Goal: Task Accomplishment & Management: Manage account settings

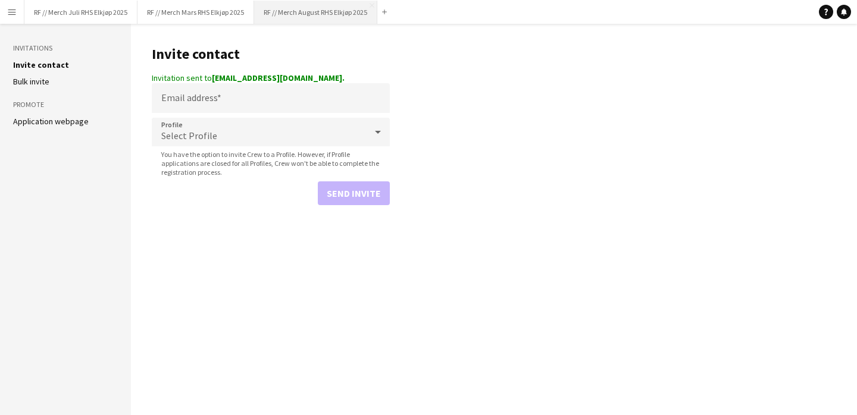
click at [322, 16] on button "RF // Merch August RHS Elkjøp 2025 Close" at bounding box center [315, 12] width 123 height 23
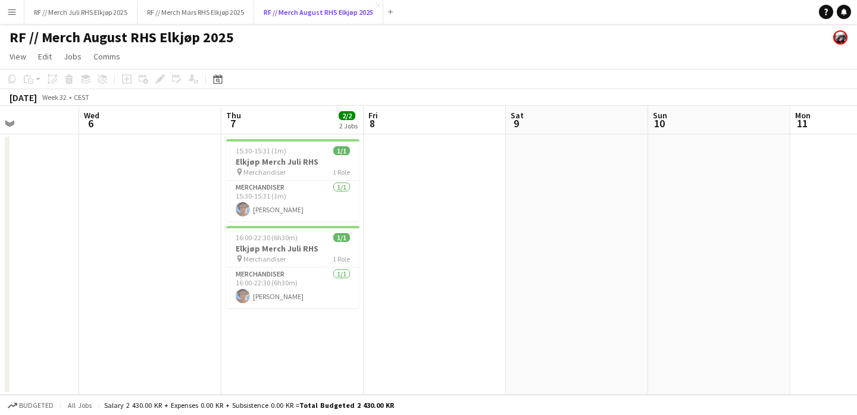
scroll to position [0, 315]
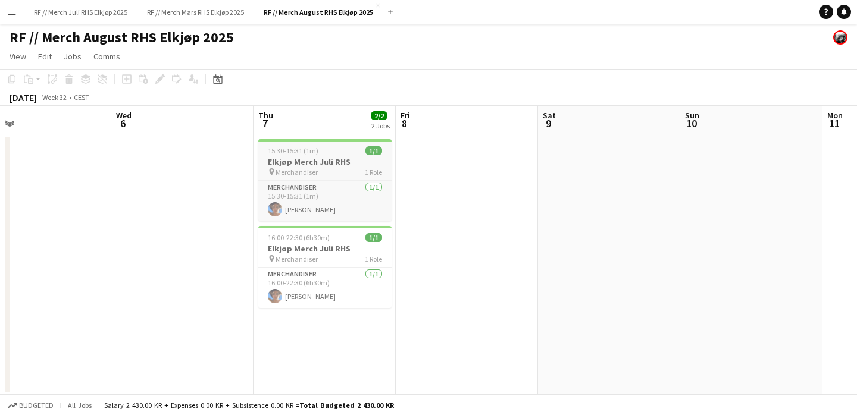
click at [337, 164] on h3 "Elkjøp Merch Juli RHS" at bounding box center [324, 162] width 133 height 11
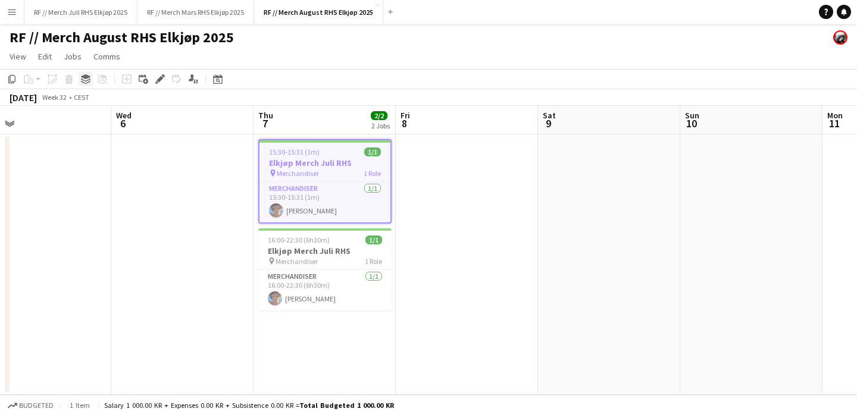
click at [85, 75] on icon at bounding box center [86, 76] width 10 height 5
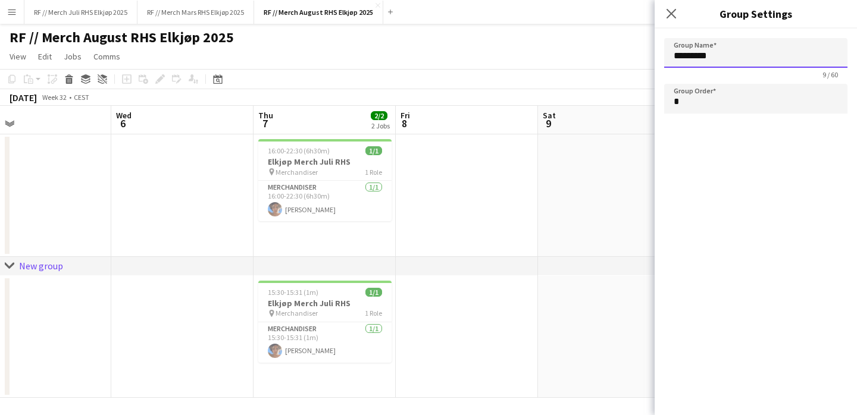
click at [759, 57] on input "*********" at bounding box center [755, 53] width 183 height 30
click at [515, 239] on app-date-cell at bounding box center [467, 195] width 142 height 123
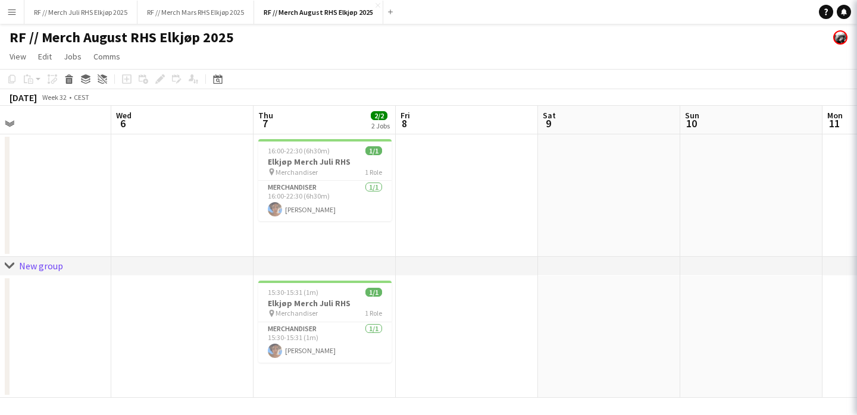
type input "*********"
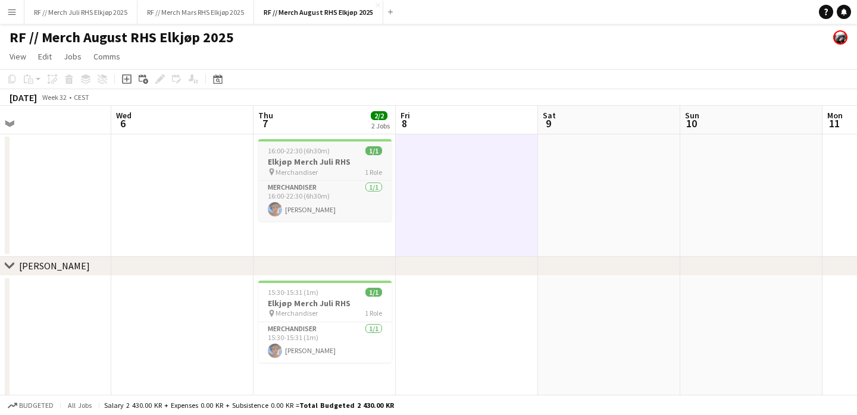
click at [334, 165] on h3 "Elkjøp Merch Juli RHS" at bounding box center [324, 162] width 133 height 11
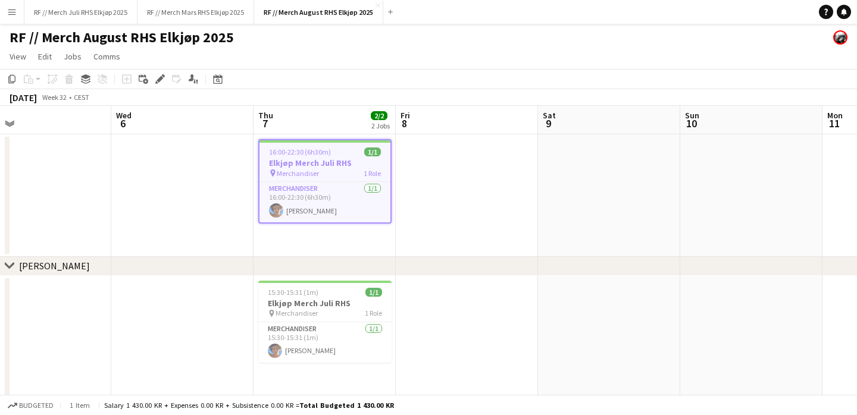
click at [93, 85] on div "Copy Paste Paste Command V Paste with crew Command Shift V Paste linked Job [GE…" at bounding box center [57, 79] width 105 height 14
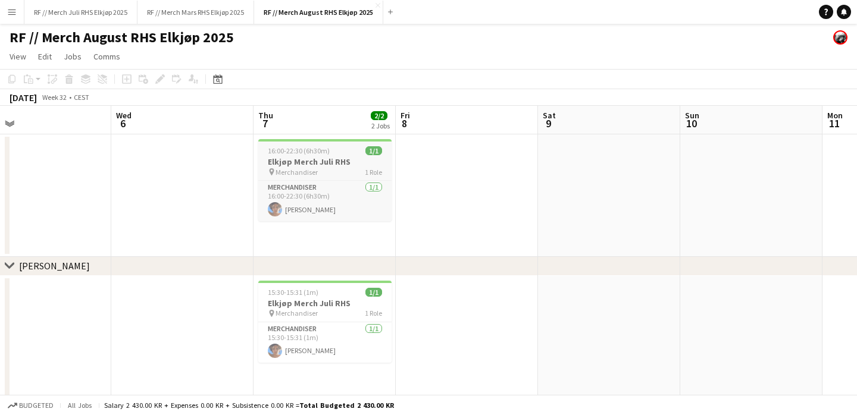
click at [318, 161] on h3 "Elkjøp Merch Juli RHS" at bounding box center [324, 162] width 133 height 11
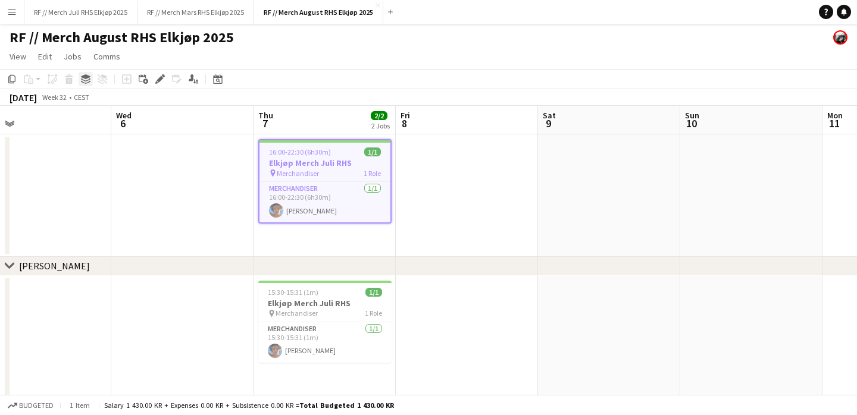
click at [79, 75] on div "Group" at bounding box center [86, 79] width 14 height 14
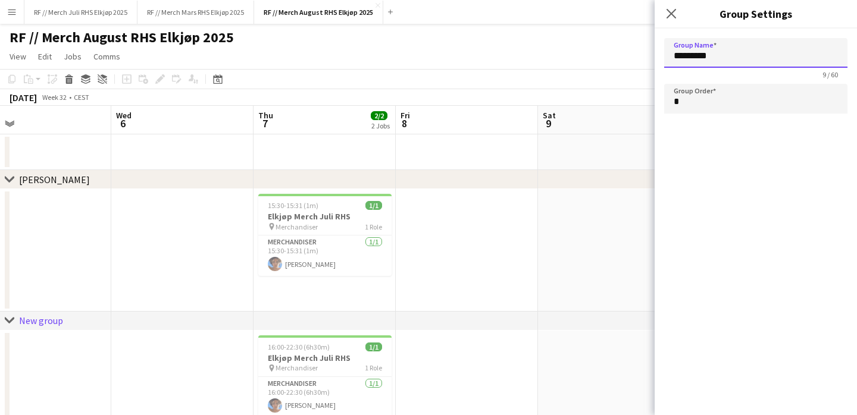
click at [747, 60] on input "*********" at bounding box center [755, 53] width 183 height 30
type input "**********"
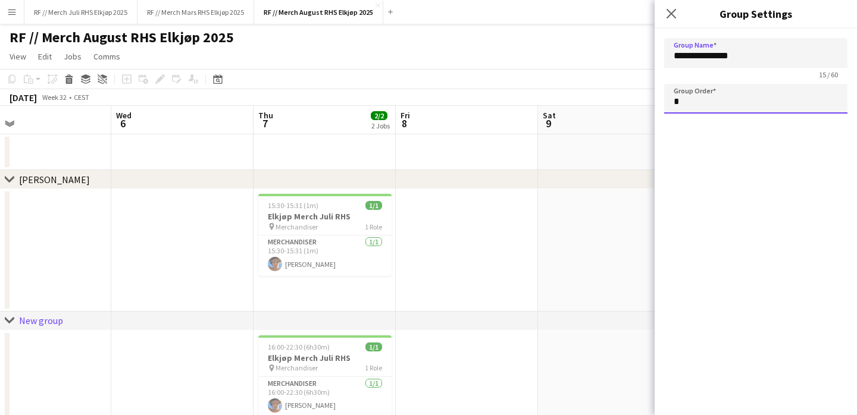
click at [703, 107] on input "*" at bounding box center [755, 99] width 183 height 30
type input "*"
click at [581, 173] on div "chevron-right [PERSON_NAME]" at bounding box center [428, 179] width 857 height 19
type input "**********"
type input "*"
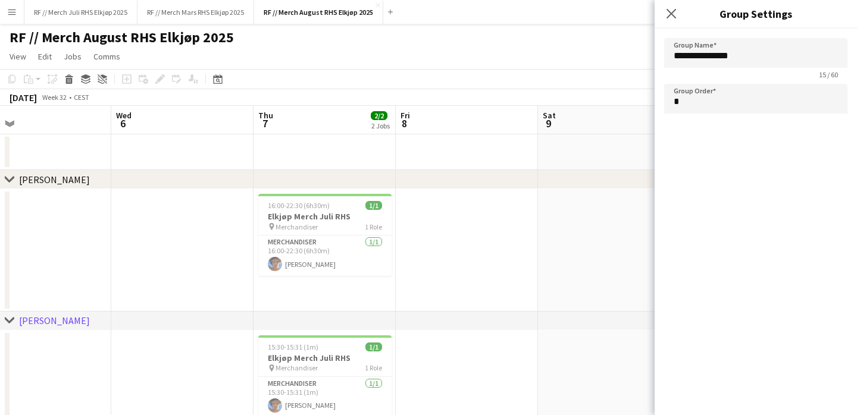
click at [455, 295] on app-date-cell at bounding box center [467, 250] width 142 height 123
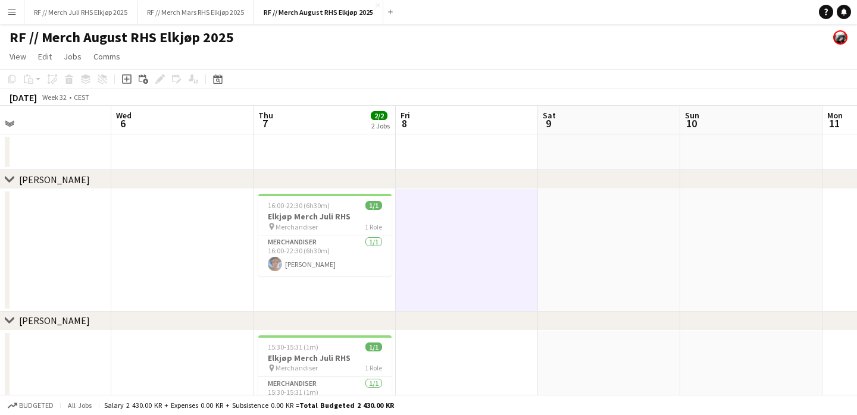
click at [453, 286] on app-date-cell at bounding box center [467, 250] width 142 height 123
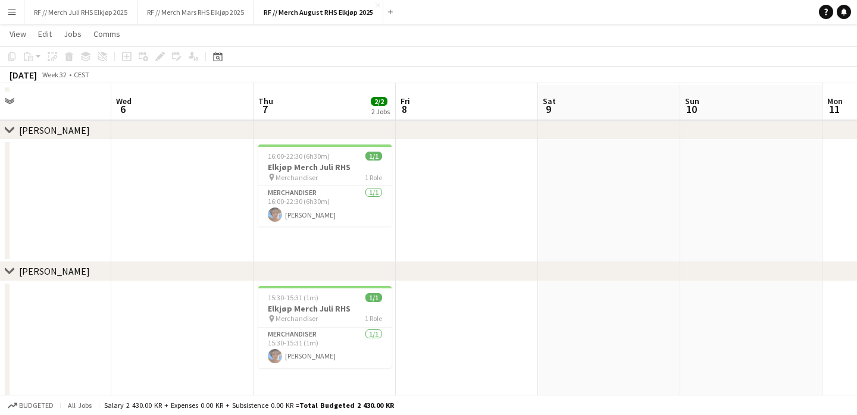
scroll to position [57, 0]
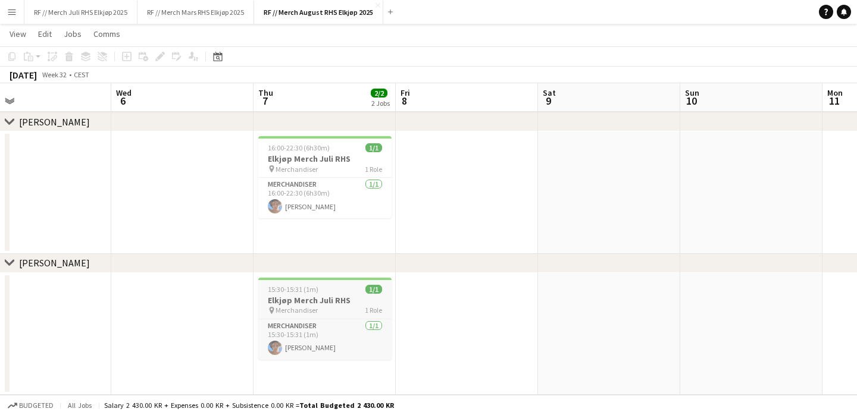
click at [331, 304] on h3 "Elkjøp Merch Juli RHS" at bounding box center [324, 300] width 133 height 11
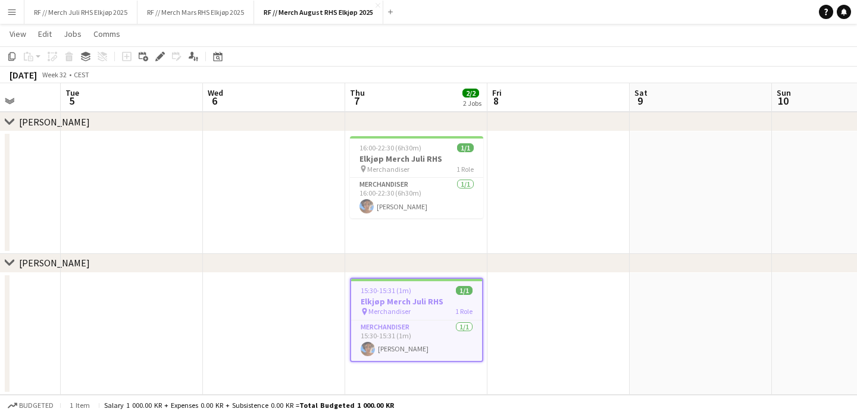
drag, startPoint x: 316, startPoint y: 306, endPoint x: 403, endPoint y: 206, distance: 132.5
click at [403, 206] on app-calendar-viewport "Sat 2 Sun 3 Mon 4 Tue 5 Wed 6 Thu 7 2/2 2 Jobs Fri 8 Sat 9 Sun 10 Mon 11 Tue 12…" at bounding box center [428, 192] width 857 height 405
drag, startPoint x: 407, startPoint y: 294, endPoint x: 416, endPoint y: 248, distance: 46.7
click at [416, 248] on app-calendar-viewport "Sat 2 Sun 3 Mon 4 Tue 5 Wed 6 Thu 7 2/2 2 Jobs Fri 8 Sat 9 Sun 10 Mon 11 Tue 12…" at bounding box center [428, 192] width 857 height 405
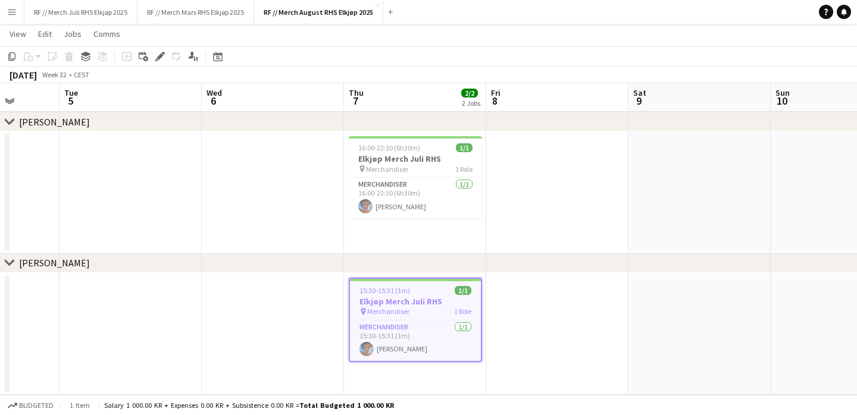
scroll to position [0, 362]
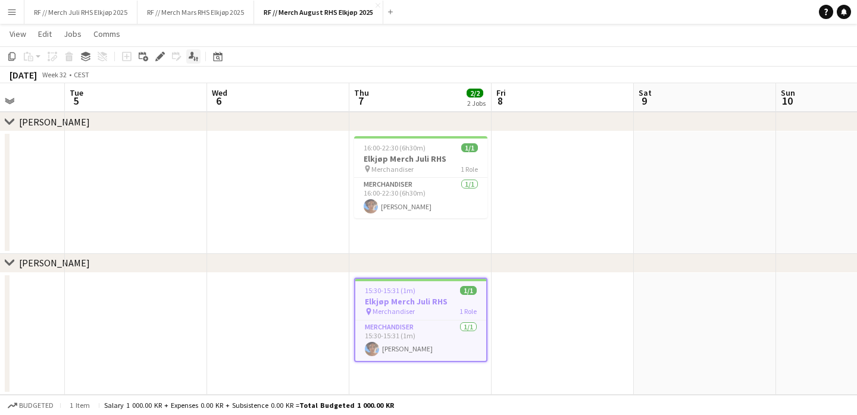
click at [191, 60] on icon "Applicants" at bounding box center [194, 57] width 10 height 10
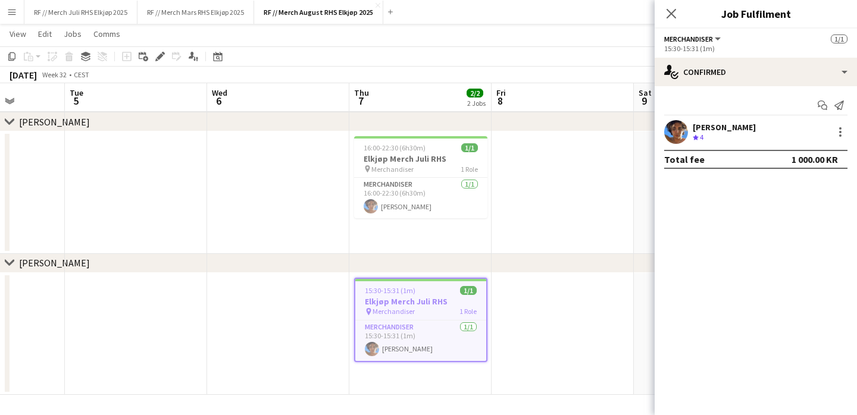
click at [547, 234] on app-date-cell at bounding box center [563, 193] width 142 height 123
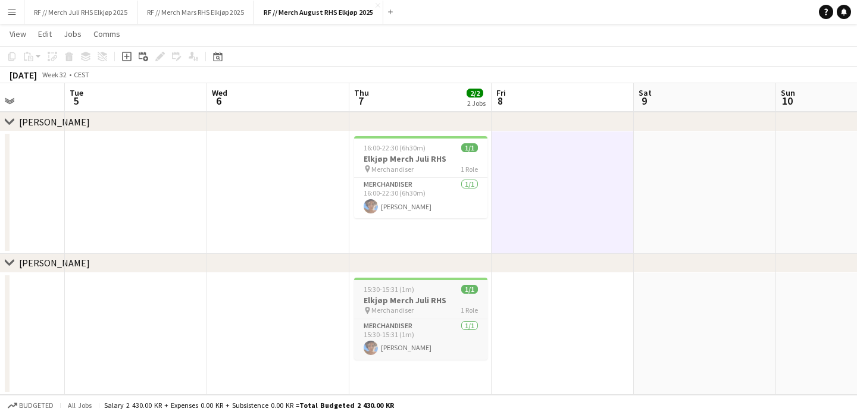
click at [398, 305] on h3 "Elkjøp Merch Juli RHS" at bounding box center [420, 300] width 133 height 11
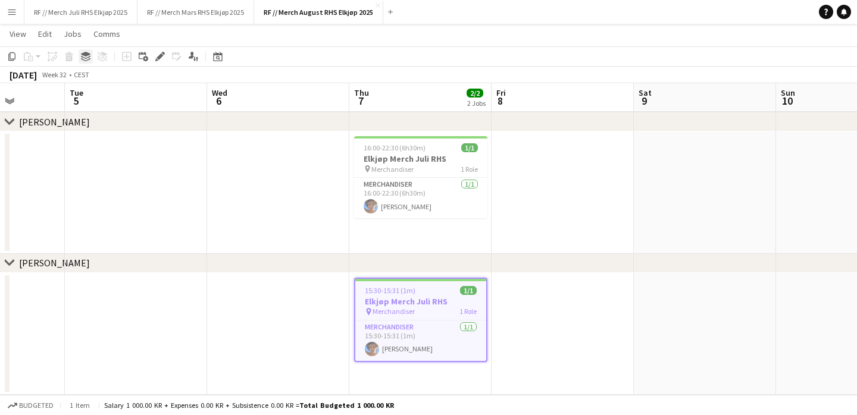
click at [85, 57] on icon "Group" at bounding box center [86, 57] width 10 height 10
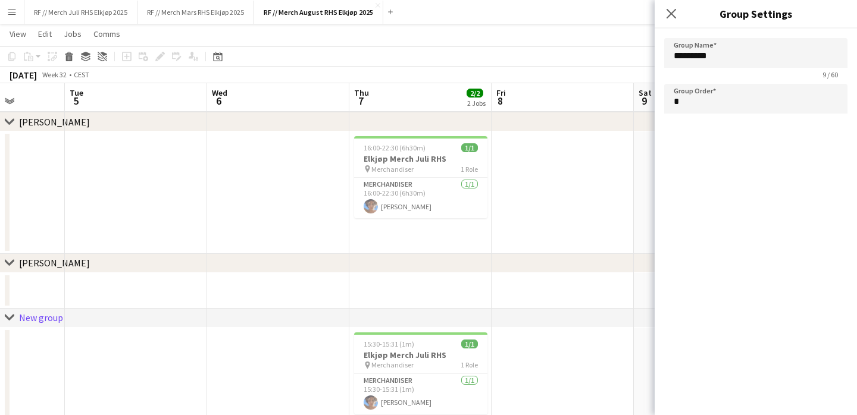
click at [274, 238] on app-date-cell at bounding box center [278, 193] width 142 height 123
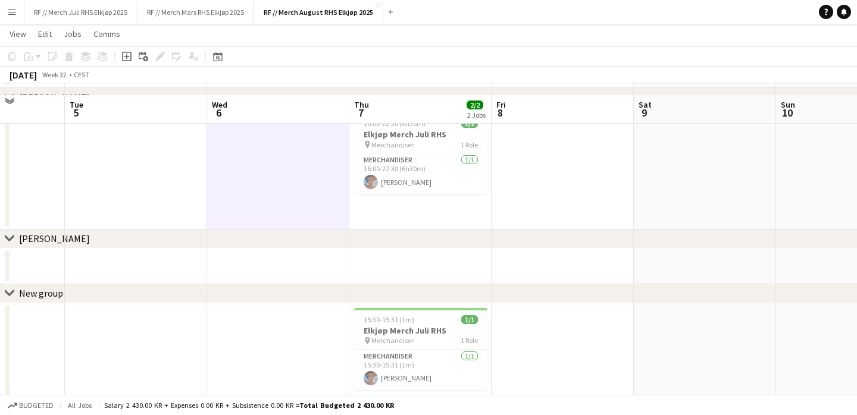
scroll to position [95, 0]
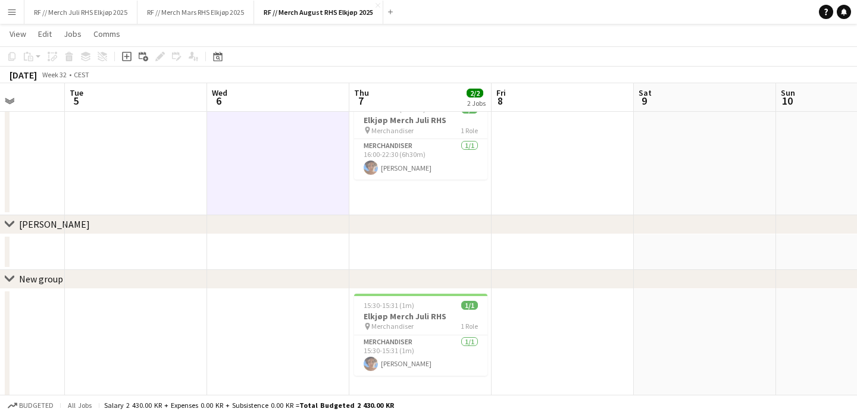
click at [77, 219] on div "chevron-right [PERSON_NAME]" at bounding box center [428, 224] width 857 height 19
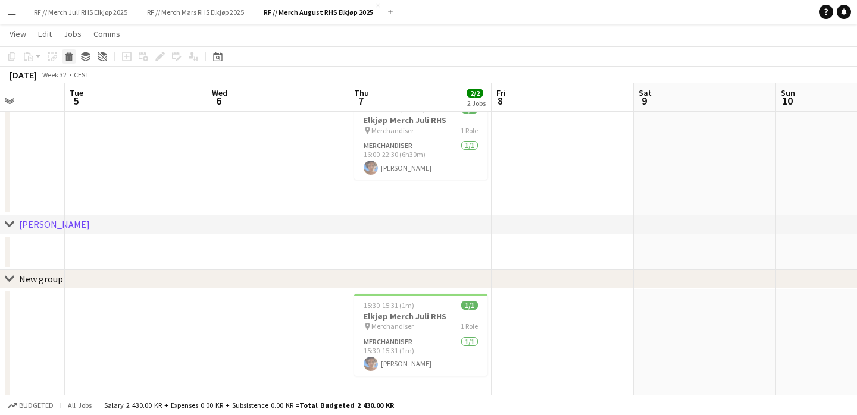
click at [66, 56] on icon at bounding box center [69, 58] width 7 height 6
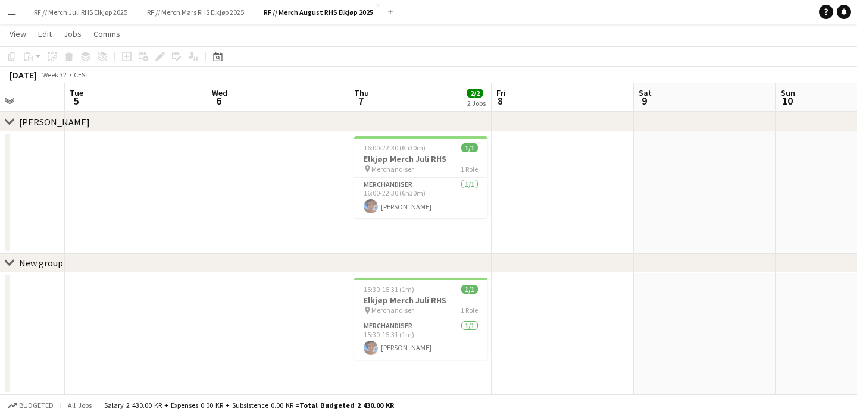
click at [79, 261] on div "chevron-right New group" at bounding box center [428, 263] width 857 height 19
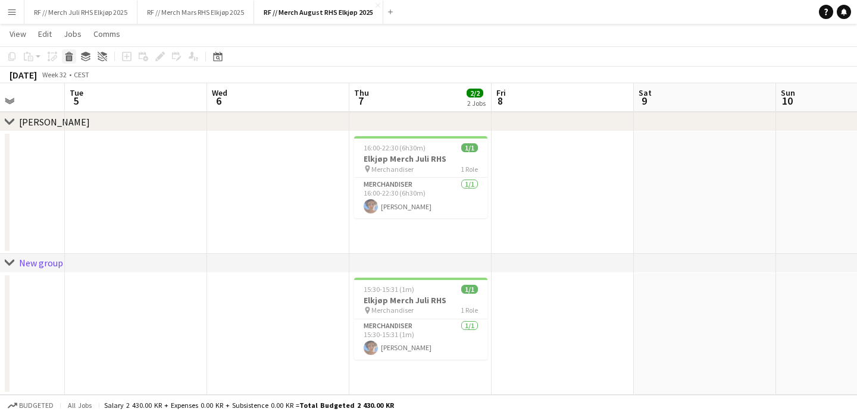
click at [68, 54] on icon at bounding box center [69, 53] width 8 height 3
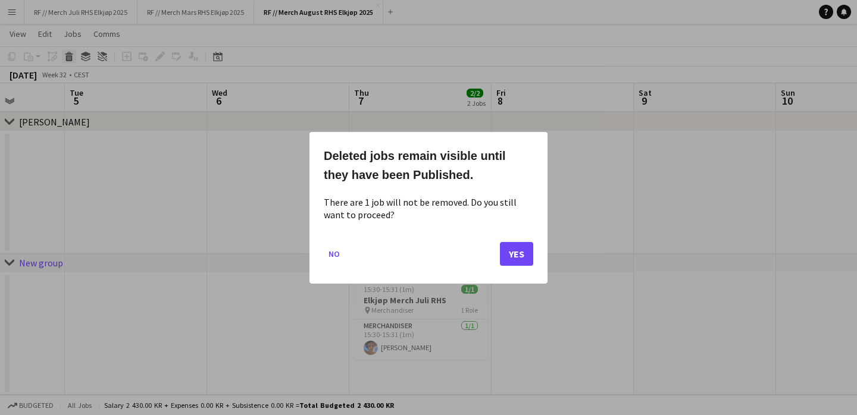
scroll to position [0, 0]
click at [333, 254] on button "No" at bounding box center [334, 253] width 21 height 19
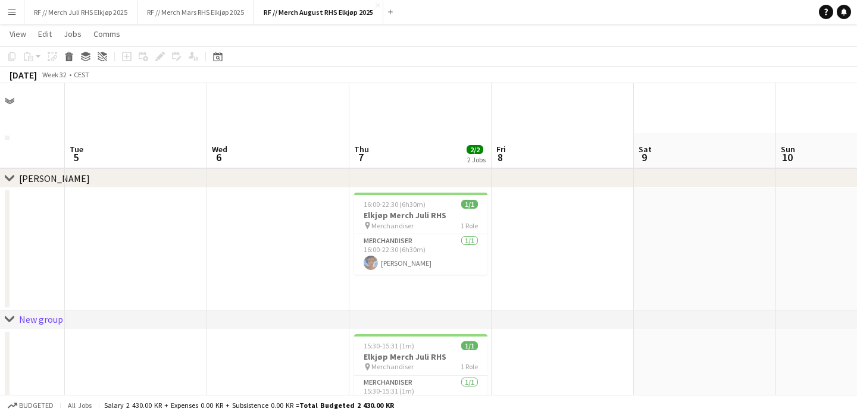
scroll to position [57, 0]
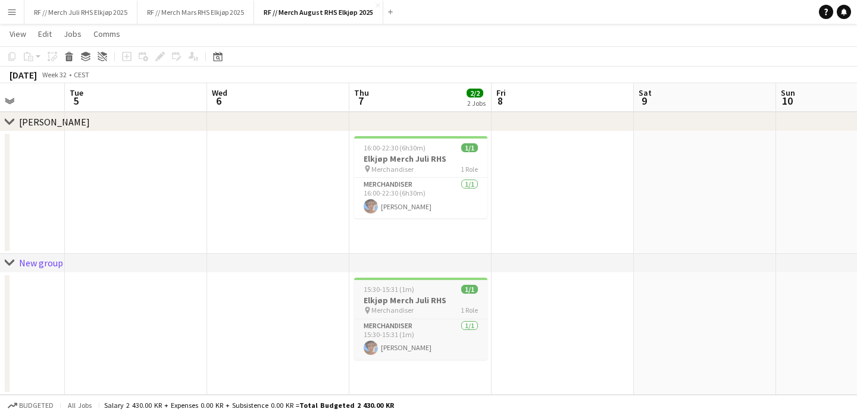
click at [417, 314] on div "pin Merchandiser 1 Role" at bounding box center [420, 311] width 133 height 10
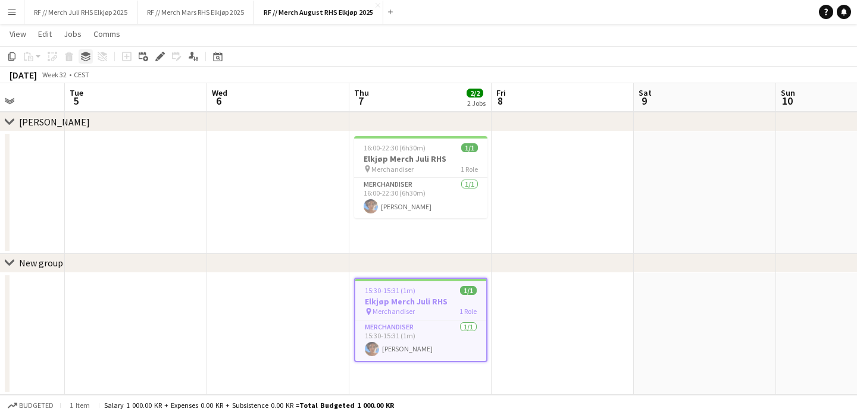
click at [84, 56] on icon "Group" at bounding box center [86, 57] width 10 height 10
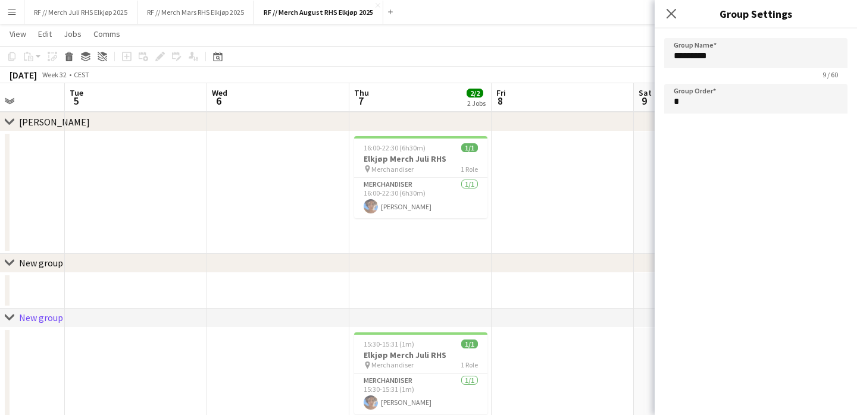
click at [601, 205] on app-date-cell at bounding box center [563, 193] width 142 height 123
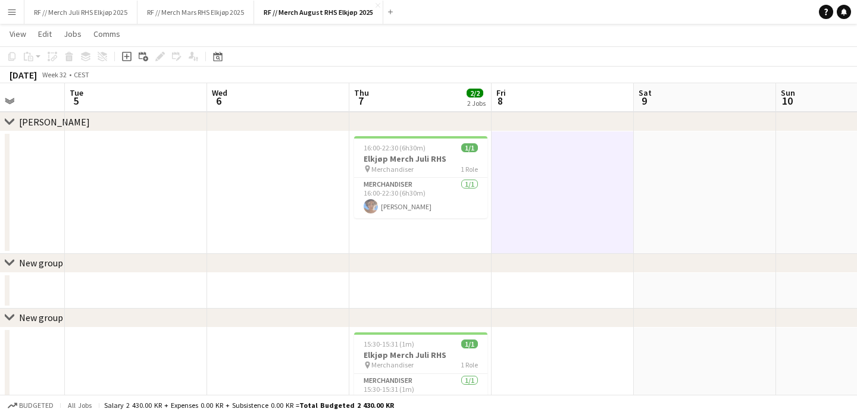
click at [210, 271] on div "chevron-right New group" at bounding box center [428, 263] width 857 height 19
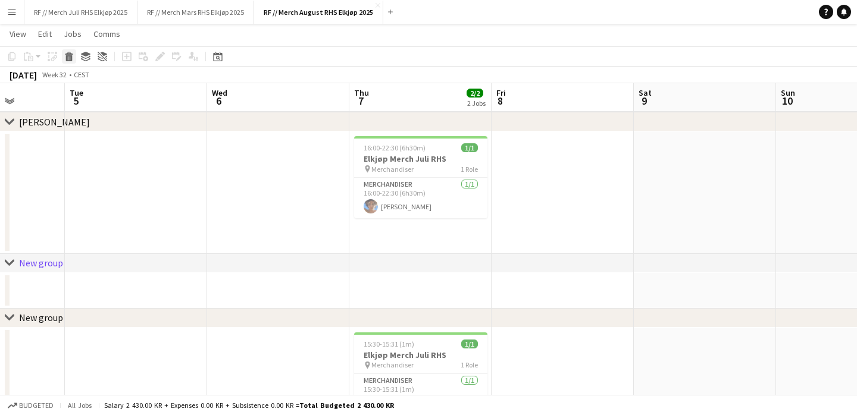
click at [70, 62] on div "Delete" at bounding box center [69, 56] width 14 height 14
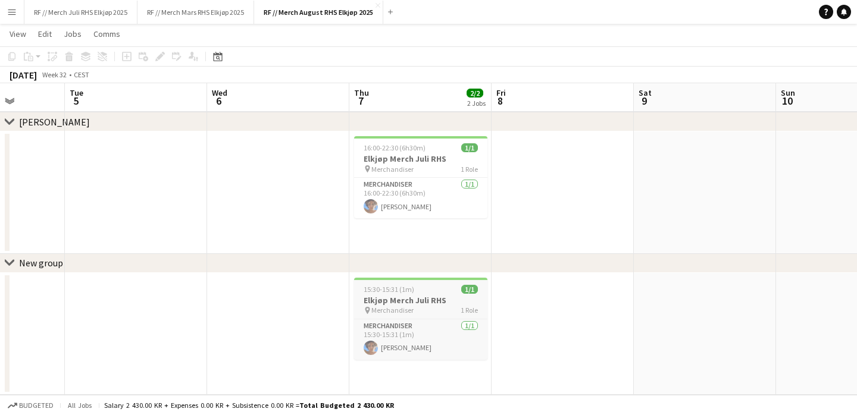
click at [430, 296] on h3 "Elkjøp Merch Juli RHS" at bounding box center [420, 300] width 133 height 11
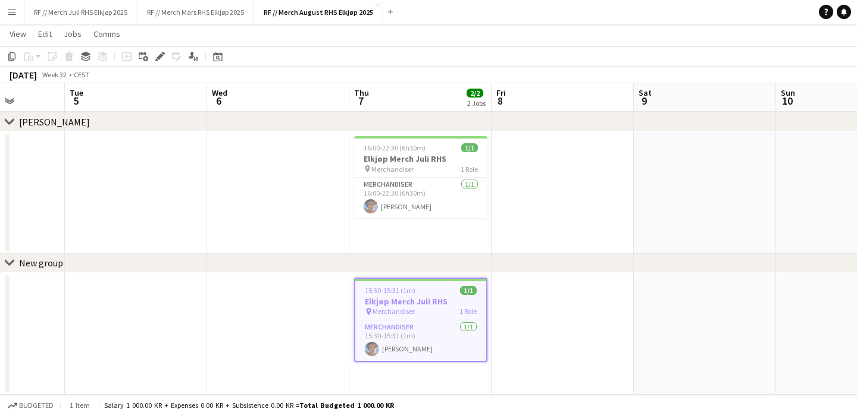
click at [104, 254] on div "chevron-right New group" at bounding box center [428, 263] width 857 height 19
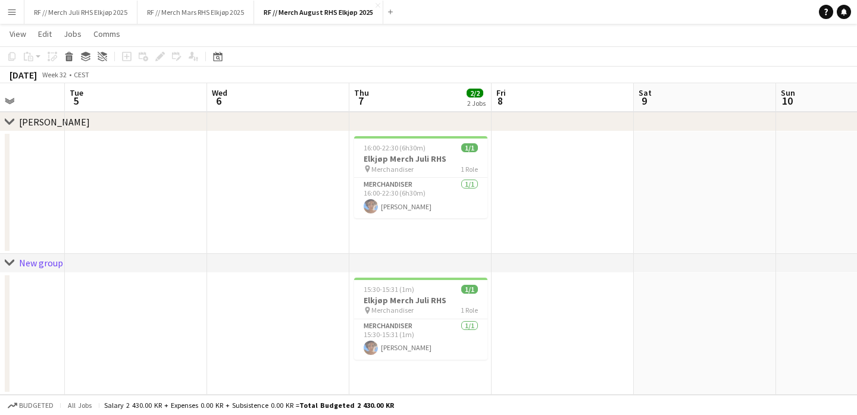
click at [88, 261] on div "chevron-right New group" at bounding box center [428, 263] width 857 height 19
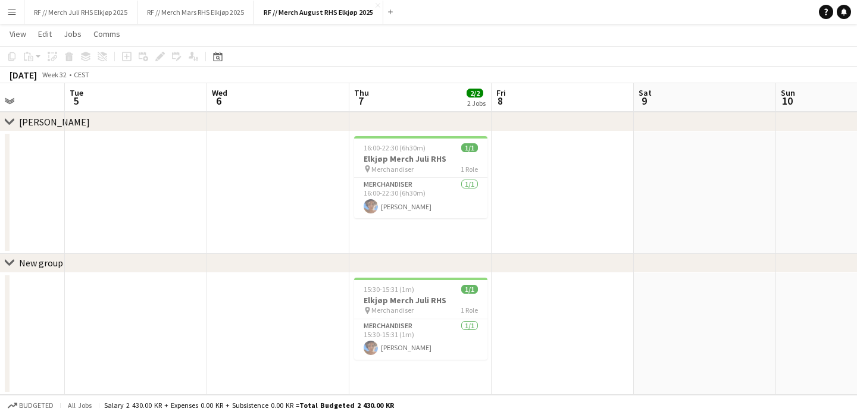
click at [75, 261] on div "chevron-right New group" at bounding box center [428, 263] width 857 height 19
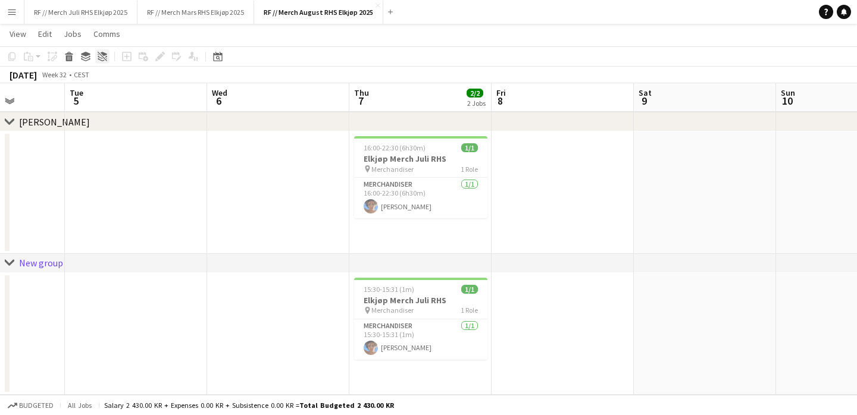
click at [102, 56] on icon at bounding box center [103, 57] width 10 height 10
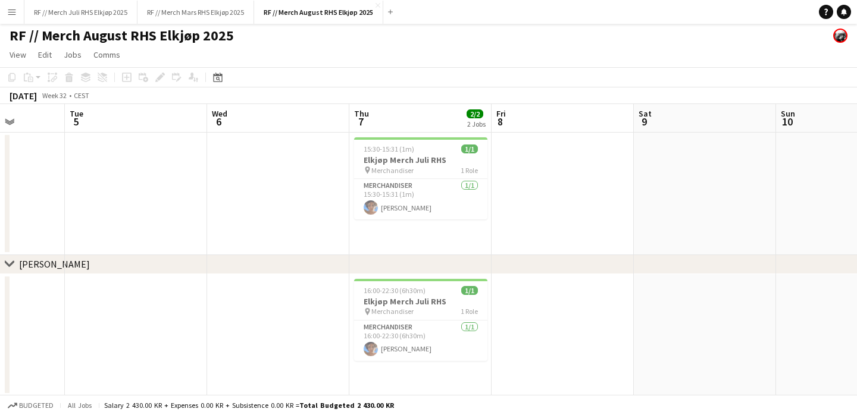
scroll to position [3, 0]
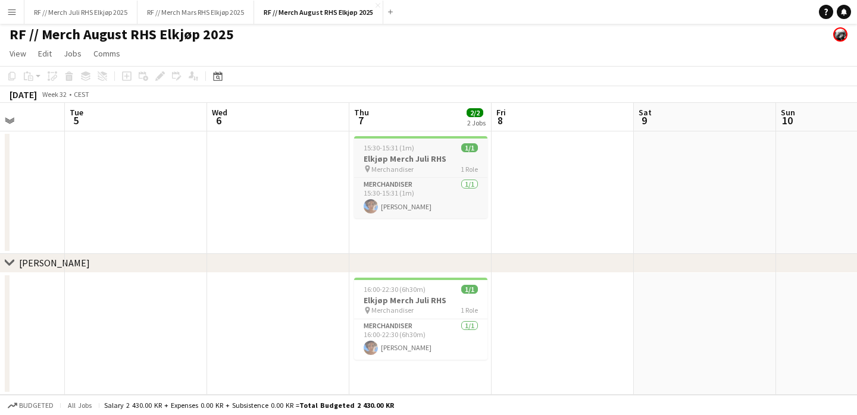
click at [402, 157] on h3 "Elkjøp Merch Juli RHS" at bounding box center [420, 159] width 133 height 11
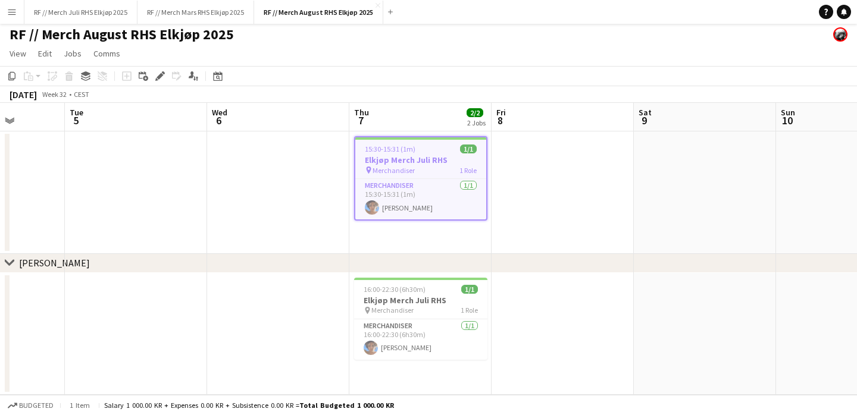
click at [127, 264] on div "chevron-right [PERSON_NAME]" at bounding box center [428, 263] width 857 height 19
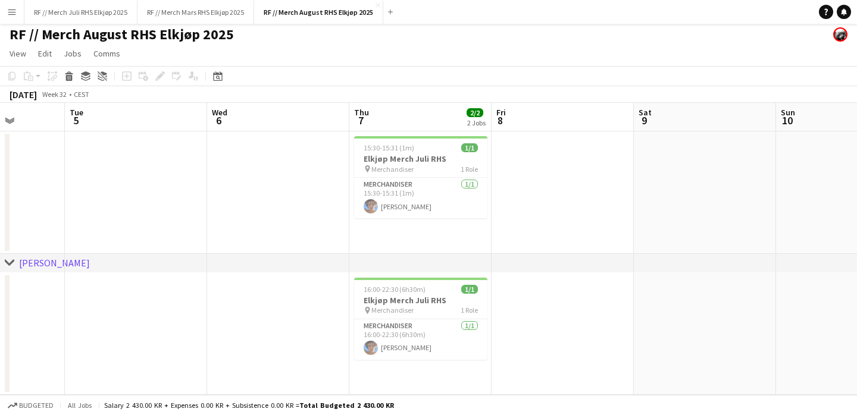
click at [245, 220] on app-date-cell at bounding box center [278, 193] width 142 height 123
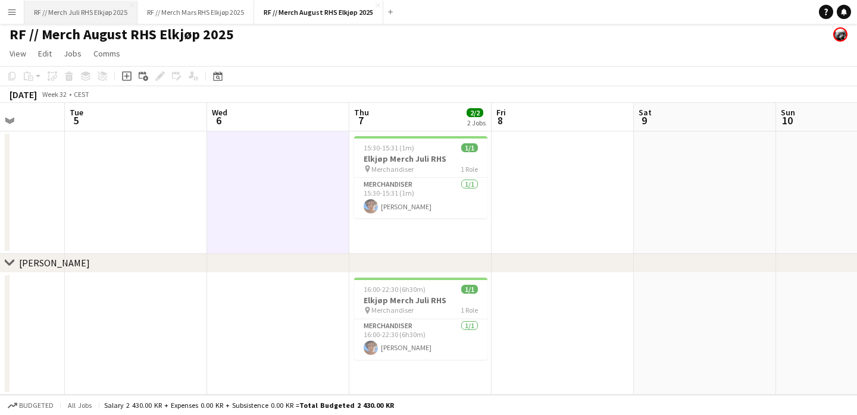
click at [85, 13] on button "RF // Merch Juli RHS Elkjøp 2025 Close" at bounding box center [80, 12] width 113 height 23
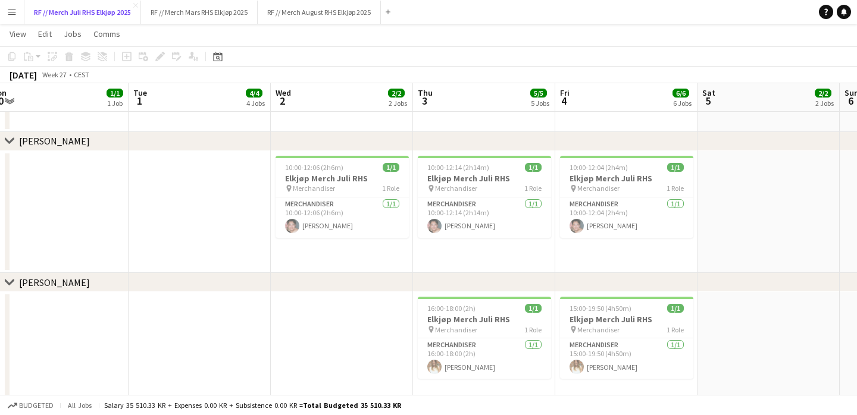
scroll to position [0, 467]
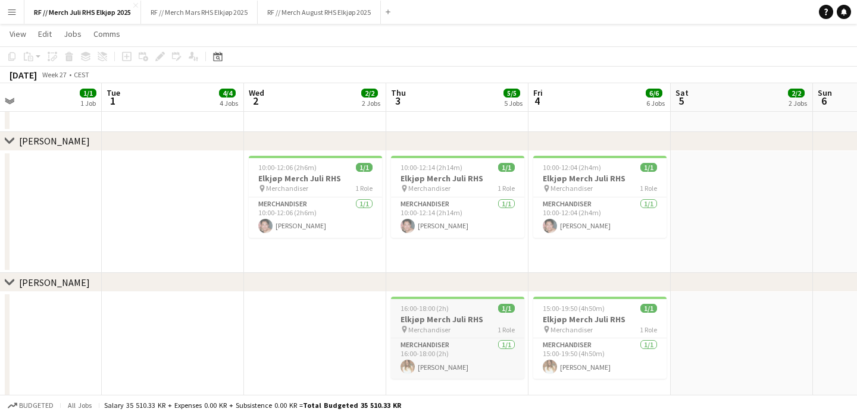
click at [452, 318] on h3 "Elkjøp Merch Juli RHS" at bounding box center [457, 319] width 133 height 11
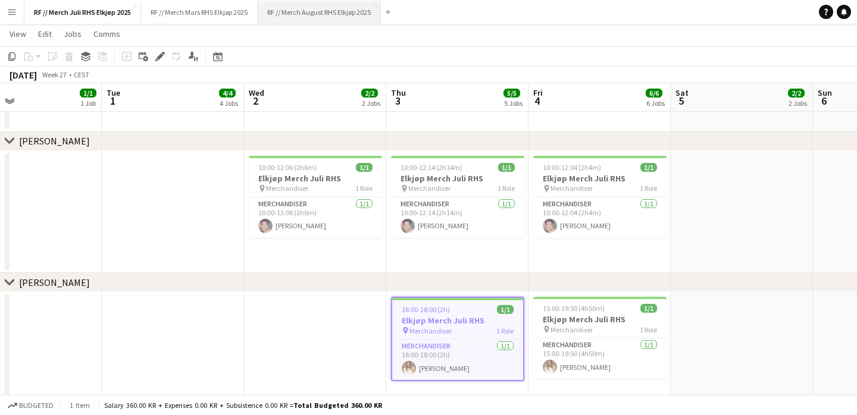
click at [308, 12] on button "RF // Merch August RHS Elkjøp 2025 Close" at bounding box center [319, 12] width 123 height 23
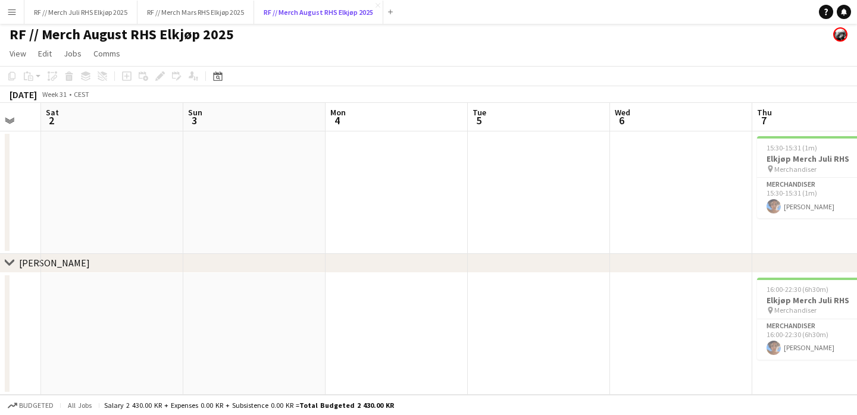
scroll to position [0, 297]
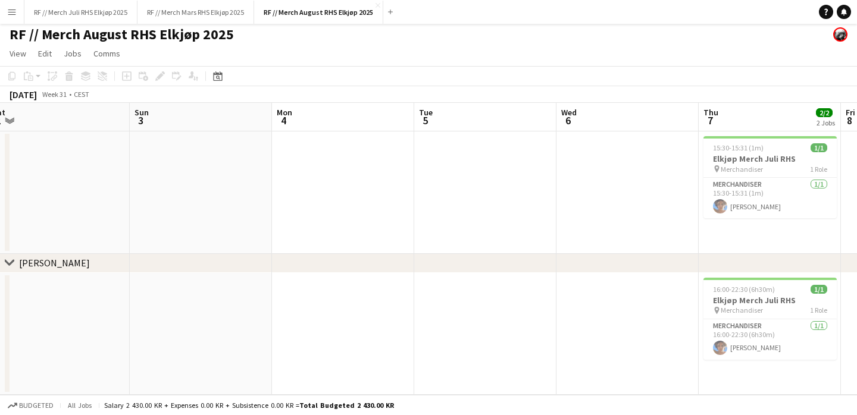
click at [324, 330] on app-date-cell at bounding box center [343, 334] width 142 height 123
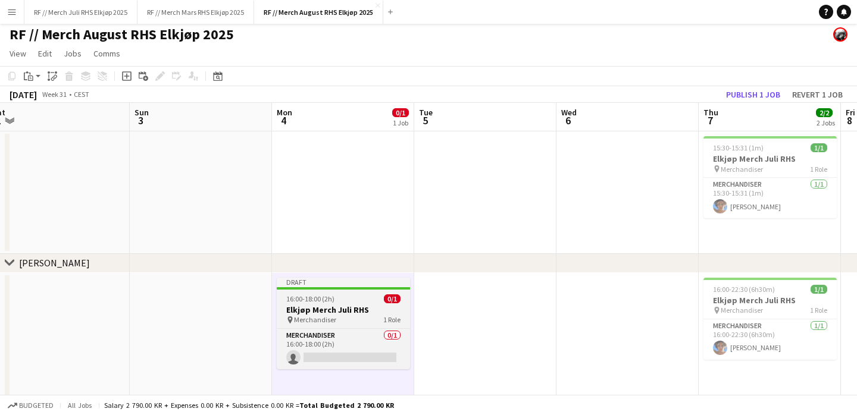
click at [346, 315] on div "pin Merchandiser 1 Role" at bounding box center [343, 320] width 133 height 10
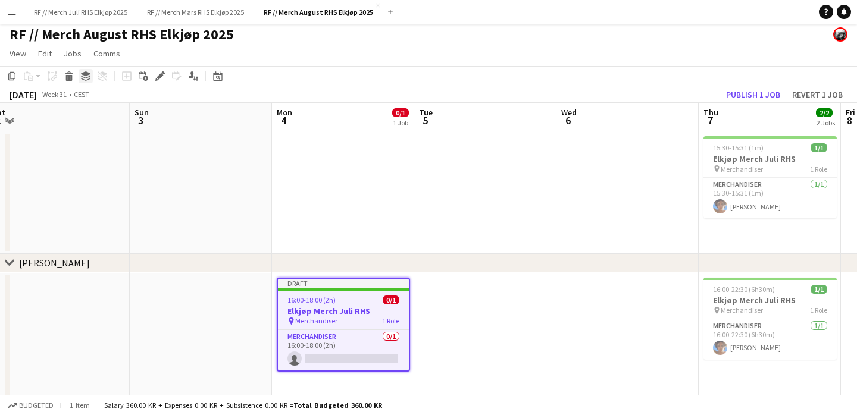
click at [82, 77] on icon "Group" at bounding box center [86, 76] width 10 height 10
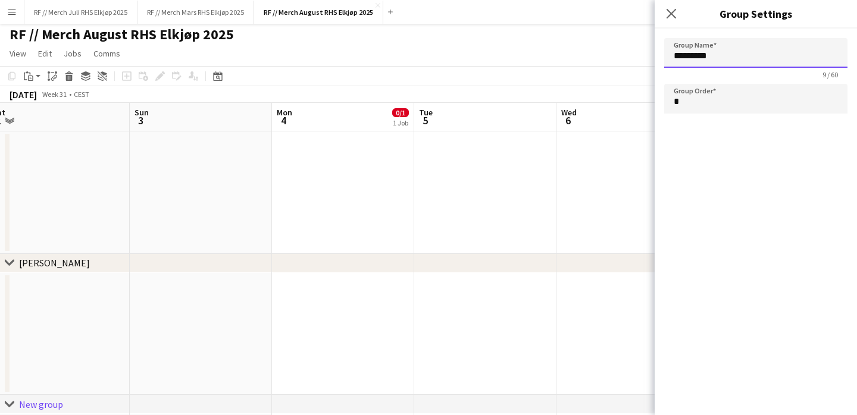
click at [739, 58] on input "*********" at bounding box center [755, 53] width 183 height 30
click at [556, 206] on app-date-cell at bounding box center [627, 193] width 142 height 123
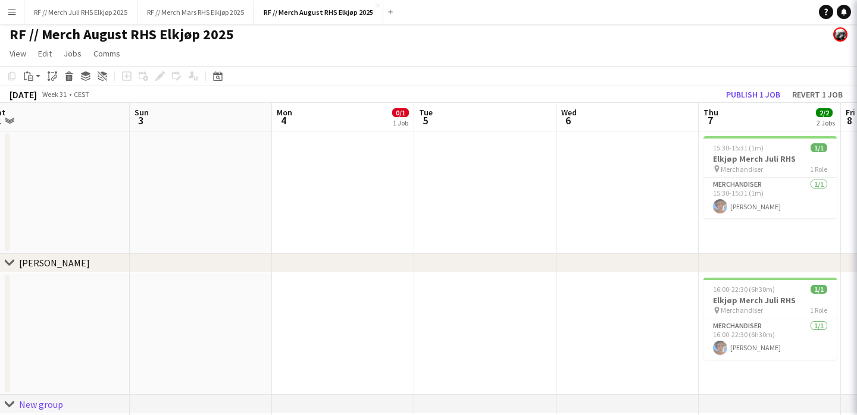
type input "*********"
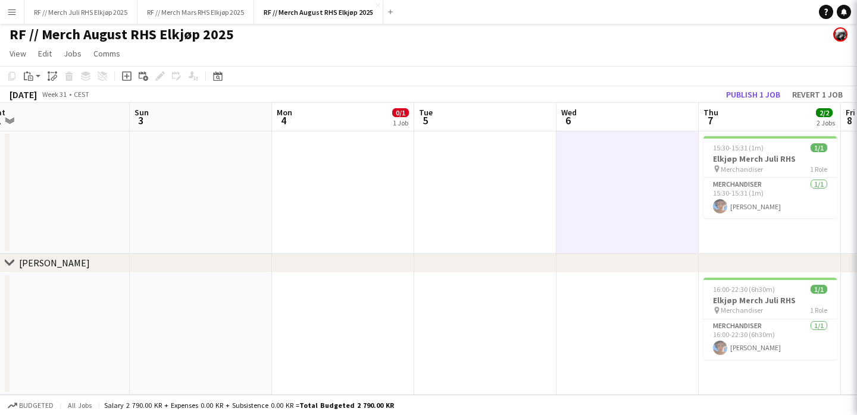
click at [556, 206] on app-date-cell at bounding box center [627, 193] width 142 height 123
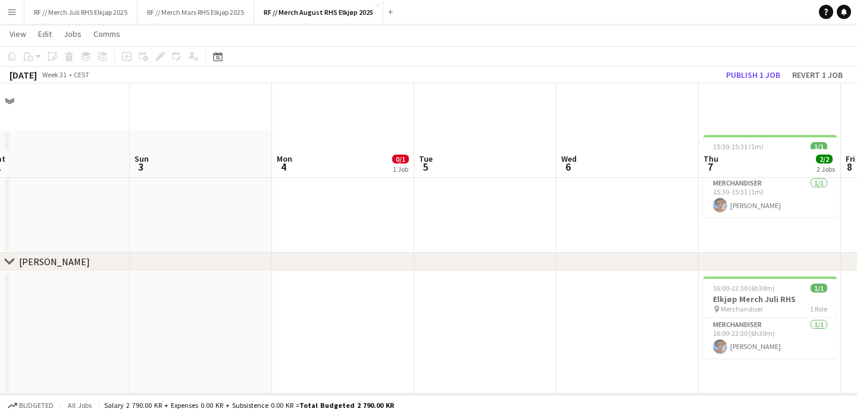
scroll to position [152, 0]
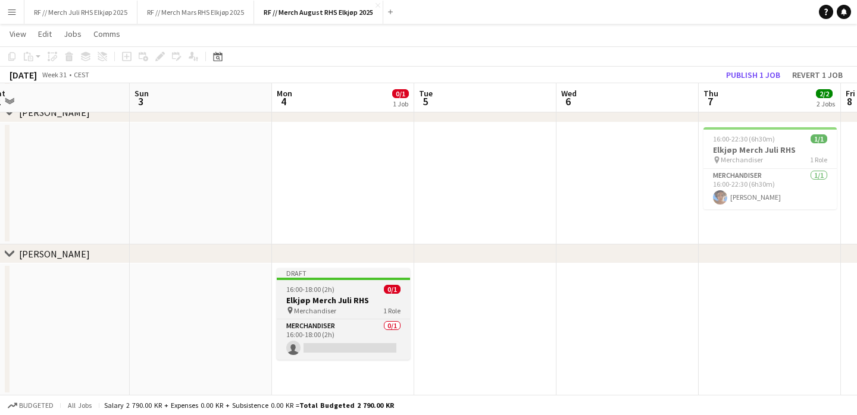
click at [353, 311] on div "pin Merchandiser 1 Role" at bounding box center [343, 311] width 133 height 10
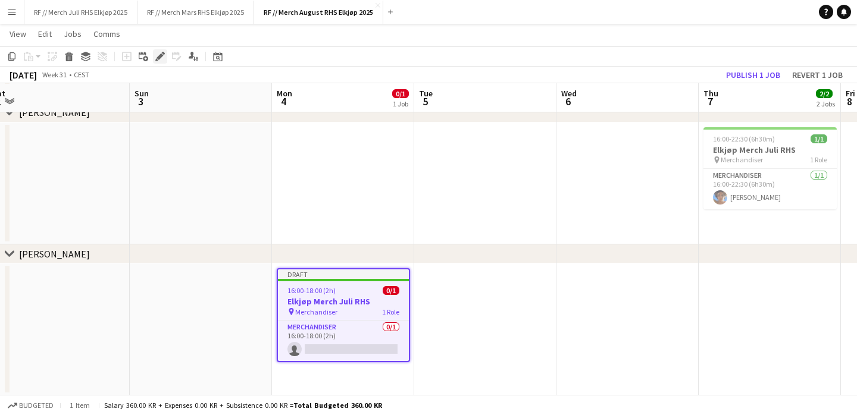
click at [159, 54] on icon "Edit" at bounding box center [160, 57] width 10 height 10
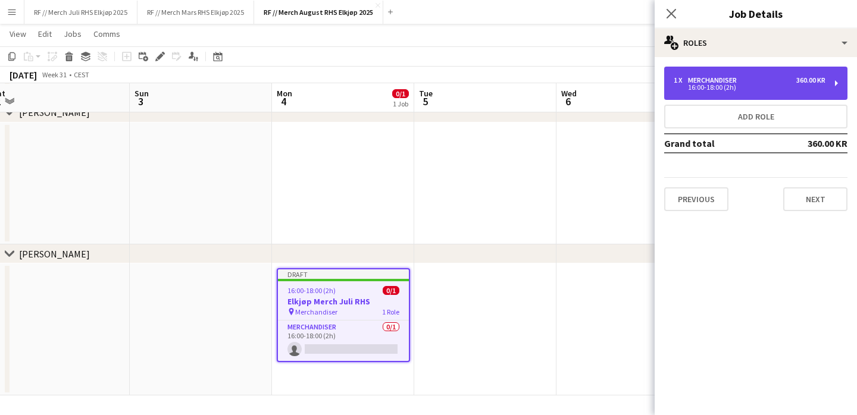
click at [791, 70] on div "1 x Merchandiser 360.00 KR 16:00-18:00 (2h)" at bounding box center [755, 83] width 183 height 33
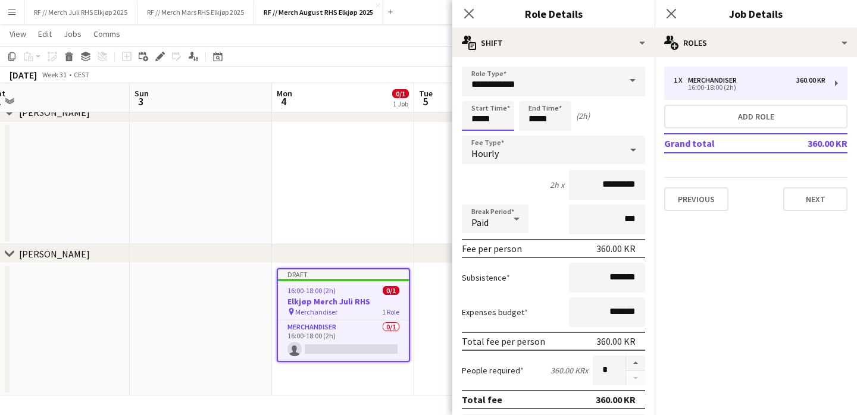
click at [494, 115] on input "*****" at bounding box center [488, 116] width 52 height 30
type input "*****"
click at [523, 191] on div "2h 45m x *********" at bounding box center [553, 185] width 183 height 30
click at [384, 217] on app-date-cell at bounding box center [343, 184] width 142 height 123
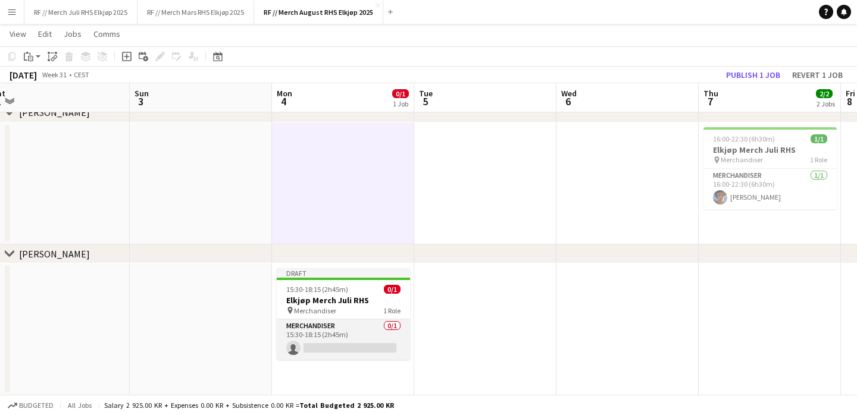
click at [326, 351] on app-card-role "Merchandiser 0/1 15:30-18:15 (2h45m) single-neutral-actions" at bounding box center [343, 340] width 133 height 40
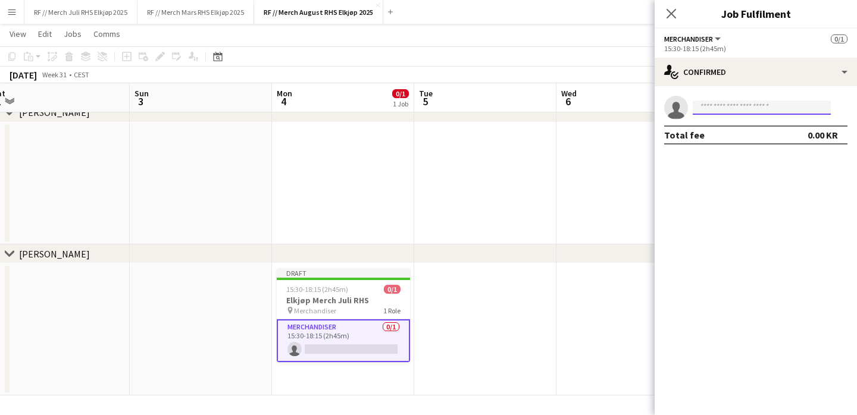
click at [771, 110] on input at bounding box center [762, 108] width 138 height 14
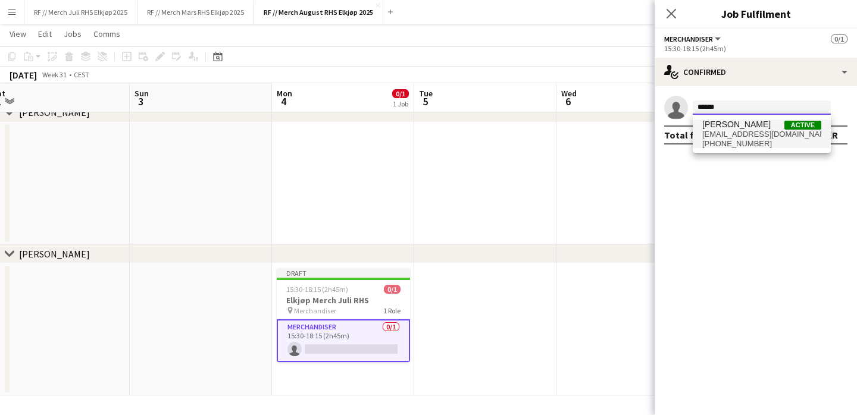
type input "******"
click at [743, 143] on span "[PHONE_NUMBER]" at bounding box center [761, 144] width 119 height 10
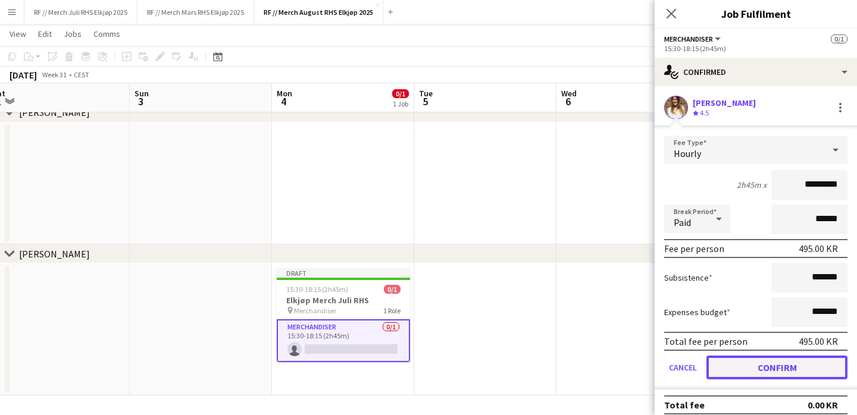
click at [753, 374] on button "Confirm" at bounding box center [776, 368] width 141 height 24
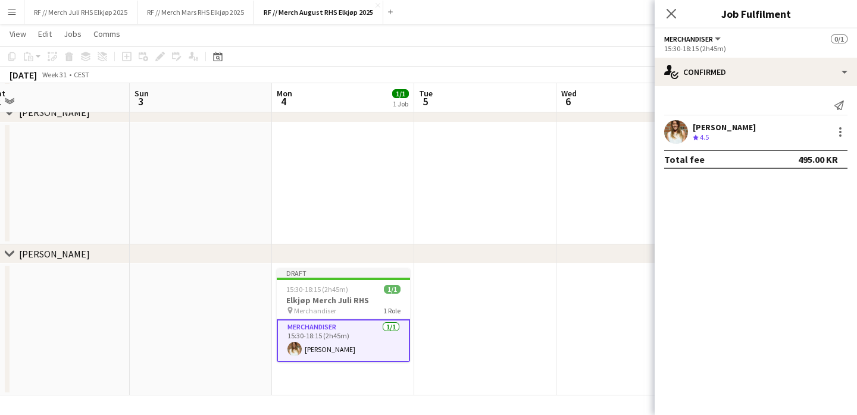
click at [475, 371] on app-date-cell at bounding box center [485, 330] width 142 height 132
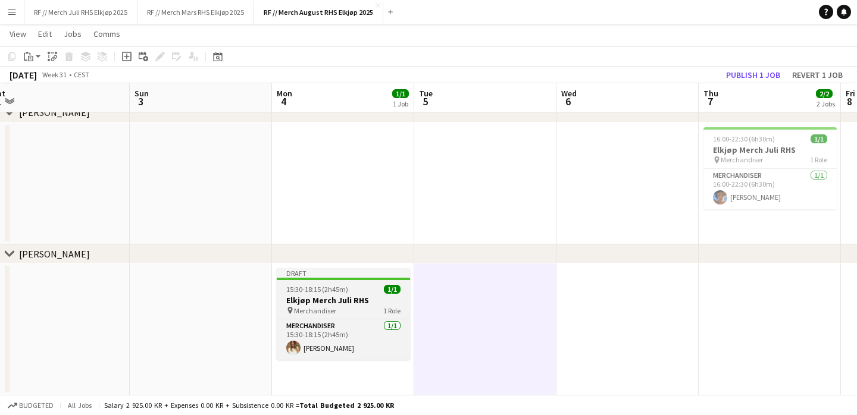
click at [367, 306] on div "pin Merchandiser 1 Role" at bounding box center [343, 311] width 133 height 10
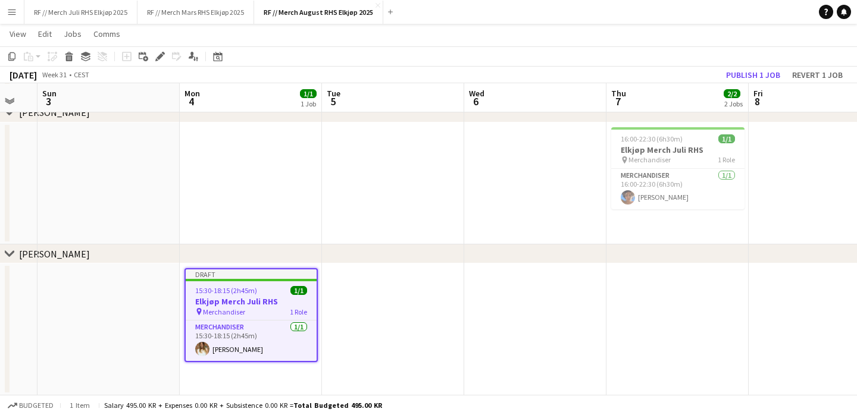
scroll to position [0, 465]
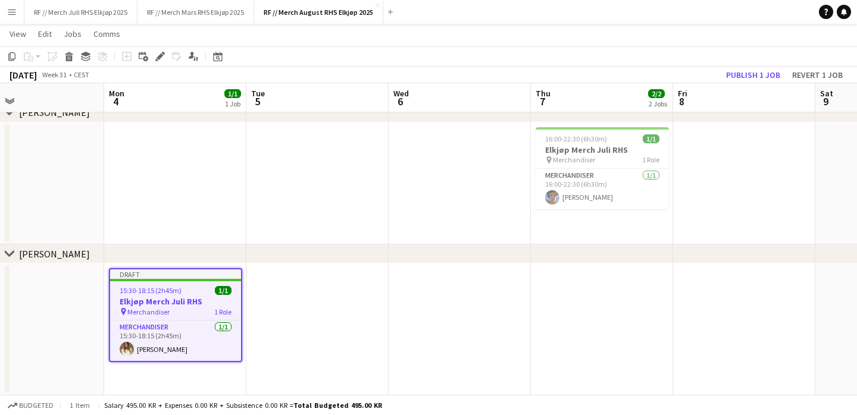
click at [567, 327] on app-date-cell at bounding box center [602, 330] width 142 height 132
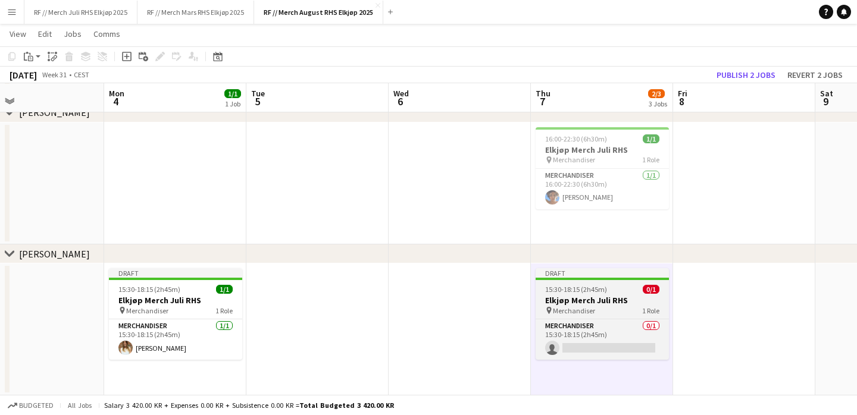
click at [577, 298] on h3 "Elkjøp Merch Juli RHS" at bounding box center [602, 300] width 133 height 11
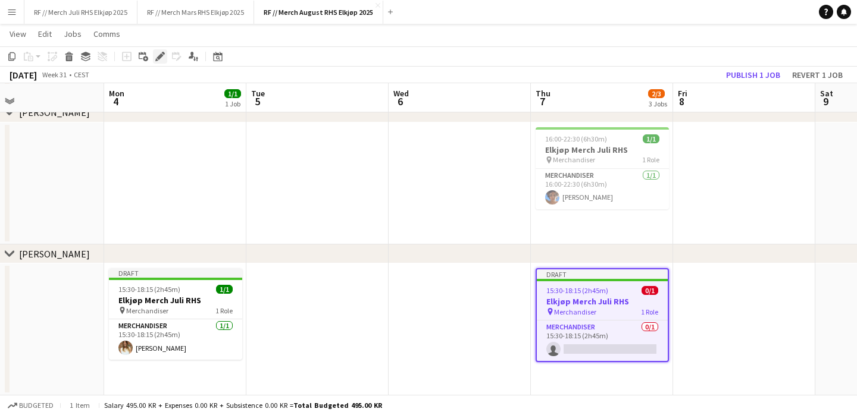
click at [158, 51] on div "Edit" at bounding box center [160, 56] width 14 height 14
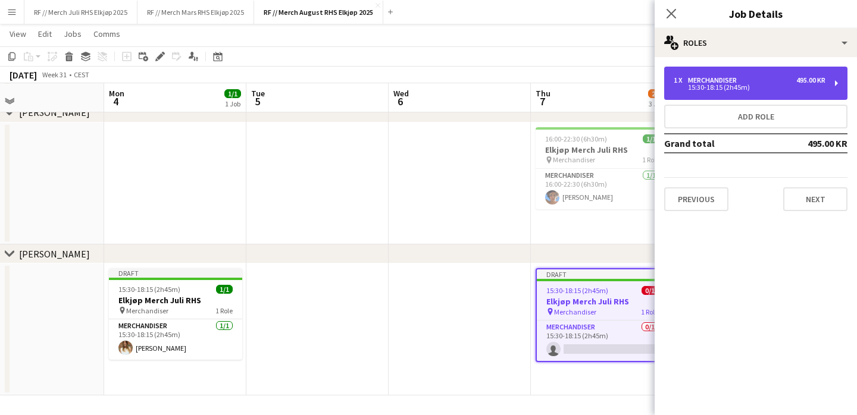
click at [751, 85] on div "15:30-18:15 (2h45m)" at bounding box center [750, 88] width 152 height 6
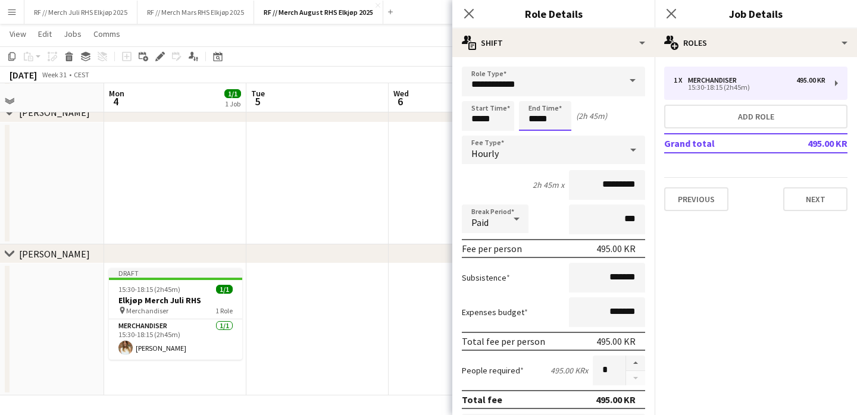
click at [539, 123] on input "*****" at bounding box center [545, 116] width 52 height 30
type input "*****"
click at [415, 205] on app-date-cell at bounding box center [460, 184] width 142 height 123
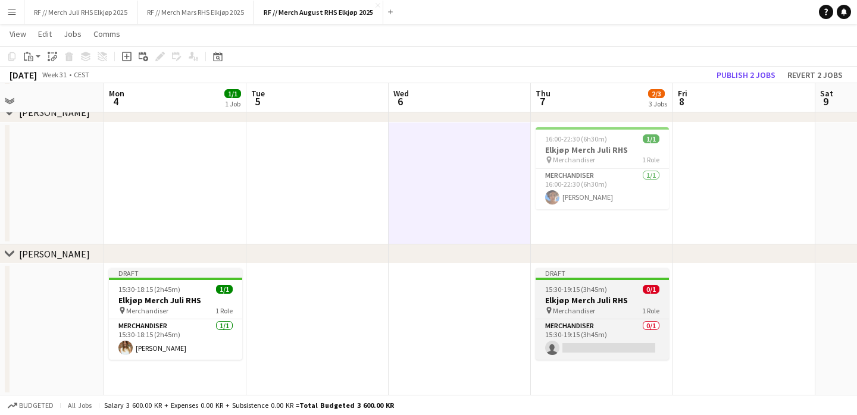
click at [614, 309] on div "pin Merchandiser 1 Role" at bounding box center [602, 311] width 133 height 10
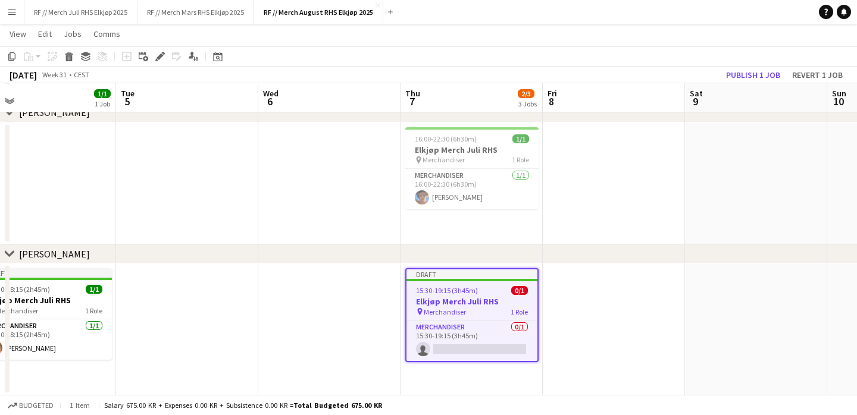
scroll to position [0, 596]
click at [608, 298] on app-date-cell at bounding box center [613, 330] width 142 height 132
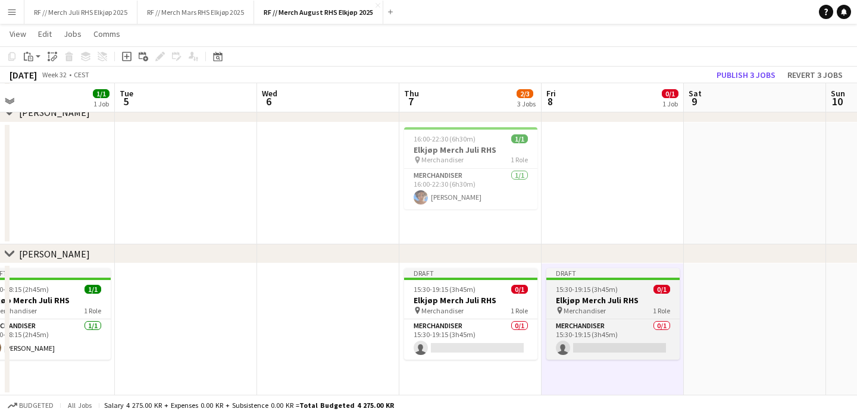
click at [584, 304] on h3 "Elkjøp Merch Juli RHS" at bounding box center [612, 300] width 133 height 11
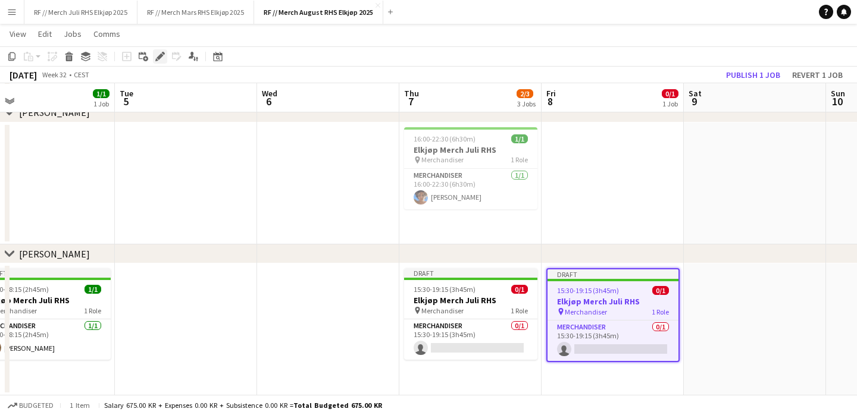
click at [159, 60] on icon "Edit" at bounding box center [160, 57] width 10 height 10
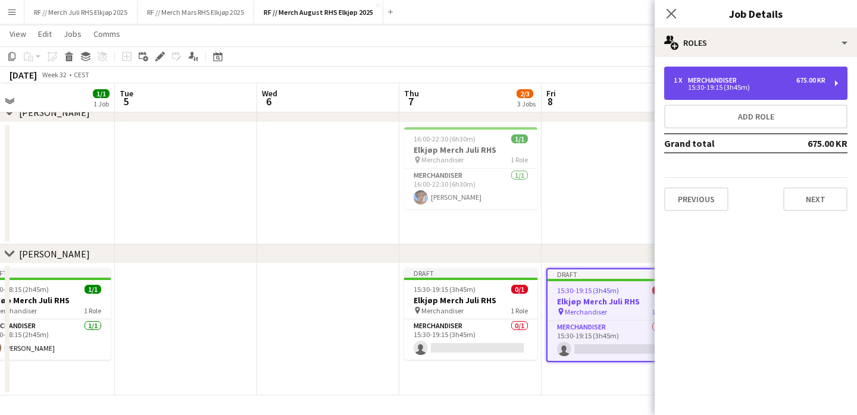
click at [717, 72] on div "1 x Merchandiser 675.00 KR 15:30-19:15 (3h45m)" at bounding box center [755, 83] width 183 height 33
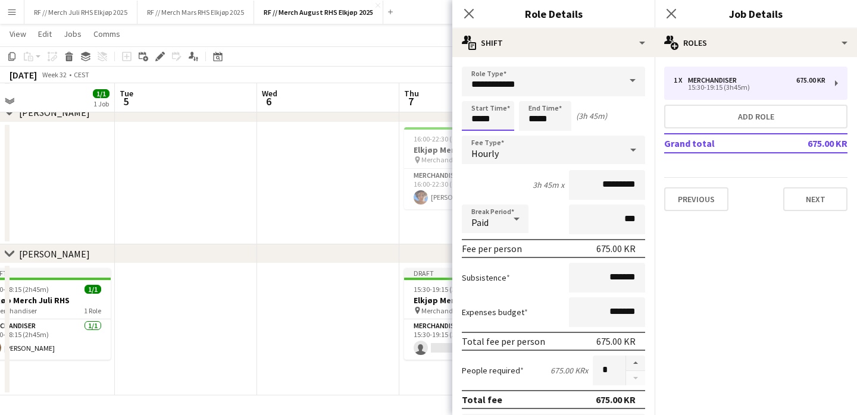
click at [480, 120] on input "*****" at bounding box center [488, 116] width 52 height 30
type input "*****"
click at [357, 323] on app-date-cell at bounding box center [328, 330] width 142 height 132
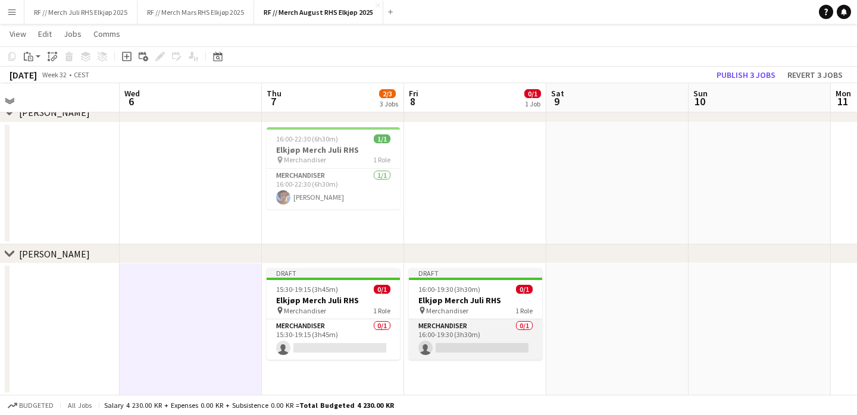
scroll to position [0, 484]
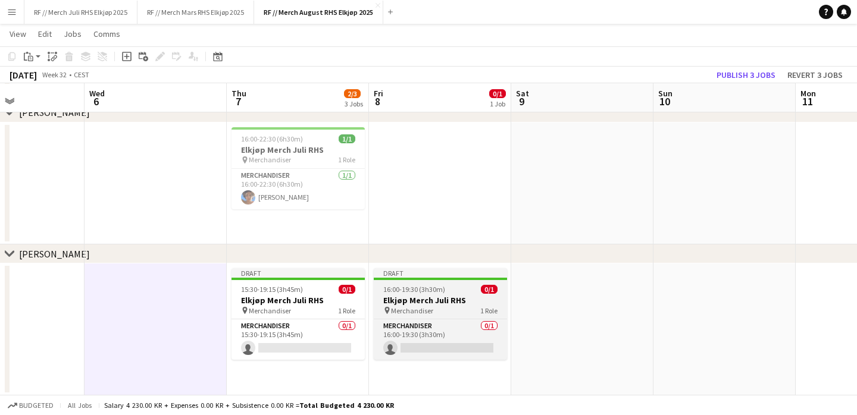
click at [468, 302] on h3 "Elkjøp Merch Juli RHS" at bounding box center [440, 300] width 133 height 11
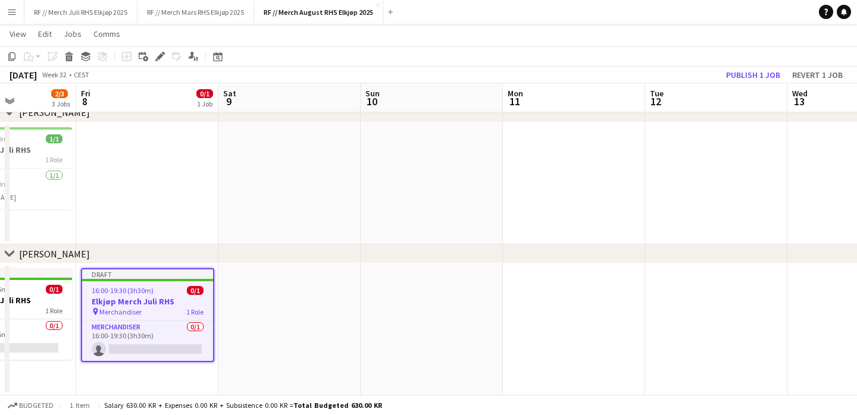
scroll to position [0, 571]
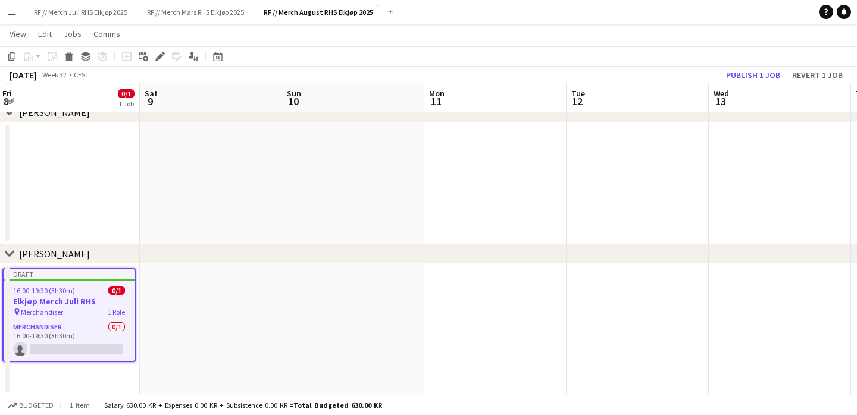
click at [599, 304] on app-date-cell at bounding box center [638, 330] width 142 height 132
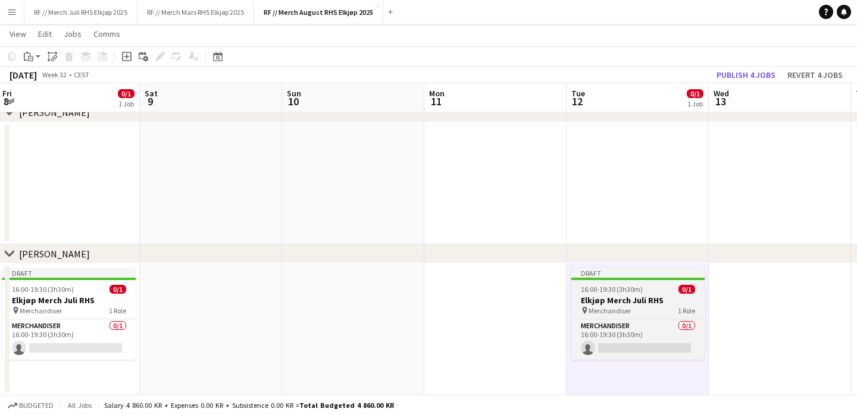
click at [632, 316] on app-job-card "Draft 16:00-19:30 (3h30m) 0/1 Elkjøp Merch Juli RHS pin Merchandiser 1 Role Mer…" at bounding box center [637, 314] width 133 height 92
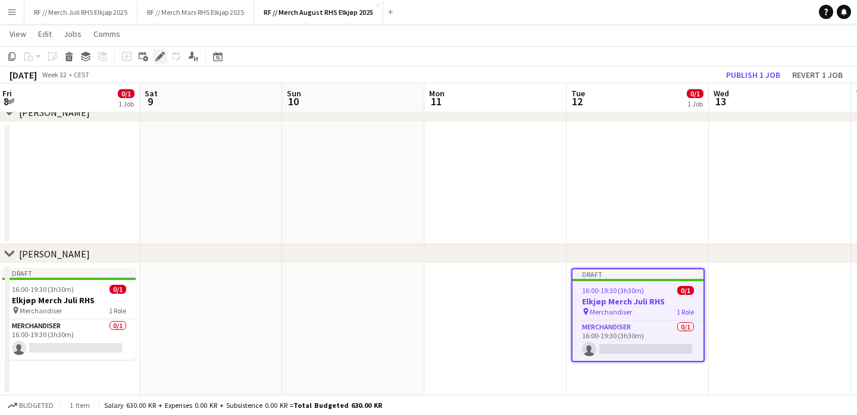
click at [164, 57] on icon "Edit" at bounding box center [160, 57] width 10 height 10
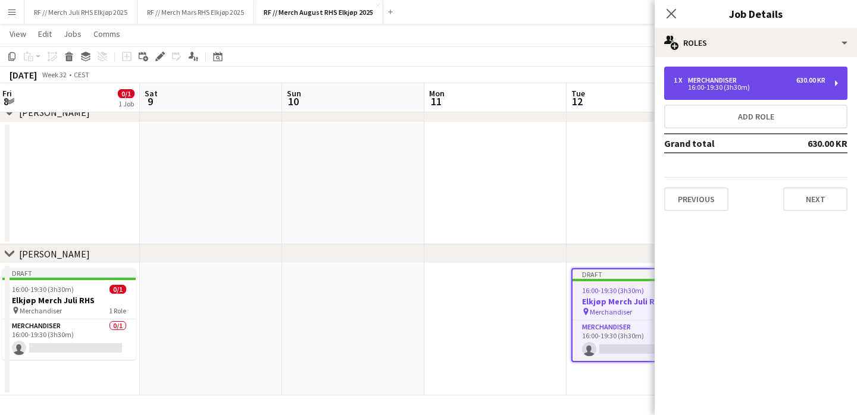
click at [755, 91] on div "1 x Merchandiser 630.00 KR 16:00-19:30 (3h30m)" at bounding box center [755, 83] width 183 height 33
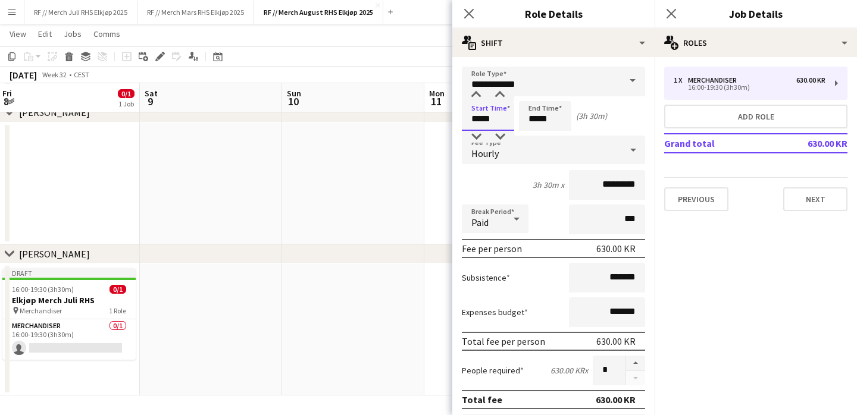
click at [481, 120] on input "*****" at bounding box center [488, 116] width 52 height 30
type input "*****"
click at [386, 182] on app-date-cell at bounding box center [353, 184] width 142 height 123
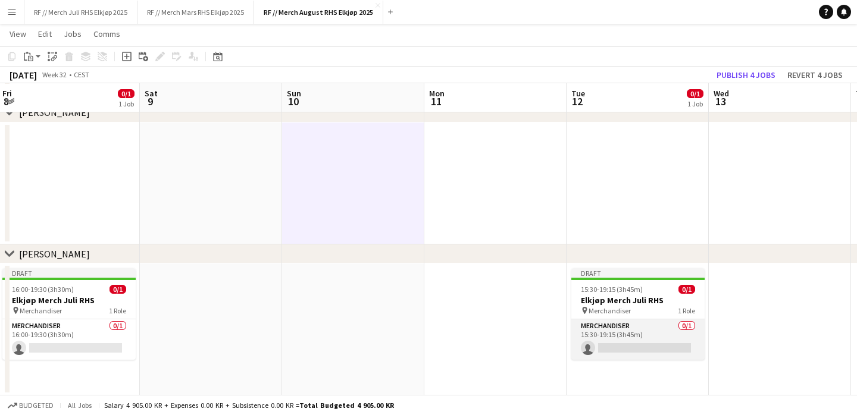
click at [615, 340] on app-card-role "Merchandiser 0/1 15:30-19:15 (3h45m) single-neutral-actions" at bounding box center [637, 340] width 133 height 40
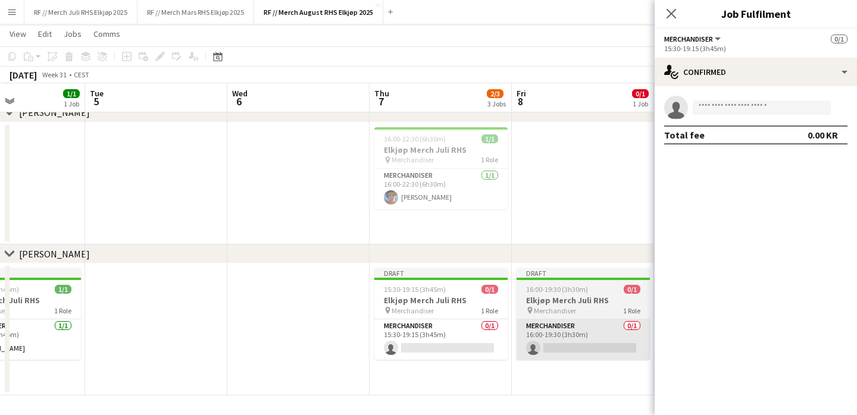
scroll to position [0, 332]
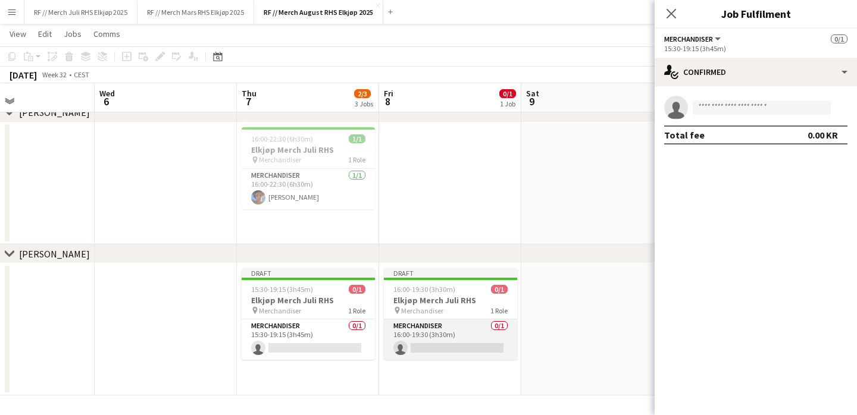
click at [449, 343] on app-card-role "Merchandiser 0/1 16:00-19:30 (3h30m) single-neutral-actions" at bounding box center [450, 340] width 133 height 40
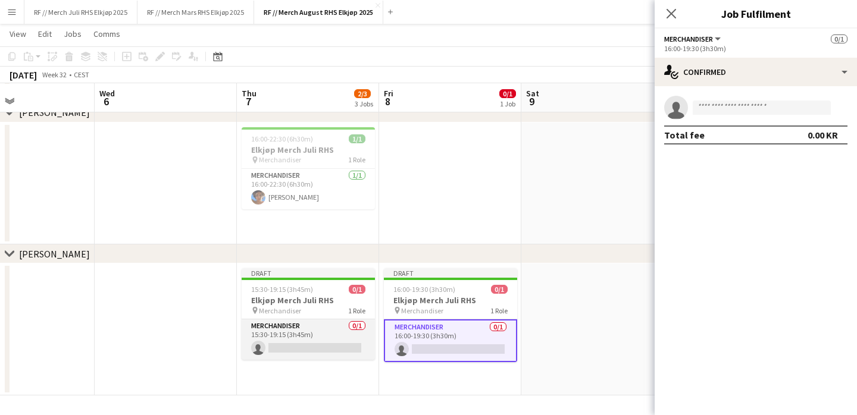
click at [302, 338] on app-card-role "Merchandiser 0/1 15:30-19:15 (3h45m) single-neutral-actions" at bounding box center [308, 340] width 133 height 40
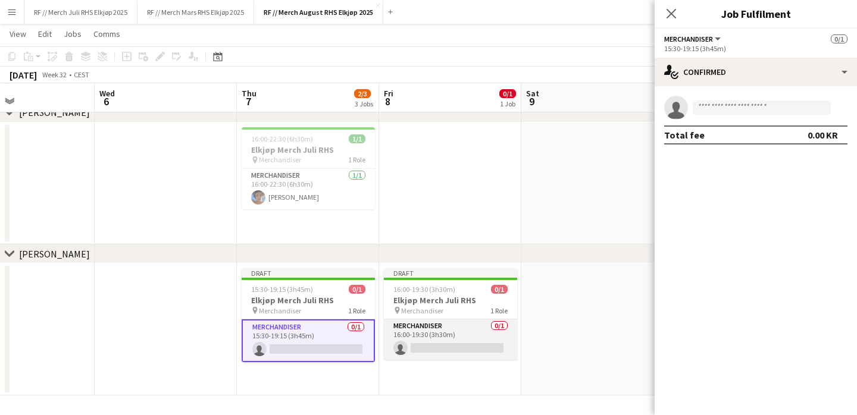
click at [450, 339] on app-card-role "Merchandiser 0/1 16:00-19:30 (3h30m) single-neutral-actions" at bounding box center [450, 340] width 133 height 40
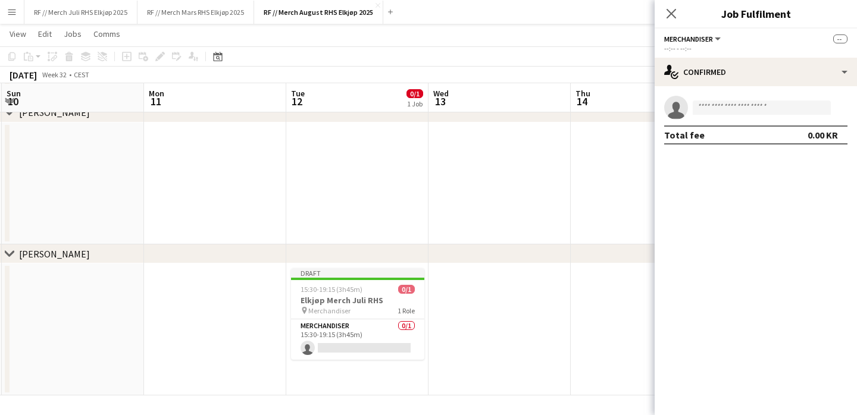
scroll to position [0, 445]
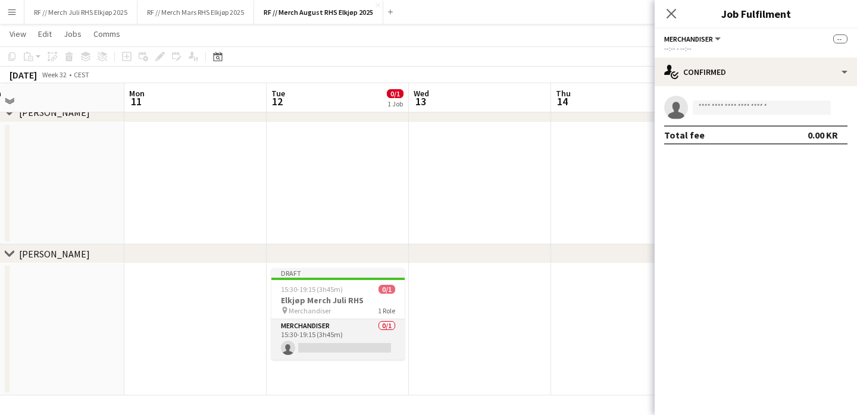
click at [371, 337] on app-card-role "Merchandiser 0/1 15:30-19:15 (3h45m) single-neutral-actions" at bounding box center [337, 340] width 133 height 40
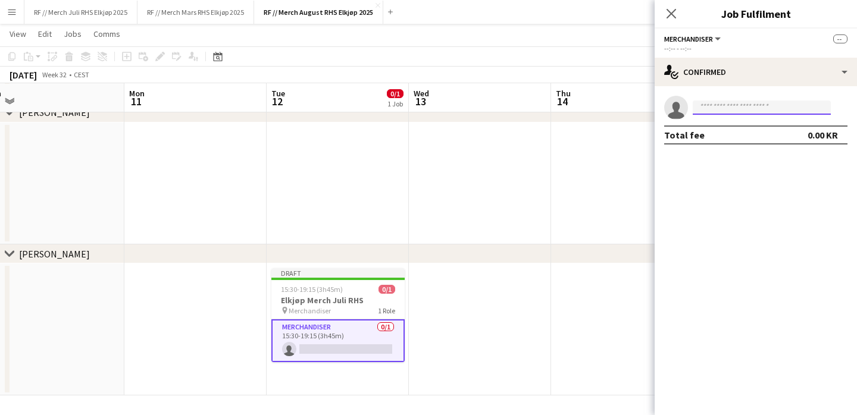
click at [772, 105] on input at bounding box center [762, 108] width 138 height 14
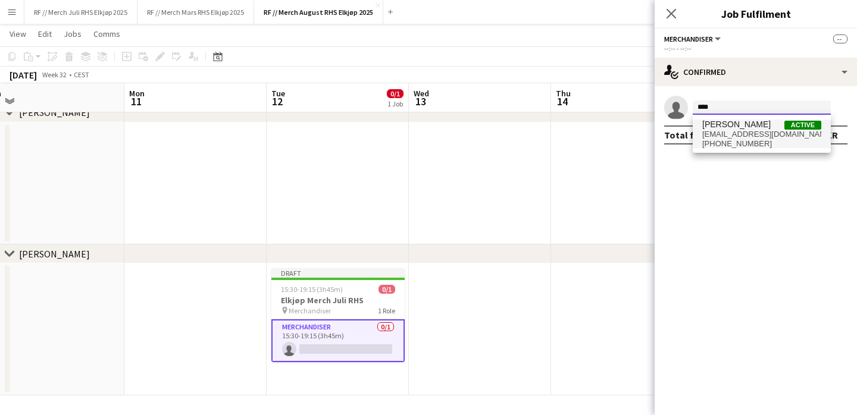
type input "****"
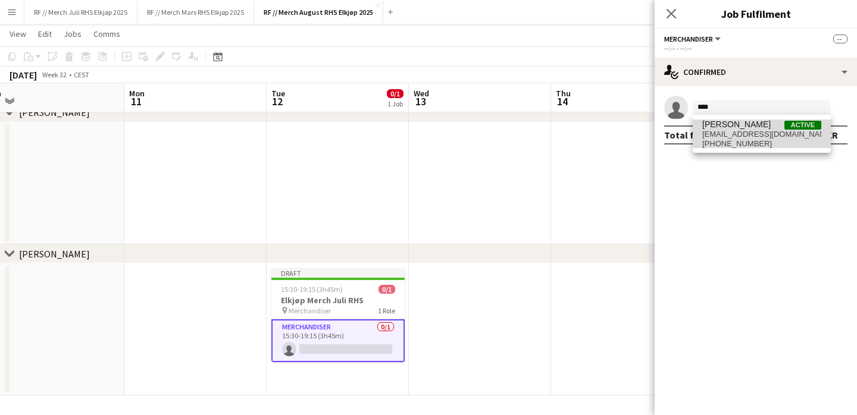
click at [737, 124] on span "[PERSON_NAME]" at bounding box center [736, 125] width 68 height 10
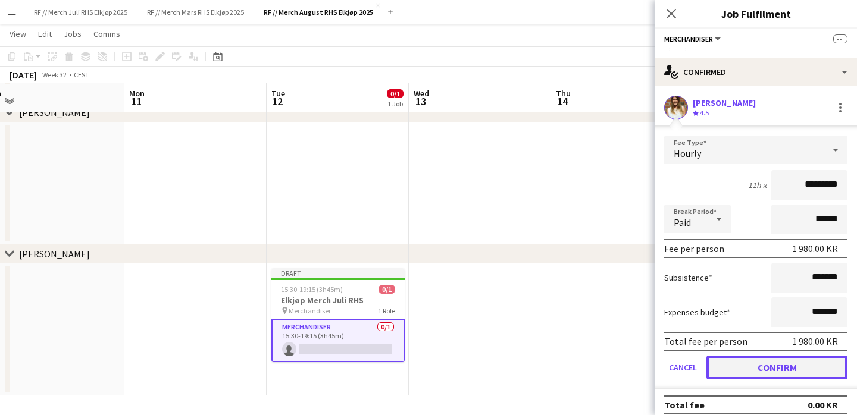
click at [786, 363] on button "Confirm" at bounding box center [776, 368] width 141 height 24
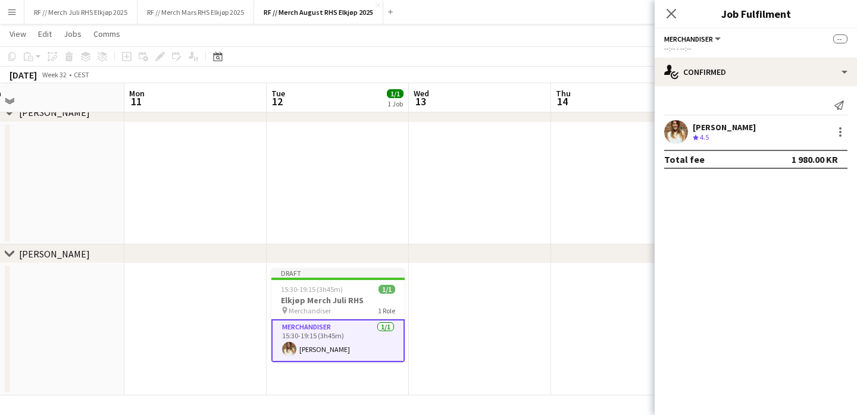
click at [470, 352] on app-date-cell at bounding box center [480, 330] width 142 height 132
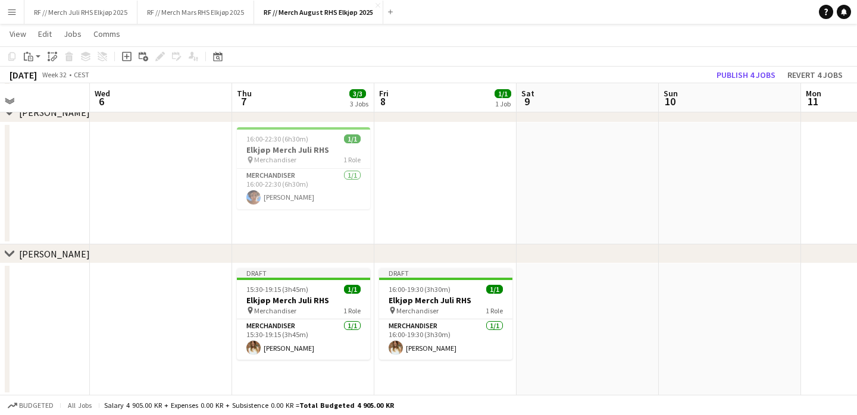
scroll to position [0, 308]
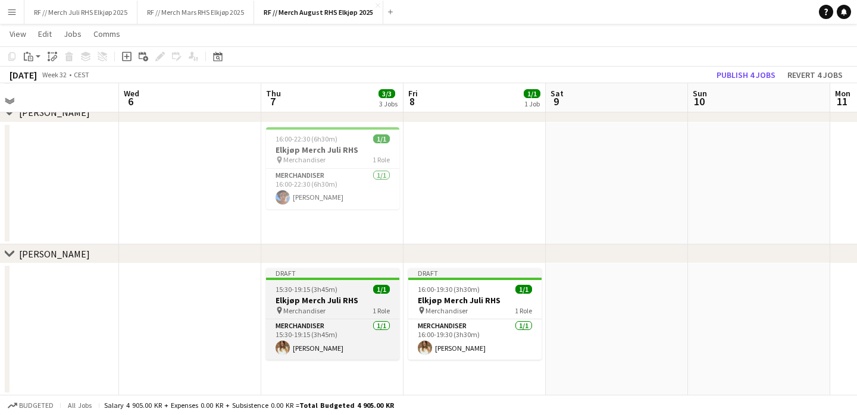
click at [349, 295] on h3 "Elkjøp Merch Juli RHS" at bounding box center [332, 300] width 133 height 11
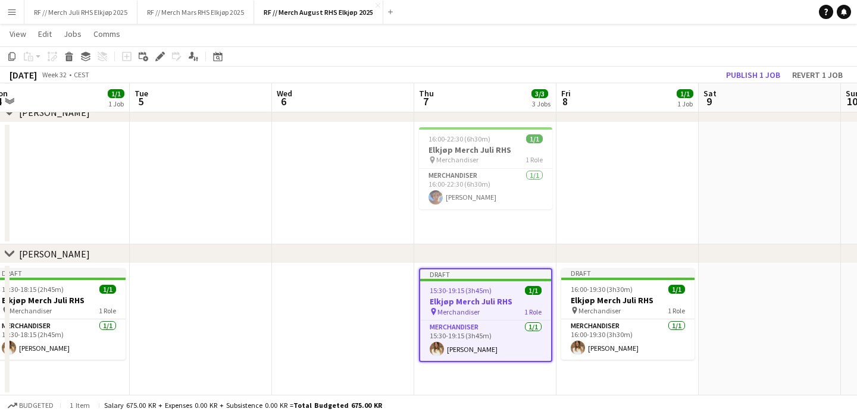
scroll to position [0, 272]
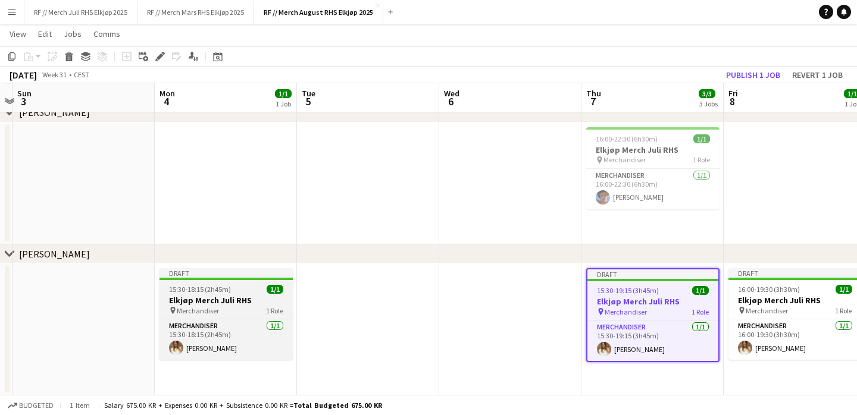
click at [260, 275] on div "Draft" at bounding box center [225, 273] width 133 height 10
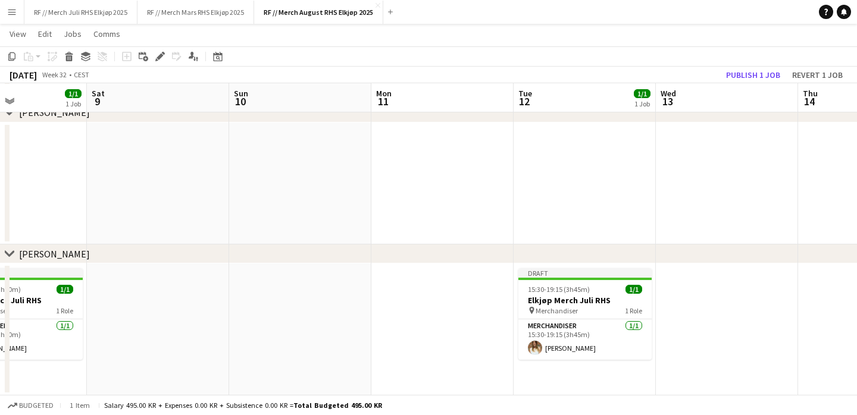
scroll to position [0, 474]
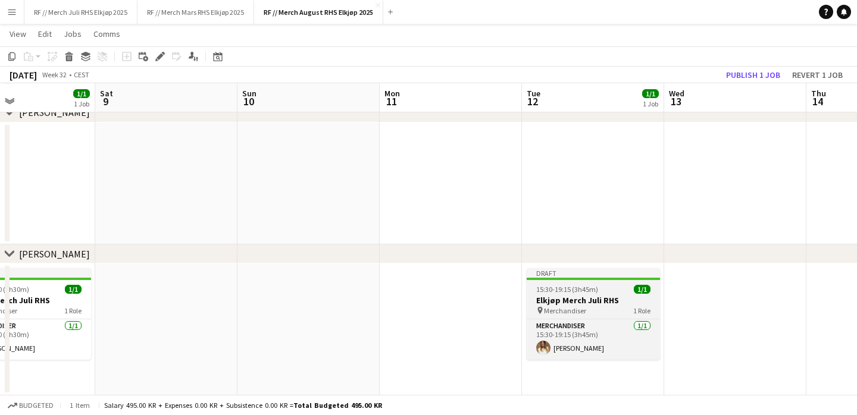
click at [611, 290] on div "15:30-19:15 (3h45m) 1/1" at bounding box center [593, 289] width 133 height 9
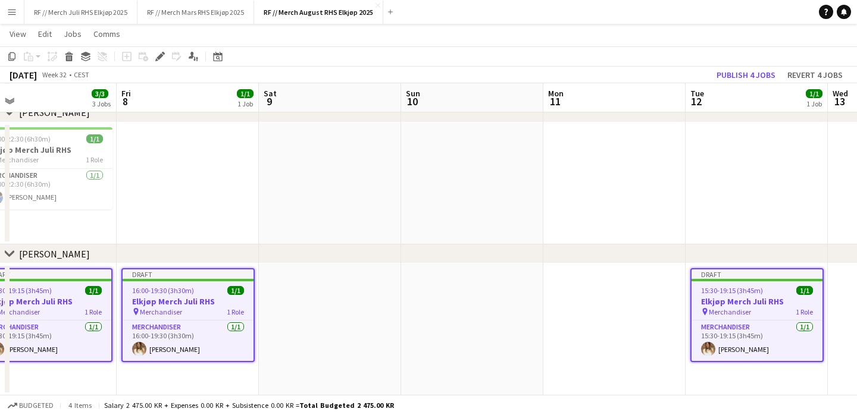
scroll to position [0, 364]
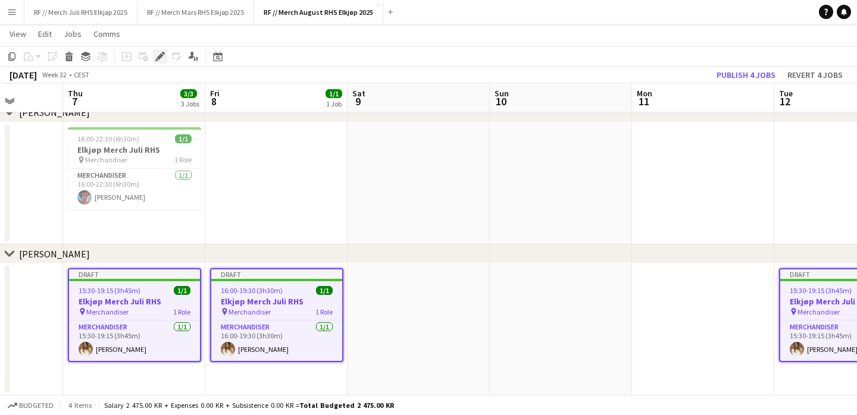
click at [156, 58] on icon "Edit" at bounding box center [160, 57] width 10 height 10
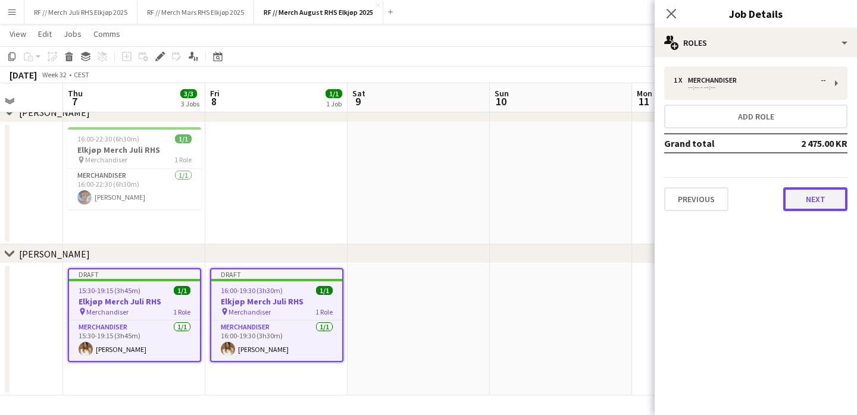
click at [816, 192] on button "Next" at bounding box center [815, 199] width 64 height 24
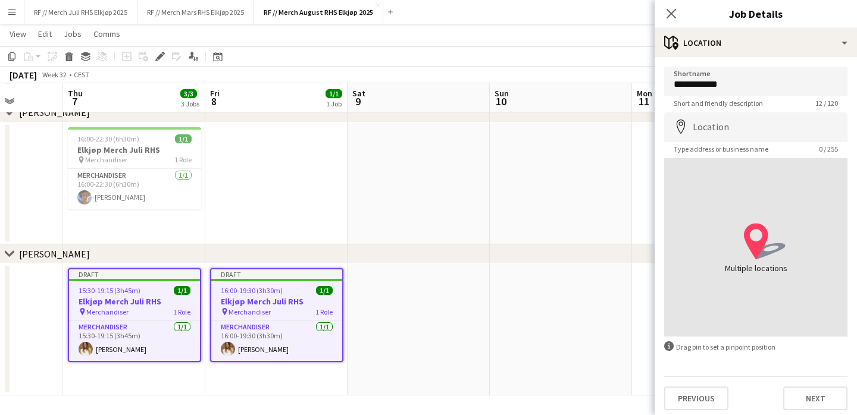
scroll to position [5, 0]
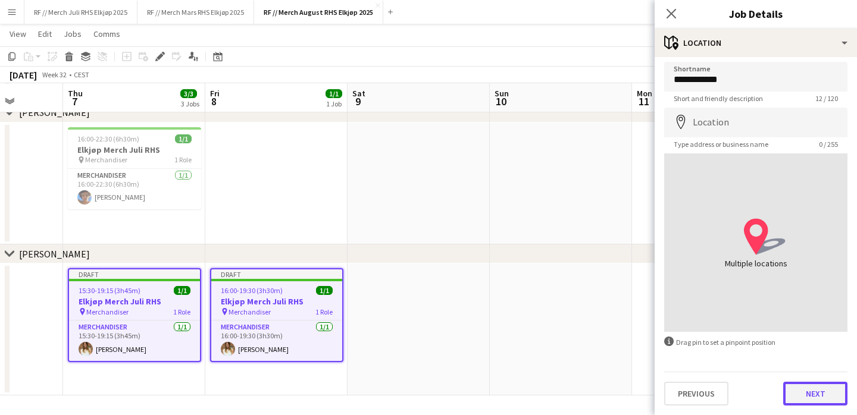
click at [815, 395] on button "Next" at bounding box center [815, 394] width 64 height 24
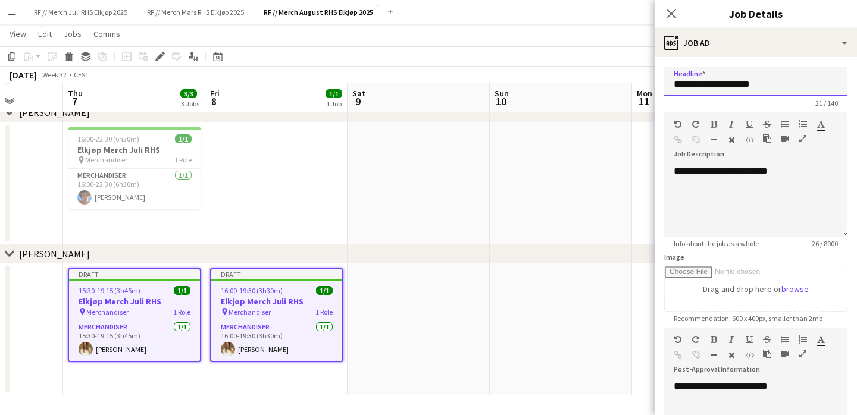
click at [736, 83] on input "**********" at bounding box center [755, 82] width 183 height 30
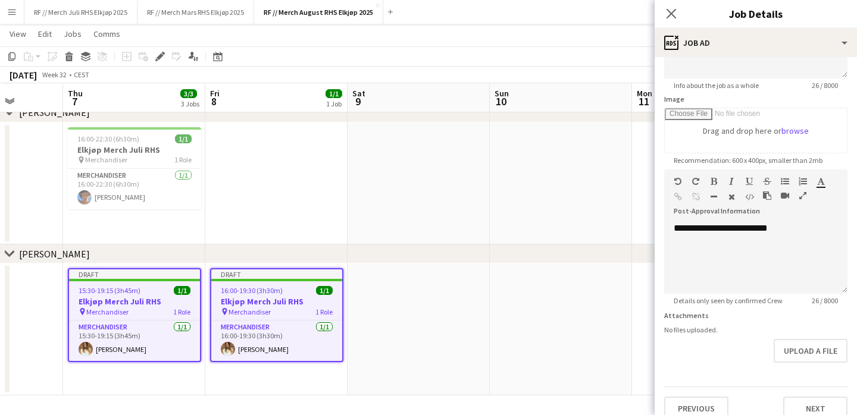
scroll to position [173, 0]
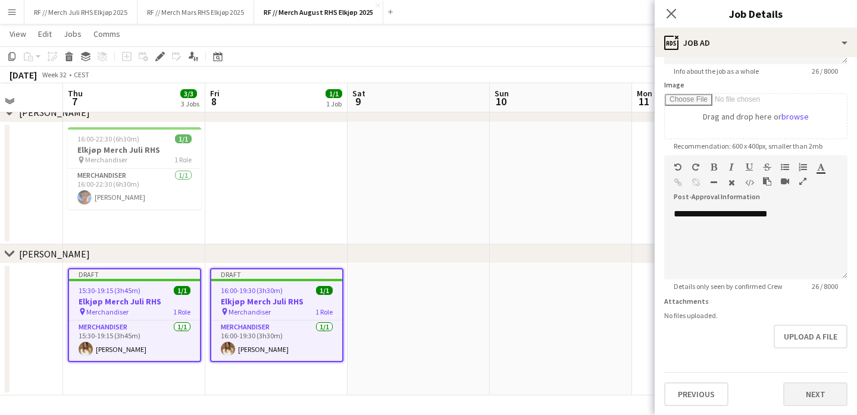
type input "**********"
click at [810, 391] on button "Next" at bounding box center [815, 395] width 64 height 24
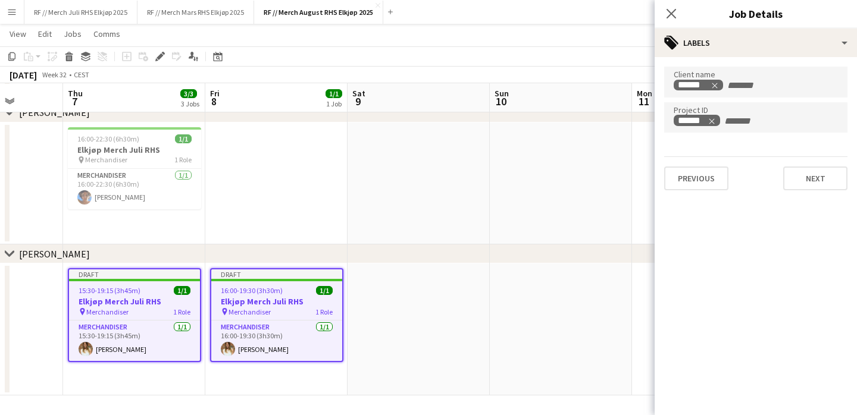
scroll to position [0, 0]
click at [734, 123] on input "+ Label" at bounding box center [748, 121] width 51 height 11
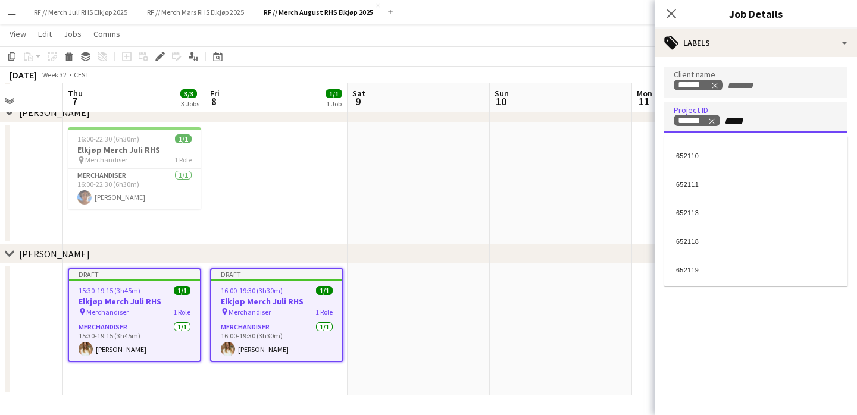
type input "*****"
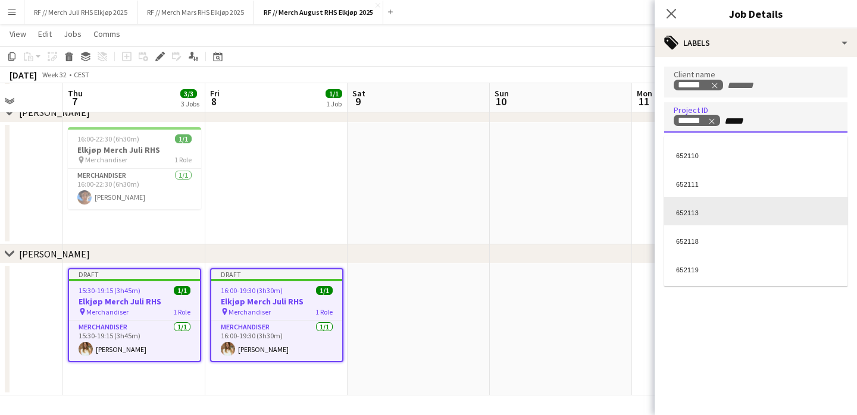
click at [713, 211] on div "652113" at bounding box center [755, 211] width 183 height 29
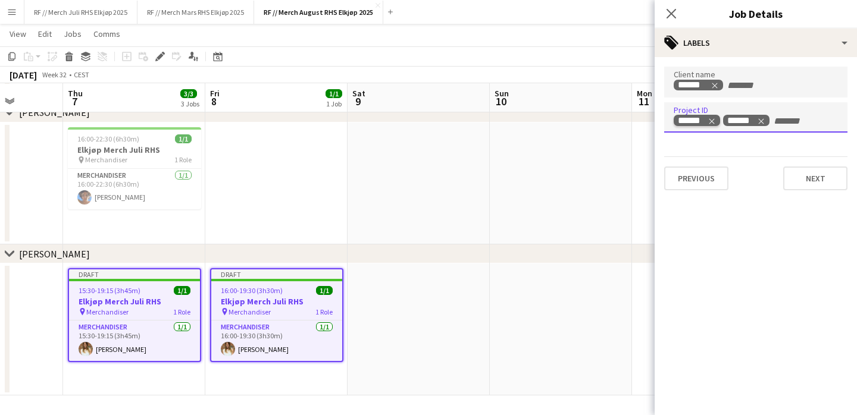
click at [712, 123] on icon "Remove tag" at bounding box center [712, 121] width 8 height 8
click at [593, 167] on app-date-cell at bounding box center [561, 184] width 142 height 123
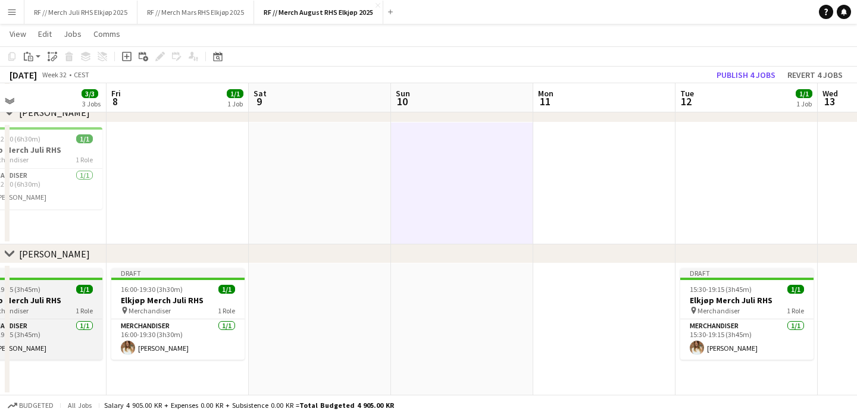
scroll to position [0, 544]
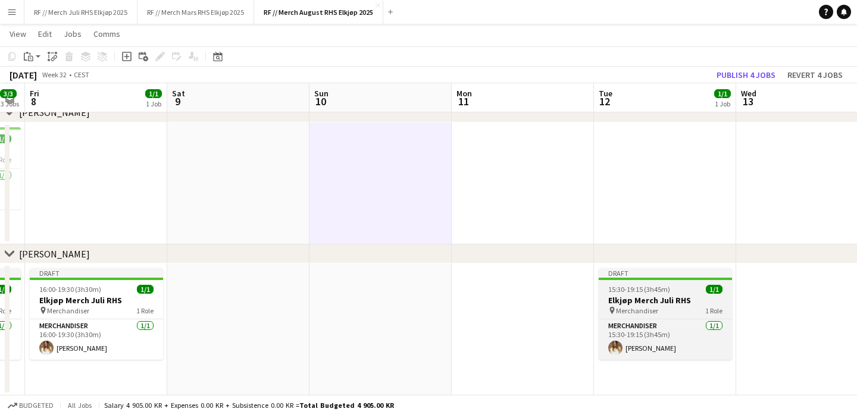
click at [675, 301] on h3 "Elkjøp Merch Juli RHS" at bounding box center [665, 300] width 133 height 11
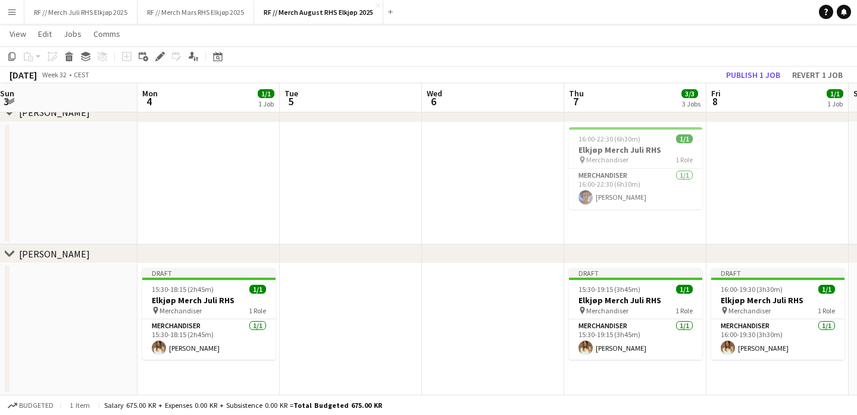
scroll to position [0, 249]
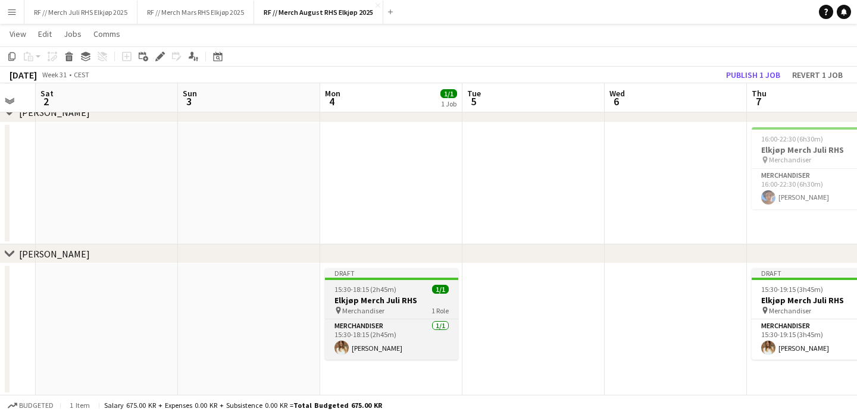
click at [390, 295] on h3 "Elkjøp Merch Juli RHS" at bounding box center [391, 300] width 133 height 11
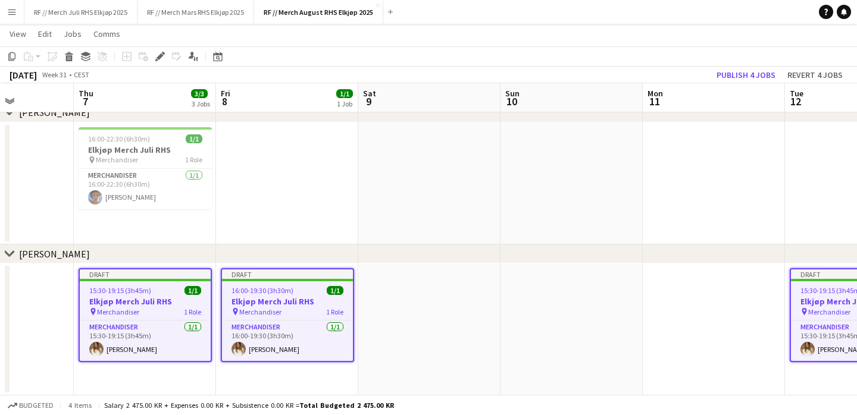
scroll to position [0, 403]
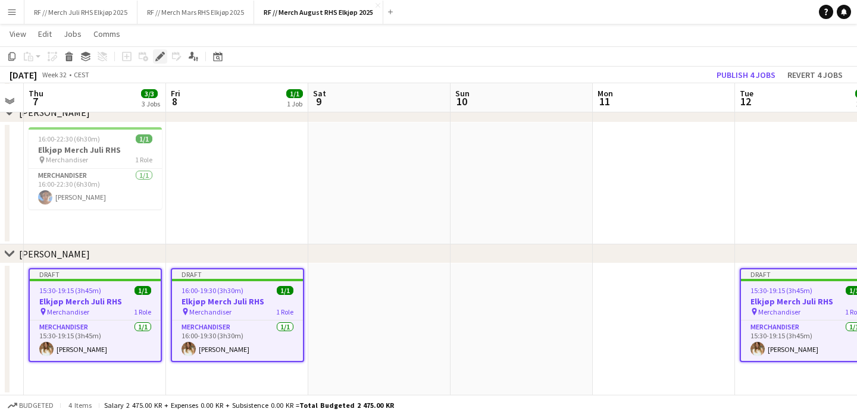
click at [163, 58] on icon "Edit" at bounding box center [160, 57] width 10 height 10
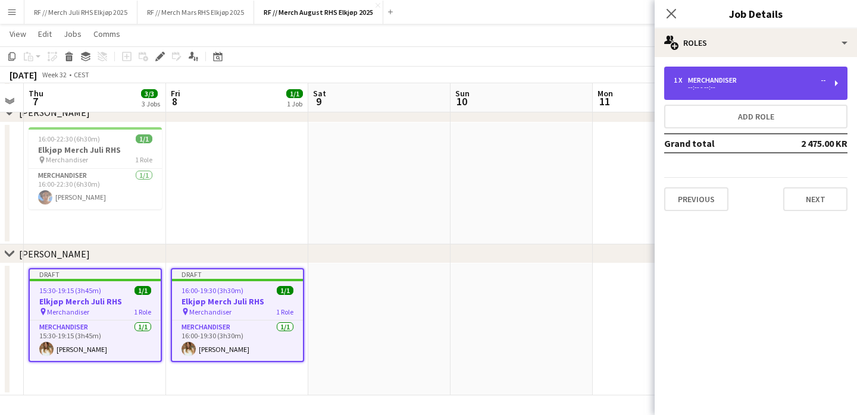
click at [799, 73] on div "1 x Merchandiser -- --:-- - --:--" at bounding box center [755, 83] width 183 height 33
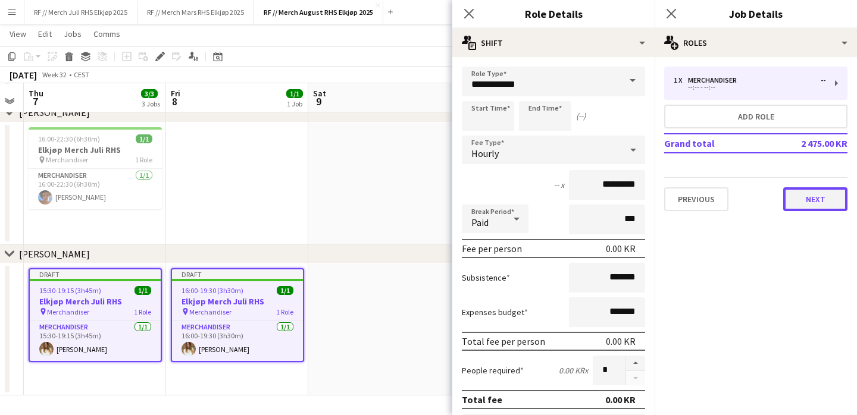
click at [814, 192] on button "Next" at bounding box center [815, 199] width 64 height 24
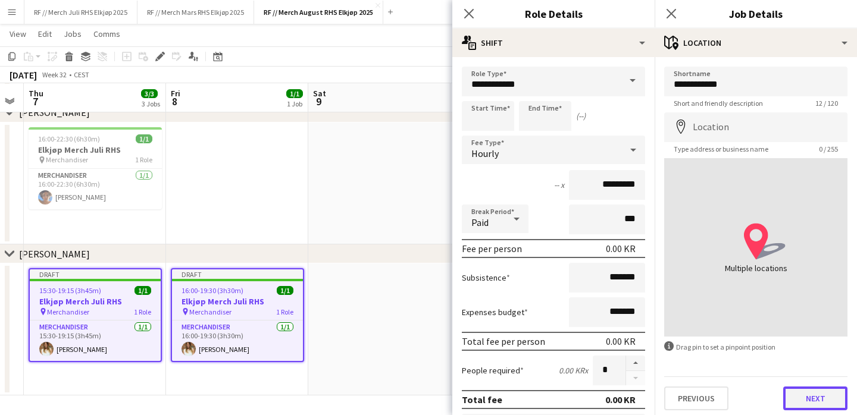
click at [828, 397] on button "Next" at bounding box center [815, 399] width 64 height 24
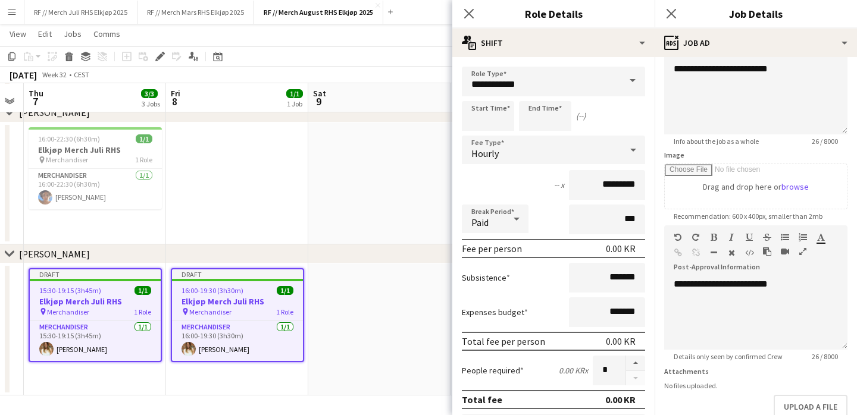
scroll to position [173, 0]
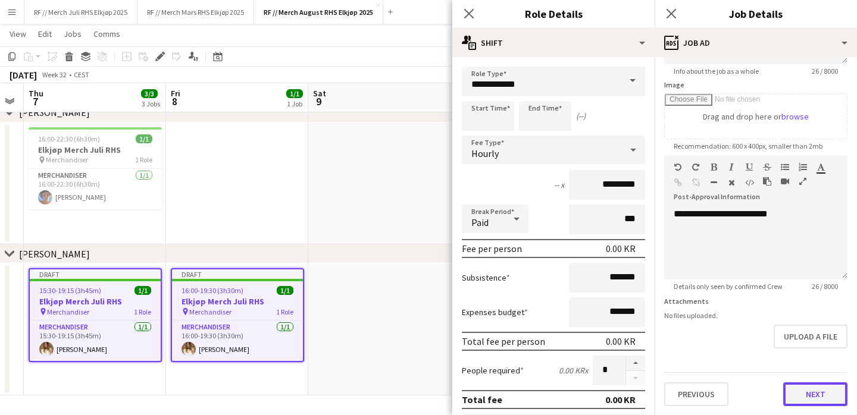
click at [829, 386] on button "Next" at bounding box center [815, 395] width 64 height 24
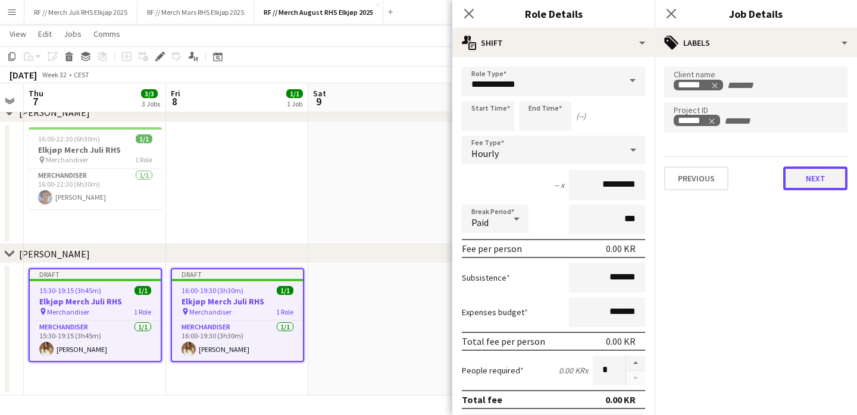
click at [827, 183] on button "Next" at bounding box center [815, 179] width 64 height 24
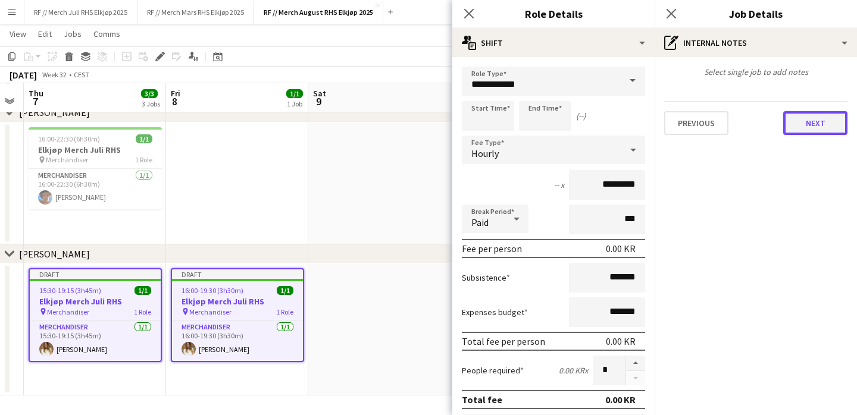
click at [812, 133] on button "Next" at bounding box center [815, 123] width 64 height 24
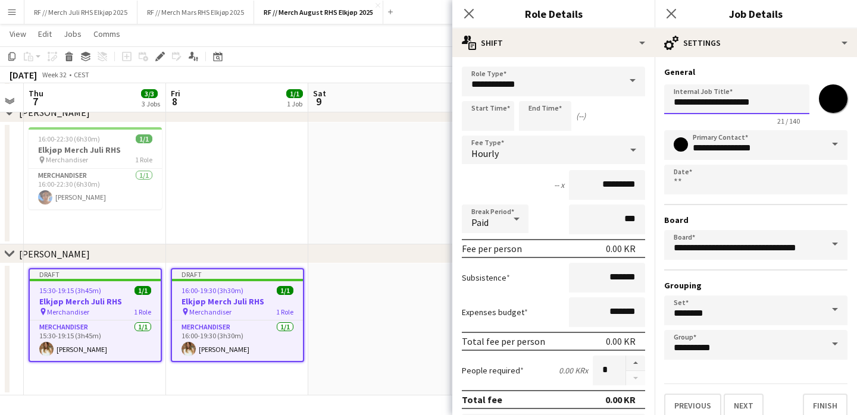
click at [739, 102] on input "**********" at bounding box center [736, 100] width 145 height 30
type input "**********"
click at [387, 190] on app-date-cell at bounding box center [379, 184] width 142 height 123
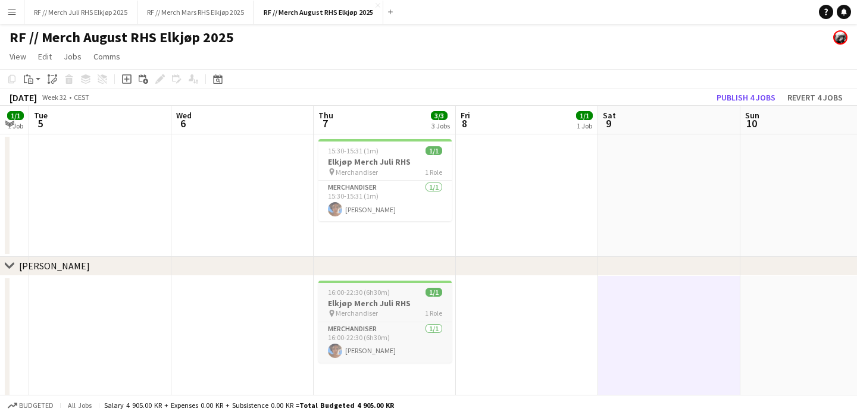
click at [380, 301] on h3 "Elkjøp Merch Juli RHS" at bounding box center [384, 303] width 133 height 11
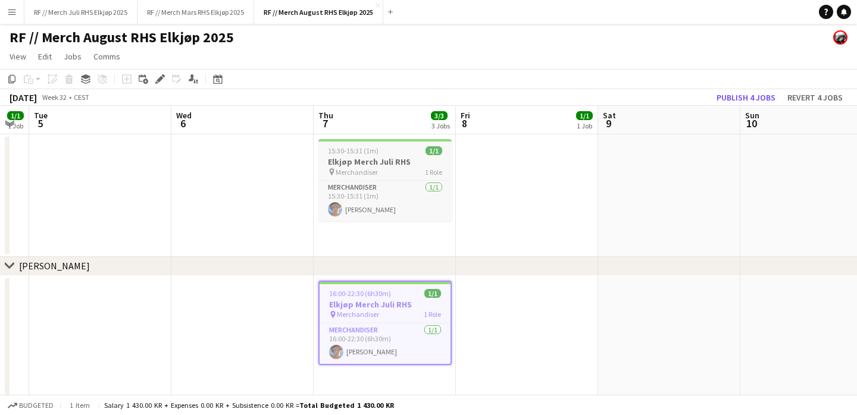
click at [379, 157] on h3 "Elkjøp Merch Juli RHS" at bounding box center [384, 162] width 133 height 11
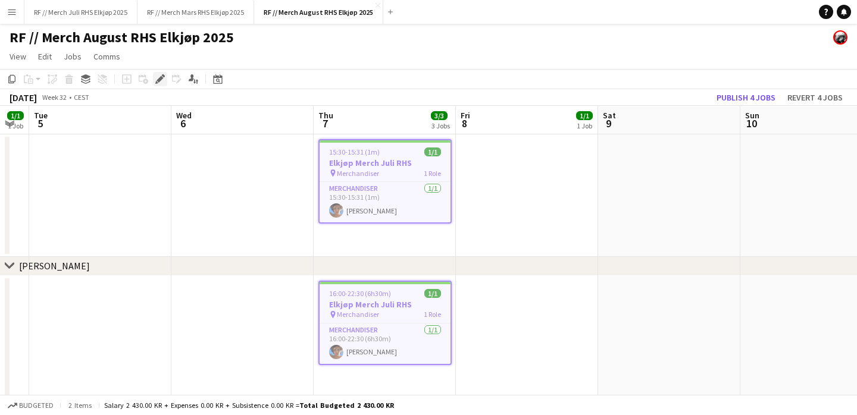
click at [163, 78] on icon "Edit" at bounding box center [160, 79] width 10 height 10
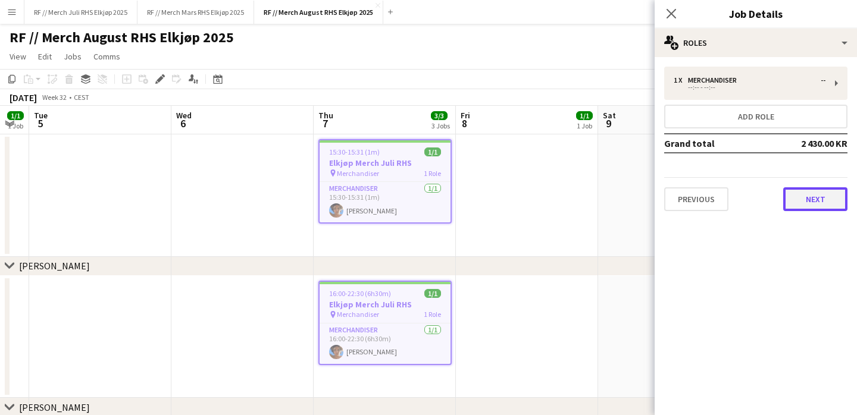
click at [828, 195] on button "Next" at bounding box center [815, 199] width 64 height 24
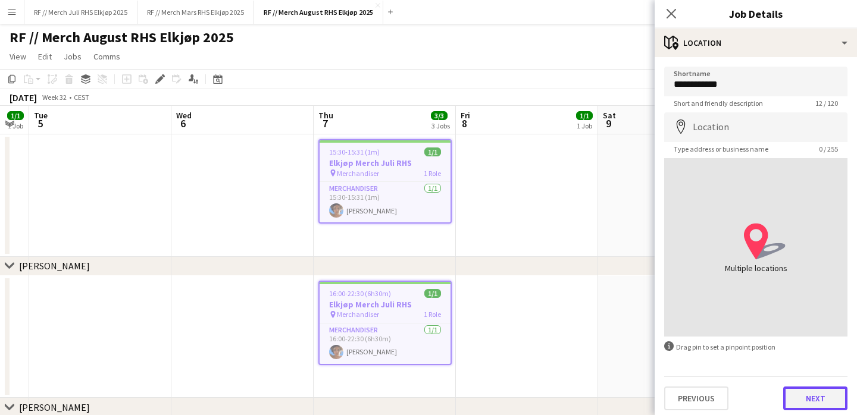
click at [827, 395] on button "Next" at bounding box center [815, 399] width 64 height 24
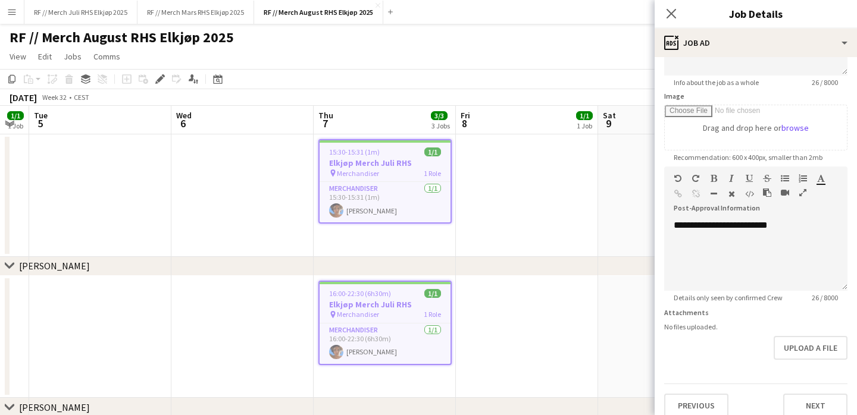
scroll to position [173, 0]
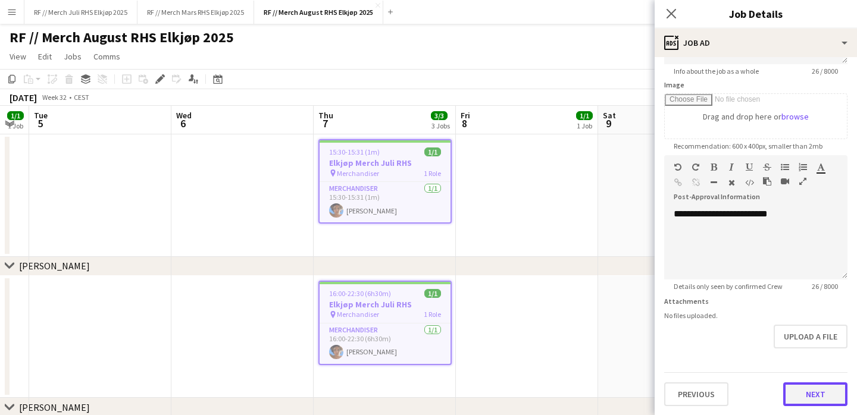
click at [830, 386] on button "Next" at bounding box center [815, 395] width 64 height 24
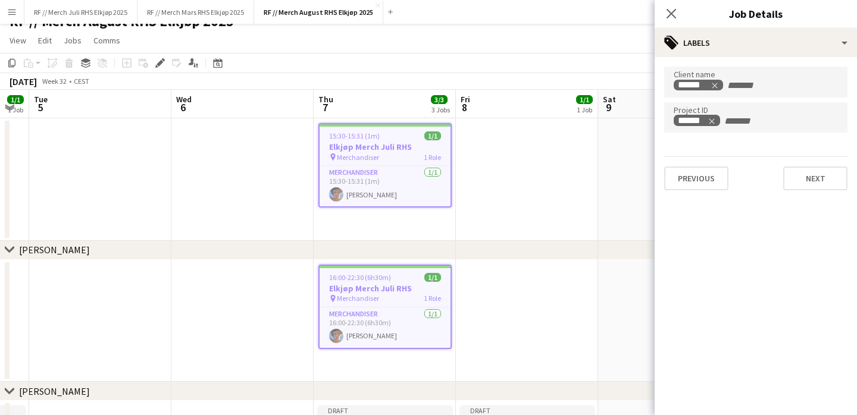
scroll to position [19, 0]
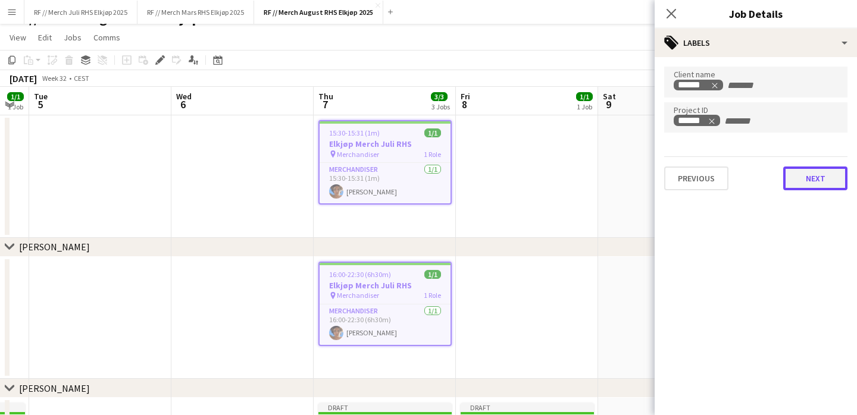
click at [830, 180] on button "Next" at bounding box center [815, 179] width 64 height 24
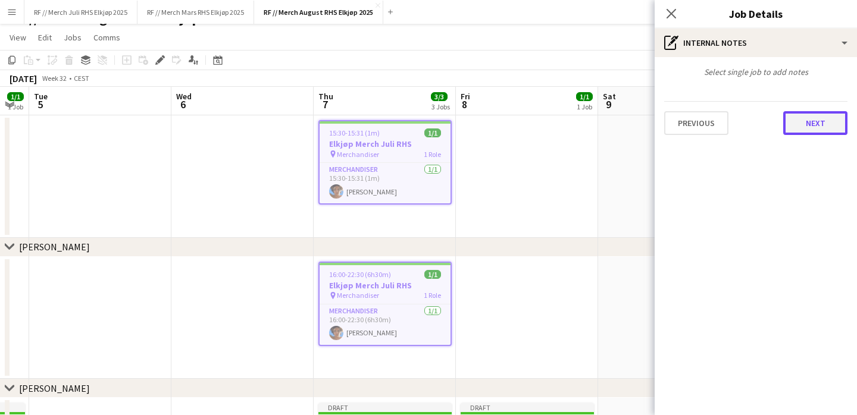
click at [825, 123] on button "Next" at bounding box center [815, 123] width 64 height 24
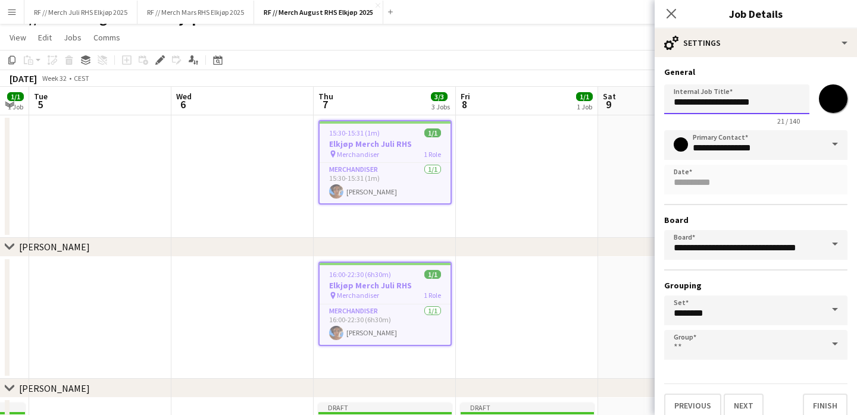
click at [732, 104] on input "**********" at bounding box center [736, 100] width 145 height 30
type input "**********"
click at [584, 221] on app-date-cell at bounding box center [527, 176] width 142 height 123
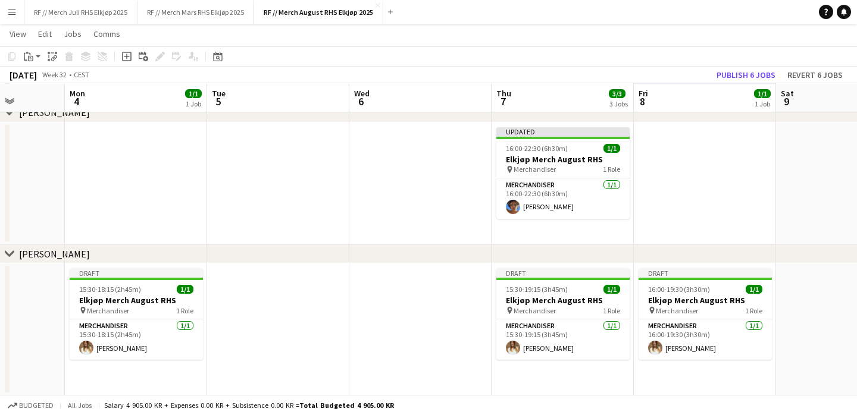
scroll to position [0, 341]
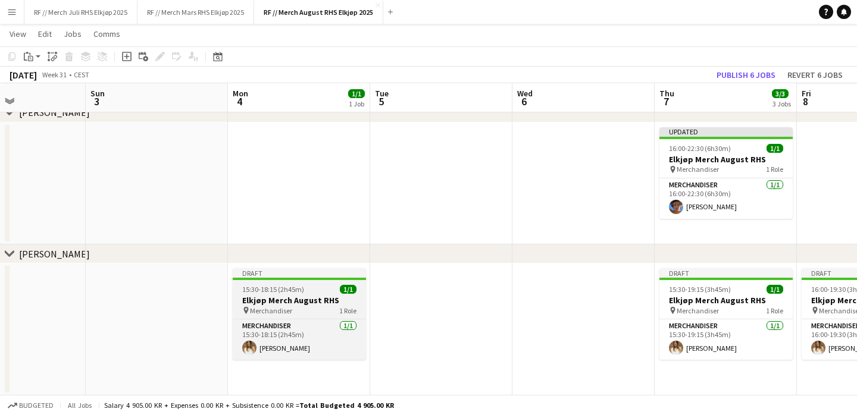
click at [329, 305] on h3 "Elkjøp Merch August RHS" at bounding box center [299, 300] width 133 height 11
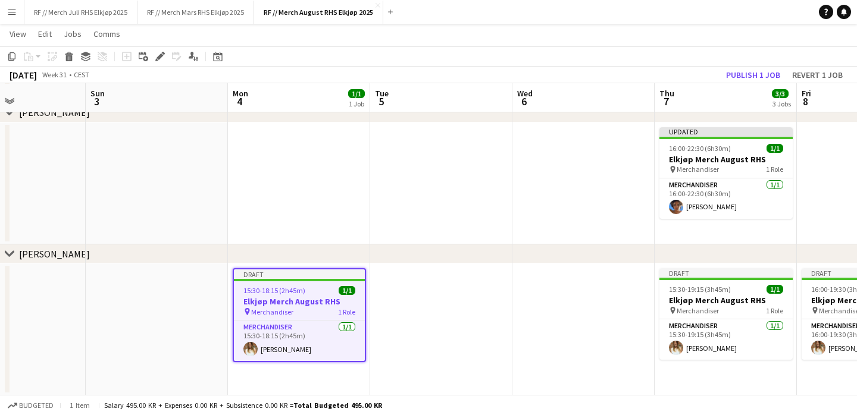
click at [443, 342] on app-date-cell at bounding box center [441, 330] width 142 height 132
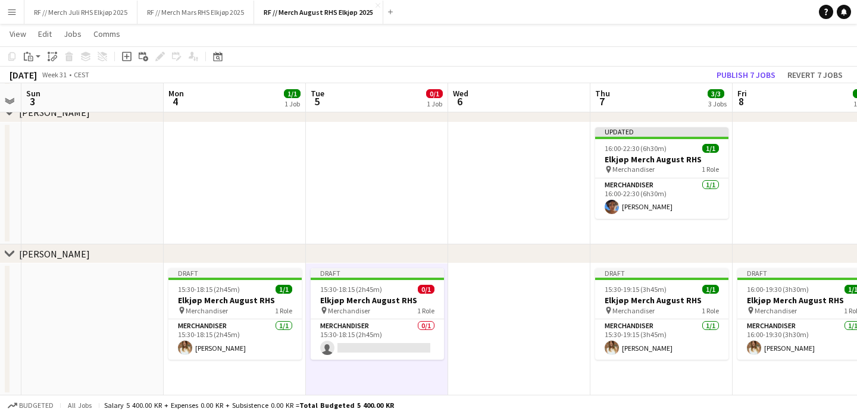
scroll to position [0, 411]
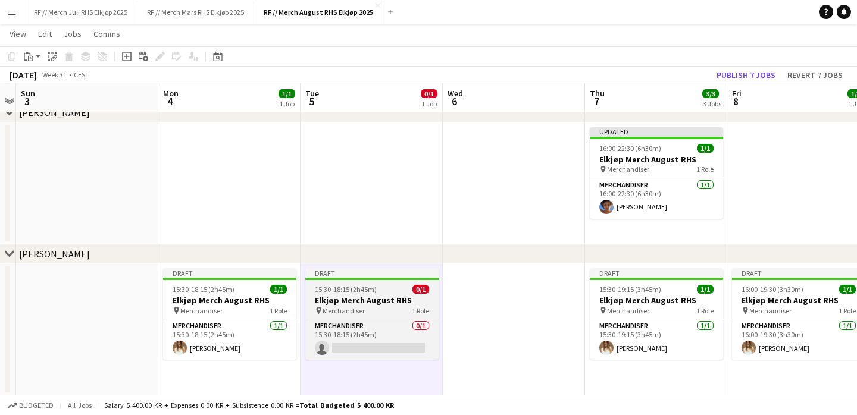
click at [382, 297] on h3 "Elkjøp Merch August RHS" at bounding box center [371, 300] width 133 height 11
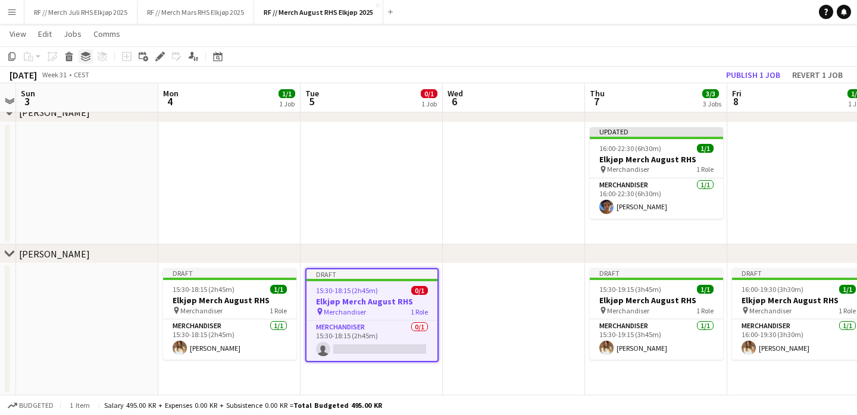
click at [90, 58] on icon "Group" at bounding box center [86, 57] width 10 height 10
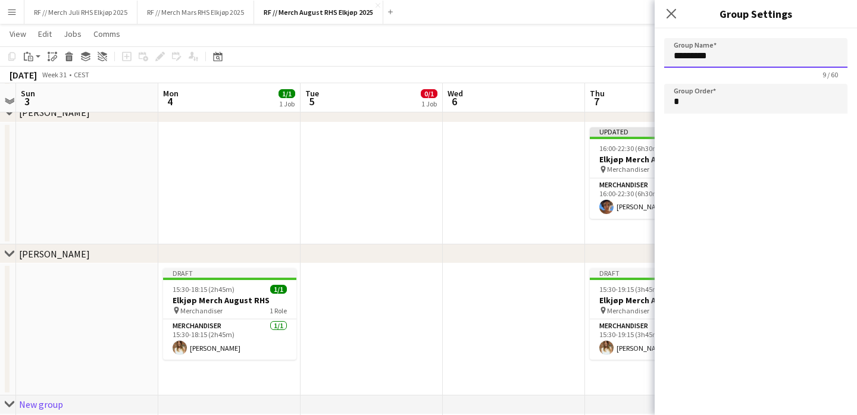
click at [727, 64] on input "*********" at bounding box center [755, 53] width 183 height 30
click at [411, 326] on app-date-cell at bounding box center [372, 330] width 142 height 132
type input "*********"
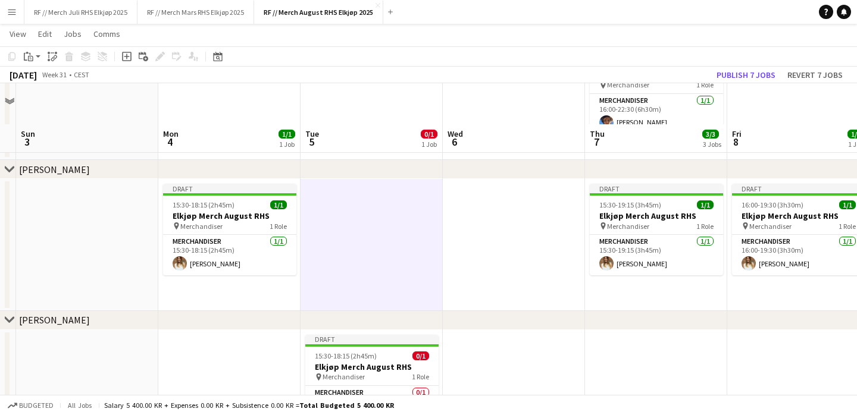
scroll to position [304, 0]
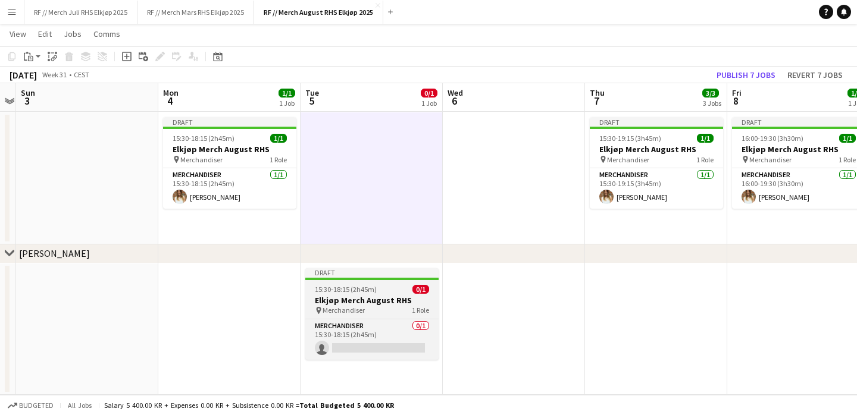
click at [394, 305] on h3 "Elkjøp Merch August RHS" at bounding box center [371, 300] width 133 height 11
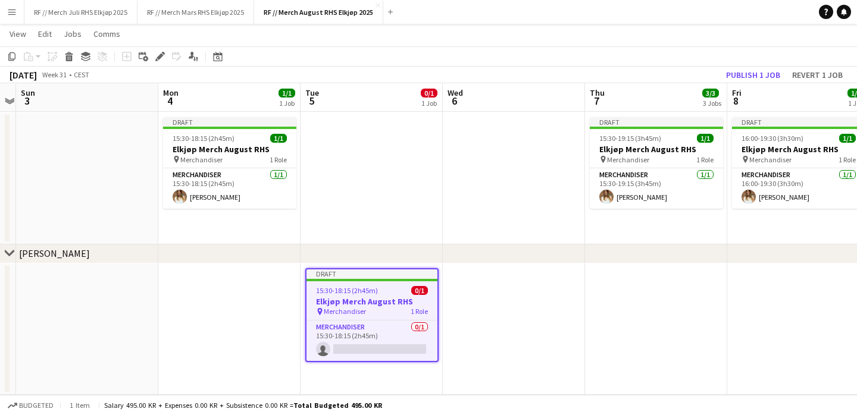
click at [167, 55] on div "Add job Add linked Job Edit Edit linked Job Applicants" at bounding box center [154, 56] width 91 height 14
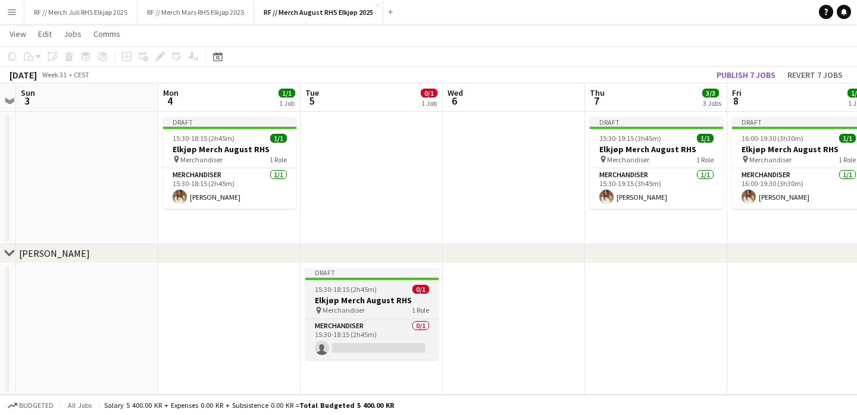
click at [369, 304] on h3 "Elkjøp Merch August RHS" at bounding box center [371, 300] width 133 height 11
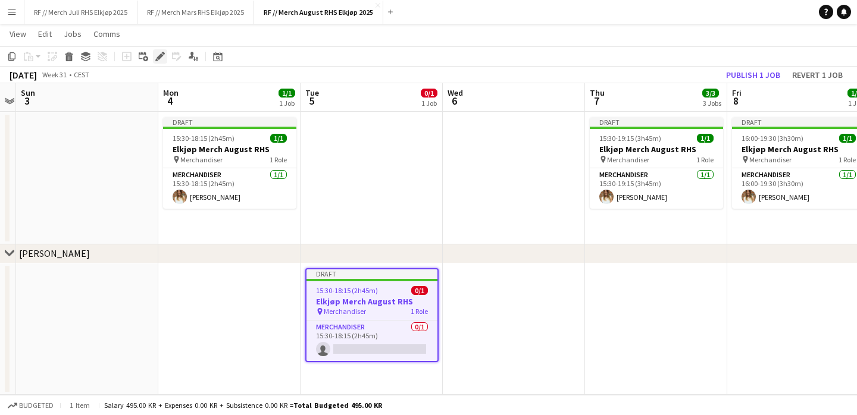
click at [158, 55] on icon "Edit" at bounding box center [160, 57] width 10 height 10
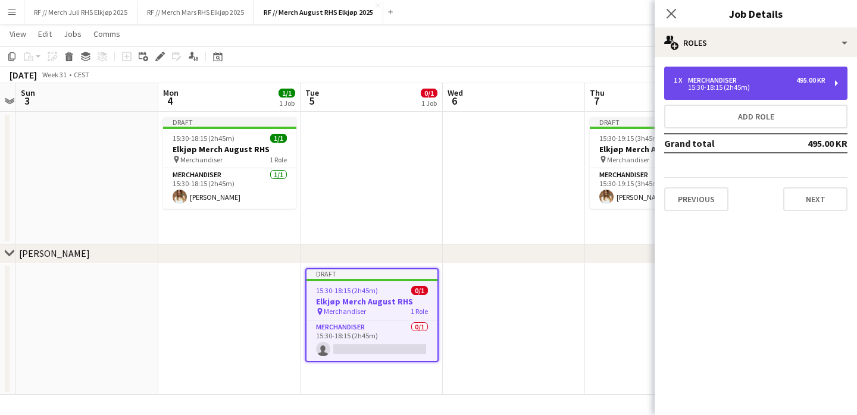
click at [713, 89] on div "15:30-18:15 (2h45m)" at bounding box center [750, 88] width 152 height 6
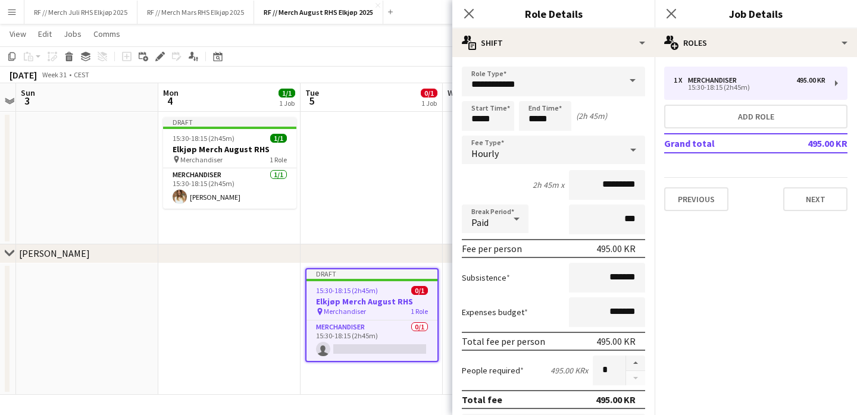
click at [355, 300] on h3 "Elkjøp Merch August RHS" at bounding box center [371, 301] width 131 height 11
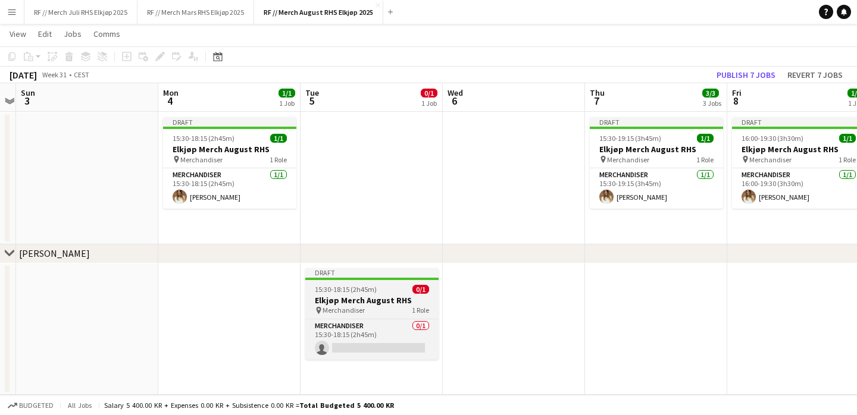
click at [384, 304] on h3 "Elkjøp Merch August RHS" at bounding box center [371, 300] width 133 height 11
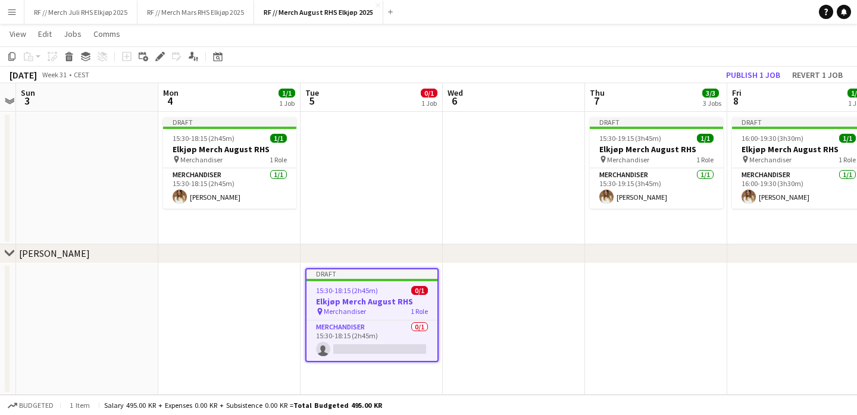
click at [287, 302] on app-date-cell at bounding box center [229, 330] width 142 height 132
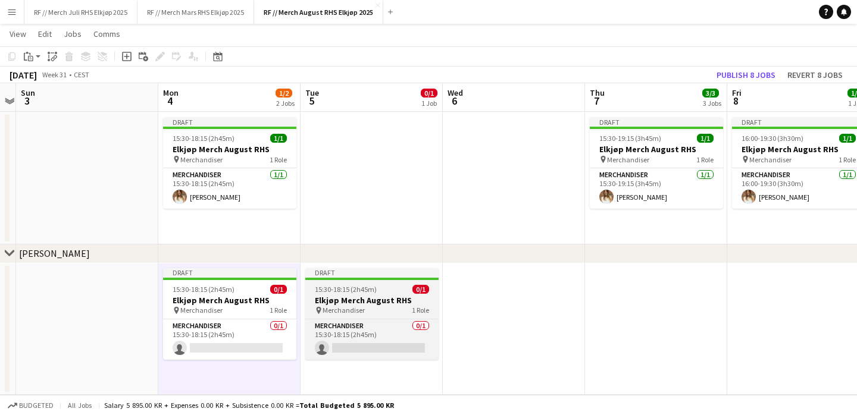
click at [352, 298] on h3 "Elkjøp Merch August RHS" at bounding box center [371, 300] width 133 height 11
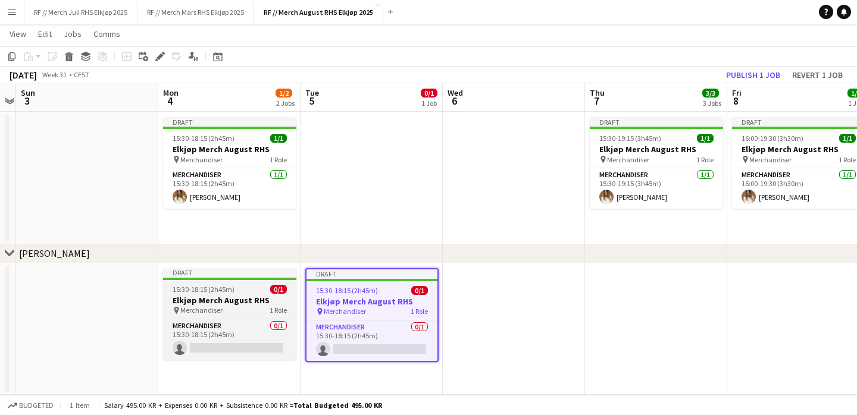
click at [236, 292] on div "15:30-18:15 (2h45m) 0/1" at bounding box center [229, 289] width 133 height 9
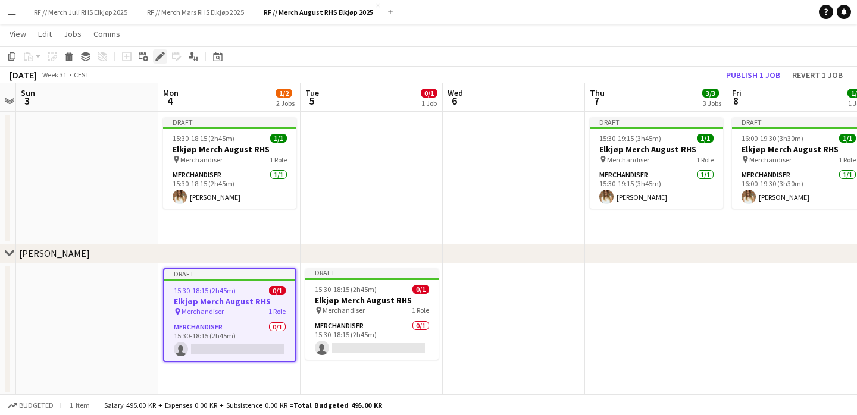
click at [154, 59] on div "Edit" at bounding box center [160, 56] width 14 height 14
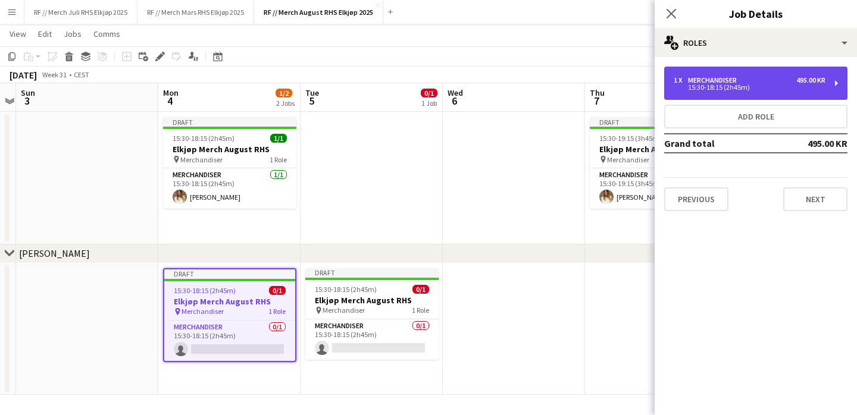
click at [778, 82] on div "1 x Merchandiser 495.00 KR" at bounding box center [750, 80] width 152 height 8
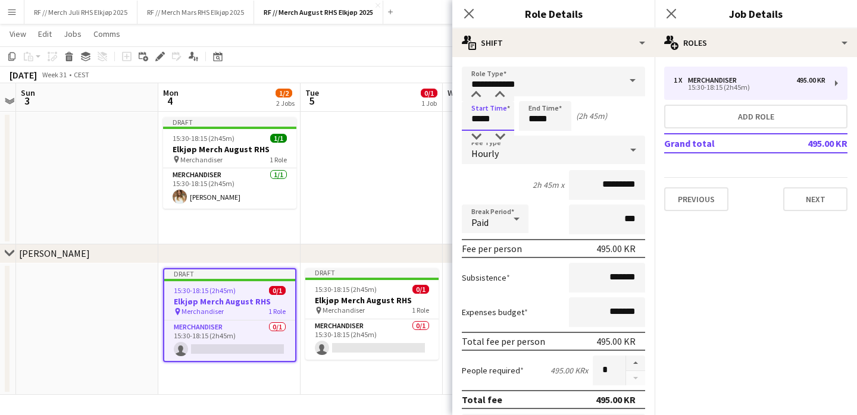
click at [484, 118] on input "*****" at bounding box center [488, 116] width 52 height 30
type input "*****"
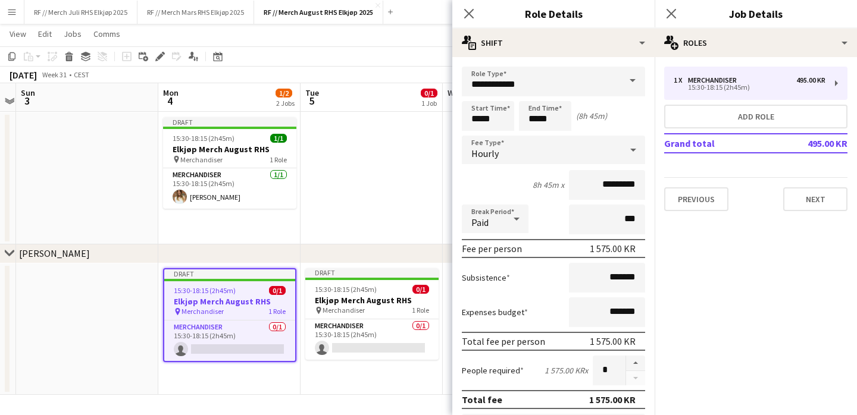
click at [434, 193] on app-date-cell at bounding box center [372, 178] width 142 height 132
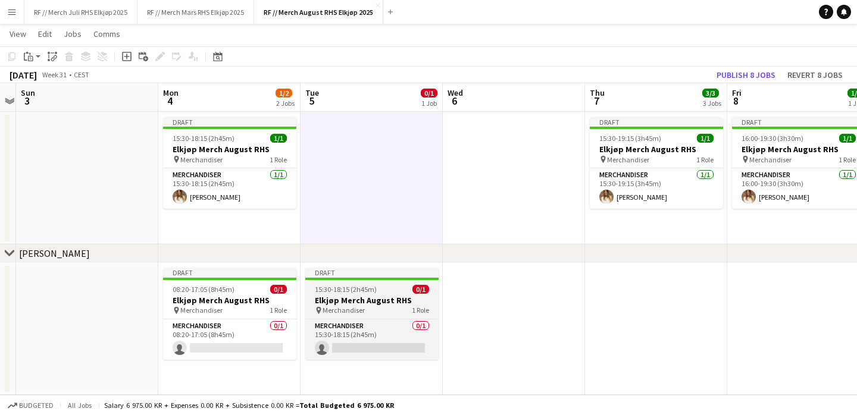
click at [376, 280] on div at bounding box center [371, 279] width 133 height 2
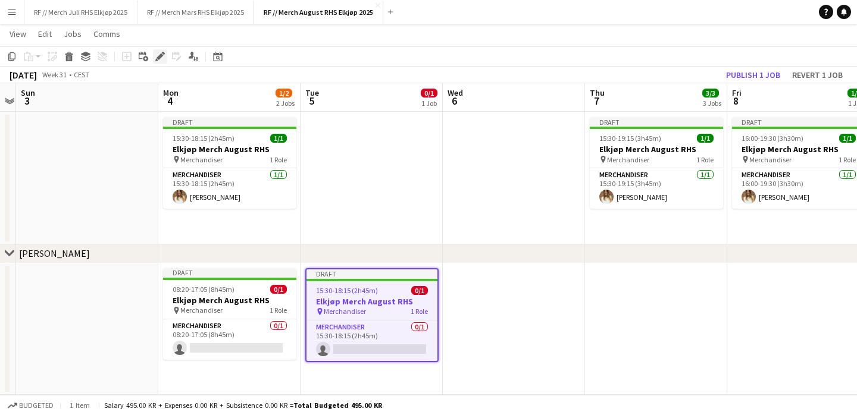
click at [159, 52] on icon "Edit" at bounding box center [160, 57] width 10 height 10
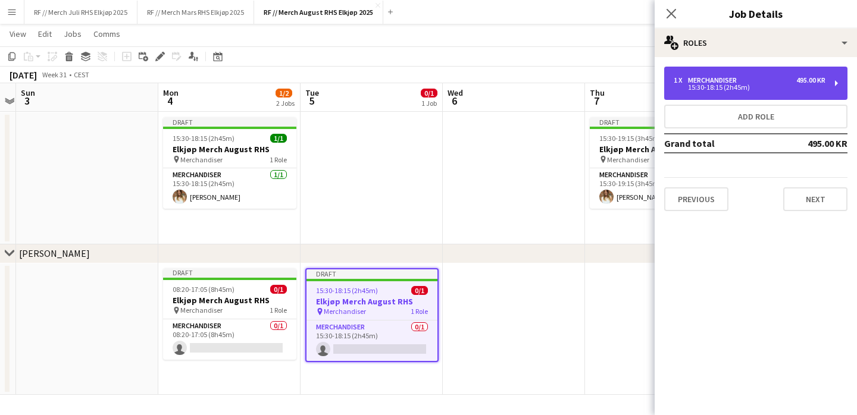
click at [808, 76] on div "495.00 KR" at bounding box center [810, 80] width 29 height 8
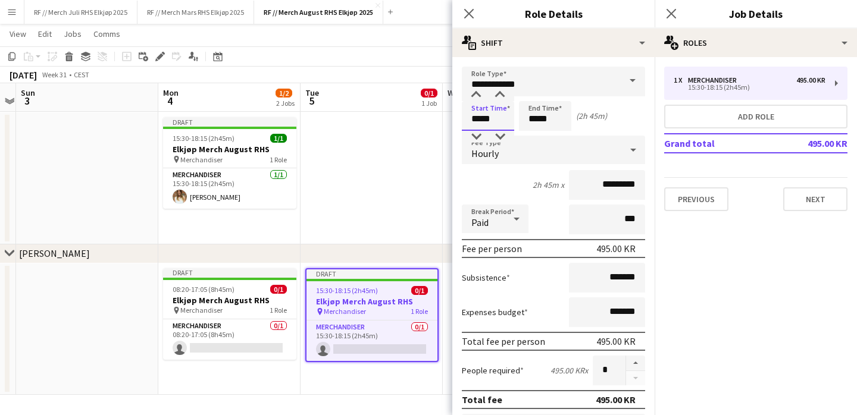
click at [480, 120] on input "*****" at bounding box center [488, 116] width 52 height 30
type input "*****"
click at [488, 126] on input "*****" at bounding box center [488, 116] width 52 height 30
type input "*****"
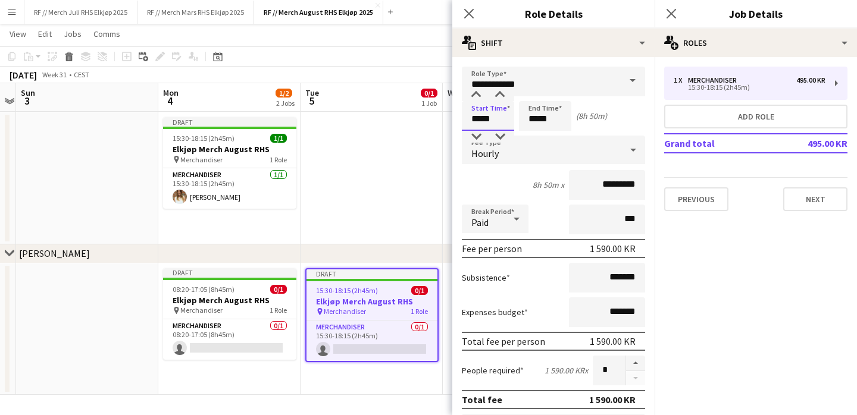
click at [492, 121] on input "*****" at bounding box center [488, 116] width 52 height 30
type input "*****"
click at [617, 117] on div "Start Time ***** End Time ***** (8h 45m)" at bounding box center [553, 116] width 183 height 30
click at [364, 207] on app-date-cell at bounding box center [372, 178] width 142 height 132
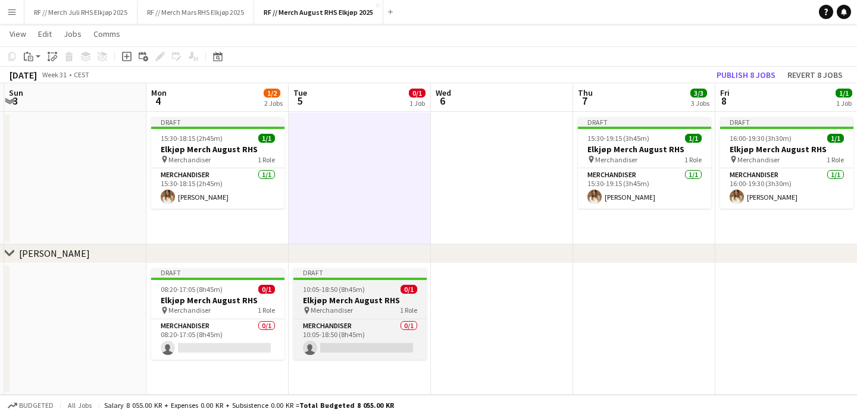
scroll to position [0, 427]
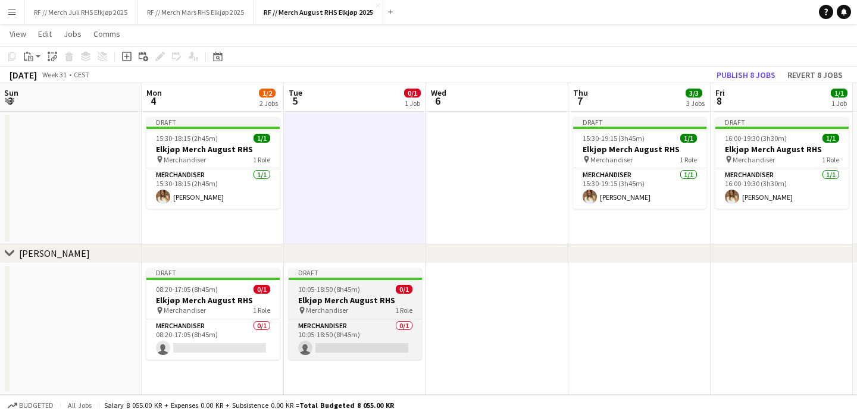
click at [396, 300] on h3 "Elkjøp Merch August RHS" at bounding box center [355, 300] width 133 height 11
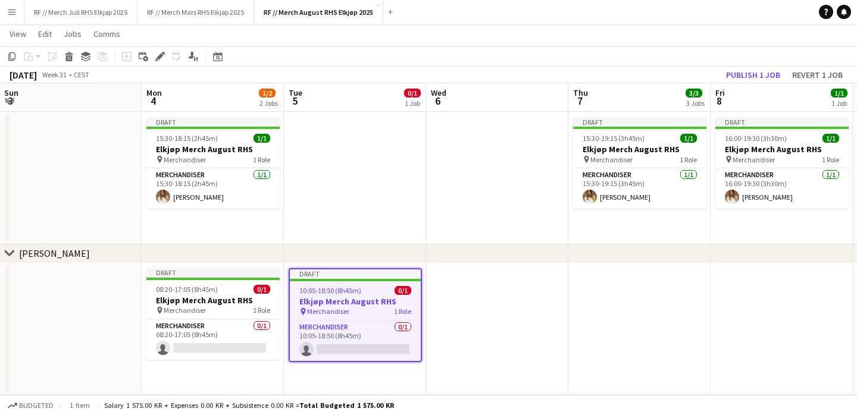
click at [371, 298] on h3 "Elkjøp Merch August RHS" at bounding box center [355, 301] width 131 height 11
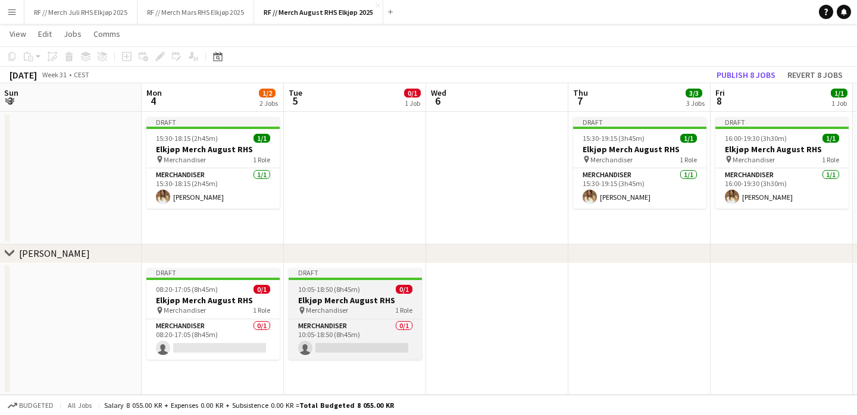
click at [381, 295] on h3 "Elkjøp Merch August RHS" at bounding box center [355, 300] width 133 height 11
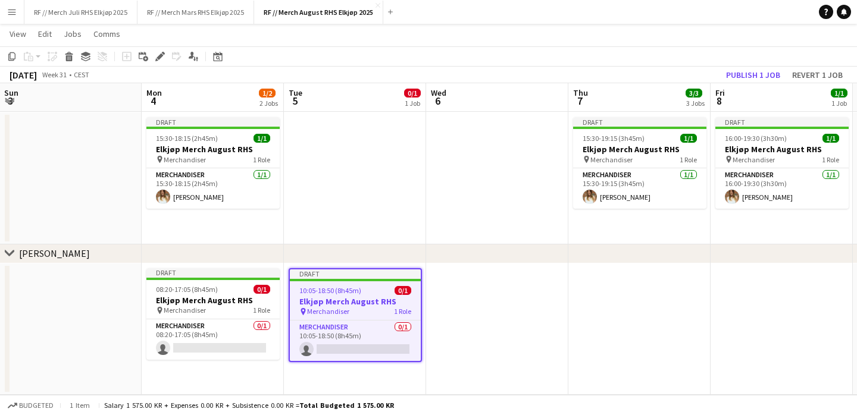
click at [489, 296] on app-date-cell at bounding box center [497, 330] width 142 height 132
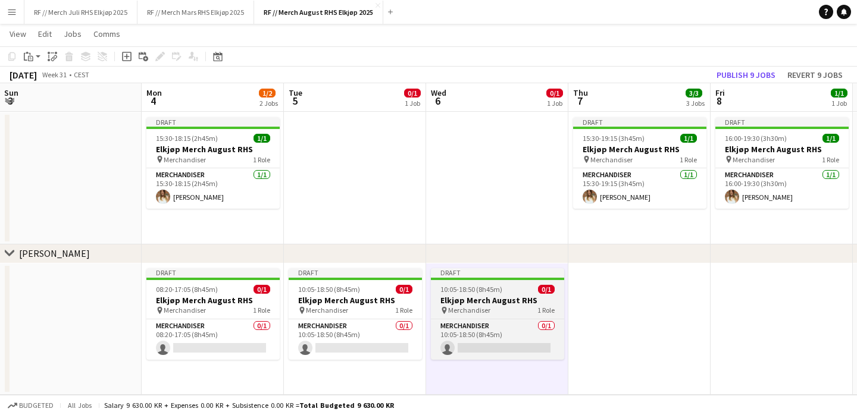
click at [511, 296] on h3 "Elkjøp Merch August RHS" at bounding box center [497, 300] width 133 height 11
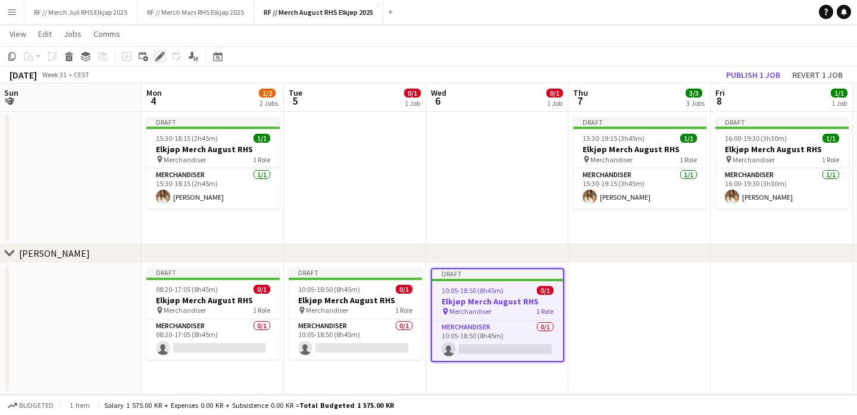
click at [159, 57] on icon at bounding box center [160, 57] width 7 height 7
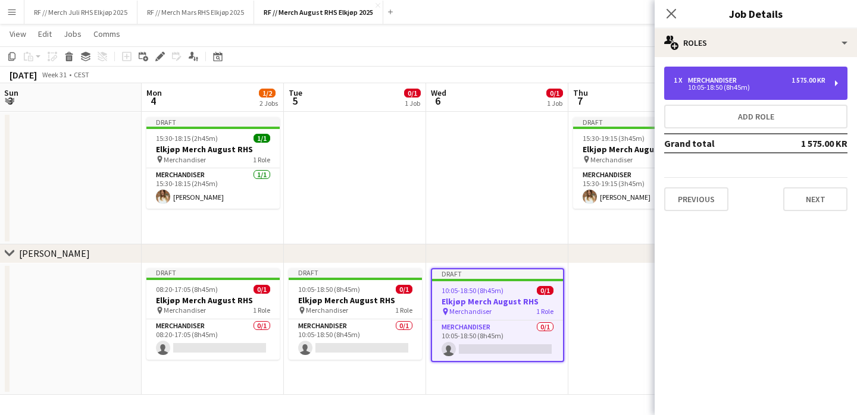
click at [737, 88] on div "10:05-18:50 (8h45m)" at bounding box center [750, 88] width 152 height 6
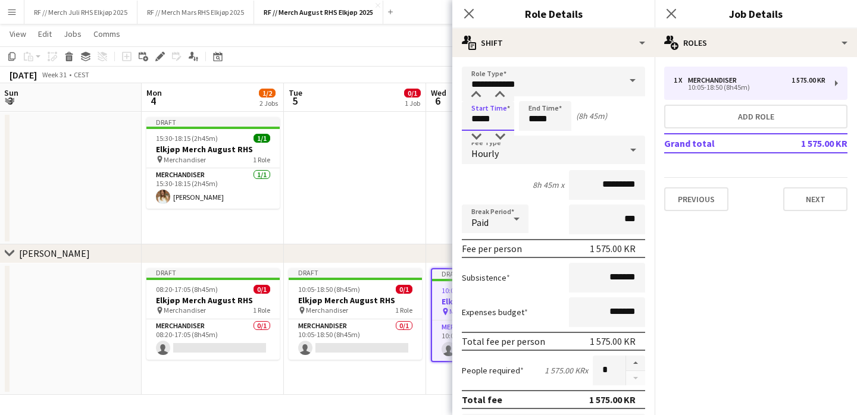
click at [477, 119] on input "*****" at bounding box center [488, 116] width 52 height 30
type input "*****"
click at [422, 205] on app-date-cell at bounding box center [355, 178] width 142 height 132
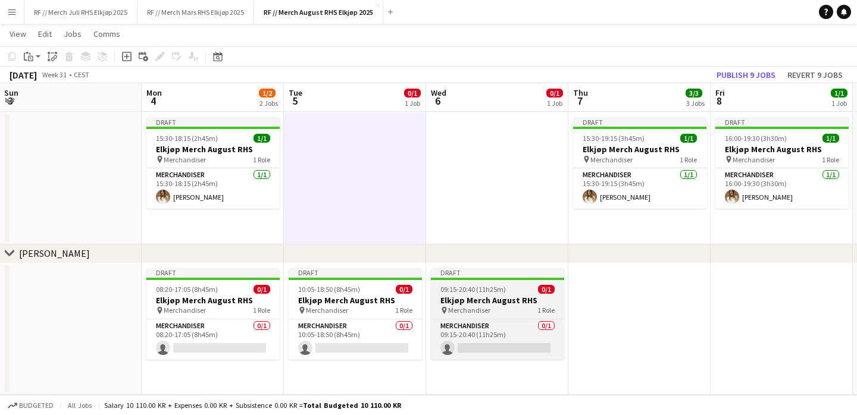
click at [495, 303] on h3 "Elkjøp Merch August RHS" at bounding box center [497, 300] width 133 height 11
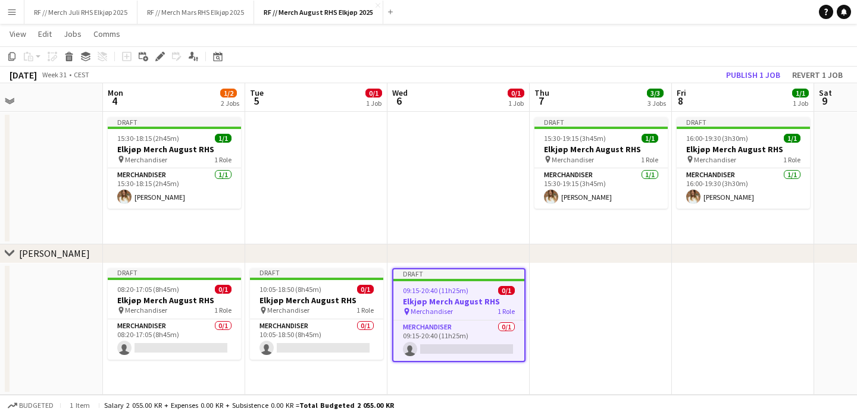
scroll to position [0, 474]
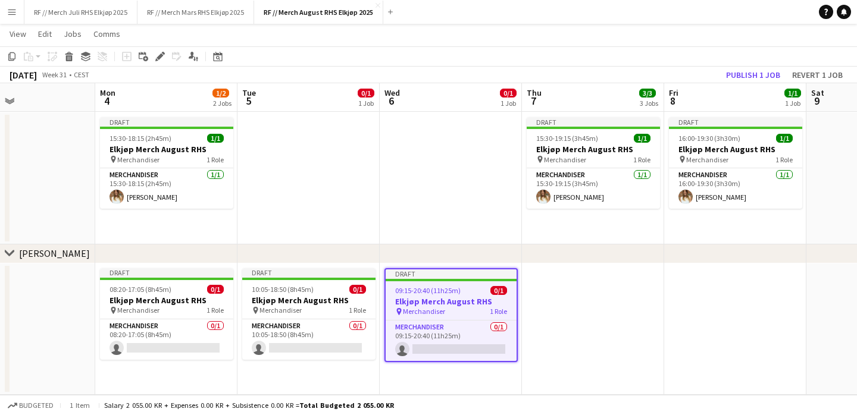
click at [552, 299] on app-date-cell at bounding box center [593, 330] width 142 height 132
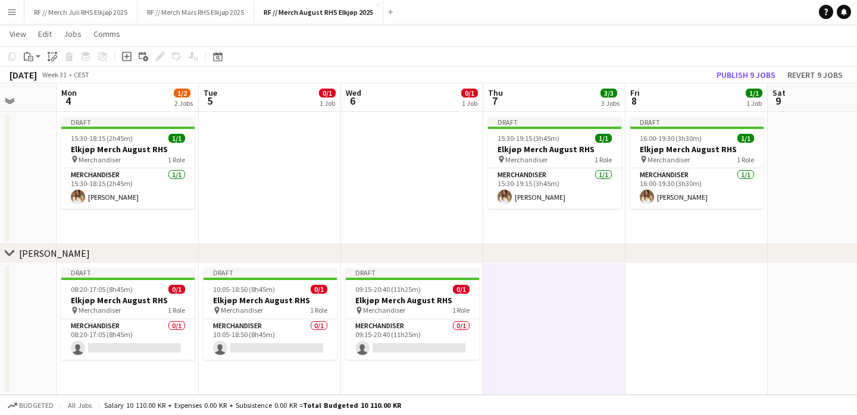
scroll to position [0, 511]
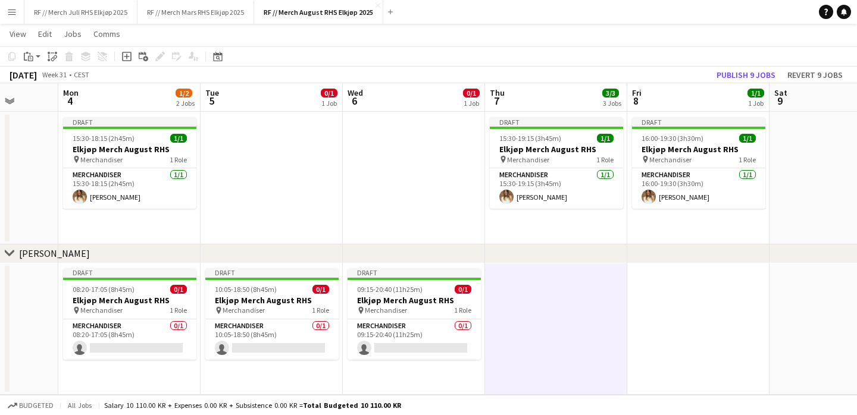
click at [623, 300] on app-date-cell at bounding box center [556, 330] width 142 height 132
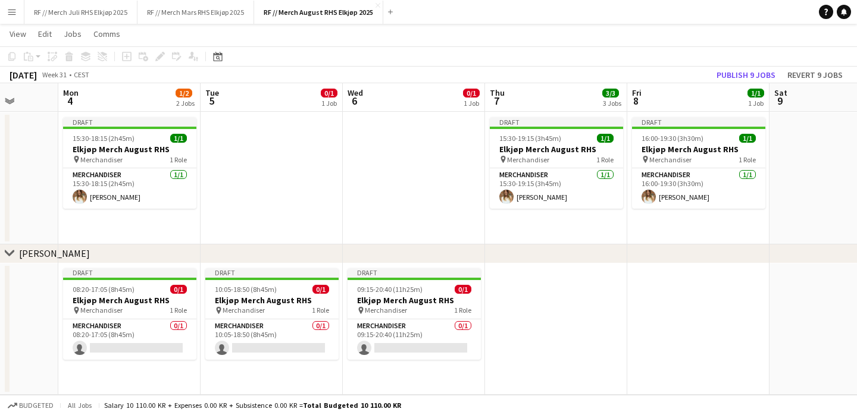
click at [639, 289] on app-date-cell at bounding box center [698, 330] width 142 height 132
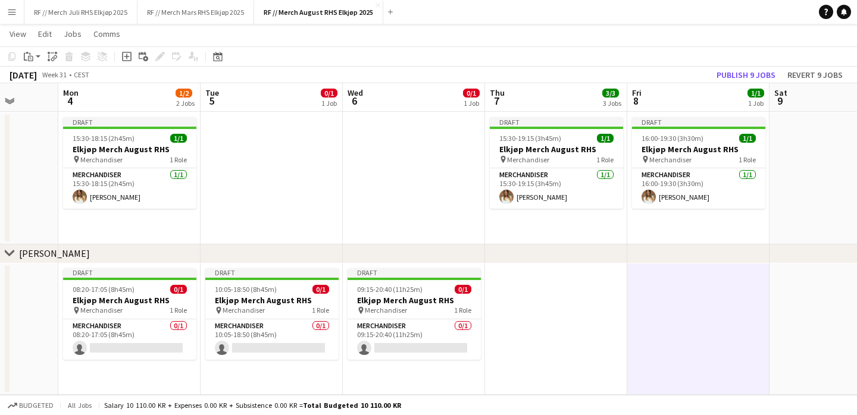
click at [576, 298] on app-date-cell at bounding box center [556, 330] width 142 height 132
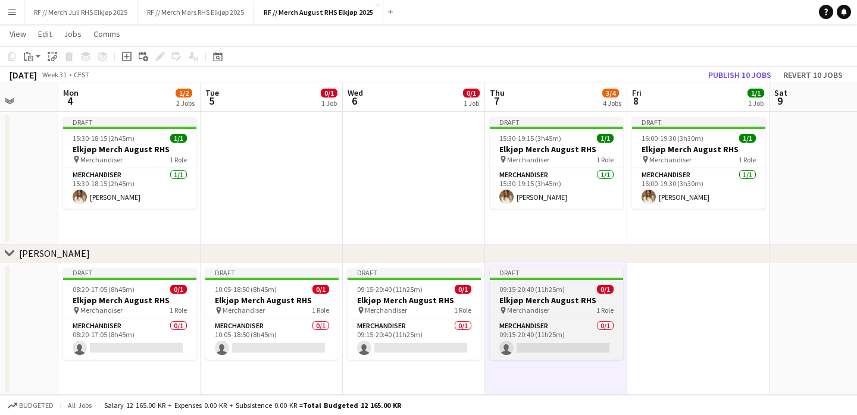
click at [546, 302] on h3 "Elkjøp Merch August RHS" at bounding box center [556, 300] width 133 height 11
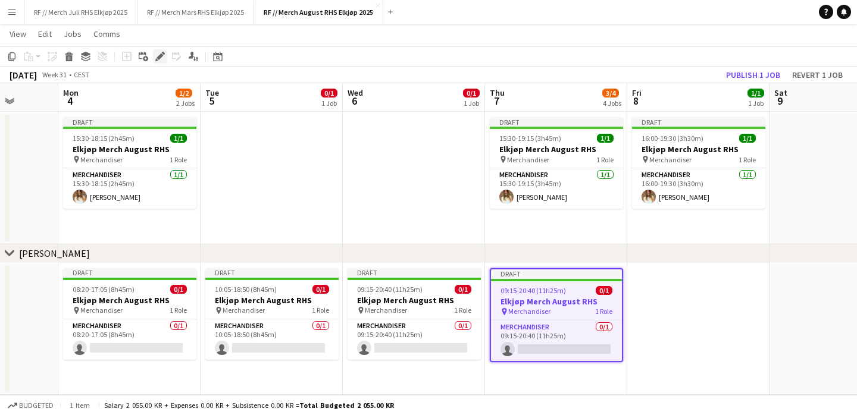
click at [161, 54] on icon at bounding box center [160, 57] width 7 height 7
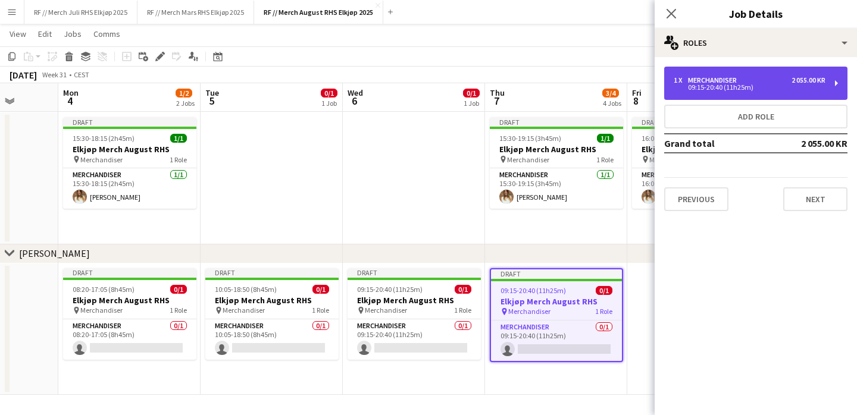
click at [722, 87] on div "09:15-20:40 (11h25m)" at bounding box center [750, 88] width 152 height 6
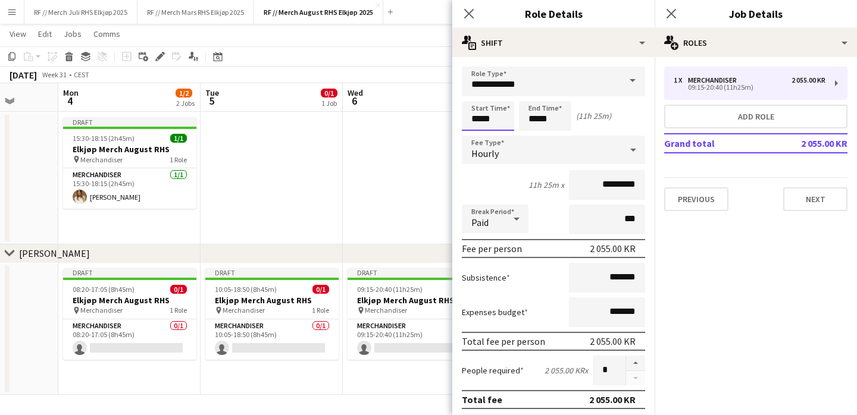
click at [480, 121] on input "*****" at bounding box center [488, 116] width 52 height 30
click at [492, 120] on input "*****" at bounding box center [488, 116] width 52 height 30
type input "*****"
click at [492, 120] on input "*****" at bounding box center [488, 116] width 52 height 30
click at [545, 118] on input "*****" at bounding box center [545, 116] width 52 height 30
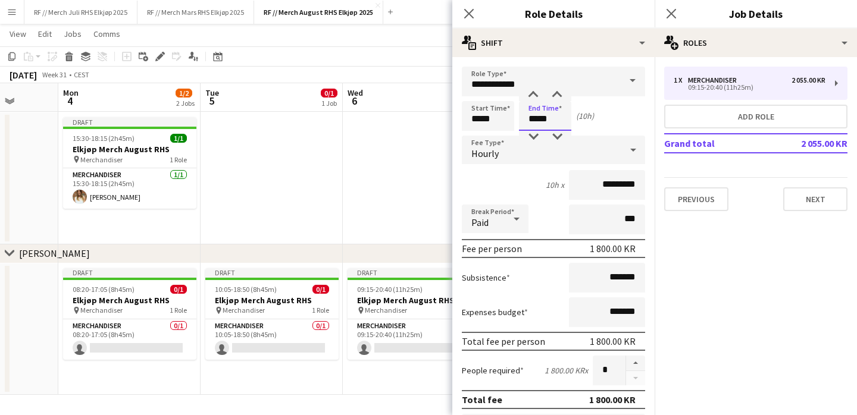
type input "*****"
click at [415, 190] on app-date-cell at bounding box center [414, 178] width 142 height 132
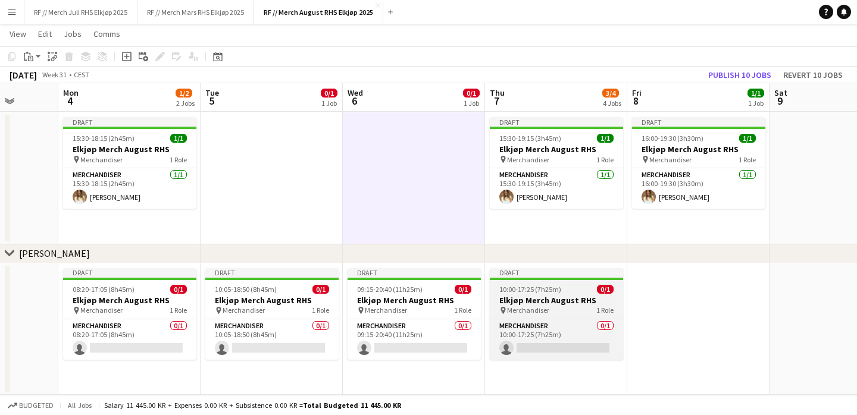
click at [552, 294] on app-job-card "Draft 10:00-17:25 (7h25m) 0/1 Elkjøp Merch August RHS pin Merchandiser 1 Role M…" at bounding box center [556, 314] width 133 height 92
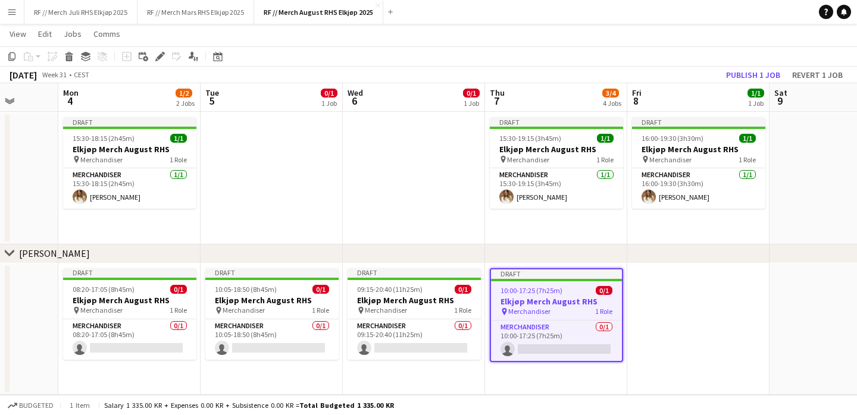
click at [668, 303] on app-date-cell at bounding box center [698, 330] width 142 height 132
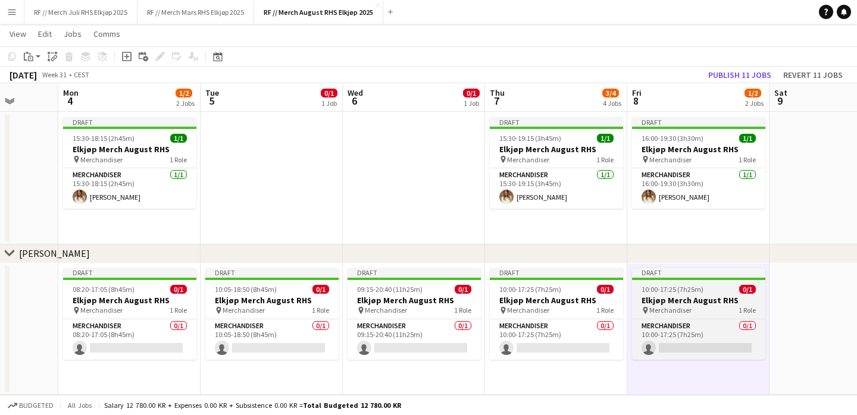
click at [652, 298] on h3 "Elkjøp Merch August RHS" at bounding box center [698, 300] width 133 height 11
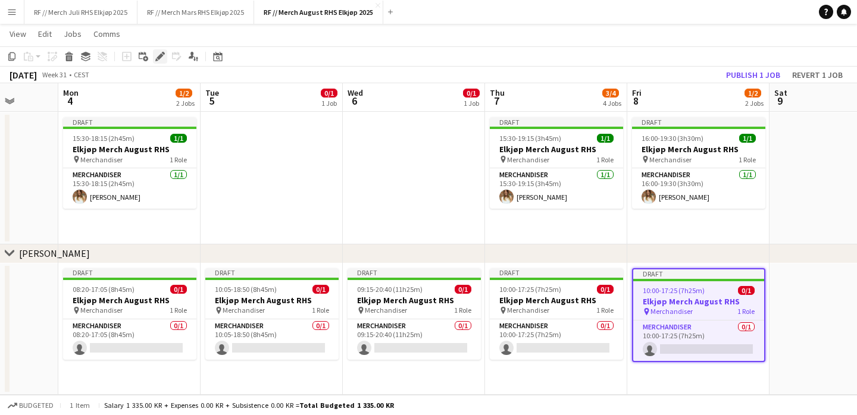
click at [157, 55] on icon "Edit" at bounding box center [160, 57] width 10 height 10
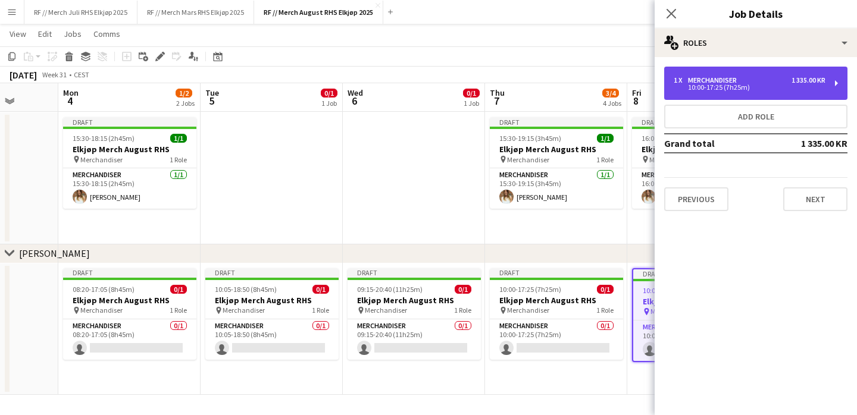
click at [729, 77] on div "Merchandiser" at bounding box center [715, 80] width 54 height 8
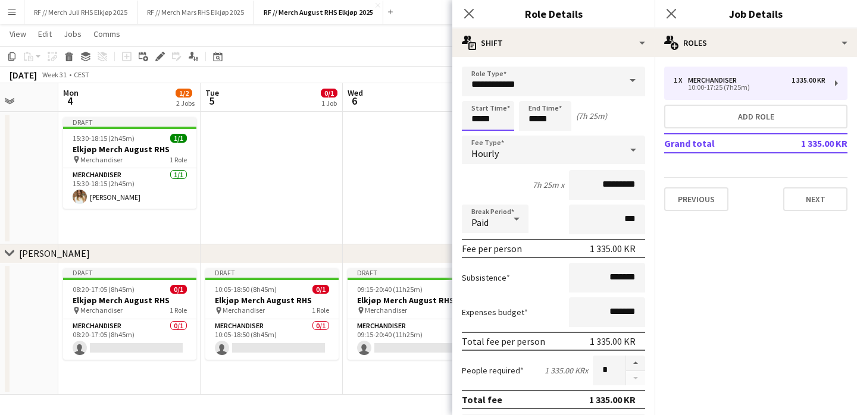
click at [480, 118] on input "*****" at bounding box center [488, 116] width 52 height 30
type input "*****"
click at [377, 171] on app-date-cell at bounding box center [414, 178] width 142 height 132
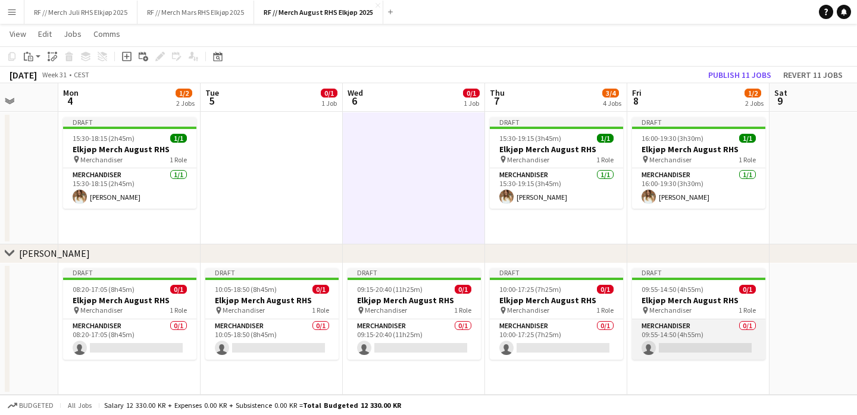
click at [668, 334] on app-card-role "Merchandiser 0/1 09:55-14:50 (4h55m) single-neutral-actions" at bounding box center [698, 340] width 133 height 40
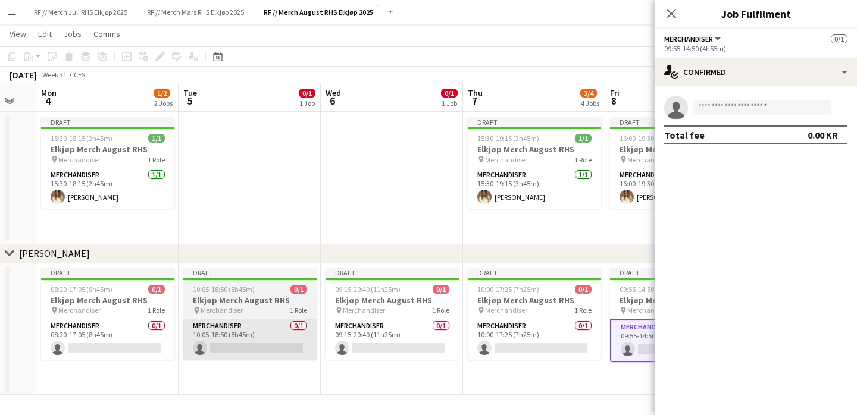
scroll to position [0, 247]
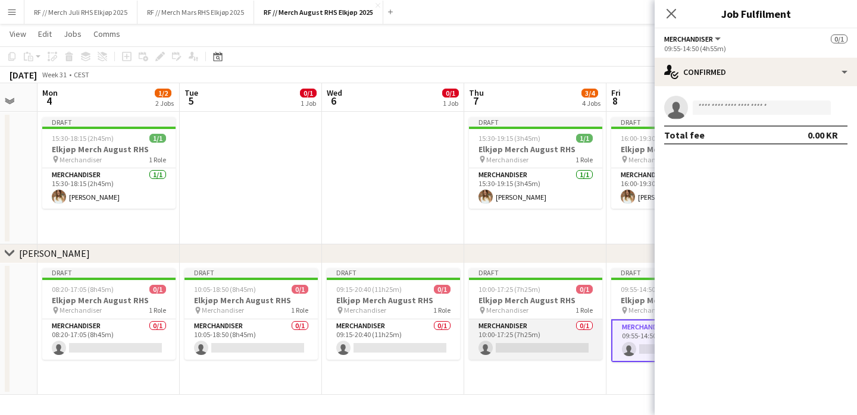
click at [508, 336] on app-card-role "Merchandiser 0/1 10:00-17:25 (7h25m) single-neutral-actions" at bounding box center [535, 340] width 133 height 40
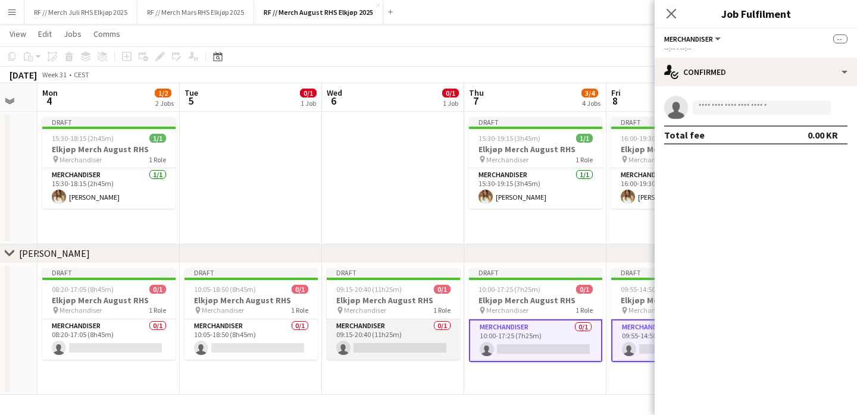
click at [406, 334] on app-card-role "Merchandiser 0/1 09:15-20:40 (11h25m) single-neutral-actions" at bounding box center [393, 340] width 133 height 40
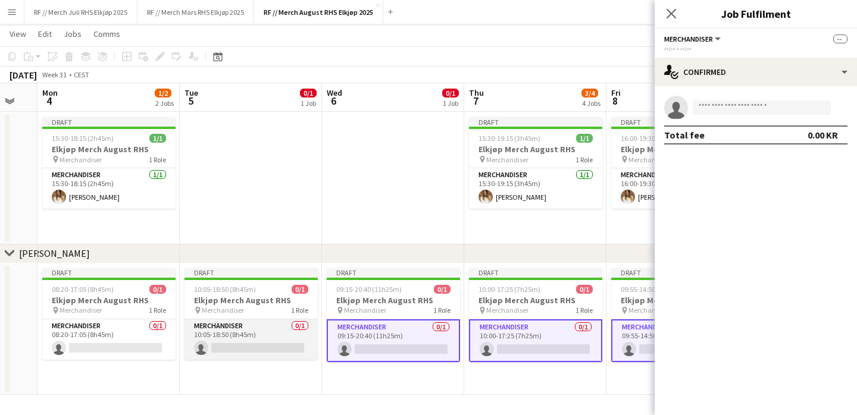
click at [252, 343] on app-card-role "Merchandiser 0/1 10:05-18:50 (8h45m) single-neutral-actions" at bounding box center [250, 340] width 133 height 40
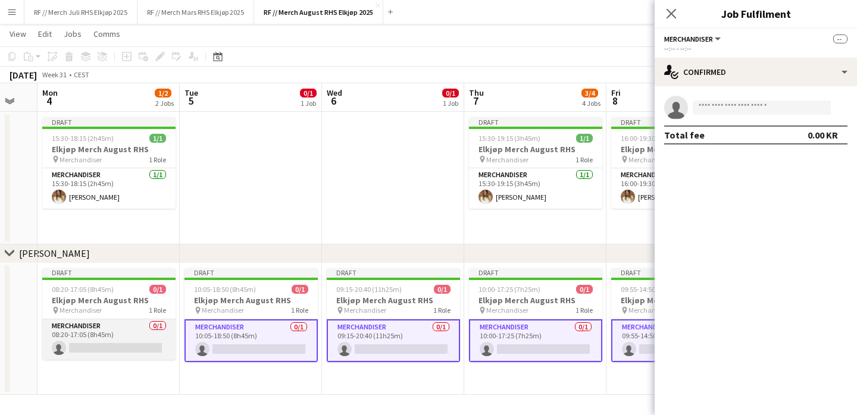
click at [112, 341] on app-card-role "Merchandiser 0/1 08:20-17:05 (8h45m) single-neutral-actions" at bounding box center [108, 340] width 133 height 40
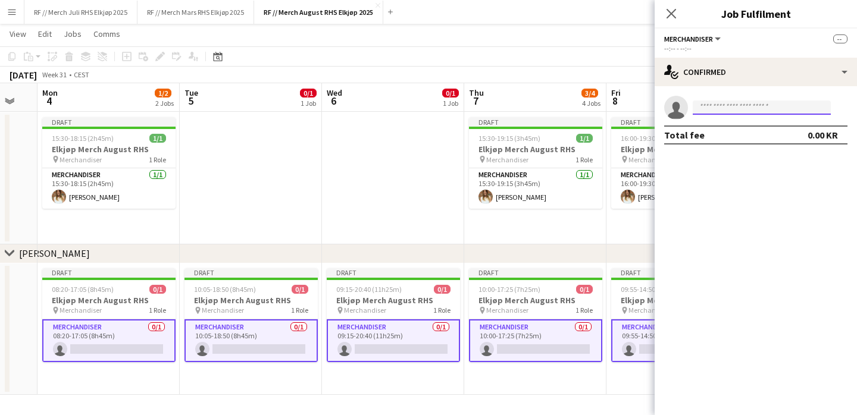
click at [746, 105] on input at bounding box center [762, 108] width 138 height 14
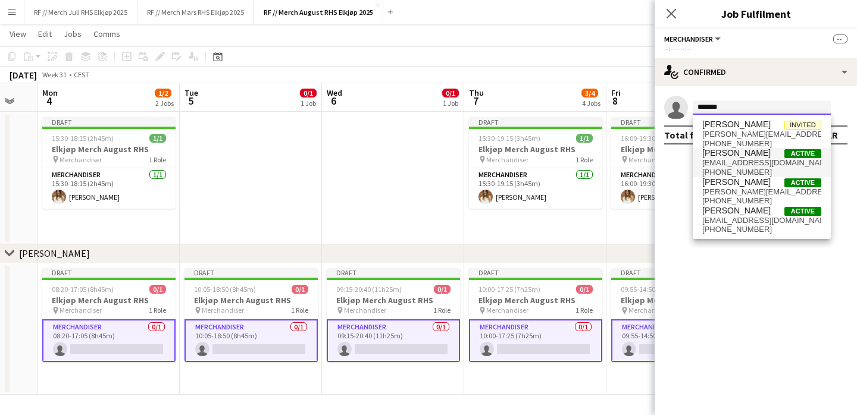
type input "*******"
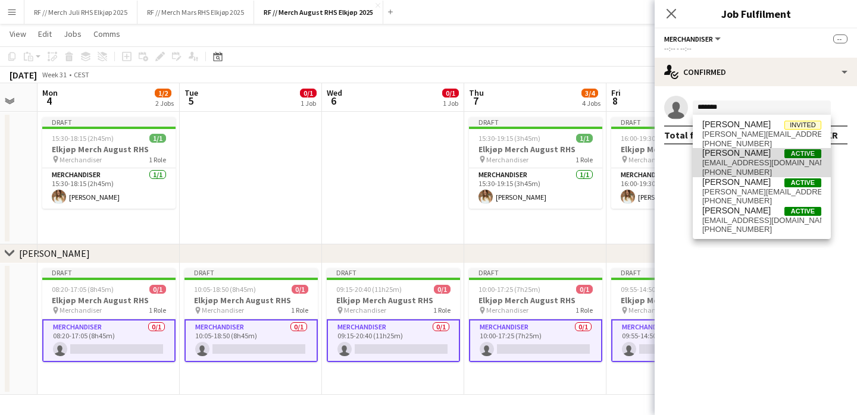
click at [744, 157] on span "[PERSON_NAME]" at bounding box center [736, 153] width 68 height 10
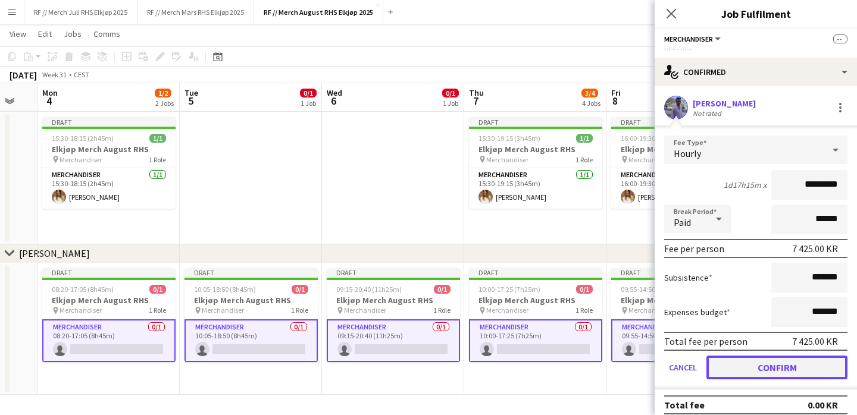
click at [743, 365] on button "Confirm" at bounding box center [776, 368] width 141 height 24
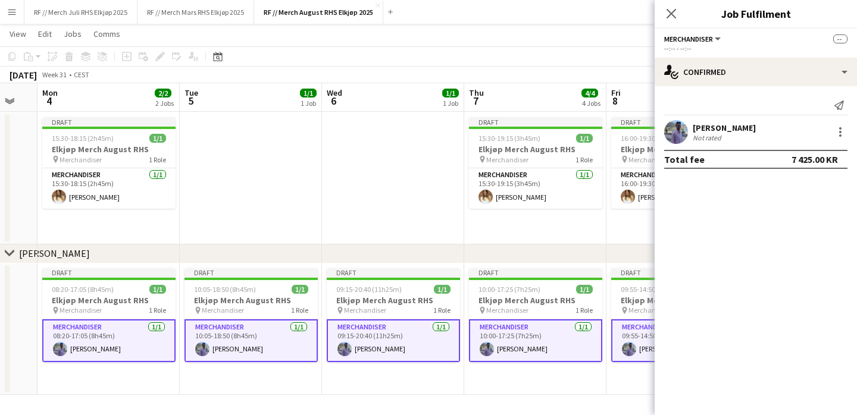
click at [546, 233] on app-date-cell "Draft 15:30-19:15 (3h45m) 1/1 Elkjøp Merch August RHS pin Merchandiser 1 Role M…" at bounding box center [535, 178] width 142 height 132
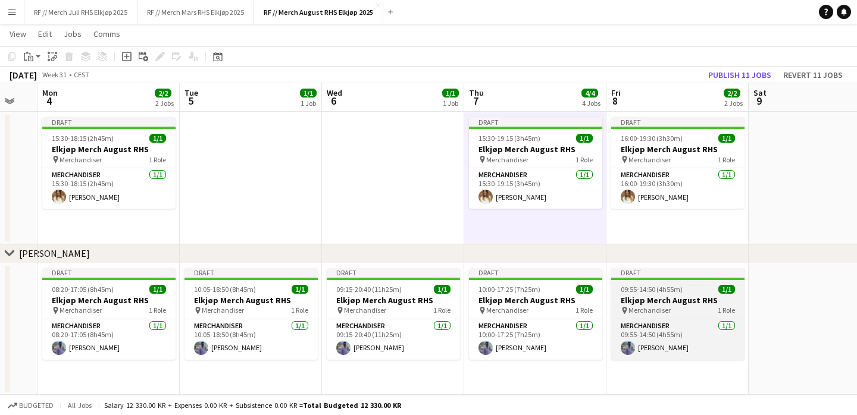
click at [664, 302] on h3 "Elkjøp Merch August RHS" at bounding box center [677, 300] width 133 height 11
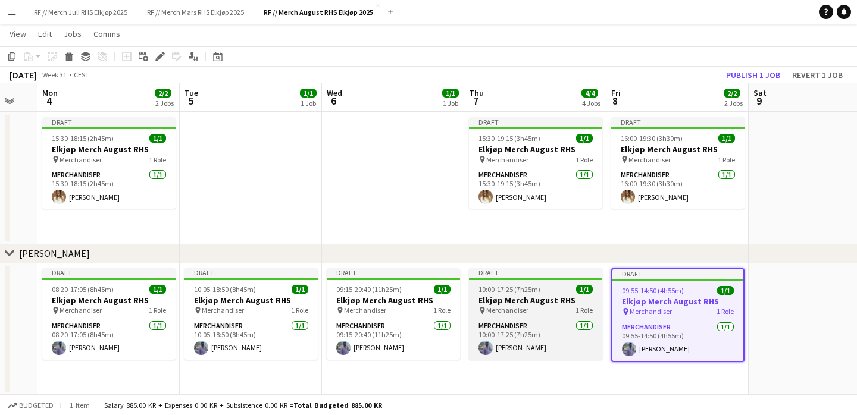
click at [513, 300] on h3 "Elkjøp Merch August RHS" at bounding box center [535, 300] width 133 height 11
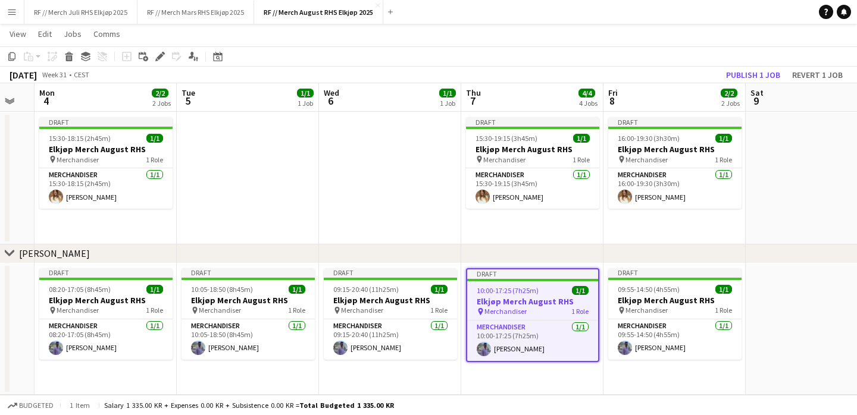
scroll to position [0, 251]
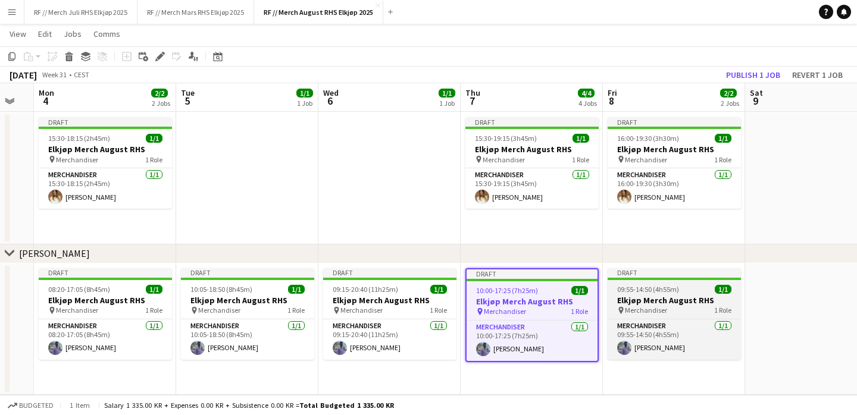
click at [648, 307] on span "Merchandiser" at bounding box center [646, 310] width 42 height 9
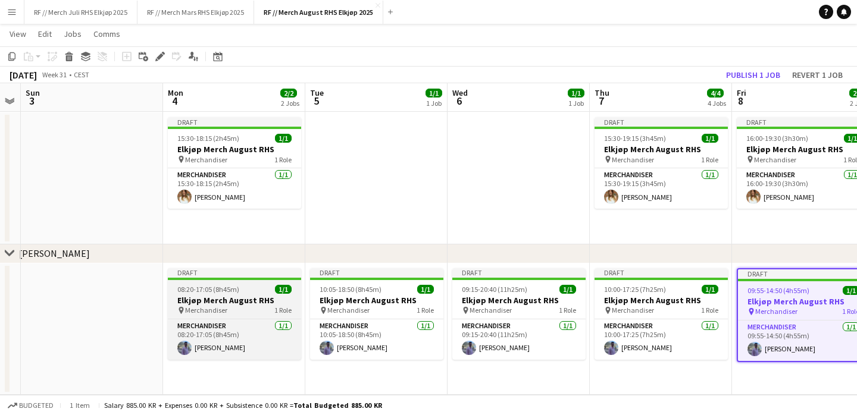
scroll to position [0, 246]
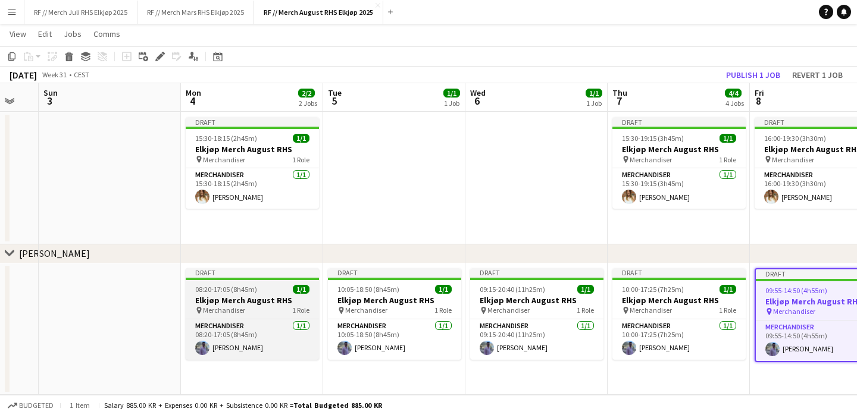
click at [227, 298] on h3 "Elkjøp Merch August RHS" at bounding box center [252, 300] width 133 height 11
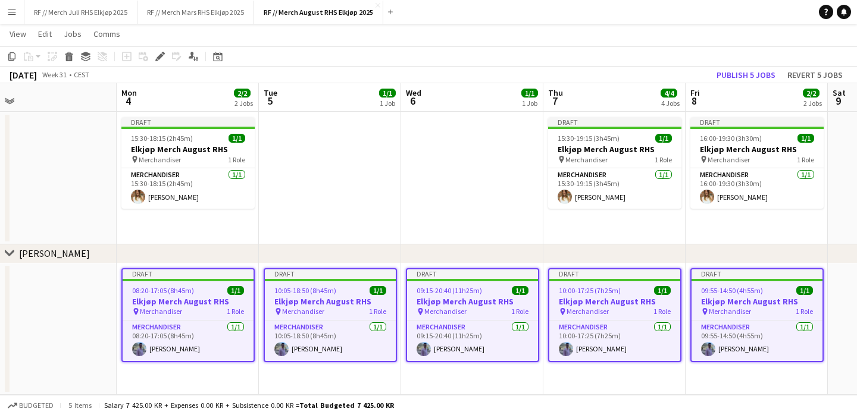
scroll to position [0, 319]
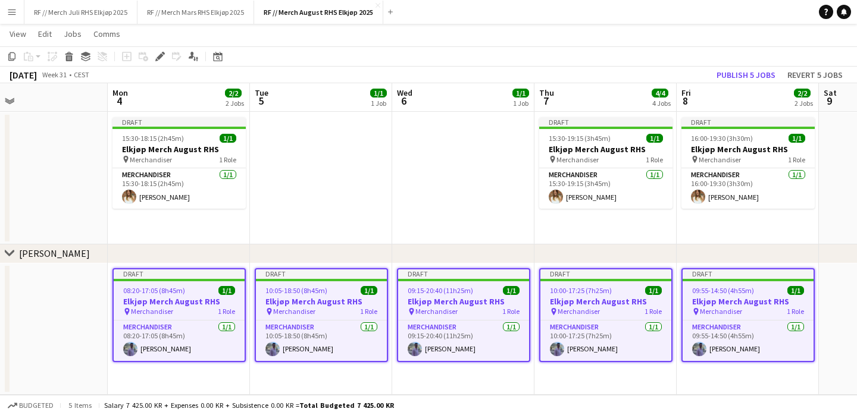
click at [495, 224] on app-date-cell at bounding box center [463, 178] width 142 height 132
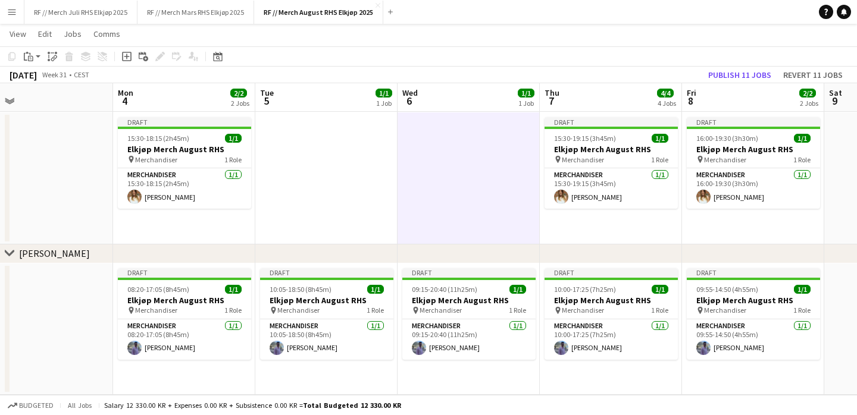
scroll to position [0, 290]
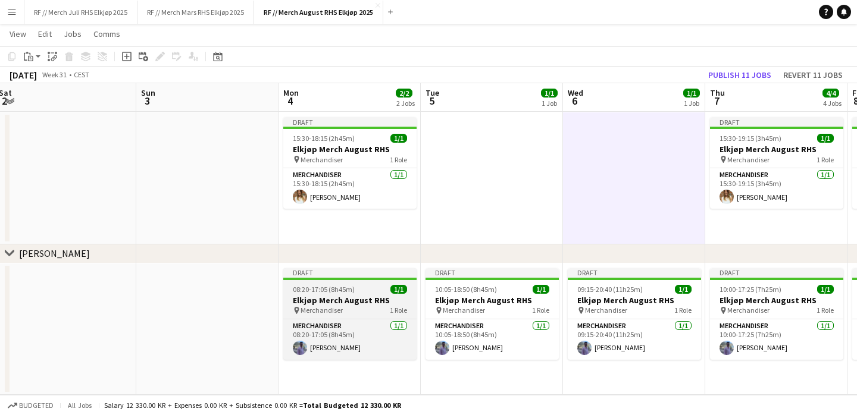
click at [358, 302] on h3 "Elkjøp Merch August RHS" at bounding box center [349, 300] width 133 height 11
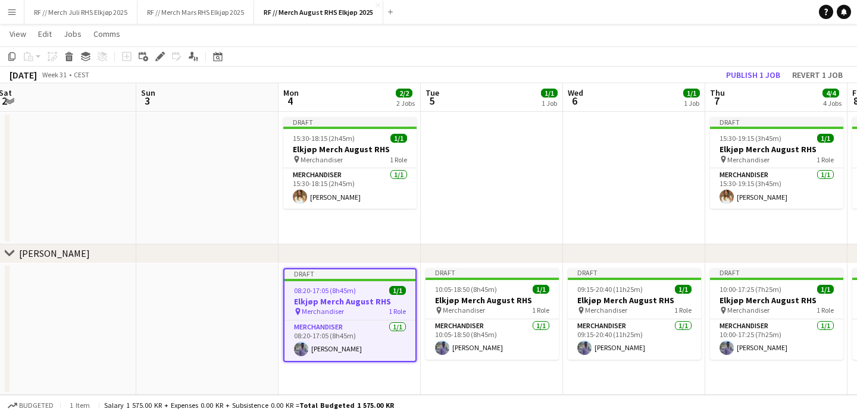
click at [369, 381] on app-date-cell "Draft 08:20-17:05 (8h45m) 1/1 Elkjøp Merch August RHS pin Merchandiser 1 Role M…" at bounding box center [350, 330] width 142 height 132
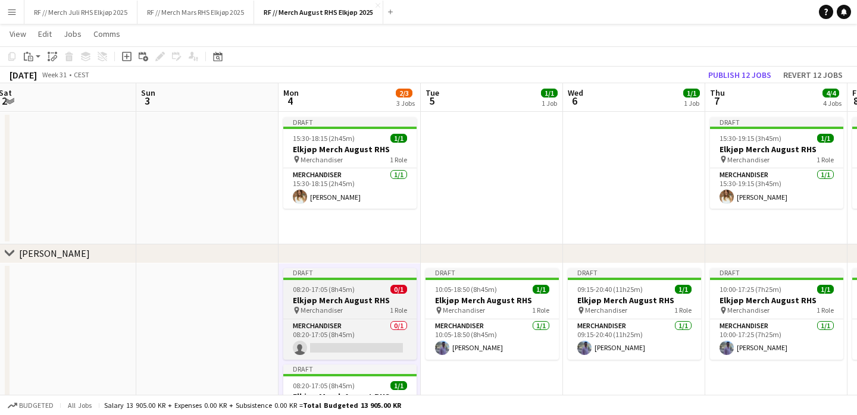
click at [357, 288] on div "08:20-17:05 (8h45m) 0/1" at bounding box center [349, 289] width 133 height 9
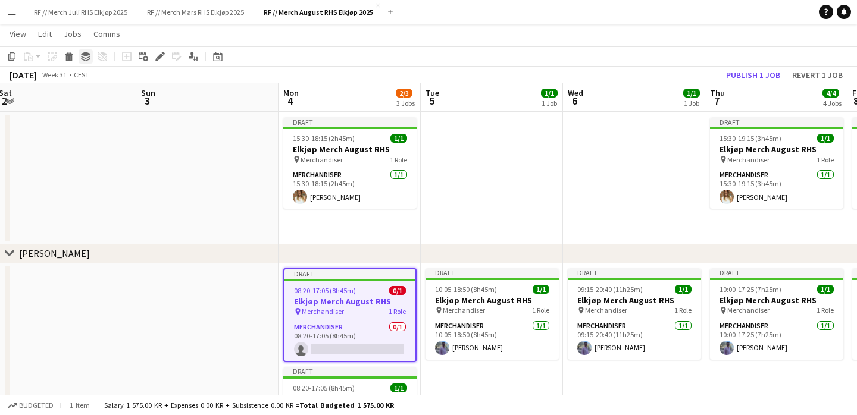
click at [87, 54] on icon at bounding box center [86, 54] width 10 height 5
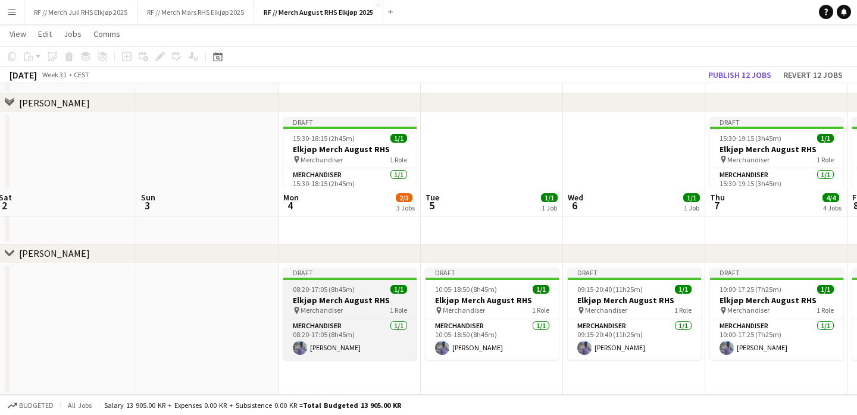
scroll to position [454, 0]
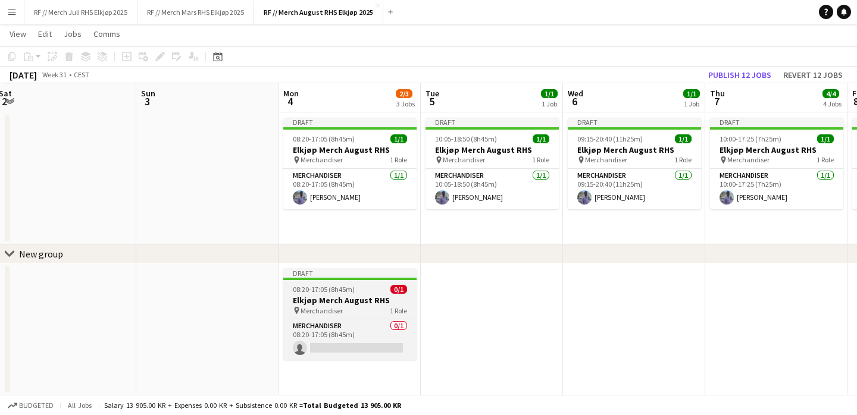
click at [365, 301] on h3 "Elkjøp Merch August RHS" at bounding box center [349, 300] width 133 height 11
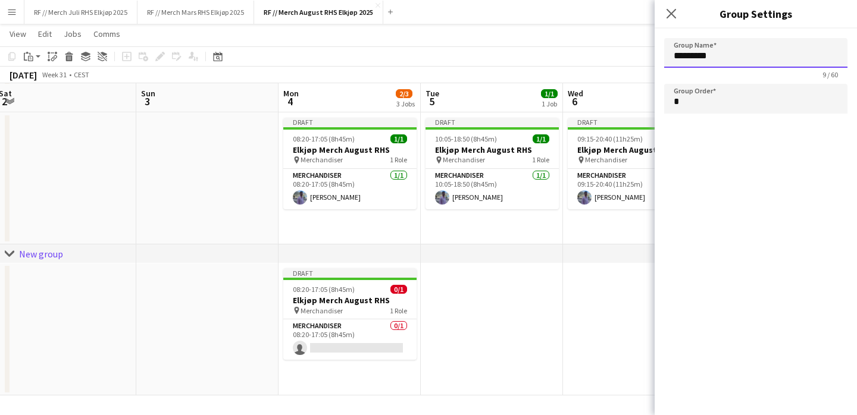
click at [733, 55] on input "*********" at bounding box center [755, 53] width 183 height 30
click at [522, 222] on app-date-cell "Draft 10:05-18:50 (8h45m) 1/1 Elkjøp Merch August RHS pin Merchandiser 1 Role M…" at bounding box center [492, 179] width 142 height 132
type input "*********"
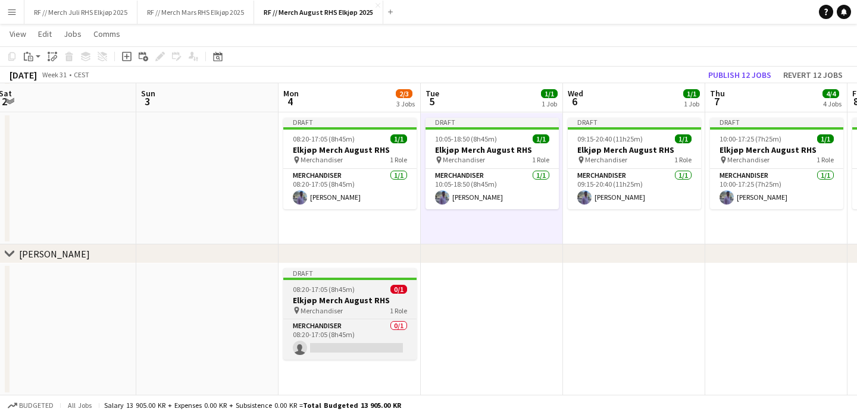
click at [376, 314] on div "pin Merchandiser 1 Role" at bounding box center [349, 311] width 133 height 10
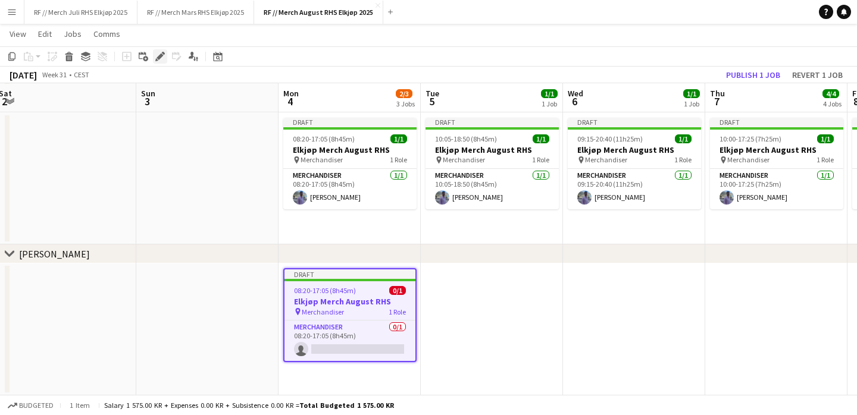
click at [159, 60] on icon "Edit" at bounding box center [160, 57] width 10 height 10
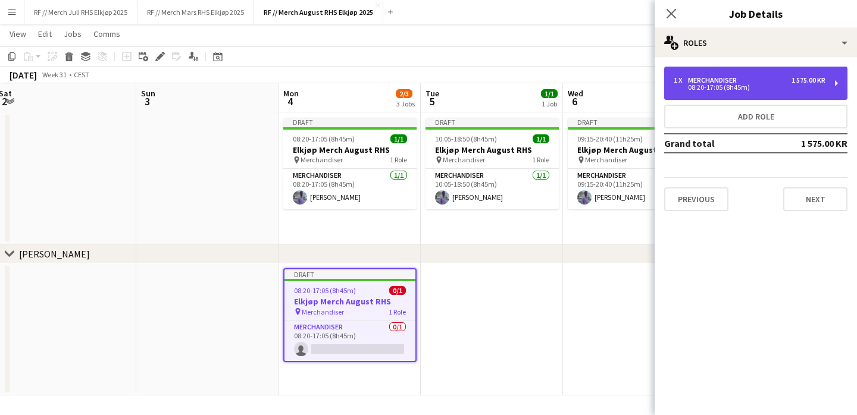
click at [733, 86] on div "08:20-17:05 (8h45m)" at bounding box center [750, 88] width 152 height 6
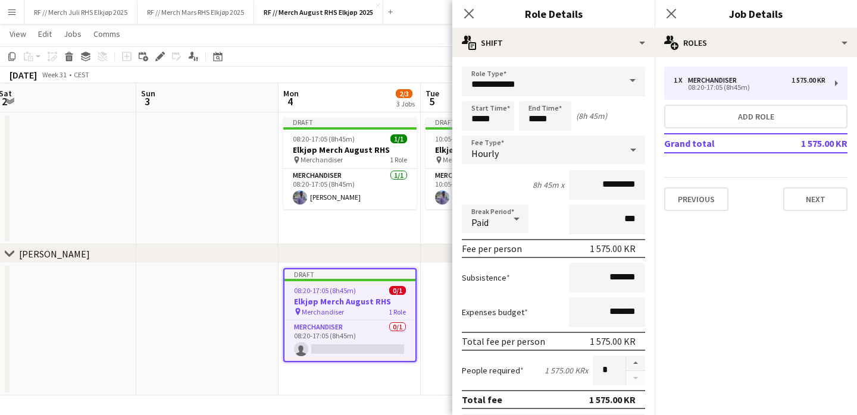
click at [391, 281] on app-job-card "Draft 08:20-17:05 (8h45m) 0/1 Elkjøp Merch August RHS pin Merchandiser 1 Role M…" at bounding box center [349, 315] width 133 height 94
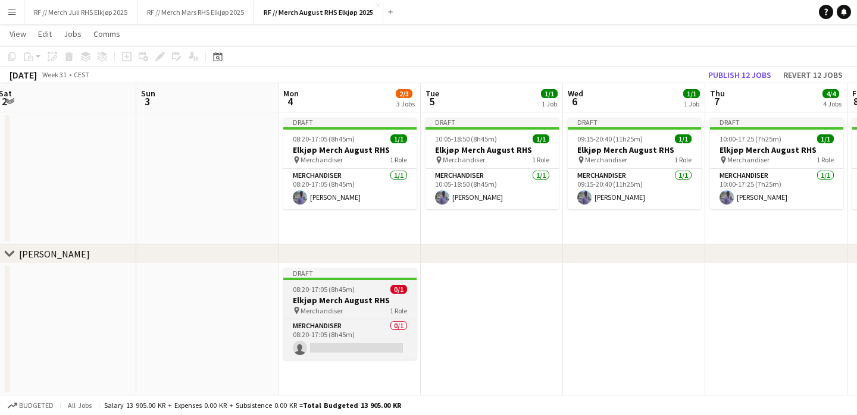
click at [392, 290] on span "0/1" at bounding box center [398, 289] width 17 height 9
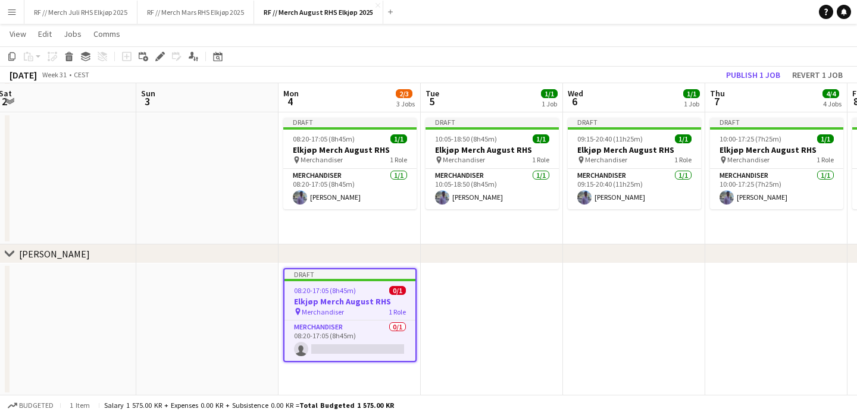
click at [619, 311] on app-date-cell at bounding box center [634, 330] width 142 height 132
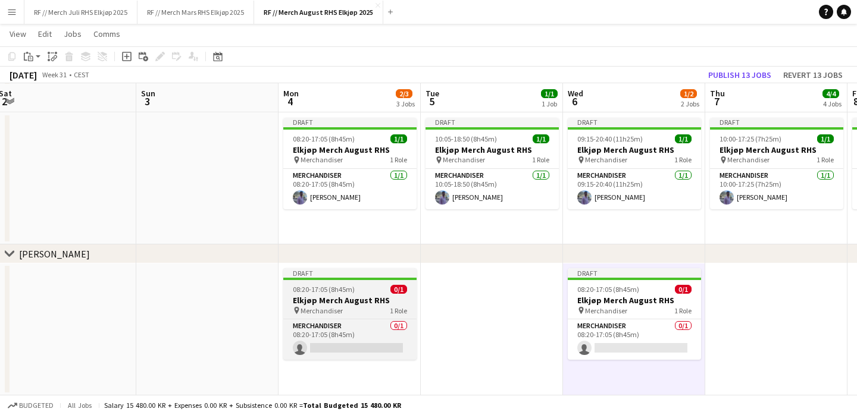
click at [349, 300] on h3 "Elkjøp Merch August RHS" at bounding box center [349, 300] width 133 height 11
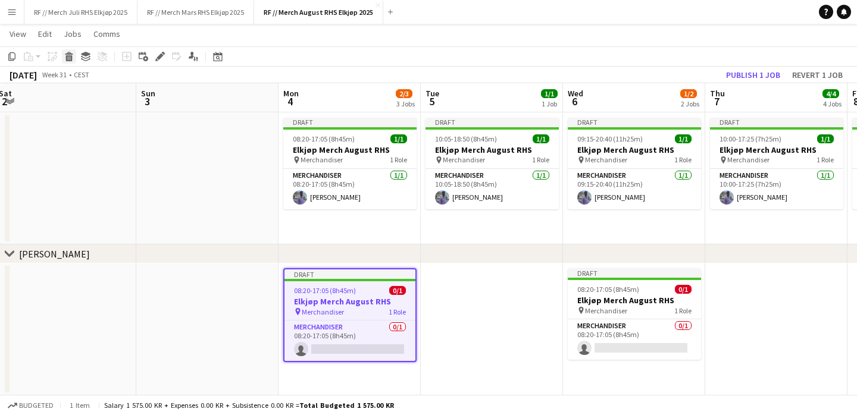
click at [75, 59] on div "Delete" at bounding box center [69, 56] width 14 height 14
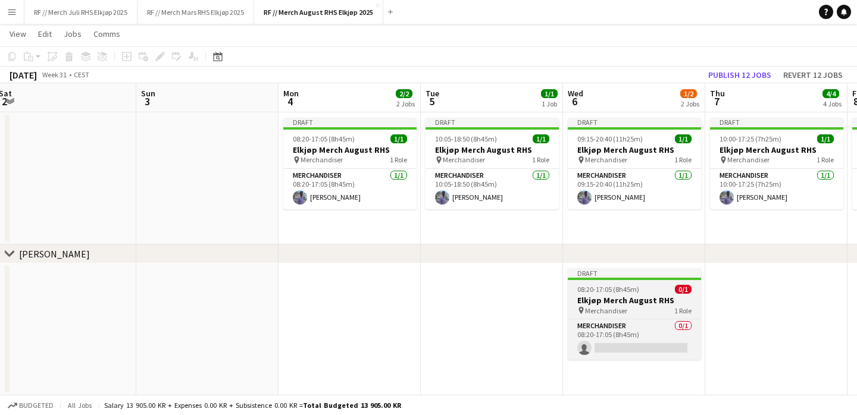
click at [646, 300] on h3 "Elkjøp Merch August RHS" at bounding box center [634, 300] width 133 height 11
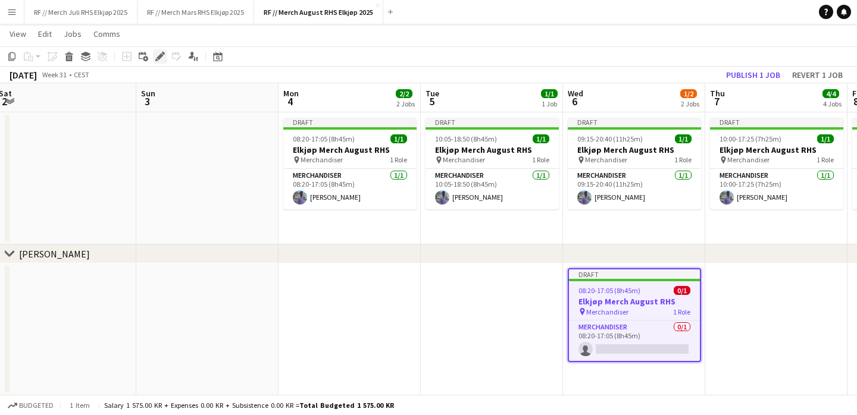
click at [157, 62] on div "Edit" at bounding box center [160, 56] width 14 height 14
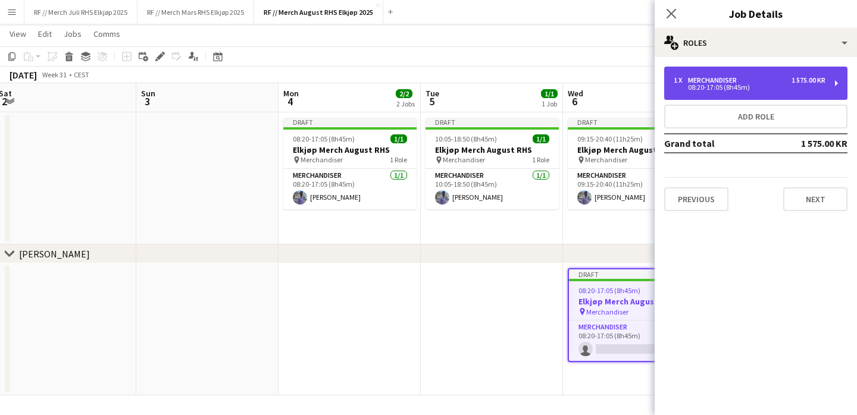
click at [723, 85] on div "08:20-17:05 (8h45m)" at bounding box center [750, 88] width 152 height 6
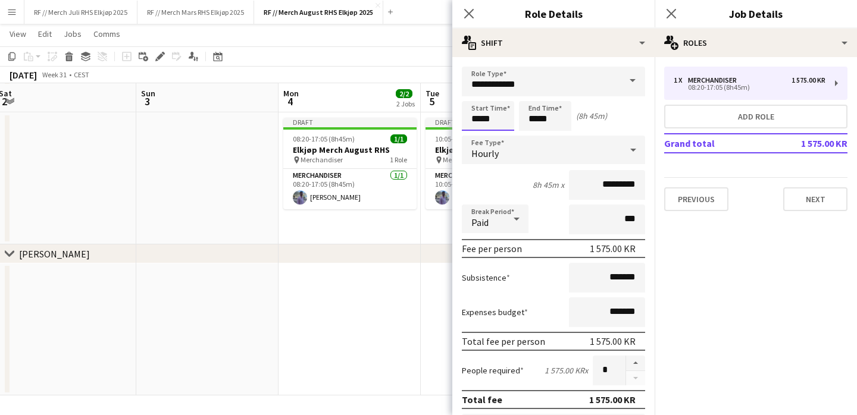
click at [484, 119] on input "*****" at bounding box center [488, 116] width 52 height 30
type input "*****"
click at [608, 183] on input "*********" at bounding box center [607, 185] width 76 height 30
click at [61, 14] on button "RF // Merch Juli RHS Elkjøp 2025 Close" at bounding box center [80, 12] width 113 height 23
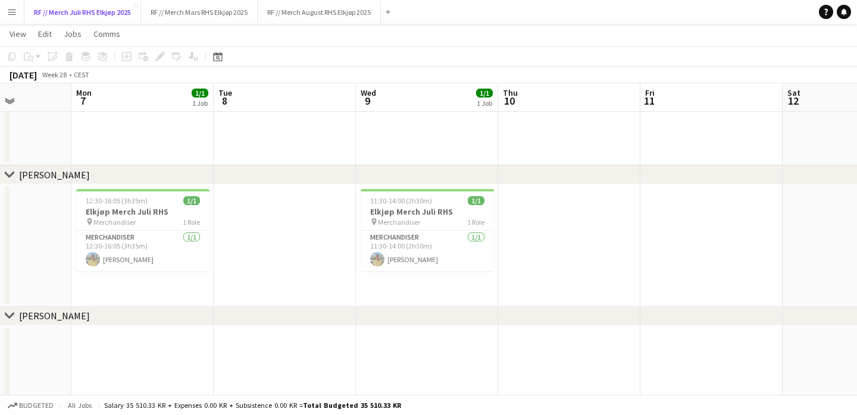
scroll to position [0, 359]
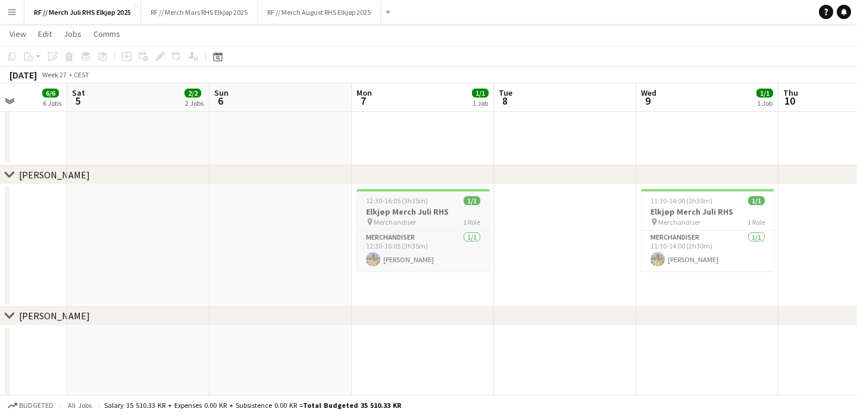
click at [435, 214] on h3 "Elkjøp Merch Juli RHS" at bounding box center [422, 212] width 133 height 11
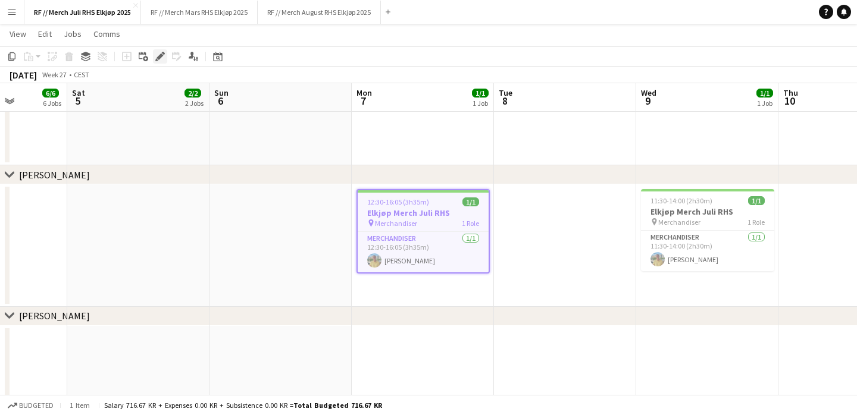
click at [158, 60] on icon "Edit" at bounding box center [160, 57] width 10 height 10
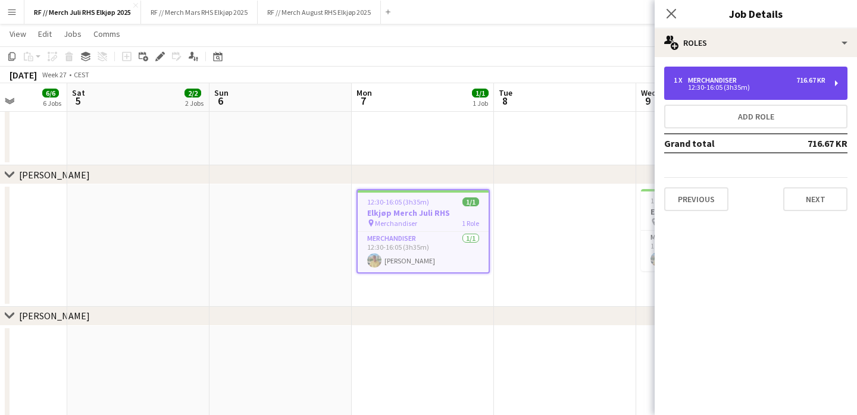
click at [742, 94] on div "1 x Merchandiser 716.67 KR 12:30-16:05 (3h35m)" at bounding box center [755, 83] width 183 height 33
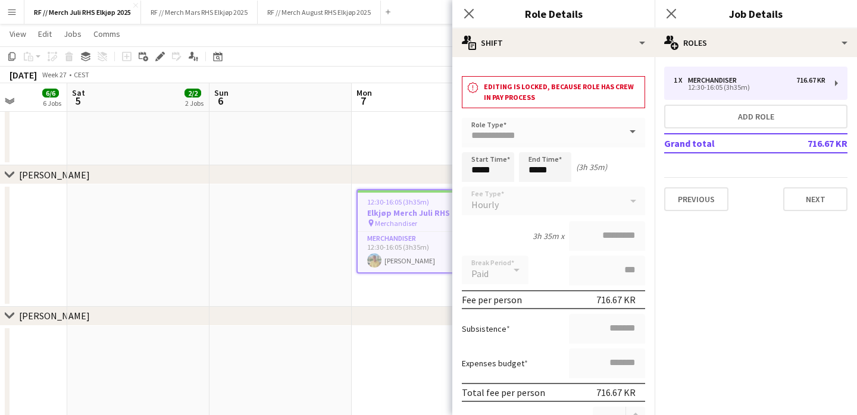
click at [295, 334] on app-date-cell at bounding box center [280, 387] width 142 height 123
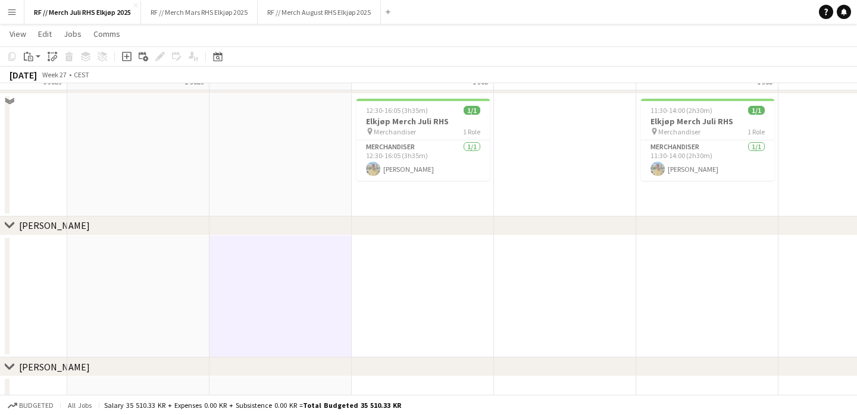
scroll to position [660, 0]
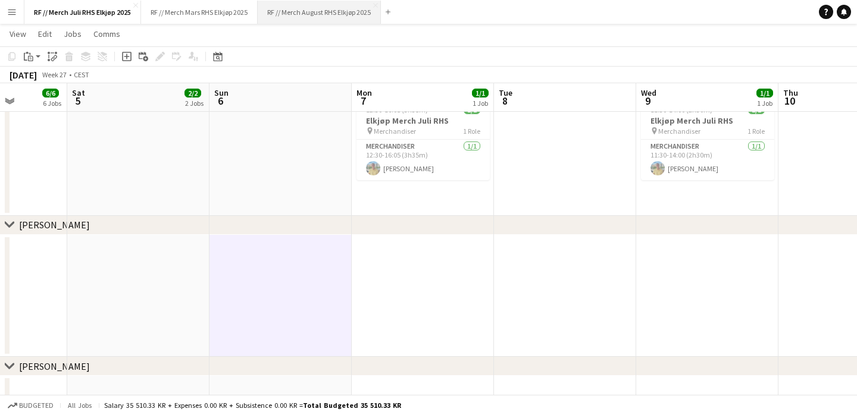
click at [280, 17] on button "RF // Merch August RHS Elkjøp 2025 Close" at bounding box center [319, 12] width 123 height 23
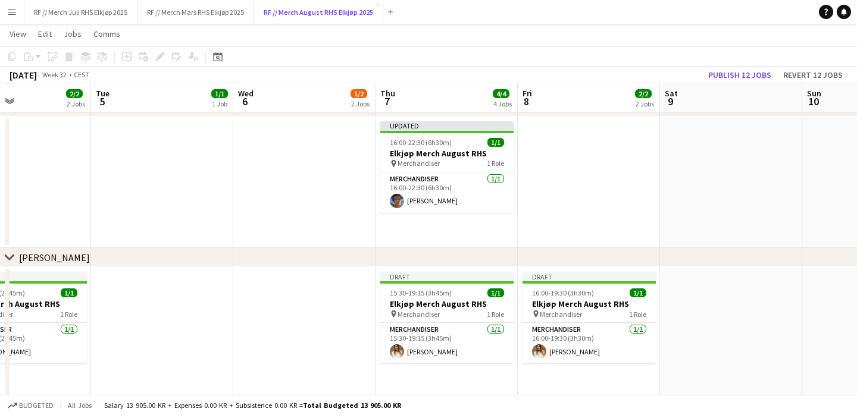
scroll to position [170, 0]
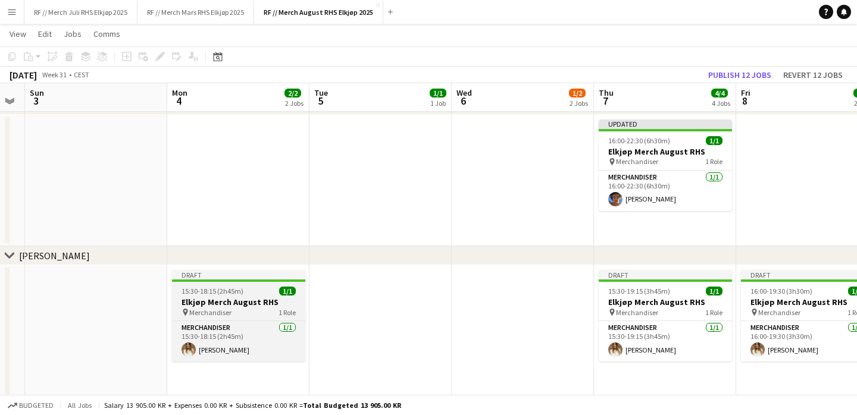
click at [216, 296] on app-job-card "Draft 15:30-18:15 (2h45m) 1/1 Elkjøp Merch August RHS pin Merchandiser 1 Role M…" at bounding box center [238, 316] width 133 height 92
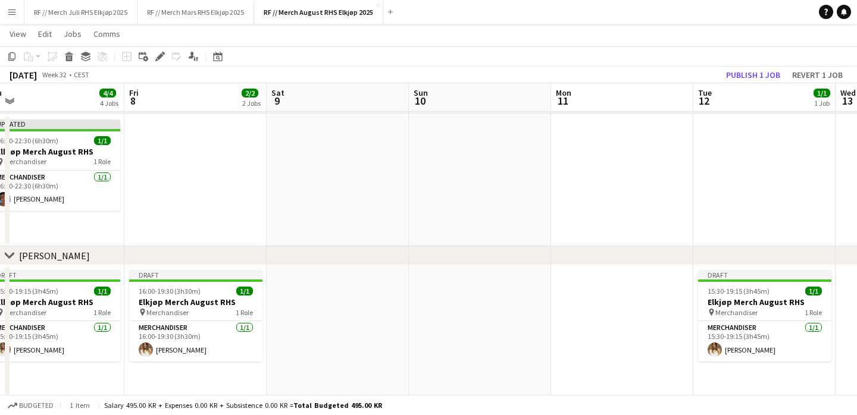
scroll to position [0, 439]
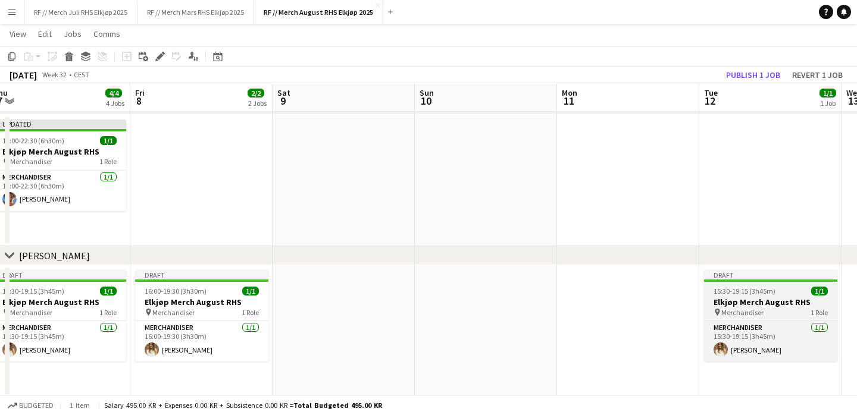
click at [802, 295] on div "15:30-19:15 (3h45m) 1/1" at bounding box center [770, 291] width 133 height 9
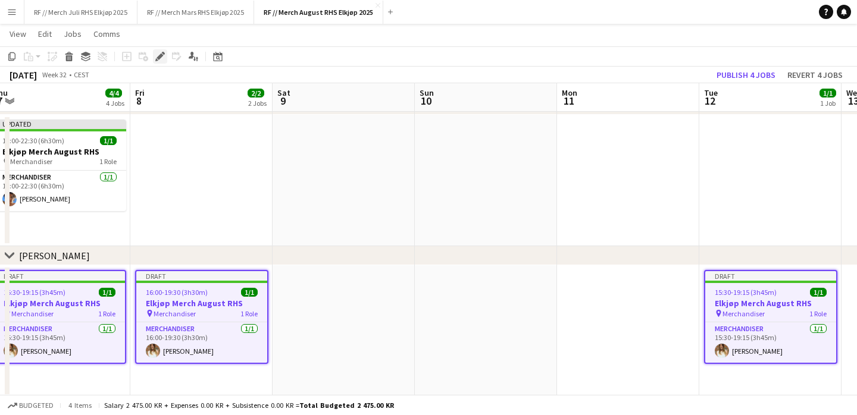
click at [159, 59] on icon "Edit" at bounding box center [160, 57] width 10 height 10
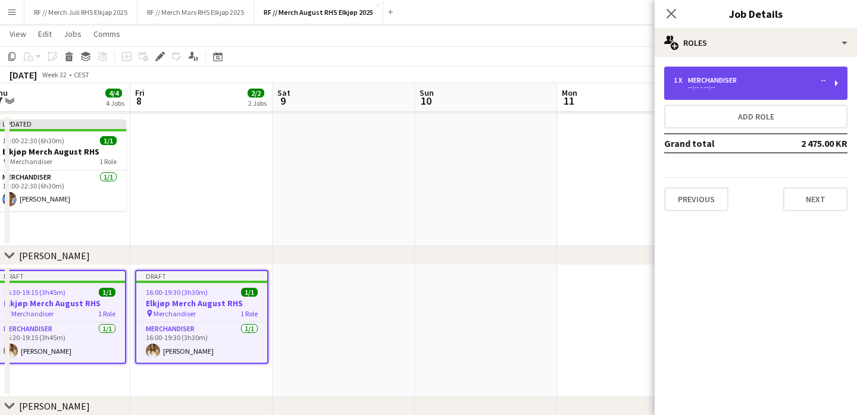
click at [783, 77] on div "1 x Merchandiser --" at bounding box center [750, 80] width 152 height 8
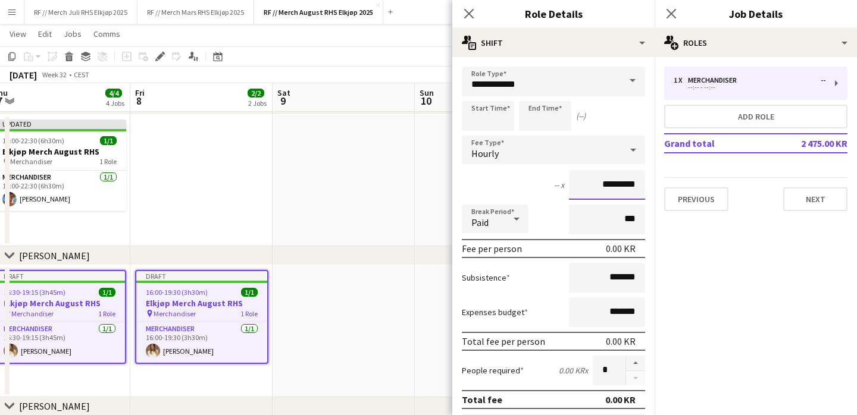
click at [608, 187] on input "*********" at bounding box center [607, 185] width 76 height 30
type input "****"
type input "******"
click at [327, 195] on app-date-cell at bounding box center [344, 181] width 142 height 132
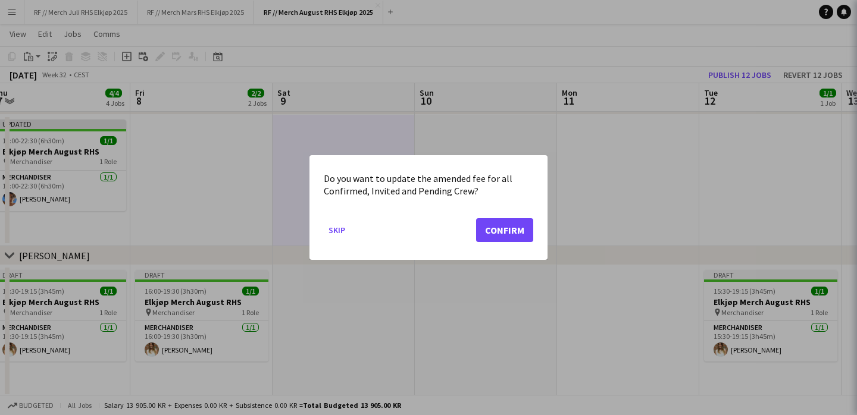
scroll to position [0, 0]
click at [340, 233] on button "Skip" at bounding box center [337, 230] width 26 height 19
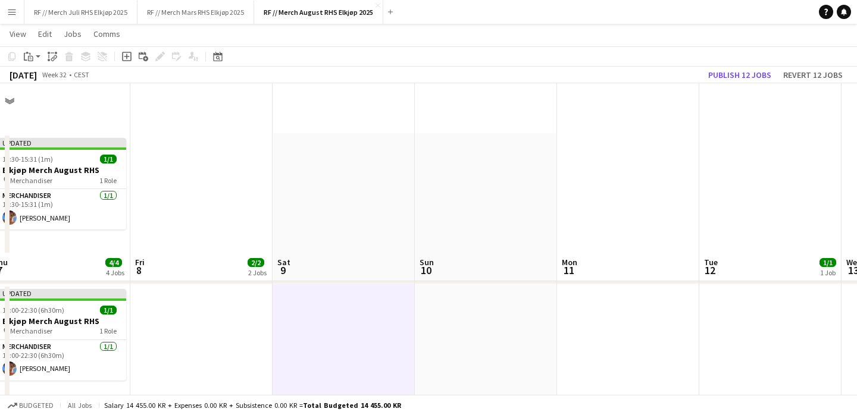
scroll to position [170, 0]
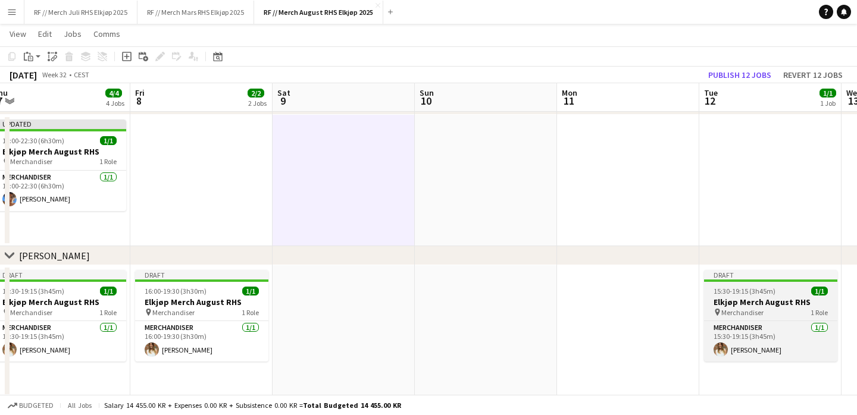
click at [751, 308] on span "Merchandiser" at bounding box center [742, 312] width 42 height 9
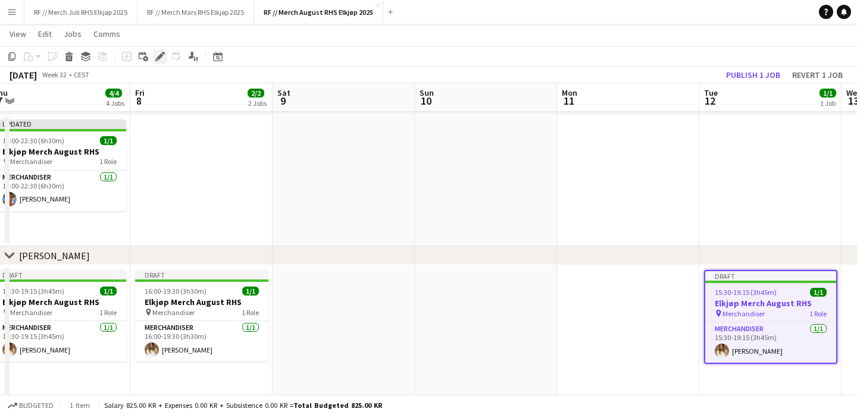
click at [157, 51] on div "Edit" at bounding box center [160, 56] width 14 height 14
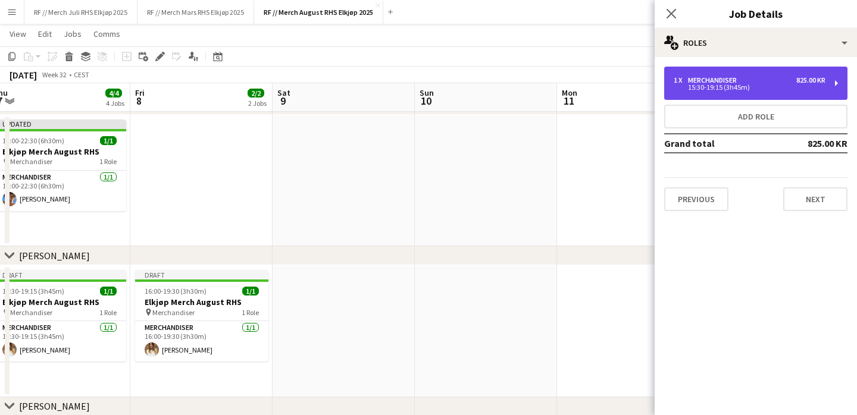
click at [786, 82] on div "1 x Merchandiser 825.00 KR" at bounding box center [750, 80] width 152 height 8
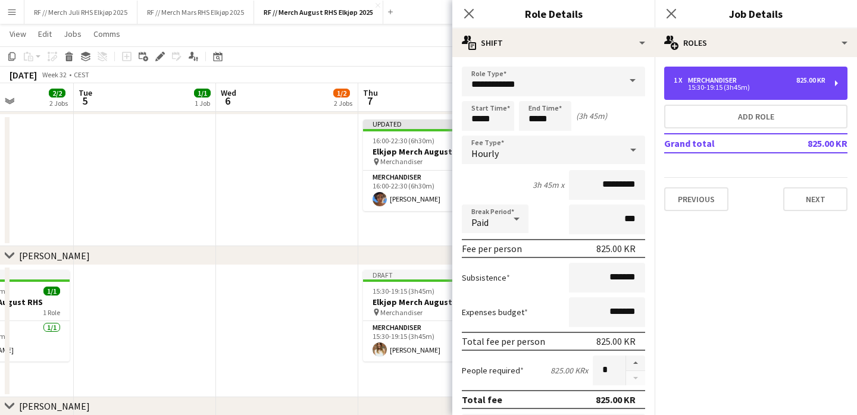
scroll to position [0, 340]
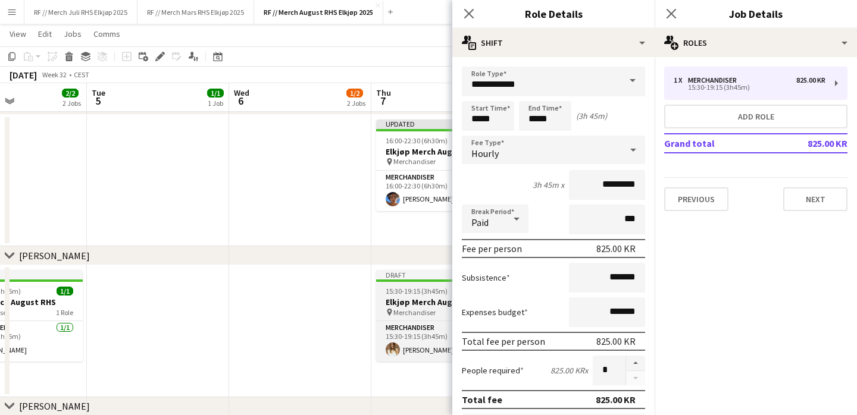
click at [380, 304] on h3 "Elkjøp Merch August RHS" at bounding box center [442, 302] width 133 height 11
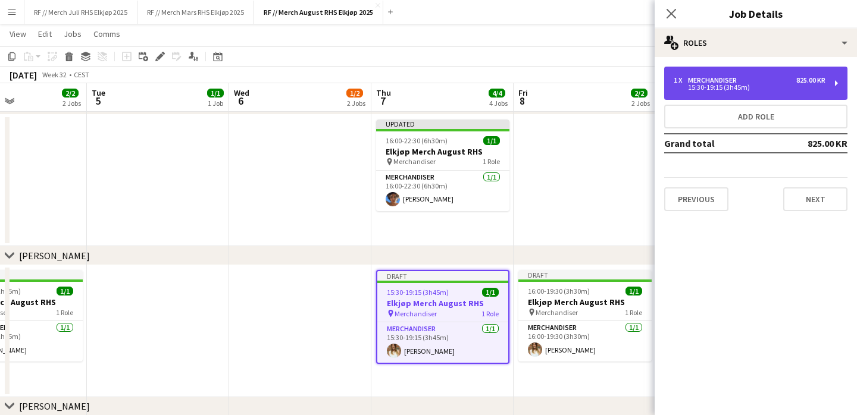
click at [781, 77] on div "1 x Merchandiser 825.00 KR" at bounding box center [750, 80] width 152 height 8
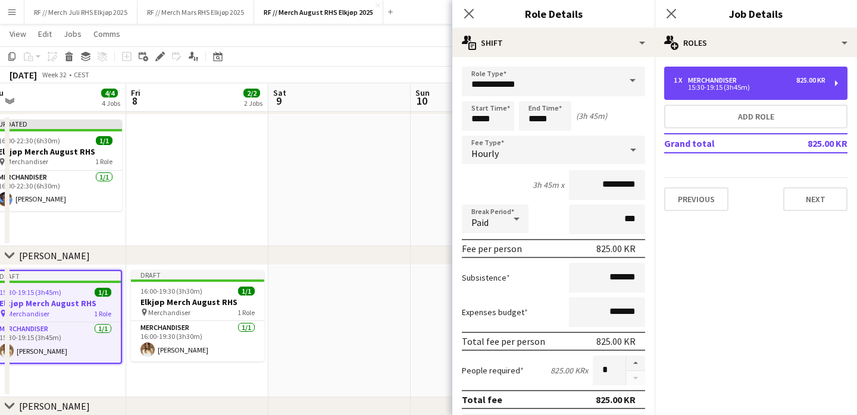
scroll to position [0, 434]
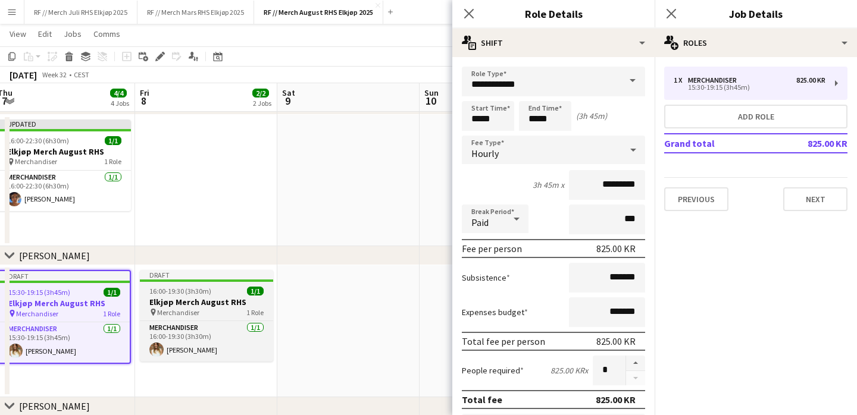
click at [209, 302] on h3 "Elkjøp Merch August RHS" at bounding box center [206, 302] width 133 height 11
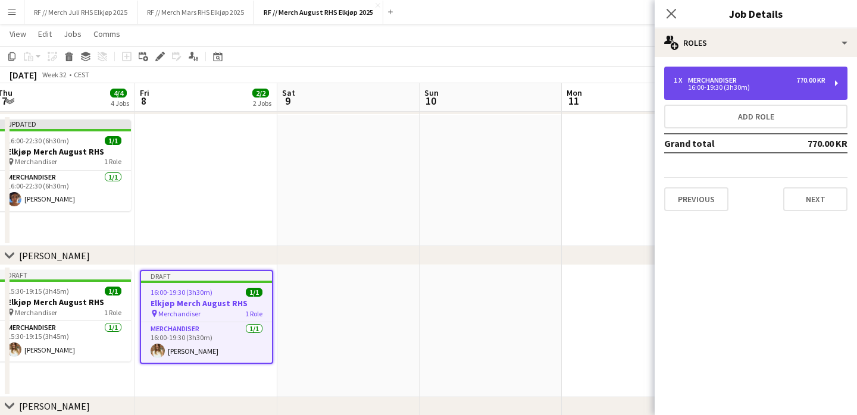
click at [744, 85] on div "16:00-19:30 (3h30m)" at bounding box center [750, 88] width 152 height 6
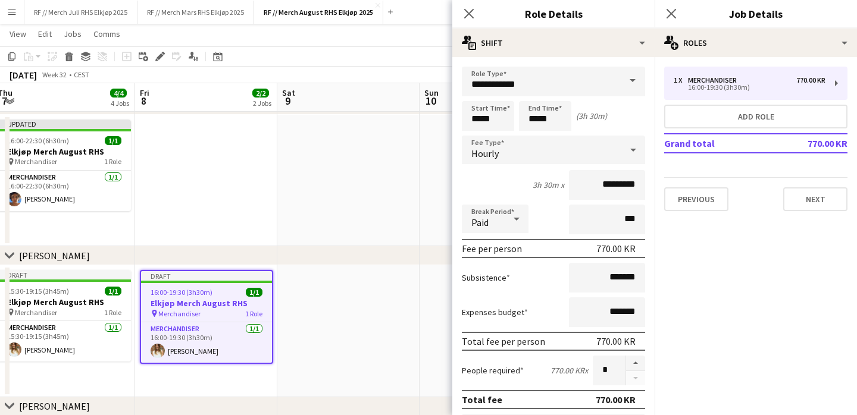
click at [327, 324] on app-date-cell at bounding box center [348, 331] width 142 height 132
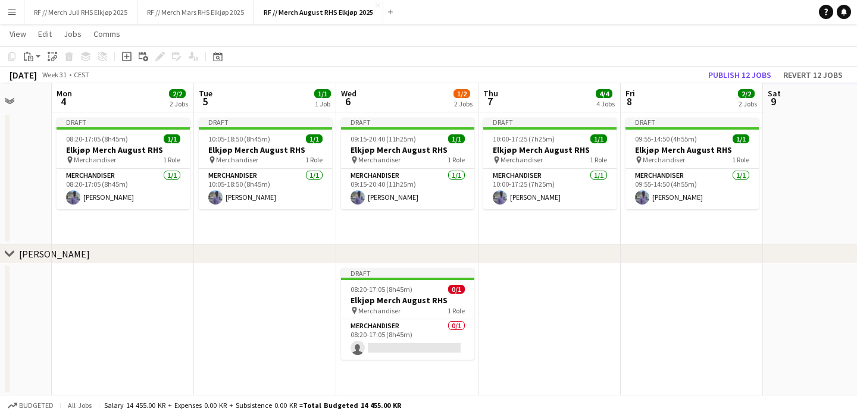
scroll to position [0, 537]
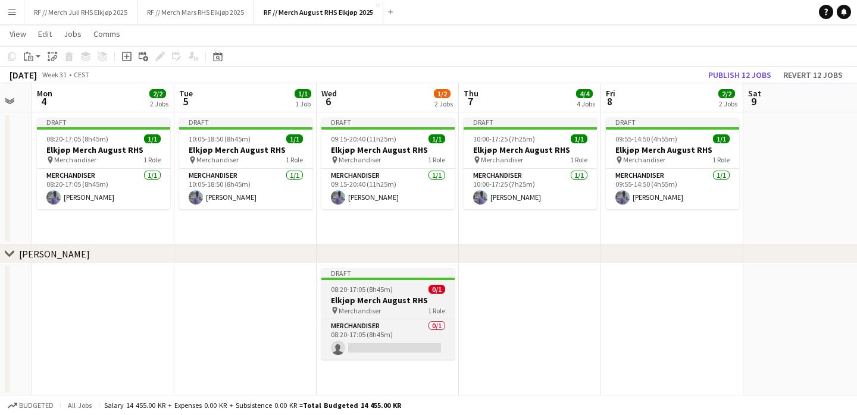
click at [350, 288] on span "08:20-17:05 (8h45m)" at bounding box center [362, 289] width 62 height 9
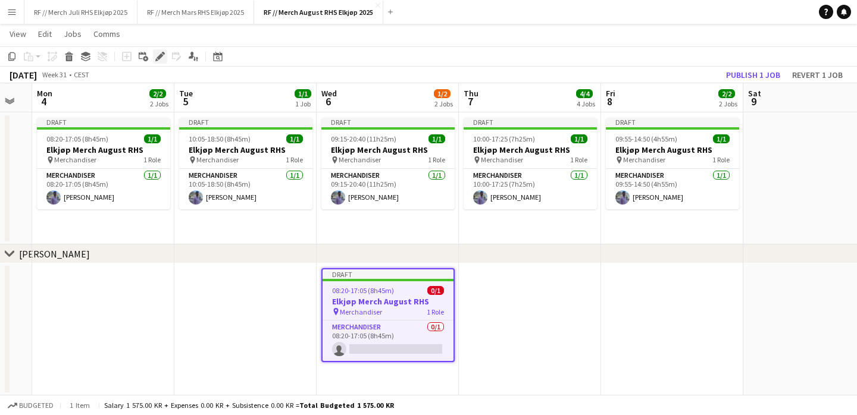
click at [164, 58] on icon "Edit" at bounding box center [160, 57] width 10 height 10
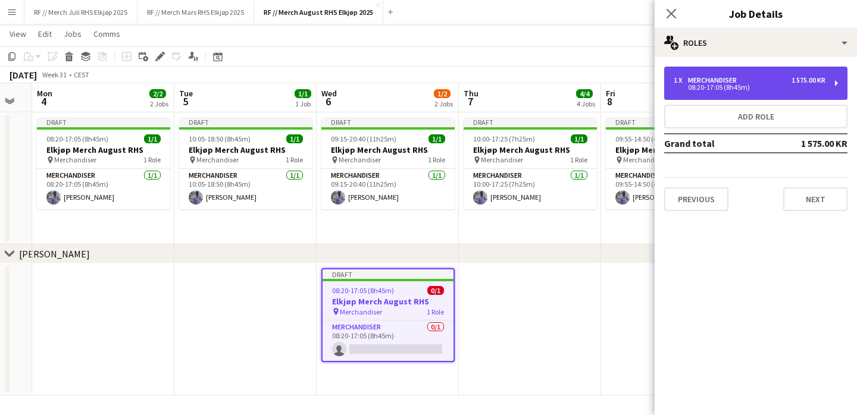
click at [763, 86] on div "08:20-17:05 (8h45m)" at bounding box center [750, 88] width 152 height 6
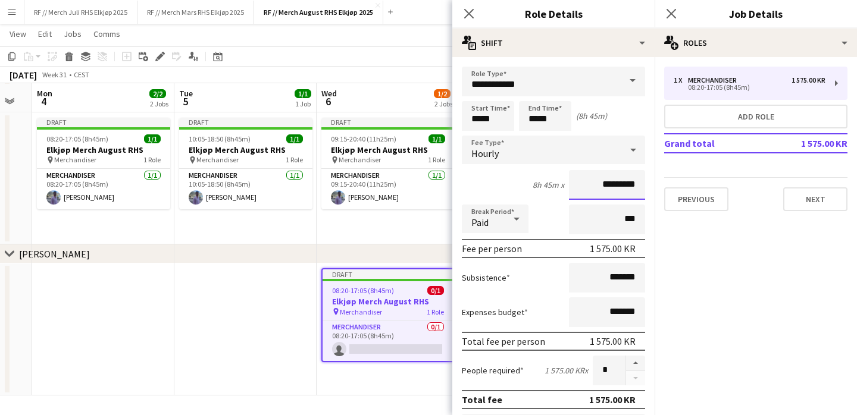
click at [608, 186] on input "*********" at bounding box center [607, 185] width 76 height 30
type input "****"
type input "******"
click at [278, 304] on app-date-cell at bounding box center [245, 330] width 142 height 132
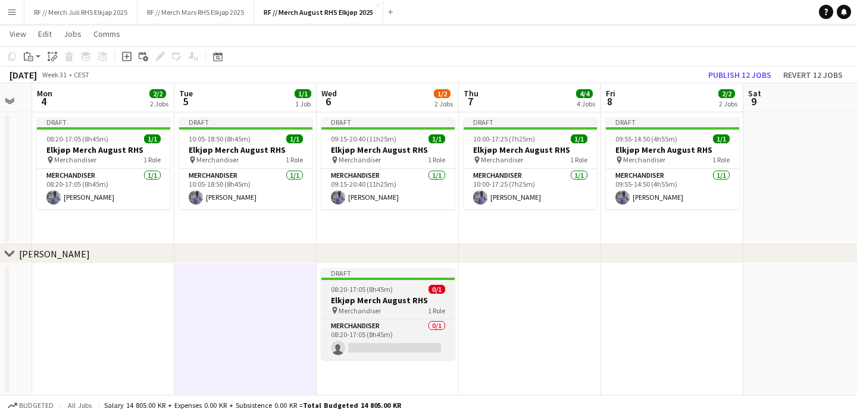
click at [378, 302] on h3 "Elkjøp Merch August RHS" at bounding box center [387, 300] width 133 height 11
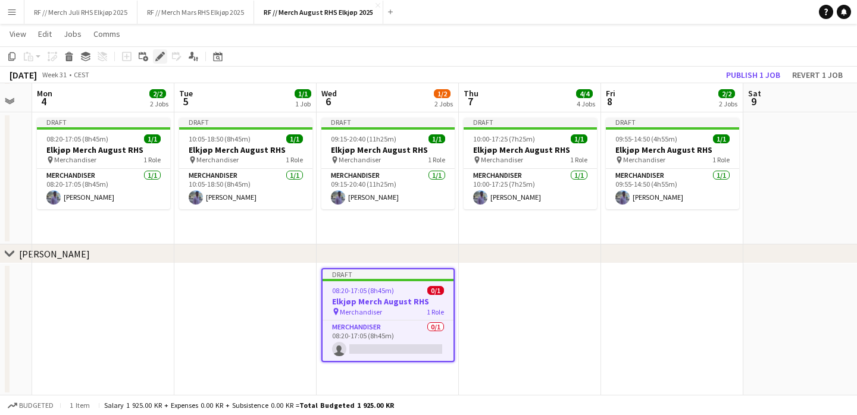
click at [156, 54] on icon "Edit" at bounding box center [160, 57] width 10 height 10
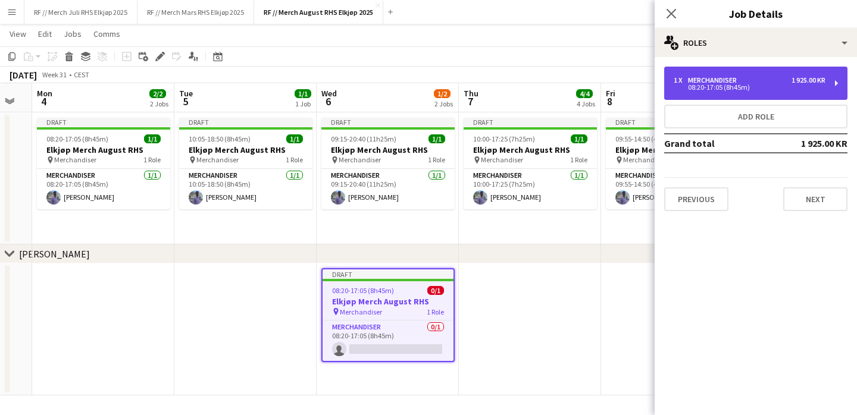
click at [739, 74] on div "1 x Merchandiser 1 925.00 KR 08:20-17:05 (8h45m)" at bounding box center [755, 83] width 183 height 33
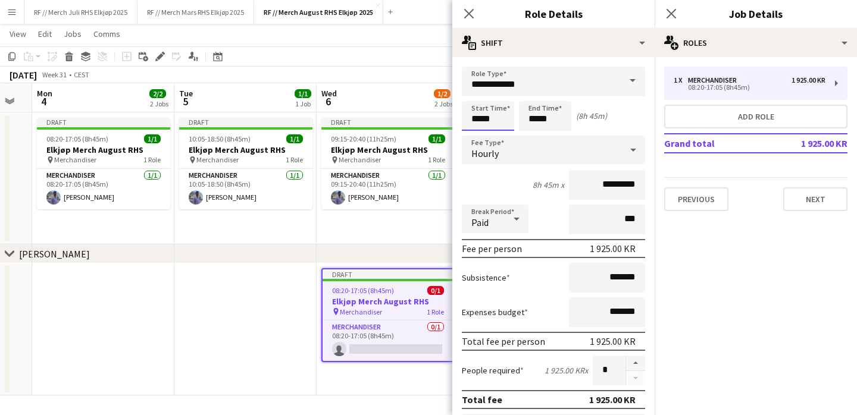
click at [474, 111] on input "*****" at bounding box center [488, 116] width 52 height 30
type input "*****"
click at [249, 280] on app-date-cell at bounding box center [245, 330] width 142 height 132
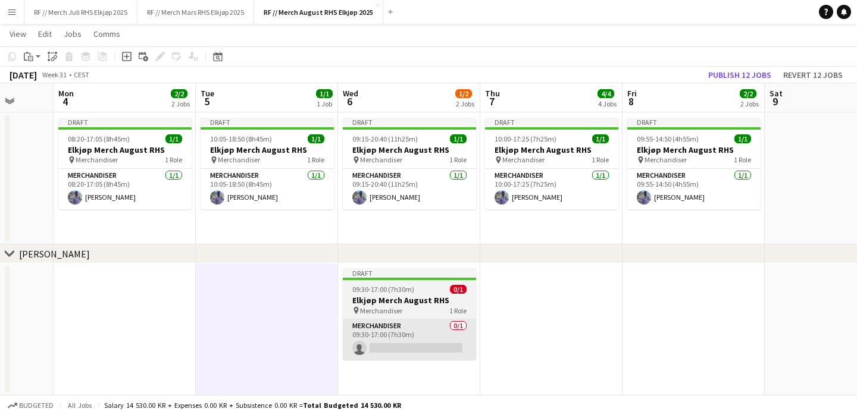
scroll to position [0, 554]
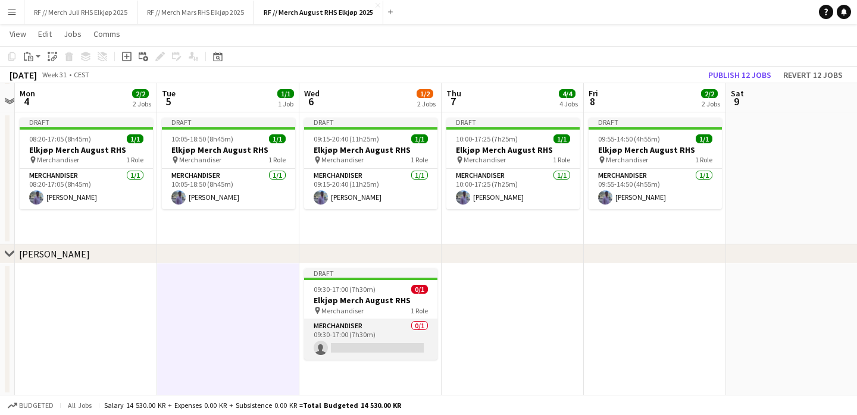
click at [382, 328] on app-card-role "Merchandiser 0/1 09:30-17:00 (7h30m) single-neutral-actions" at bounding box center [370, 340] width 133 height 40
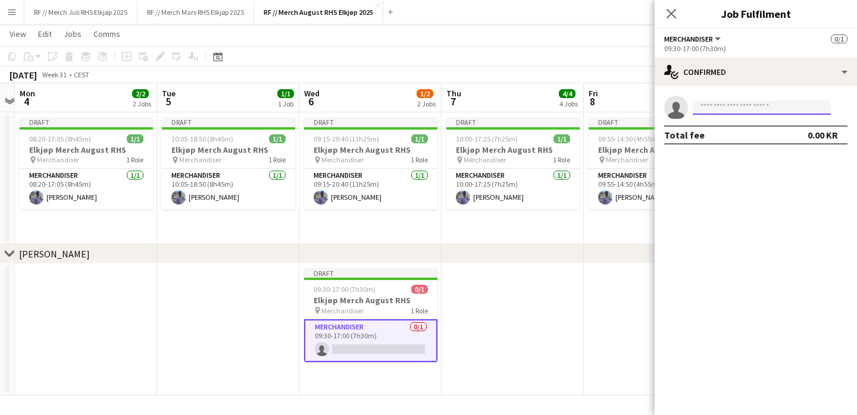
click at [729, 105] on input at bounding box center [762, 108] width 138 height 14
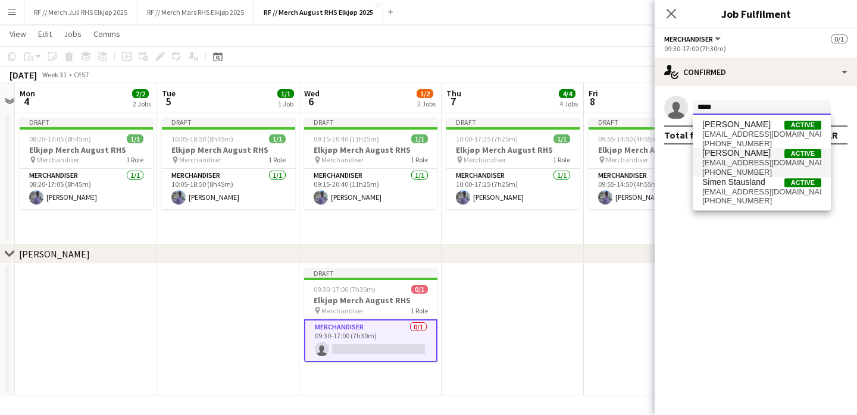
type input "*****"
click at [733, 157] on span "[PERSON_NAME]" at bounding box center [736, 153] width 68 height 10
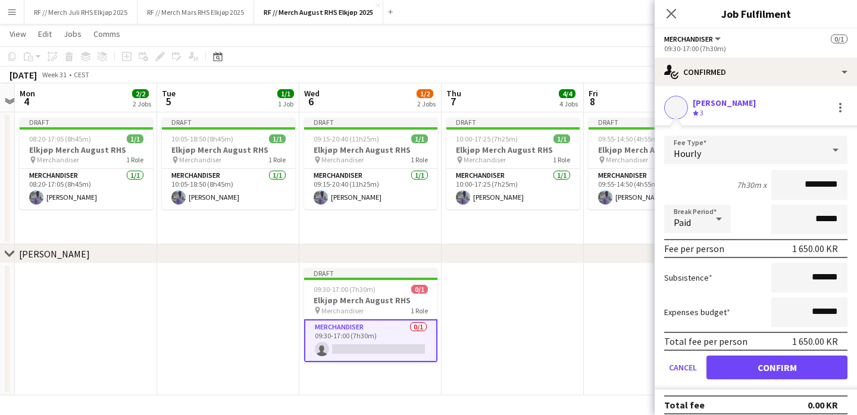
click at [762, 354] on form "Fee Type Hourly 7h30m x ********* Break Period Paid ****** Fee per person 1 650…" at bounding box center [756, 263] width 202 height 254
click at [749, 368] on button "Confirm" at bounding box center [776, 368] width 141 height 24
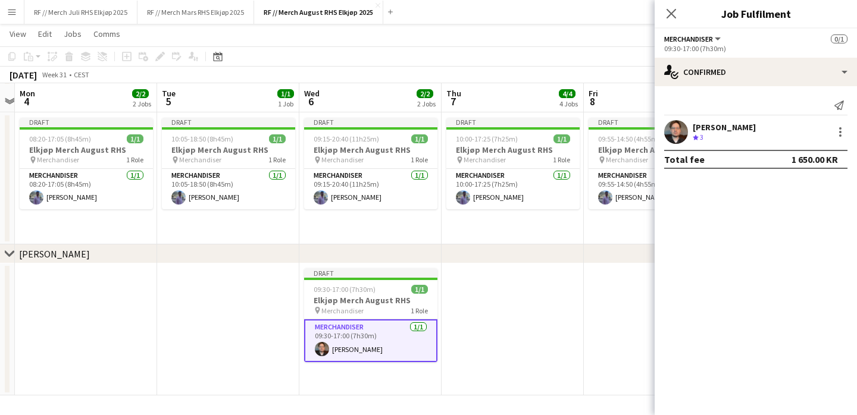
click at [503, 331] on app-date-cell at bounding box center [513, 330] width 142 height 132
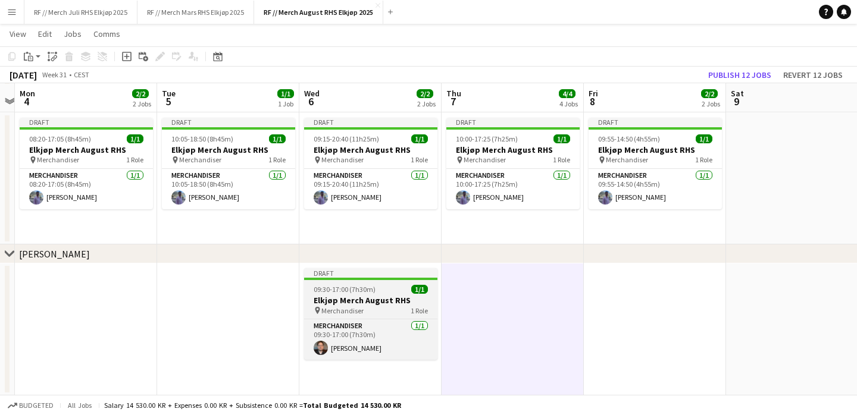
click at [365, 294] on app-job-card "Draft 09:30-17:00 (7h30m) 1/1 Elkjøp Merch August RHS pin Merchandiser 1 Role M…" at bounding box center [370, 314] width 133 height 92
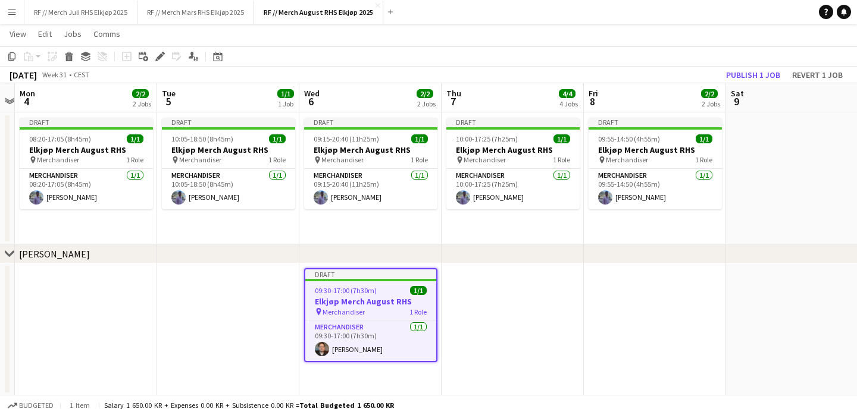
click at [541, 304] on app-date-cell at bounding box center [513, 330] width 142 height 132
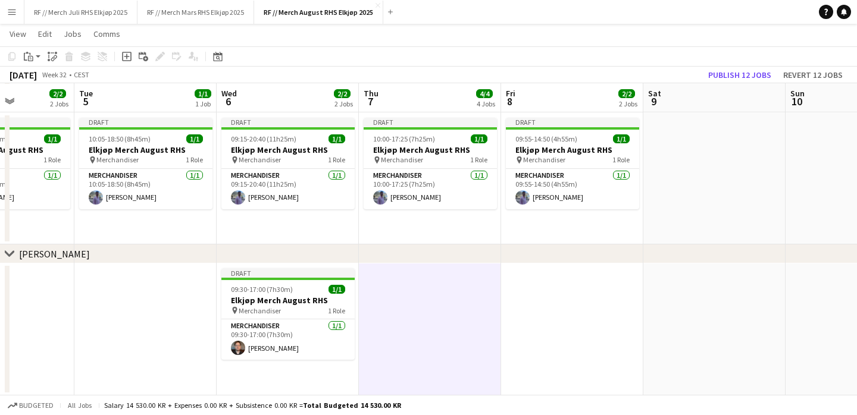
scroll to position [0, 362]
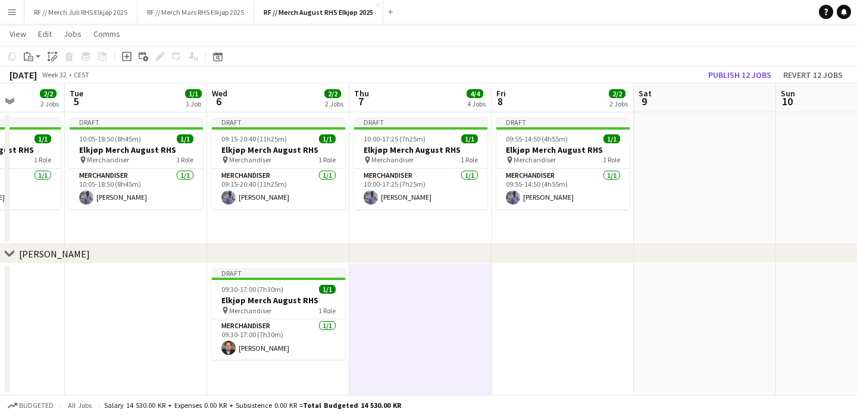
click at [580, 298] on app-date-cell at bounding box center [563, 330] width 142 height 132
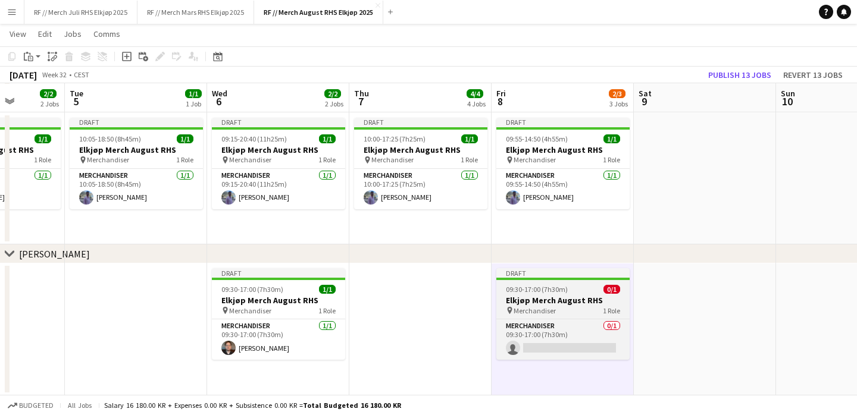
click at [547, 304] on h3 "Elkjøp Merch August RHS" at bounding box center [562, 300] width 133 height 11
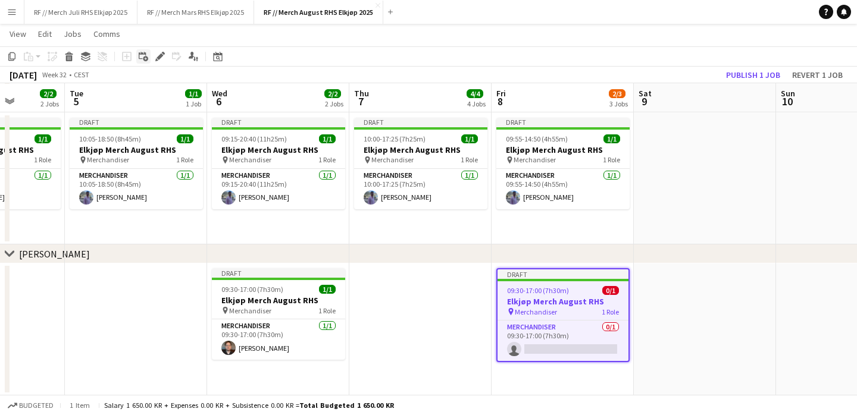
click at [149, 51] on div "Add linked Job" at bounding box center [143, 56] width 14 height 14
click at [165, 55] on div "Edit" at bounding box center [160, 56] width 14 height 14
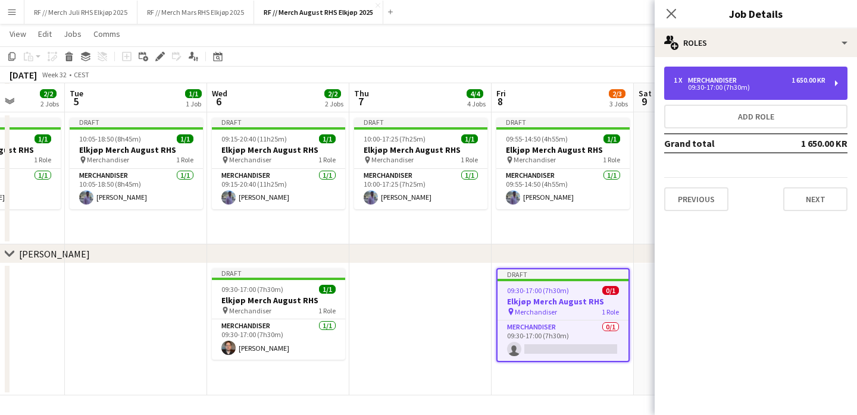
click at [735, 86] on div "09:30-17:00 (7h30m)" at bounding box center [750, 88] width 152 height 6
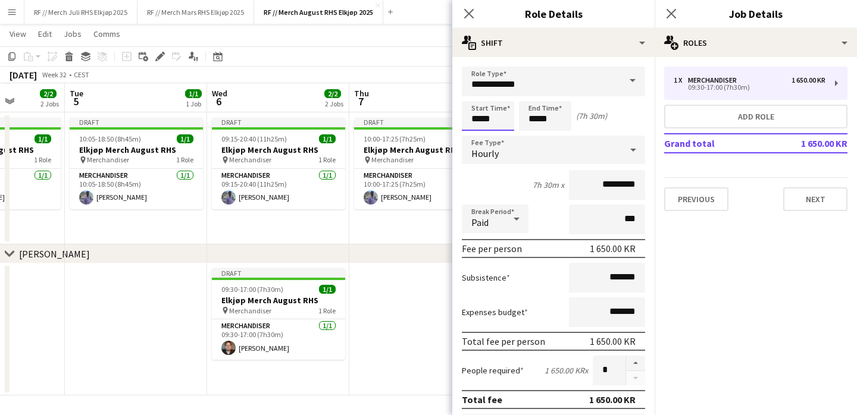
click at [477, 121] on input "*****" at bounding box center [488, 116] width 52 height 30
type input "*****"
click at [428, 261] on div "chevron-right [PERSON_NAME]" at bounding box center [428, 254] width 857 height 19
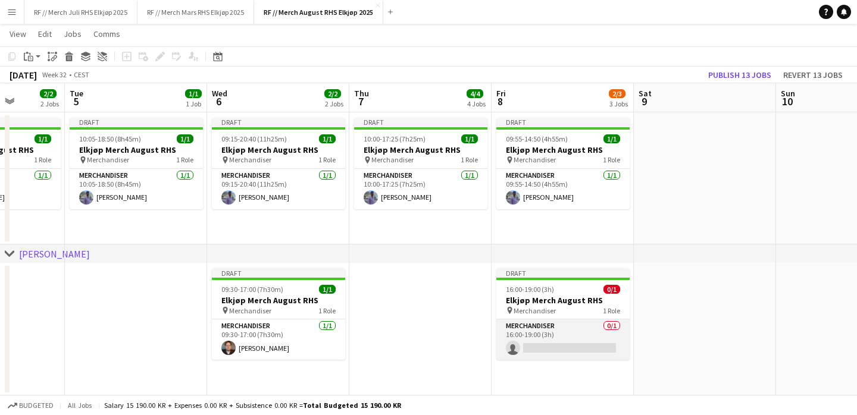
click at [548, 339] on app-card-role "Merchandiser 0/1 16:00-19:00 (3h) single-neutral-actions" at bounding box center [562, 340] width 133 height 40
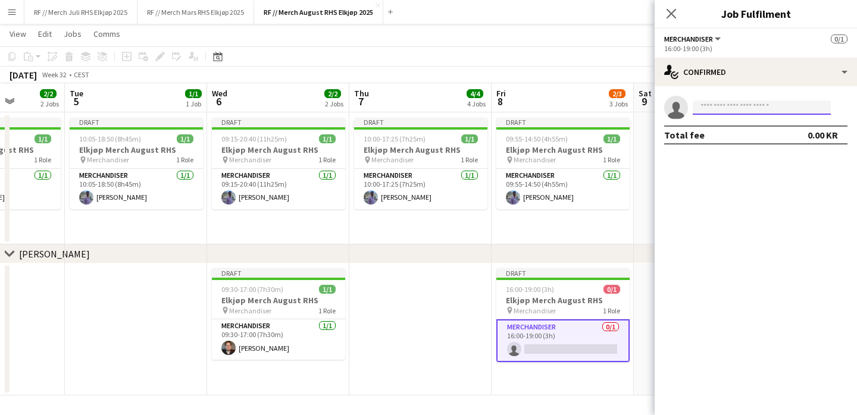
click at [743, 114] on input at bounding box center [762, 108] width 138 height 14
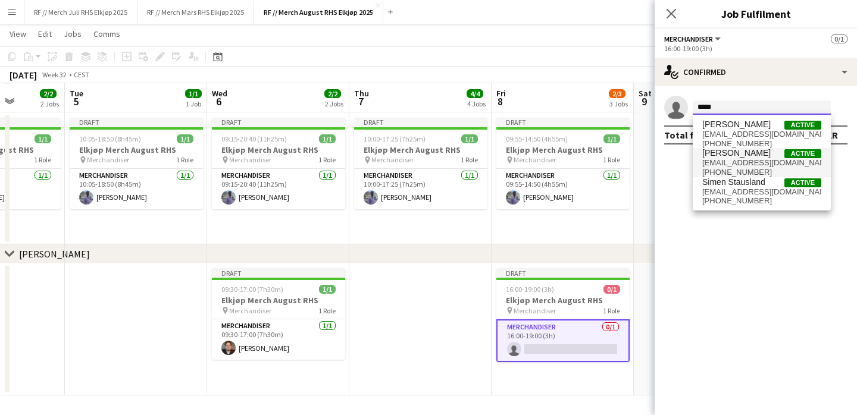
type input "*****"
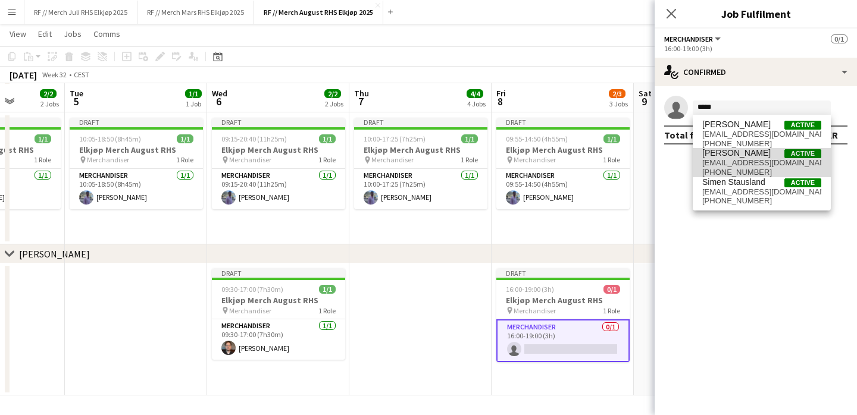
click at [749, 156] on span "[PERSON_NAME] Active" at bounding box center [761, 153] width 119 height 10
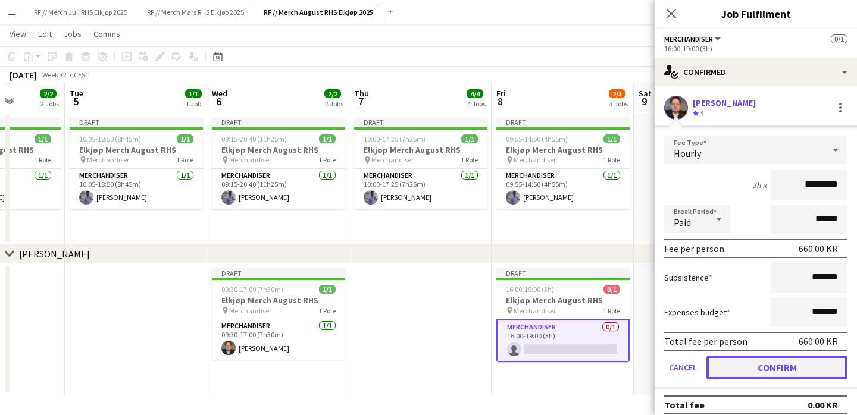
click at [764, 370] on button "Confirm" at bounding box center [776, 368] width 141 height 24
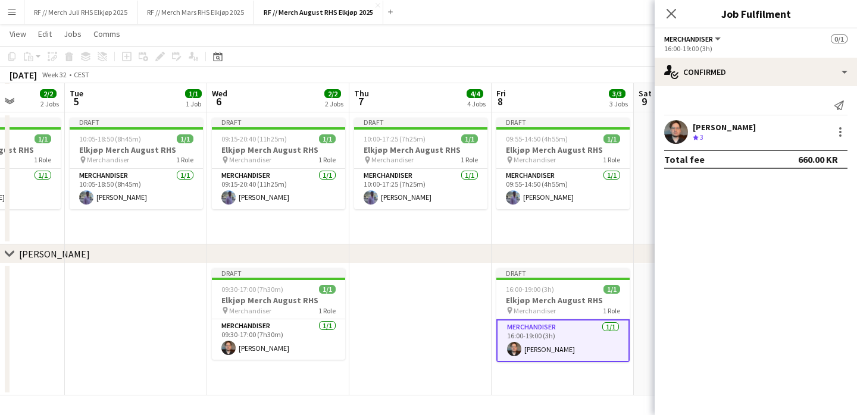
click at [395, 317] on app-date-cell at bounding box center [420, 330] width 142 height 132
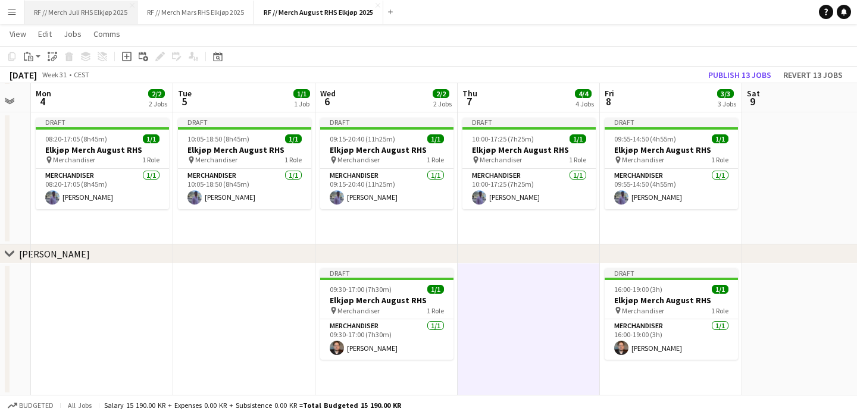
click at [79, 11] on button "RF // Merch Juli RHS Elkjøp 2025 Close" at bounding box center [80, 12] width 113 height 23
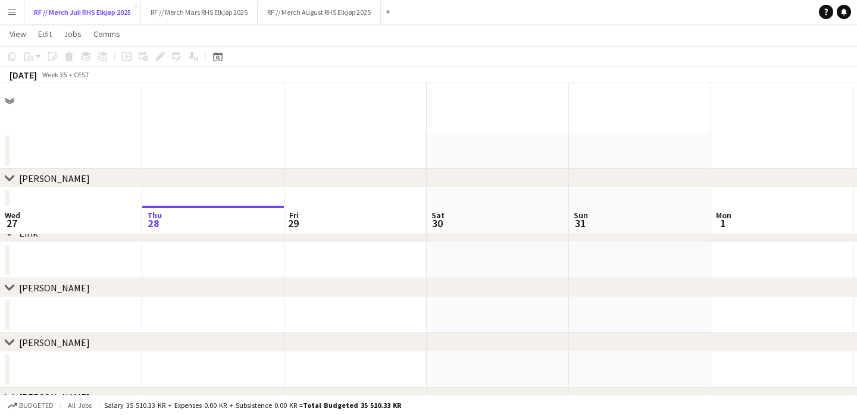
scroll to position [431, 0]
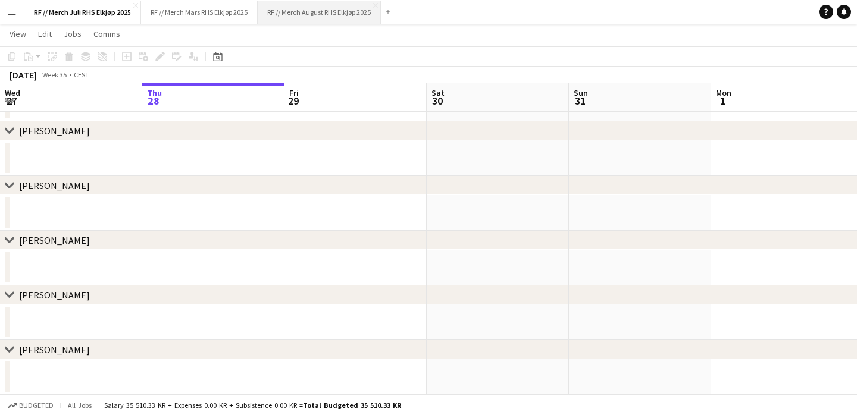
click at [298, 12] on button "RF // Merch August RHS Elkjøp 2025 Close" at bounding box center [319, 12] width 123 height 23
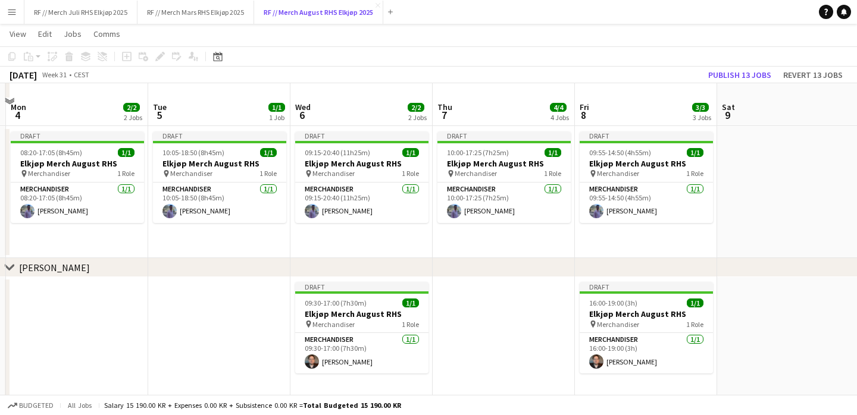
scroll to position [473, 0]
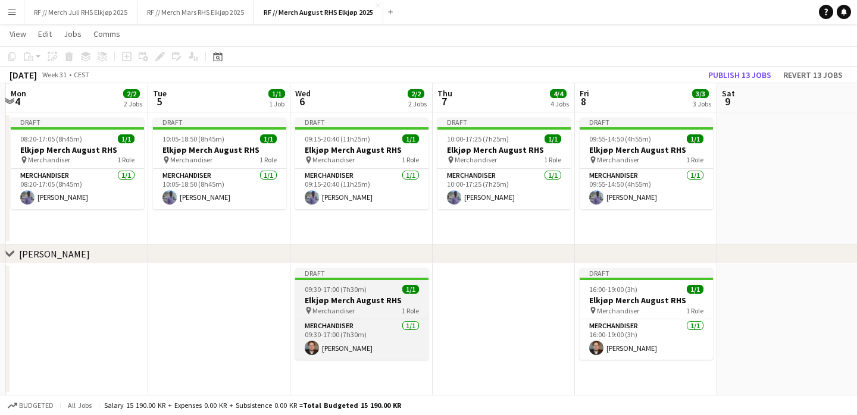
click at [374, 296] on h3 "Elkjøp Merch August RHS" at bounding box center [361, 300] width 133 height 11
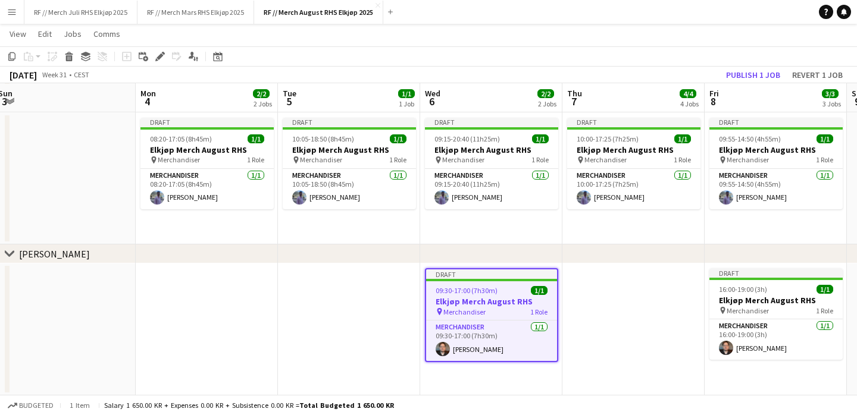
scroll to position [0, 400]
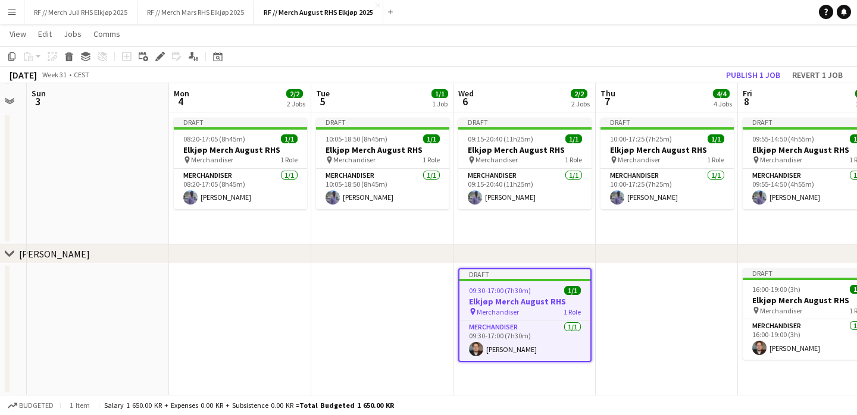
click at [268, 336] on app-date-cell at bounding box center [240, 330] width 142 height 132
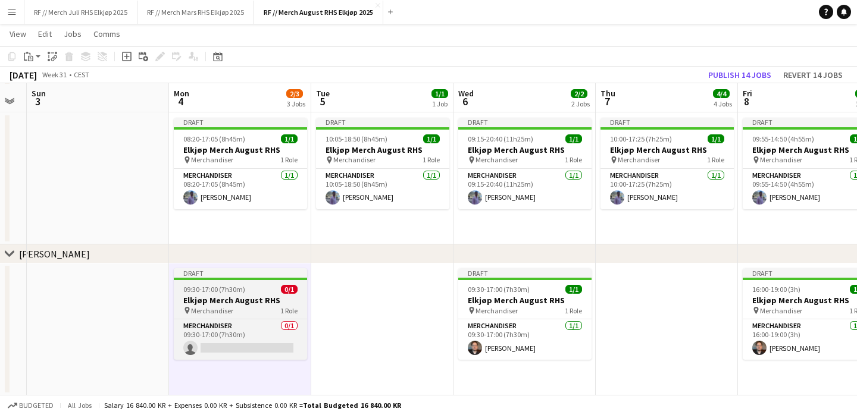
click at [244, 304] on h3 "Elkjøp Merch August RHS" at bounding box center [240, 300] width 133 height 11
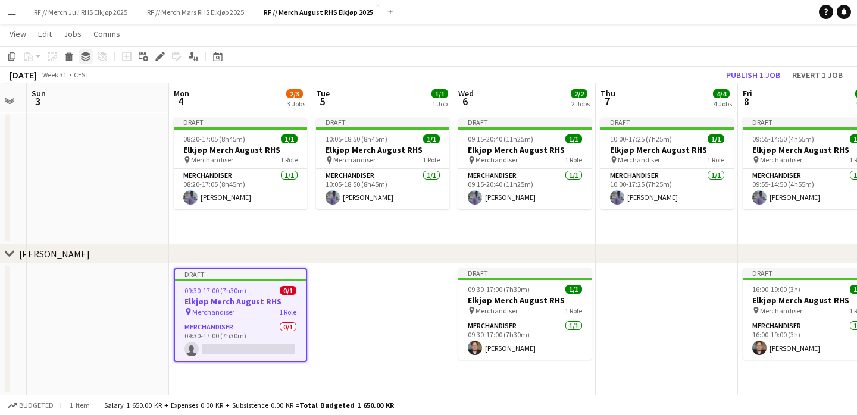
click at [86, 55] on icon at bounding box center [86, 54] width 10 height 5
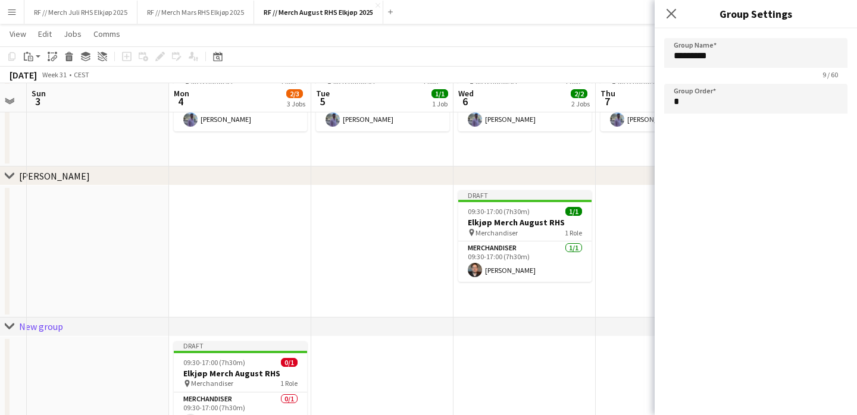
scroll to position [624, 0]
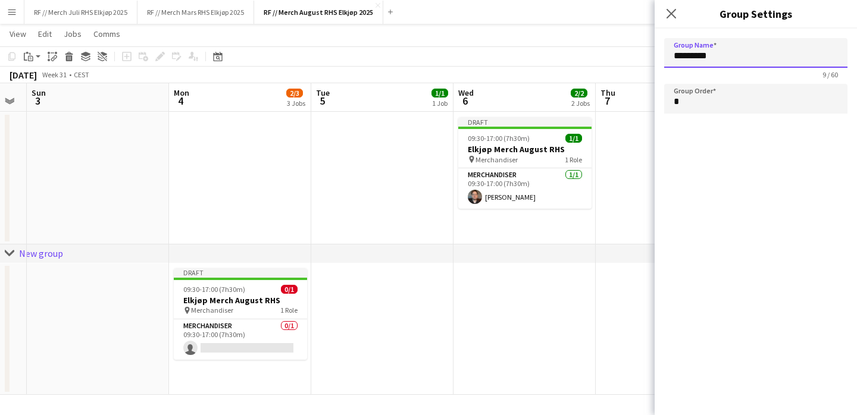
click at [766, 61] on input "*********" at bounding box center [755, 53] width 183 height 30
click at [413, 284] on app-date-cell at bounding box center [382, 330] width 142 height 132
type input "*********"
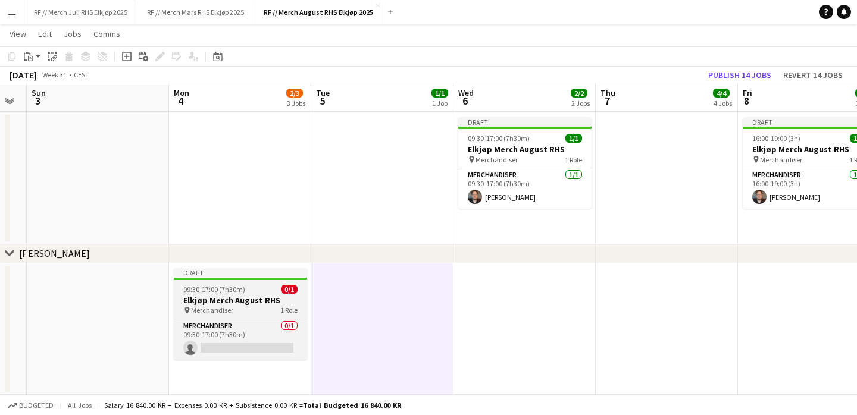
click at [248, 301] on h3 "Elkjøp Merch August RHS" at bounding box center [240, 300] width 133 height 11
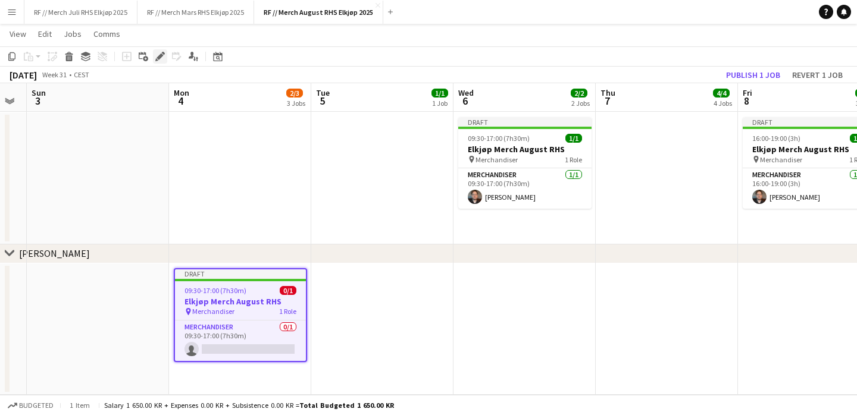
click at [159, 57] on icon at bounding box center [160, 57] width 7 height 7
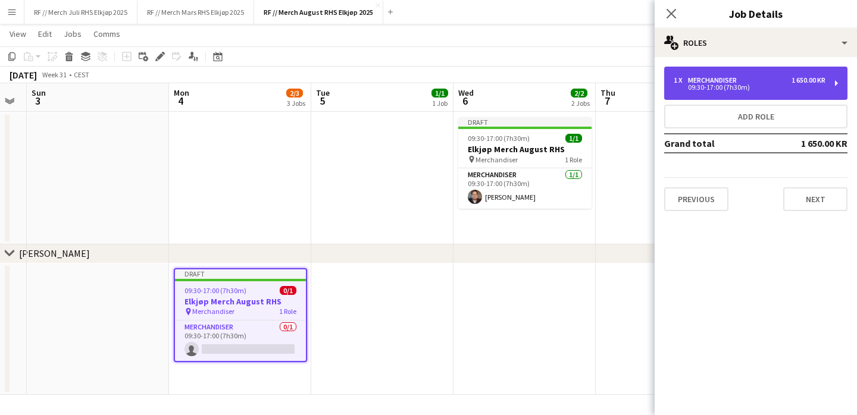
click at [762, 74] on div "1 x Merchandiser 1 650.00 KR 09:30-17:00 (7h30m)" at bounding box center [755, 83] width 183 height 33
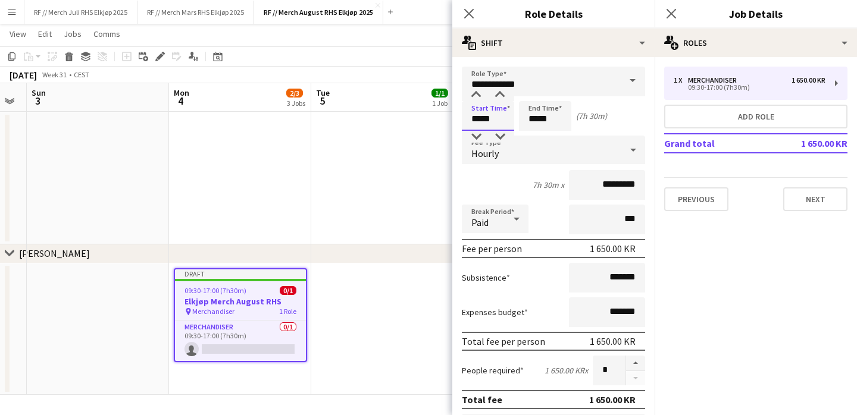
click at [494, 116] on input "*****" at bounding box center [488, 116] width 52 height 30
type input "*****"
click at [608, 180] on input "*********" at bounding box center [607, 185] width 76 height 30
type input "****"
type input "******"
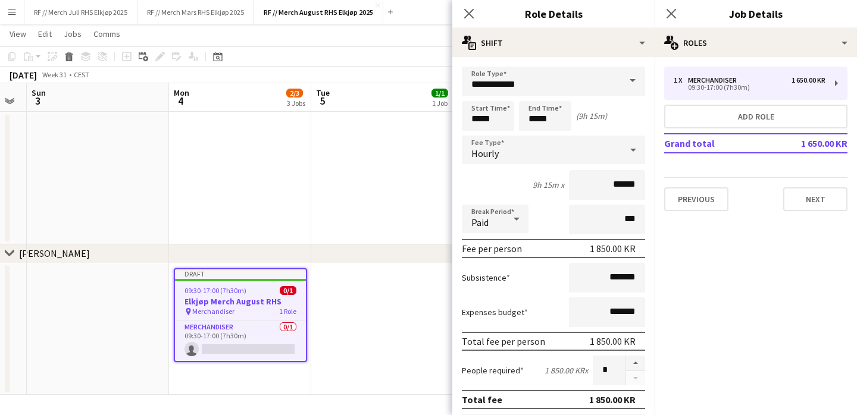
click at [405, 299] on app-date-cell at bounding box center [382, 330] width 142 height 132
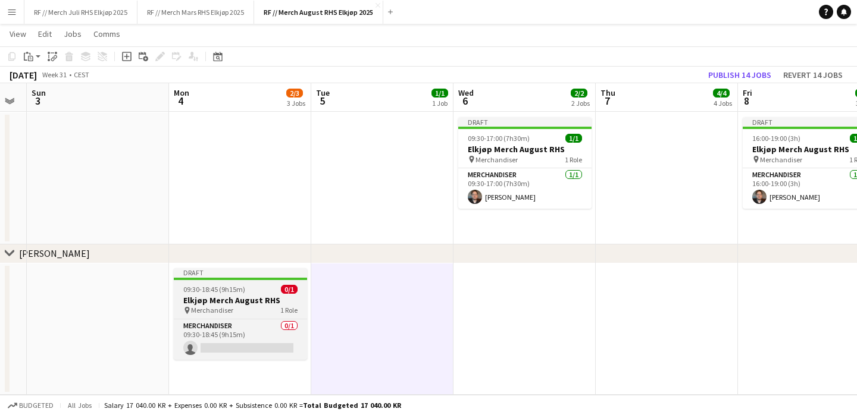
click at [251, 299] on h3 "Elkjøp Merch August RHS" at bounding box center [240, 300] width 133 height 11
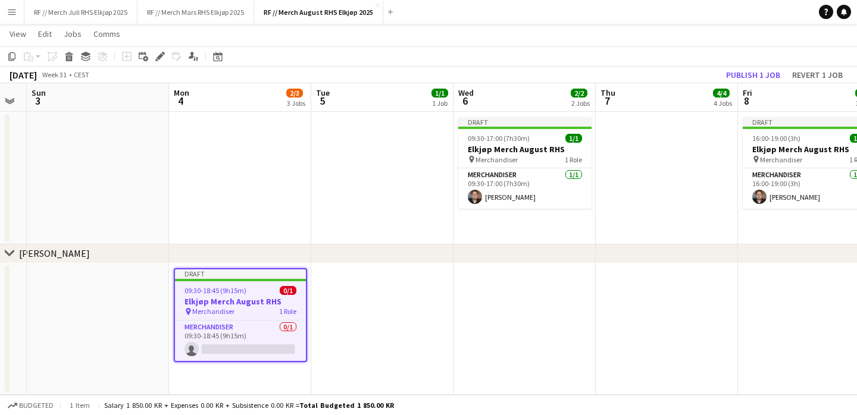
click at [396, 302] on app-date-cell at bounding box center [382, 330] width 142 height 132
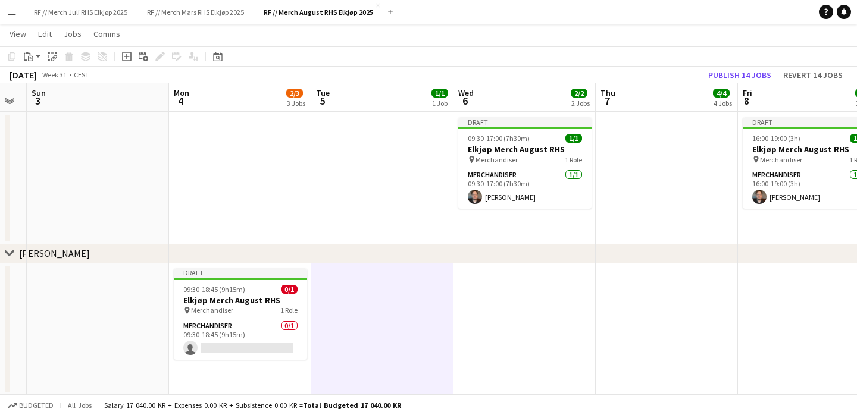
click at [525, 327] on app-date-cell at bounding box center [524, 330] width 142 height 132
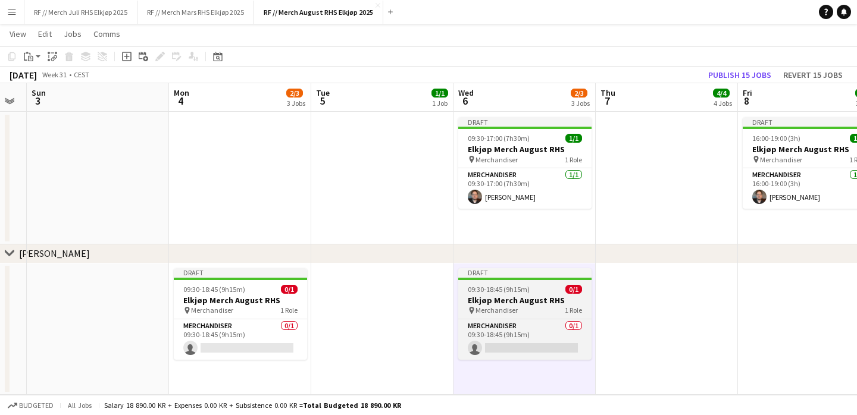
click at [486, 315] on app-job-card "Draft 09:30-18:45 (9h15m) 0/1 Elkjøp Merch August RHS pin Merchandiser 1 Role M…" at bounding box center [524, 314] width 133 height 92
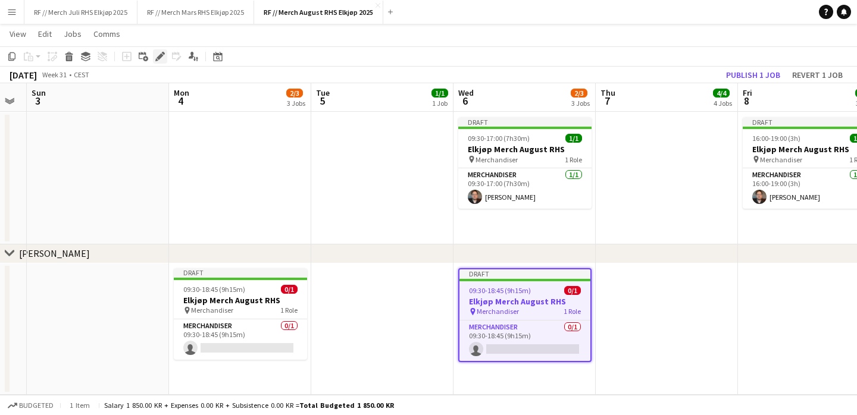
click at [161, 56] on icon at bounding box center [160, 57] width 7 height 7
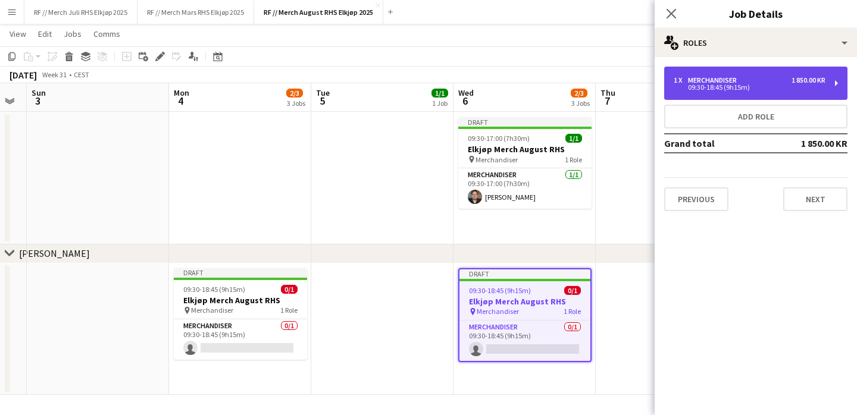
click at [756, 85] on div "09:30-18:45 (9h15m)" at bounding box center [750, 88] width 152 height 6
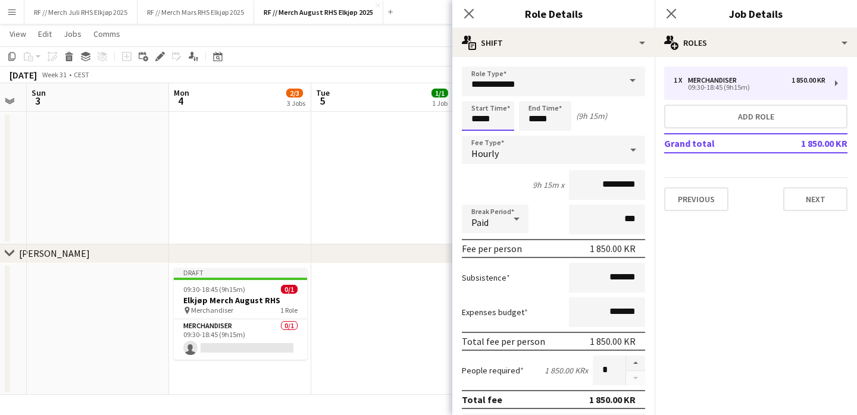
click at [477, 117] on input "*****" at bounding box center [488, 116] width 52 height 30
type input "*****"
click at [414, 320] on app-date-cell at bounding box center [382, 330] width 142 height 132
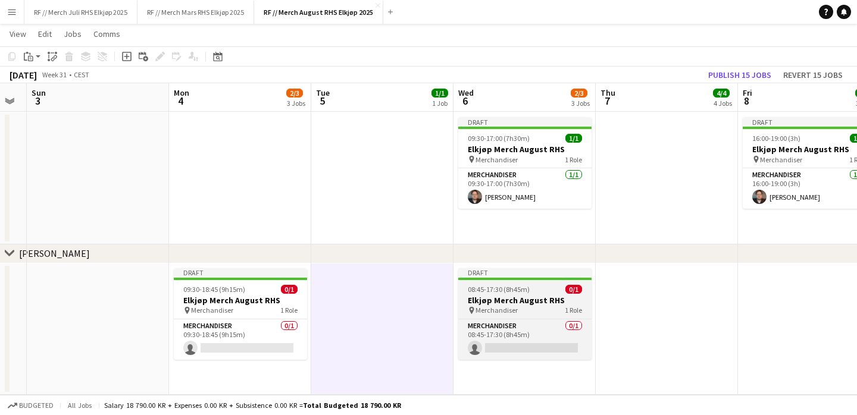
click at [539, 299] on h3 "Elkjøp Merch August RHS" at bounding box center [524, 300] width 133 height 11
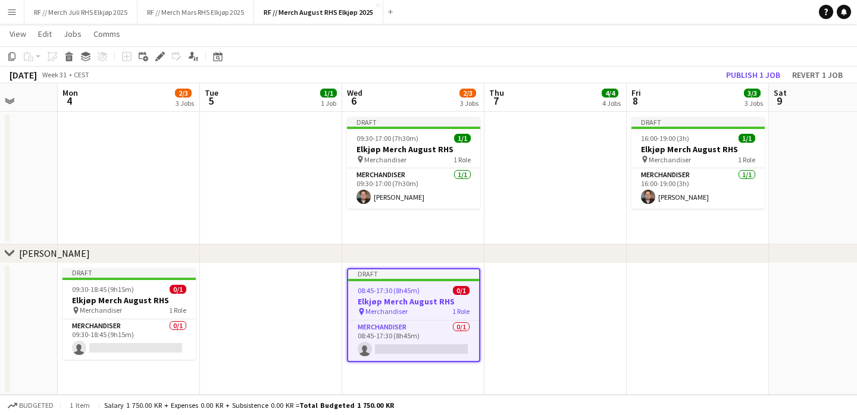
scroll to position [0, 512]
click at [659, 304] on app-date-cell at bounding box center [696, 330] width 142 height 132
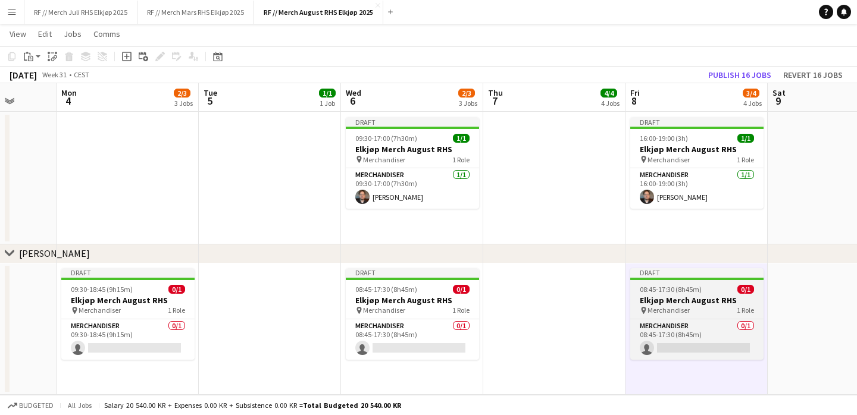
click at [693, 301] on h3 "Elkjøp Merch August RHS" at bounding box center [696, 300] width 133 height 11
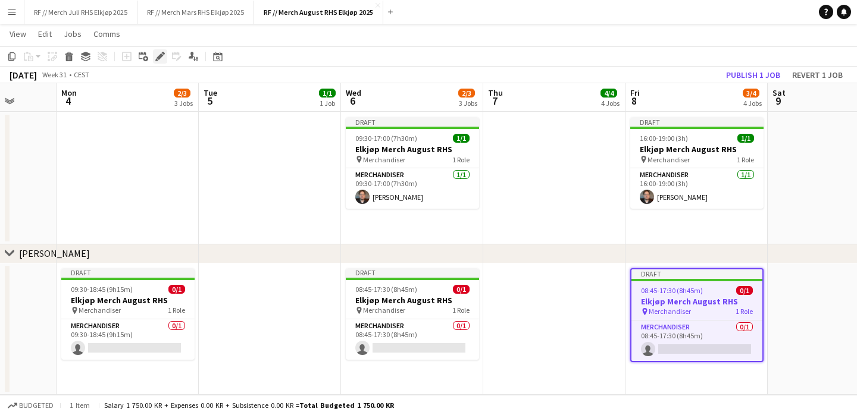
click at [156, 55] on icon "Edit" at bounding box center [160, 57] width 10 height 10
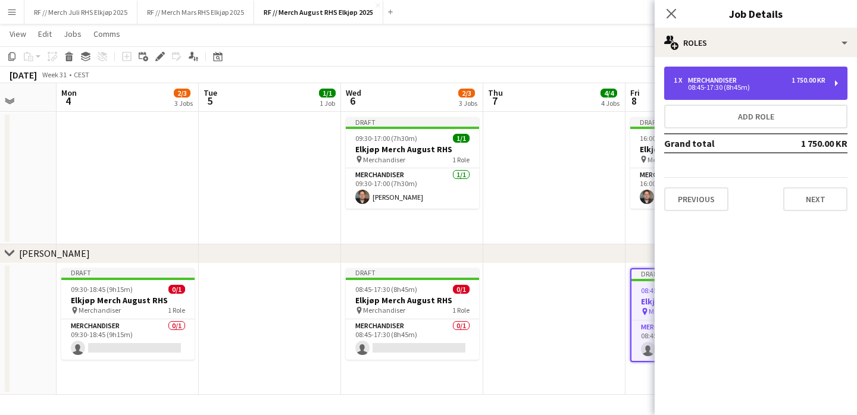
click at [729, 76] on div "1 x Merchandiser 1 750.00 KR 08:45-17:30 (8h45m)" at bounding box center [755, 83] width 183 height 33
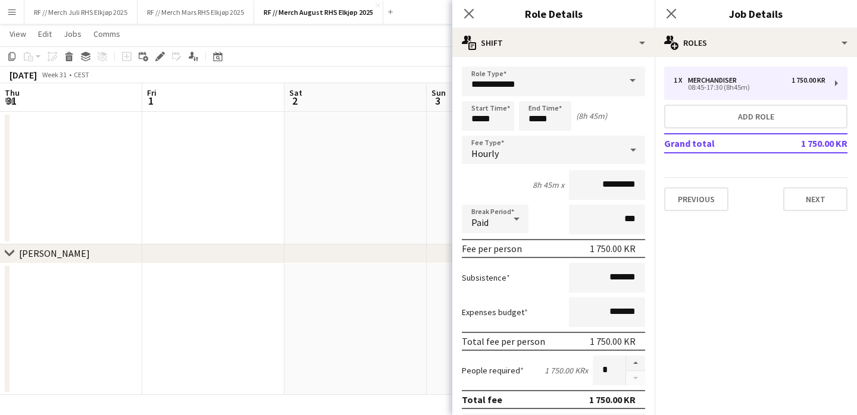
scroll to position [0, 512]
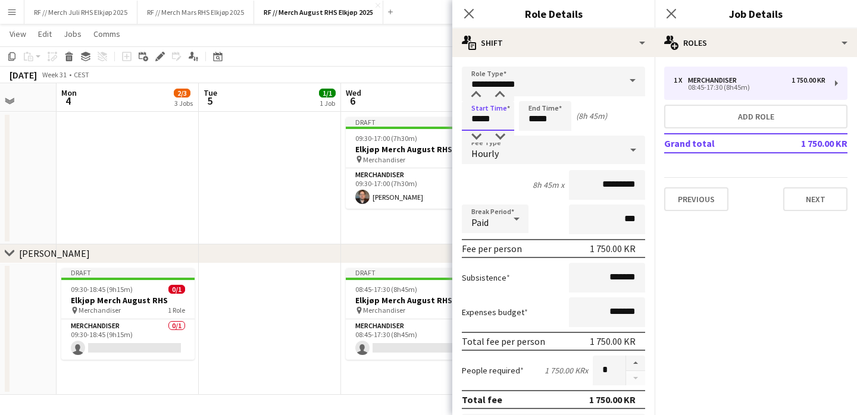
click at [476, 120] on input "*****" at bounding box center [488, 116] width 52 height 30
type input "*****"
click at [355, 229] on app-date-cell "Draft 09:30-17:00 (7h30m) 1/1 Elkjøp Merch August RHS pin Merchandiser 1 Role M…" at bounding box center [412, 178] width 142 height 132
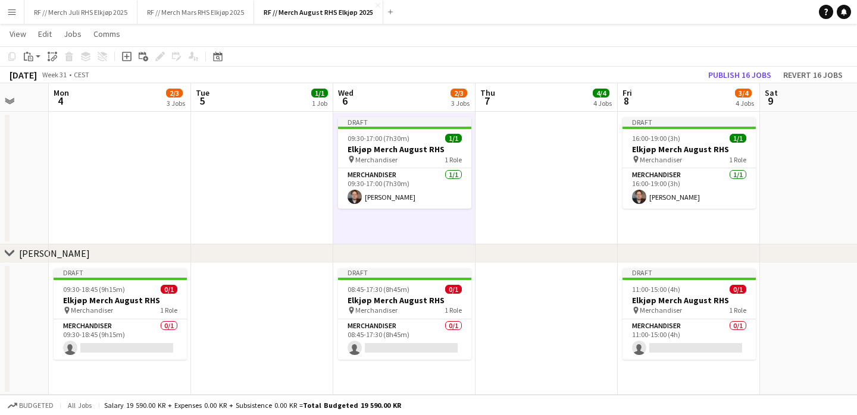
scroll to position [0, 508]
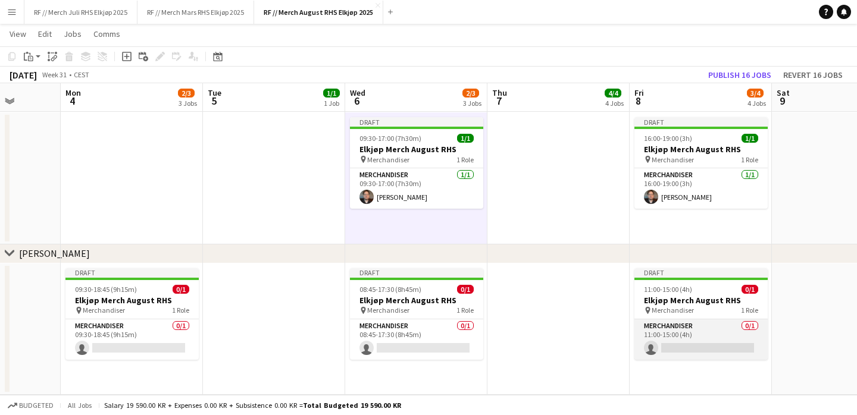
click at [703, 323] on app-card-role "Merchandiser 0/1 11:00-15:00 (4h) single-neutral-actions" at bounding box center [700, 340] width 133 height 40
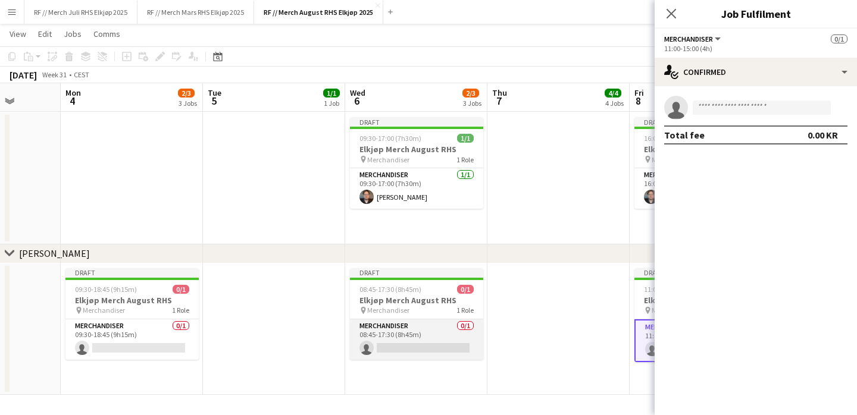
click at [388, 336] on app-card-role "Merchandiser 0/1 08:45-17:30 (8h45m) single-neutral-actions" at bounding box center [416, 340] width 133 height 40
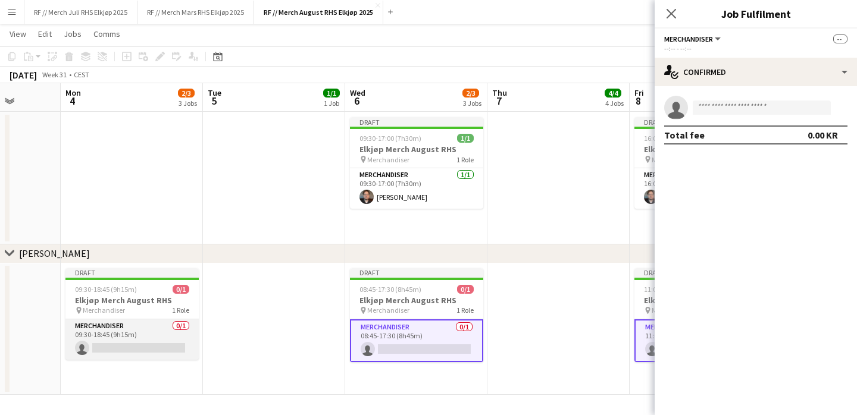
click at [114, 345] on app-card-role "Merchandiser 0/1 09:30-18:45 (9h15m) single-neutral-actions" at bounding box center [131, 340] width 133 height 40
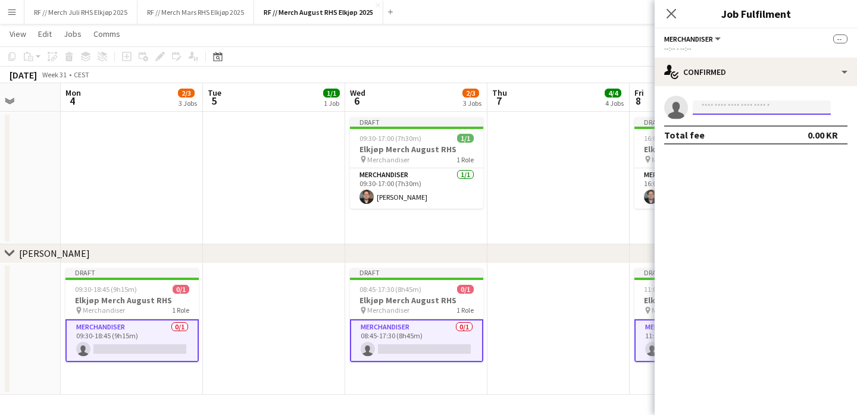
click at [739, 109] on input at bounding box center [762, 108] width 138 height 14
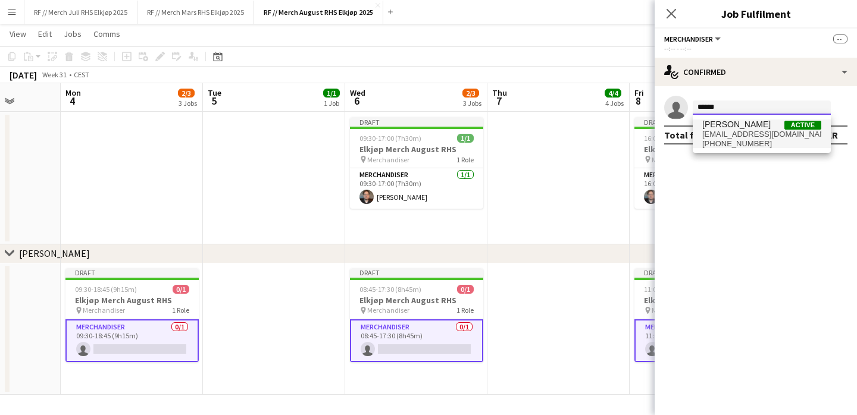
type input "******"
click at [739, 129] on span "[PERSON_NAME]" at bounding box center [736, 125] width 68 height 10
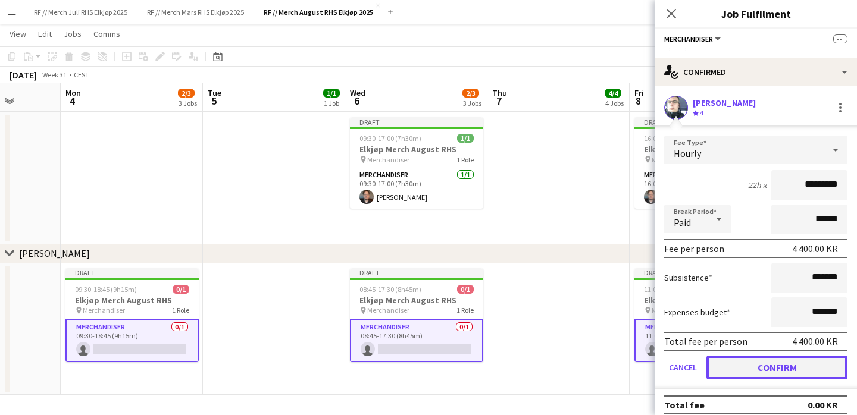
click at [752, 370] on button "Confirm" at bounding box center [776, 368] width 141 height 24
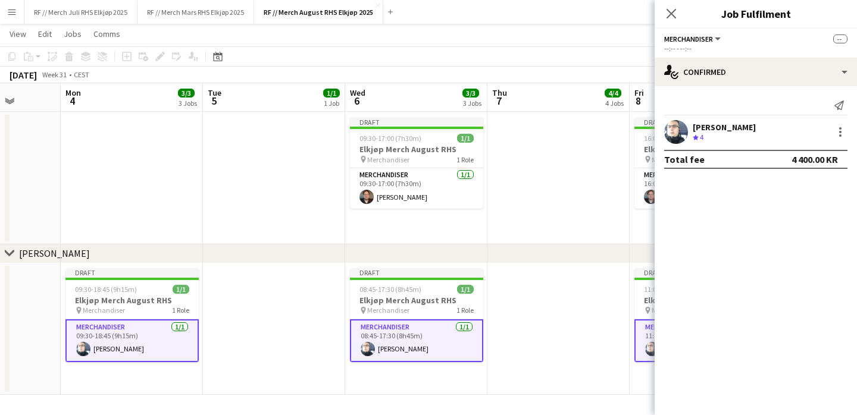
click at [558, 314] on app-date-cell at bounding box center [558, 330] width 142 height 132
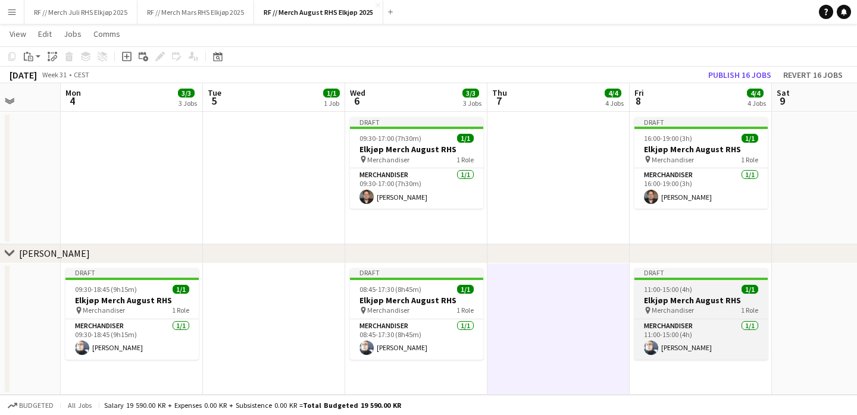
click at [686, 296] on h3 "Elkjøp Merch August RHS" at bounding box center [700, 300] width 133 height 11
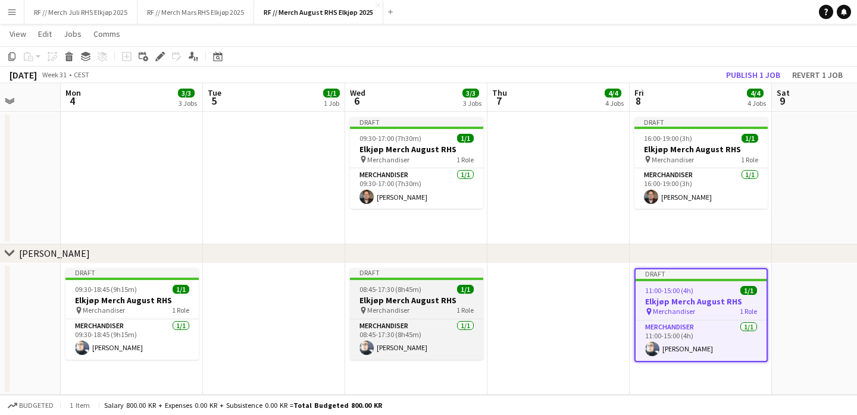
click at [430, 311] on div "pin Merchandiser 1 Role" at bounding box center [416, 311] width 133 height 10
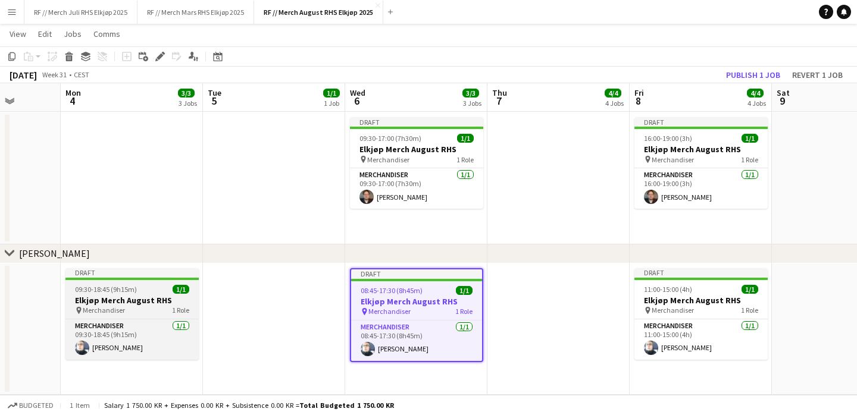
click at [119, 309] on span "Merchandiser" at bounding box center [104, 310] width 42 height 9
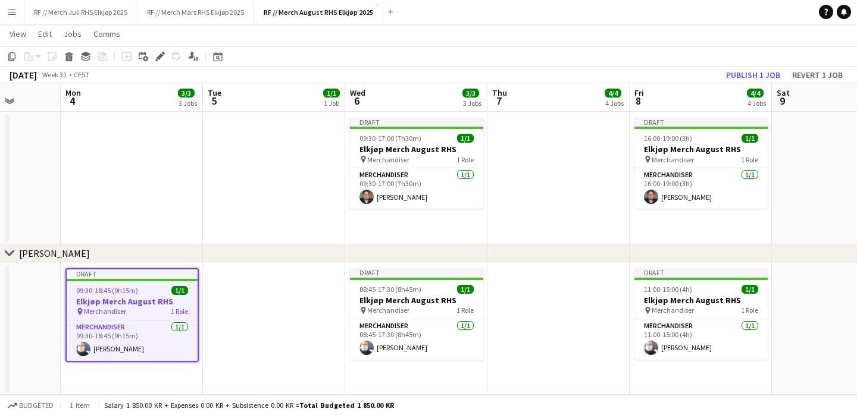
click at [573, 308] on app-date-cell at bounding box center [558, 330] width 142 height 132
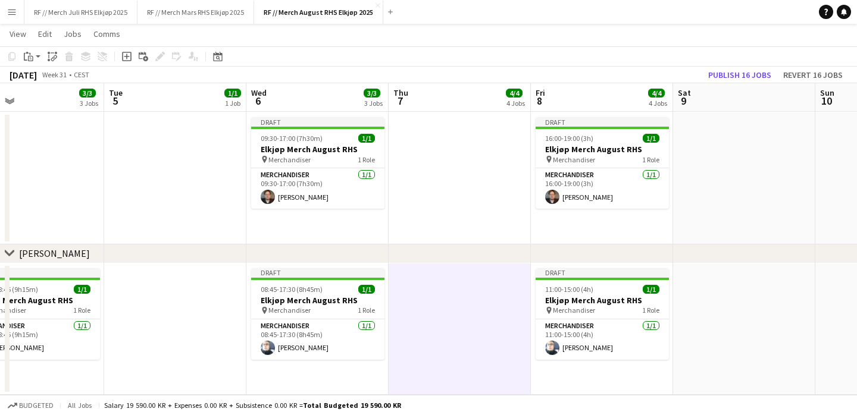
scroll to position [0, 336]
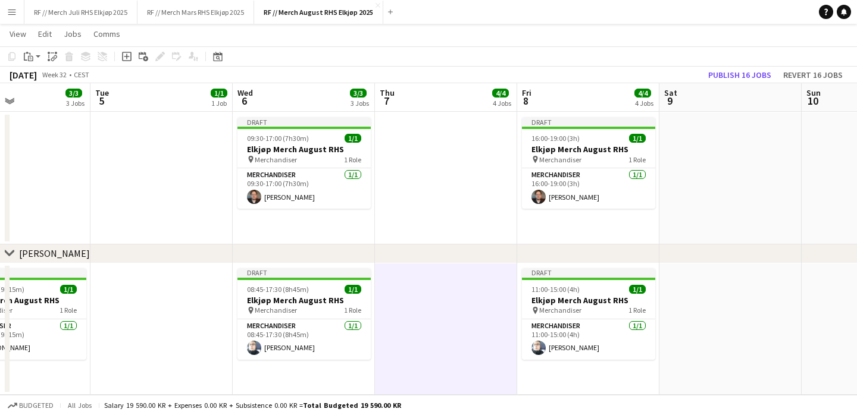
click at [17, 16] on button "Menu" at bounding box center [12, 12] width 24 height 24
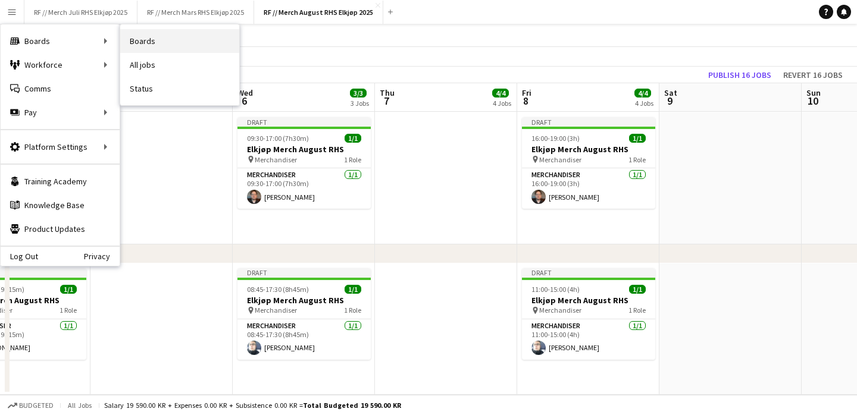
click at [163, 40] on link "Boards" at bounding box center [179, 41] width 119 height 24
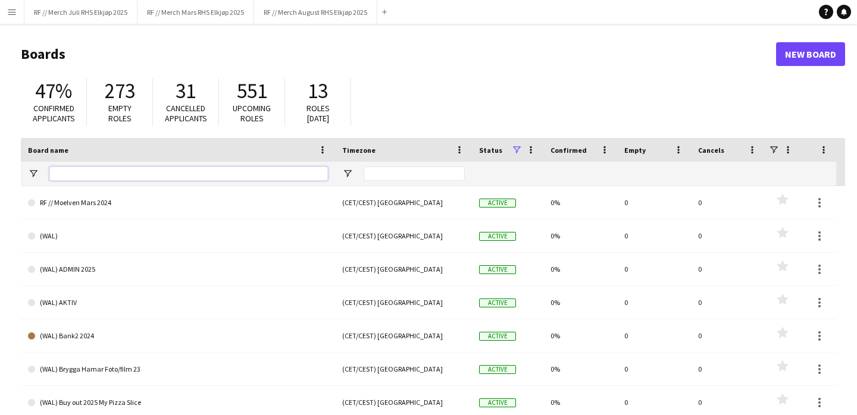
click at [85, 176] on input "Board name Filter Input" at bounding box center [188, 174] width 279 height 14
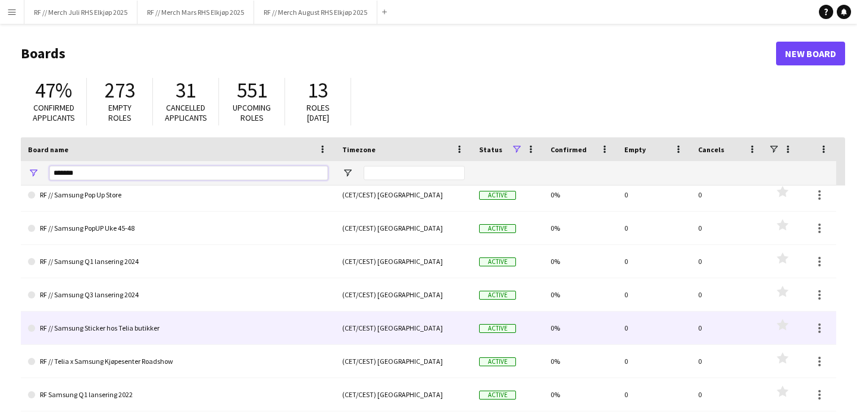
type input "*******"
click at [229, 327] on link "RF // Samsung Sticker hos Telia butikker" at bounding box center [178, 328] width 300 height 33
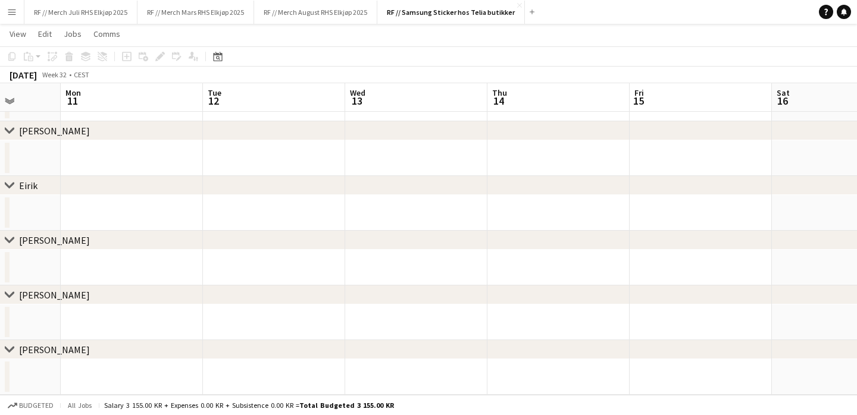
click at [275, 326] on app-date-cell at bounding box center [274, 323] width 142 height 36
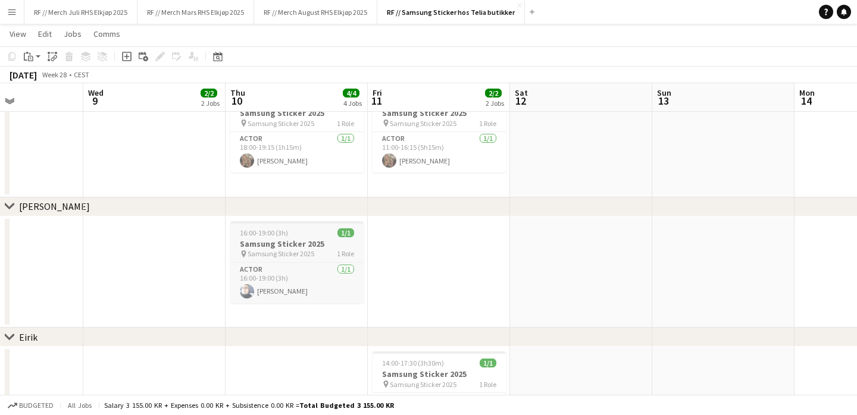
click at [289, 231] on div "16:00-19:00 (3h) 1/1" at bounding box center [296, 233] width 133 height 9
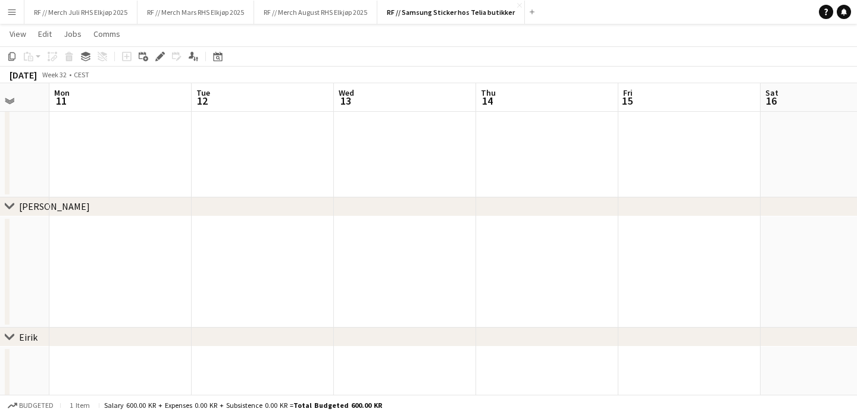
click at [305, 280] on app-date-cell at bounding box center [263, 273] width 142 height 112
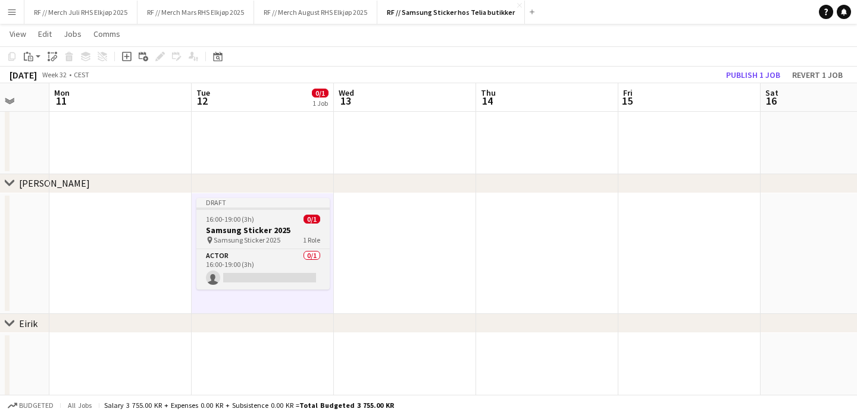
click at [270, 236] on span "Samsung Sticker 2025" at bounding box center [247, 240] width 67 height 9
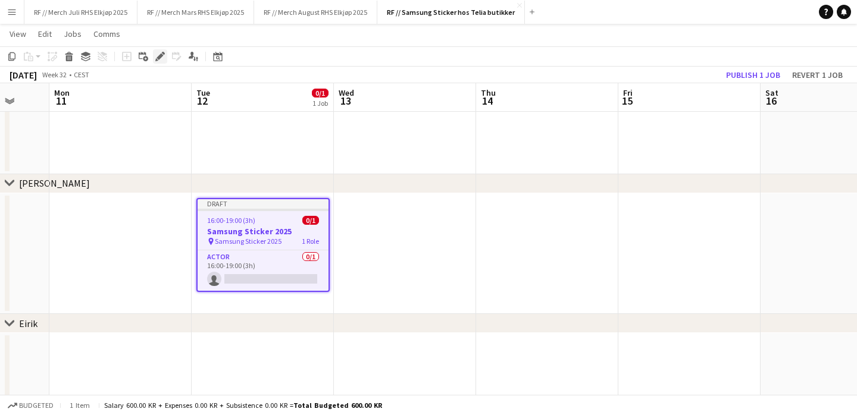
click at [158, 58] on icon at bounding box center [160, 57] width 7 height 7
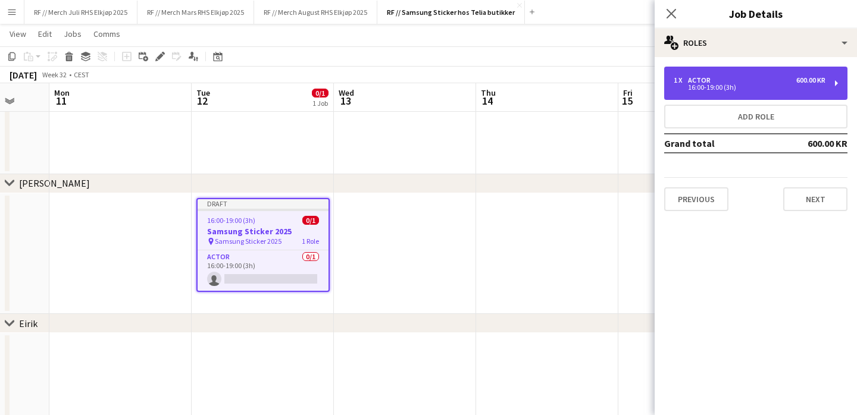
click at [761, 80] on div "1 x Actor 600.00 KR" at bounding box center [750, 80] width 152 height 8
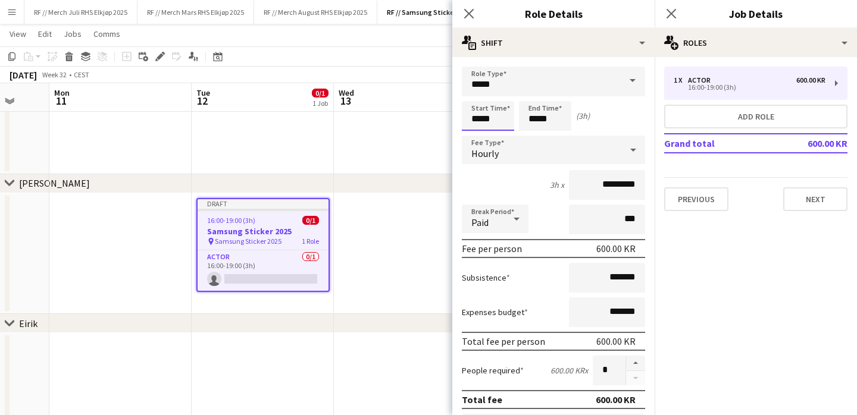
click at [493, 122] on input "*****" at bounding box center [488, 116] width 52 height 30
type input "*****"
click at [502, 189] on div "6h 15m x *********" at bounding box center [553, 185] width 183 height 30
click at [381, 234] on app-date-cell at bounding box center [405, 253] width 142 height 121
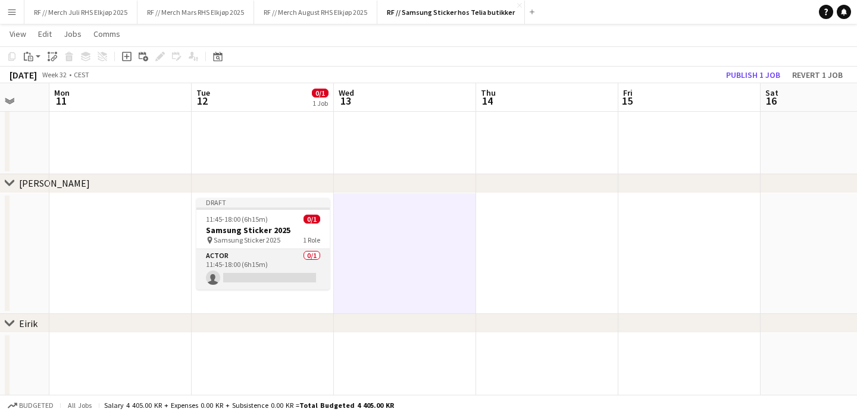
click at [264, 286] on app-card-role "Actor 0/1 11:45-18:00 (6h15m) single-neutral-actions" at bounding box center [262, 269] width 133 height 40
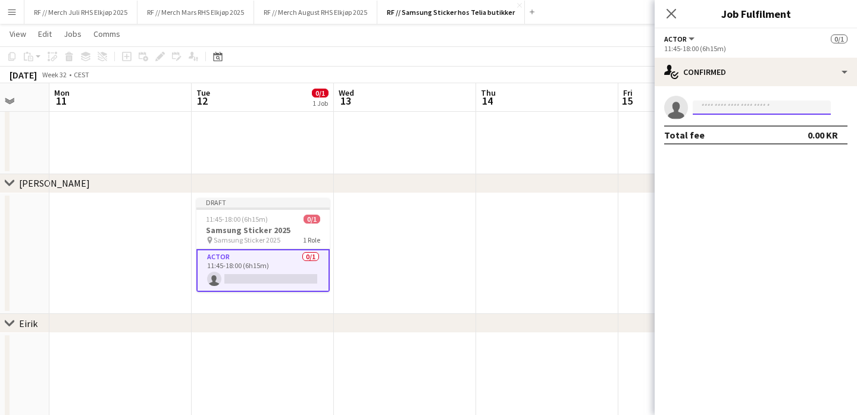
click at [728, 111] on input at bounding box center [762, 108] width 138 height 14
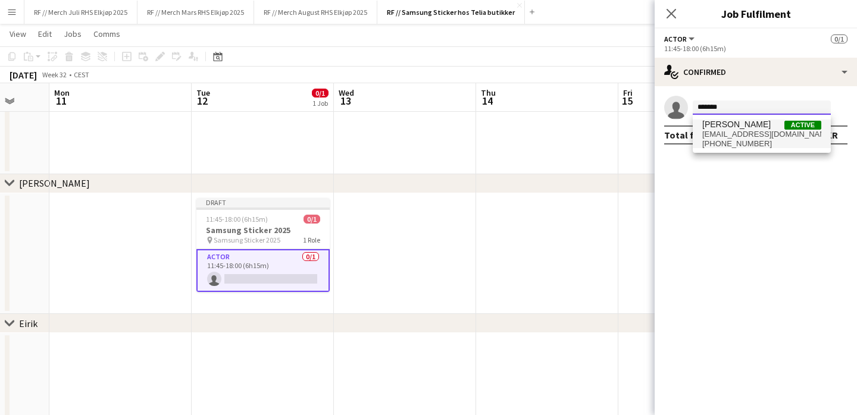
type input "*******"
click at [740, 132] on span "kennetholsen84@gmail.com" at bounding box center [761, 135] width 119 height 10
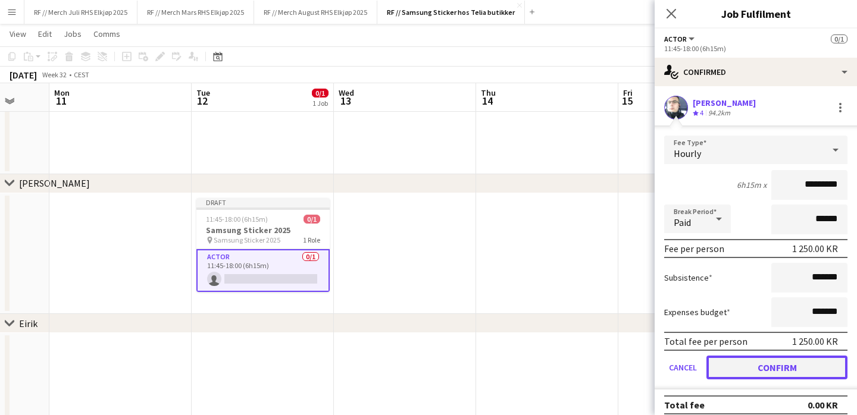
click at [788, 366] on button "Confirm" at bounding box center [776, 368] width 141 height 24
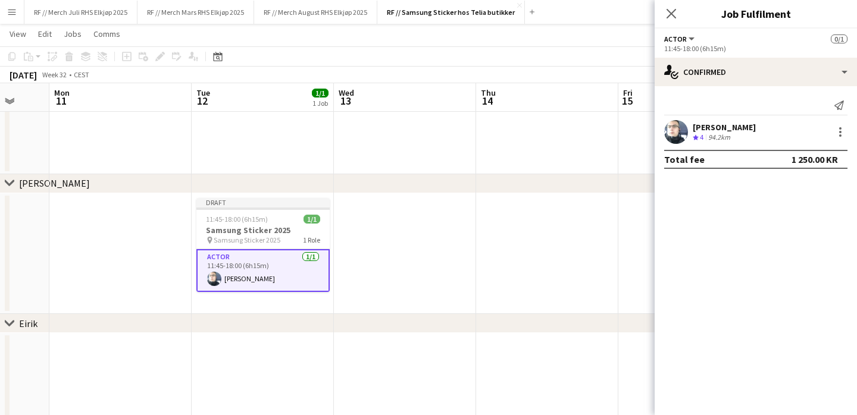
click at [492, 271] on app-date-cell at bounding box center [547, 253] width 142 height 121
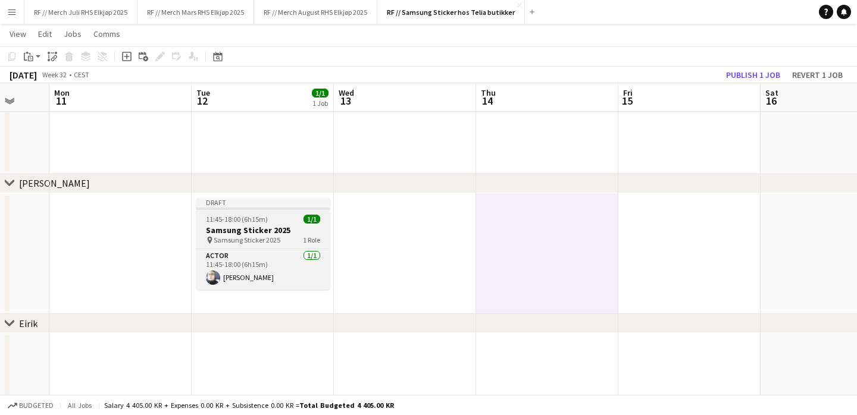
click at [283, 236] on div "pin Samsung Sticker 2025 1 Role" at bounding box center [262, 241] width 133 height 10
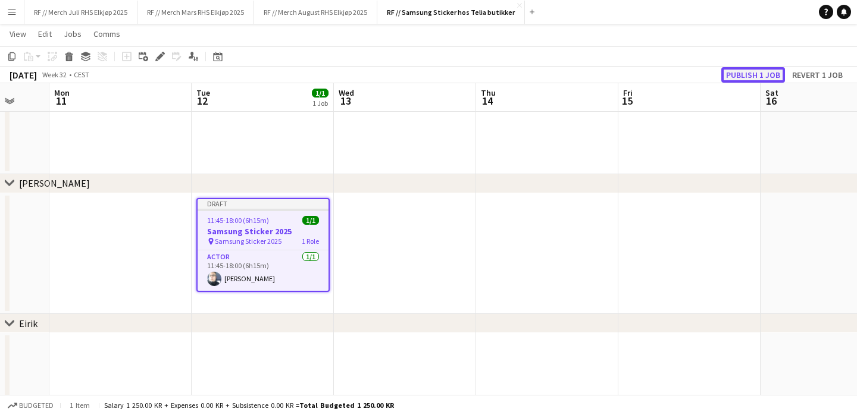
click at [744, 76] on button "Publish 1 job" at bounding box center [753, 74] width 64 height 15
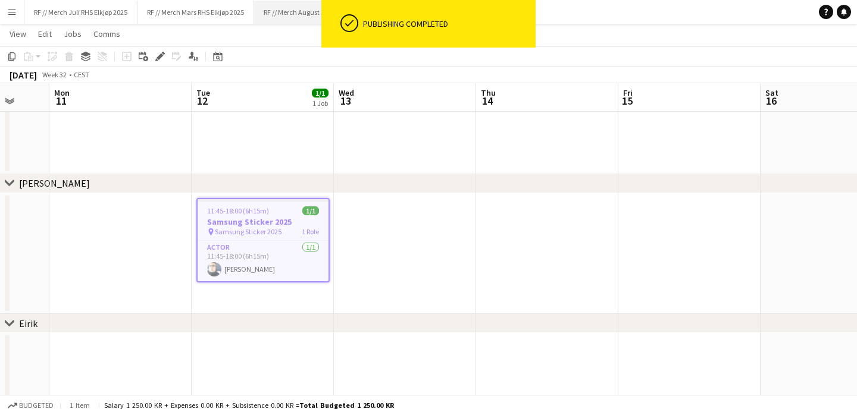
click at [298, 7] on button "RF // Merch August RHS Elkjøp 2025 Close" at bounding box center [315, 12] width 123 height 23
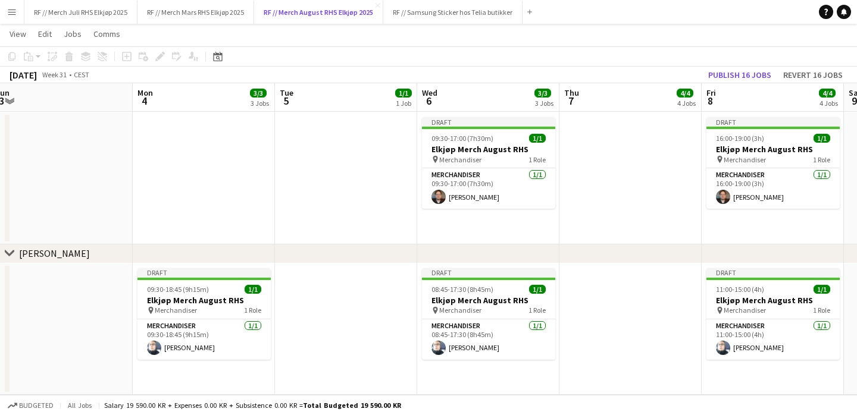
scroll to position [0, 304]
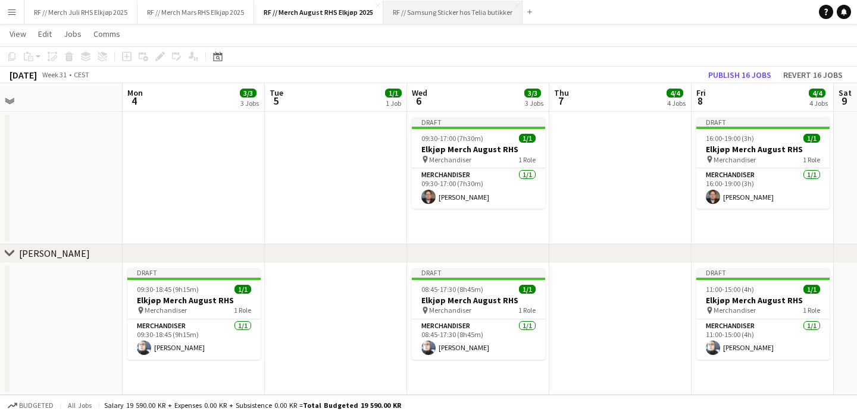
click at [423, 16] on button "RF // Samsung Sticker hos Telia butikker Close" at bounding box center [452, 12] width 139 height 23
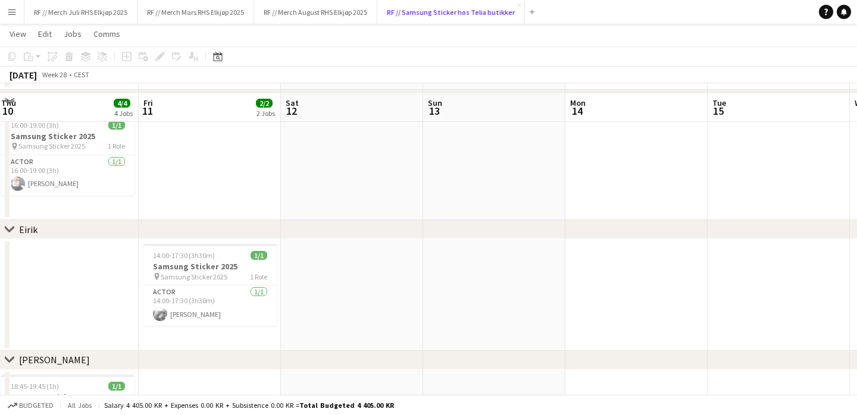
scroll to position [220, 0]
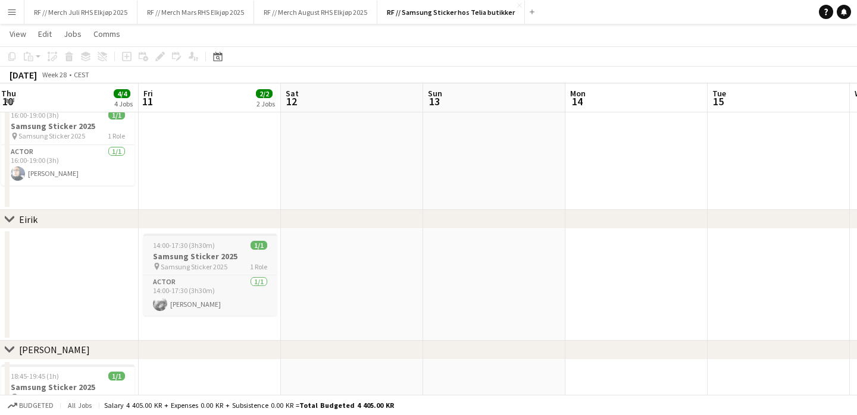
click at [213, 265] on span "Samsung Sticker 2025" at bounding box center [194, 266] width 67 height 9
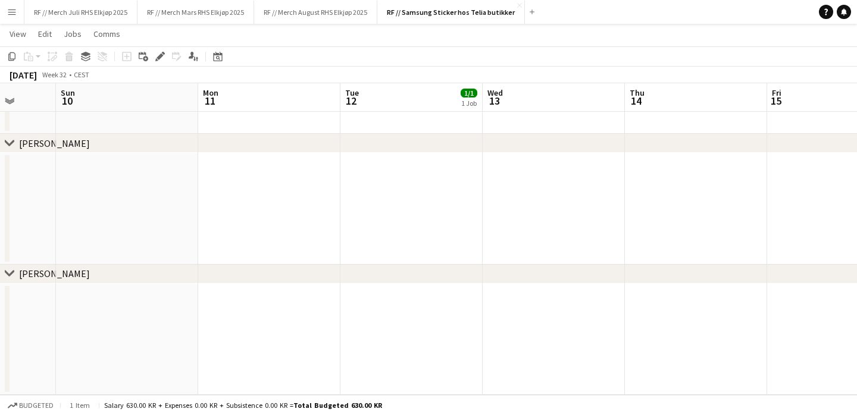
scroll to position [0, 527]
click at [392, 317] on app-date-cell at bounding box center [398, 340] width 142 height 112
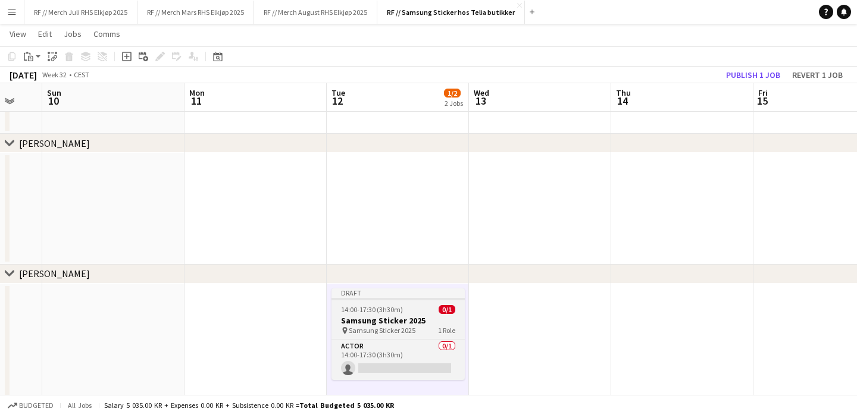
click at [399, 331] on span "Samsung Sticker 2025" at bounding box center [382, 330] width 67 height 9
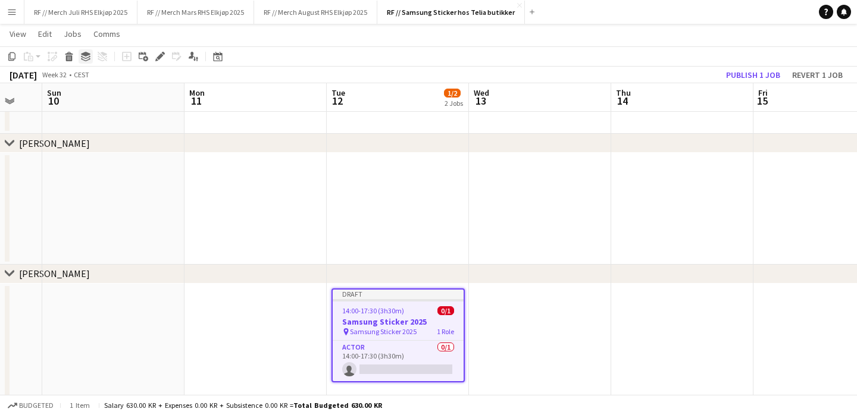
click at [86, 58] on icon at bounding box center [86, 57] width 10 height 3
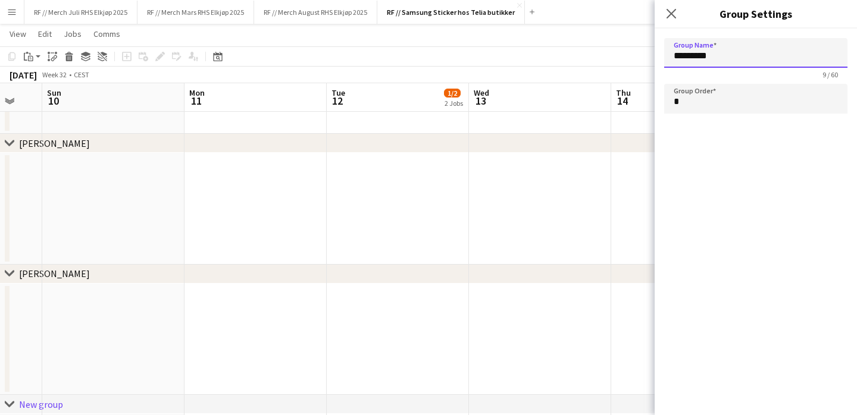
click at [739, 55] on input "*********" at bounding box center [755, 53] width 183 height 30
click at [496, 353] on app-date-cell at bounding box center [540, 340] width 142 height 112
type input "*********"
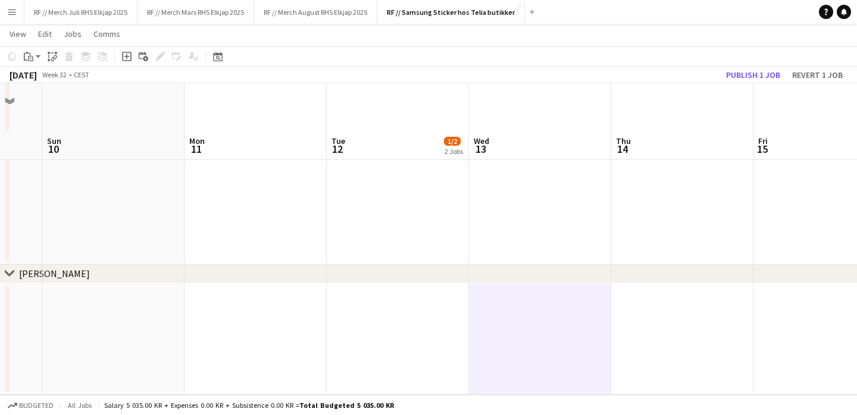
scroll to position [697, 0]
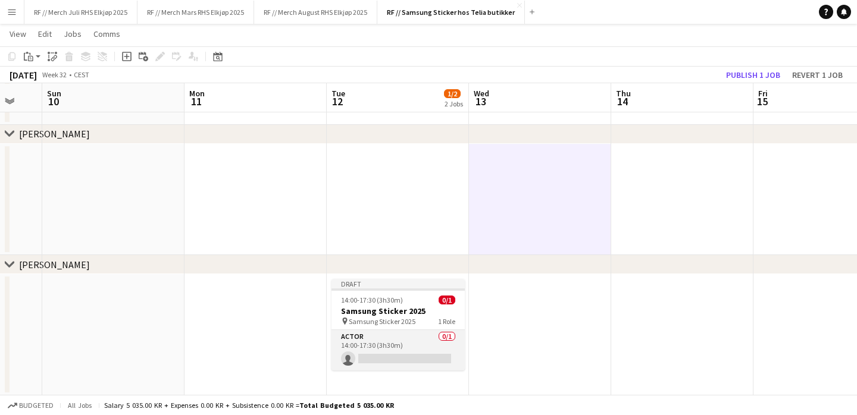
click at [376, 332] on app-card-role "Actor 0/1 14:00-17:30 (3h30m) single-neutral-actions" at bounding box center [397, 350] width 133 height 40
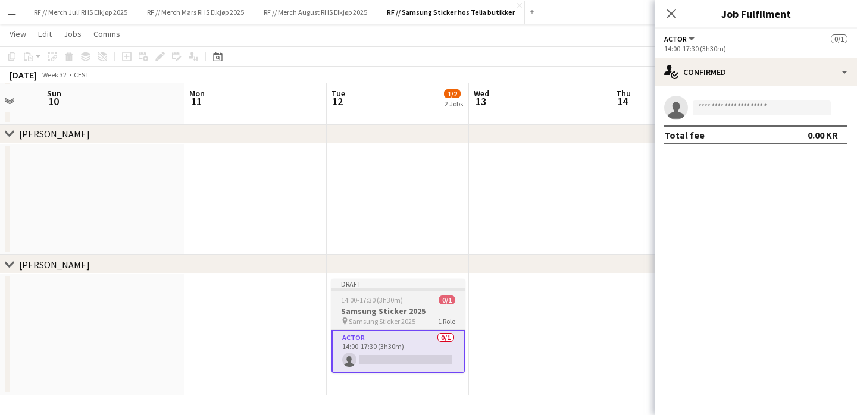
click at [376, 300] on span "14:00-17:30 (3h30m)" at bounding box center [372, 300] width 62 height 9
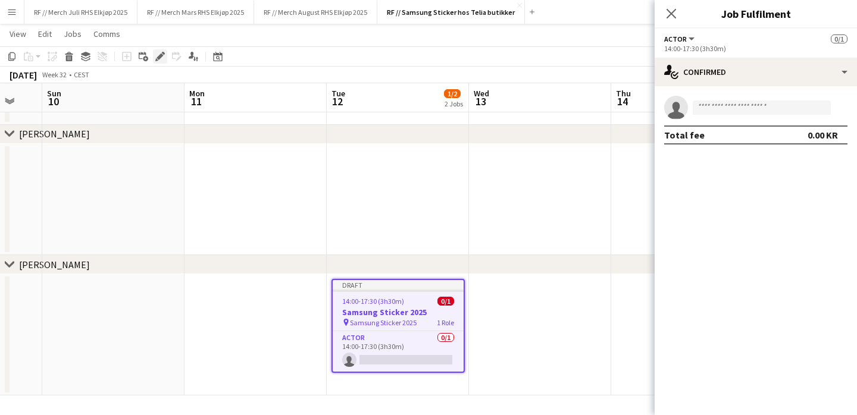
click at [162, 58] on icon "Edit" at bounding box center [160, 57] width 10 height 10
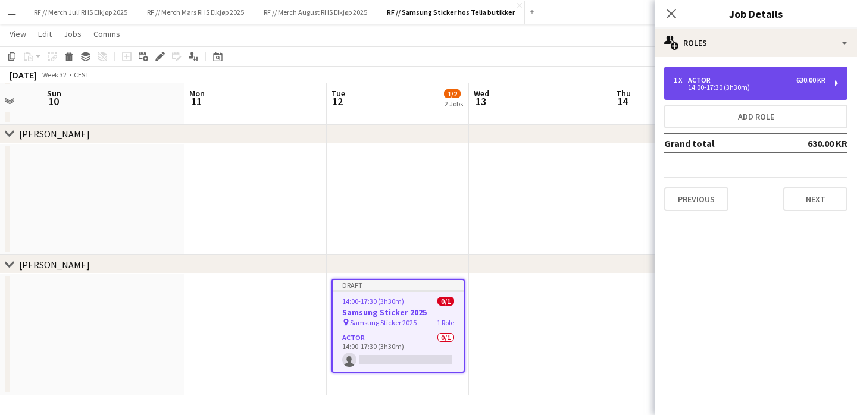
click at [769, 80] on div "1 x Actor 630.00 KR" at bounding box center [750, 80] width 152 height 8
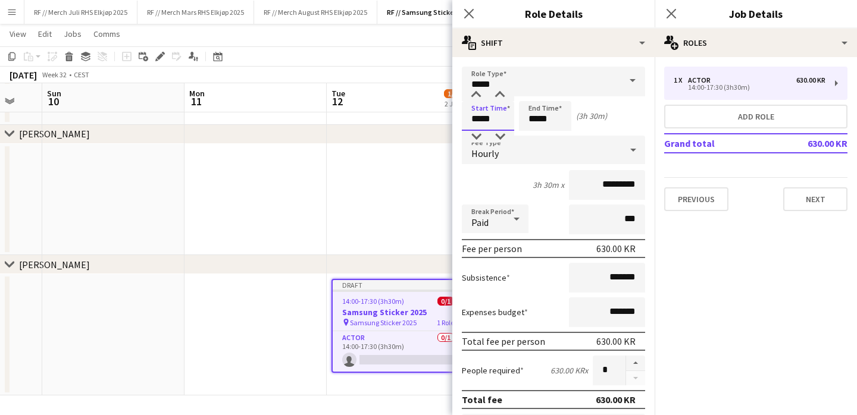
click at [480, 120] on input "*****" at bounding box center [488, 116] width 52 height 30
type input "*****"
click at [412, 207] on app-date-cell at bounding box center [398, 200] width 142 height 112
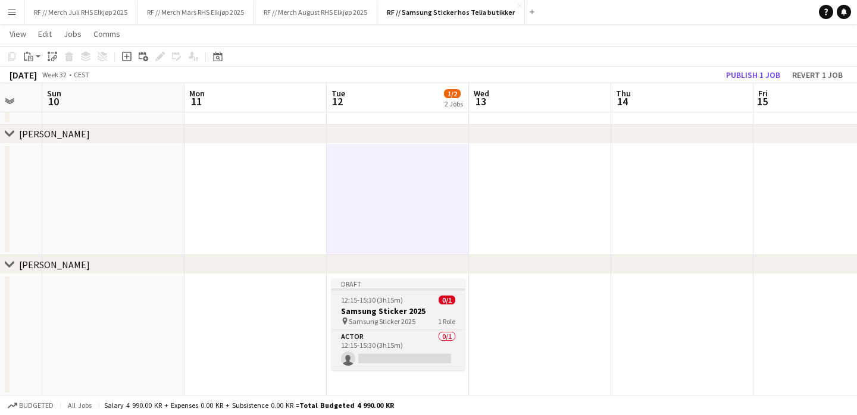
click at [426, 308] on h3 "Samsung Sticker 2025" at bounding box center [397, 311] width 133 height 11
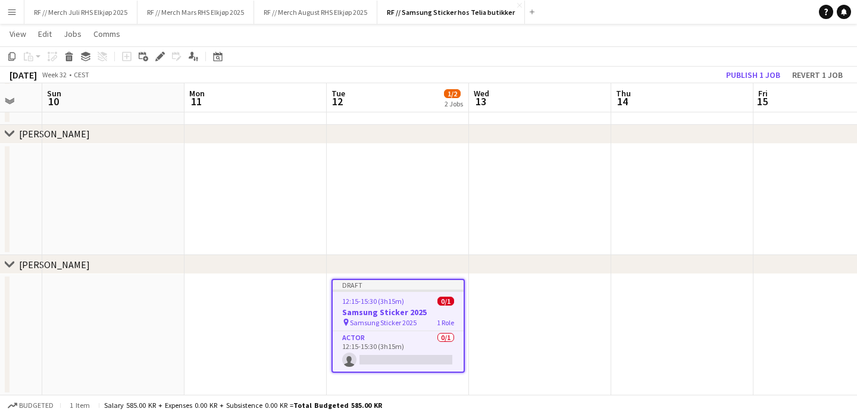
click at [281, 311] on app-date-cell at bounding box center [255, 334] width 142 height 121
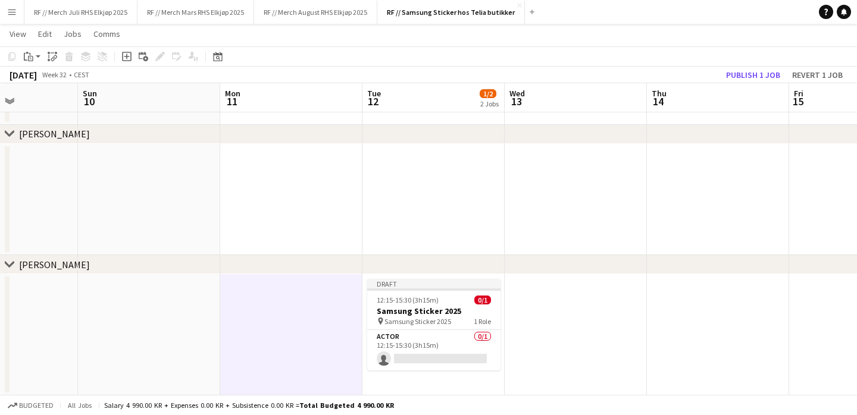
scroll to position [0, 490]
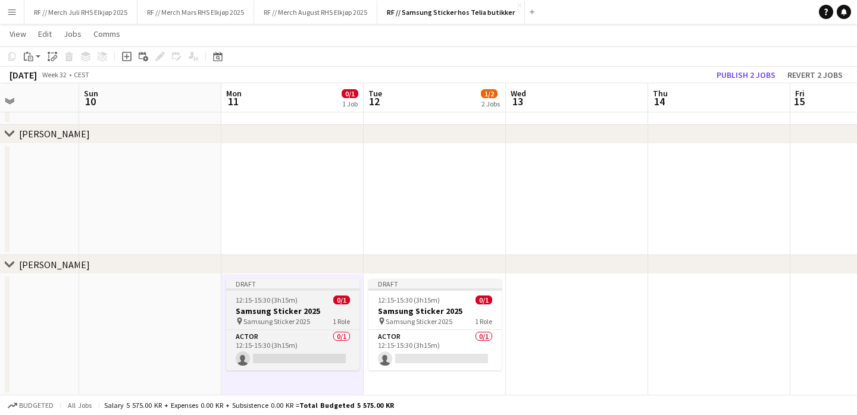
click at [281, 306] on h3 "Samsung Sticker 2025" at bounding box center [292, 311] width 133 height 11
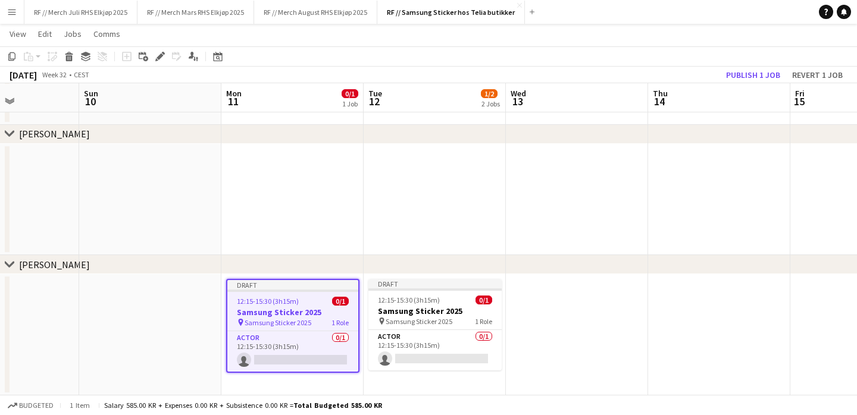
click at [167, 57] on div "Add job Add linked Job Edit Edit linked Job Applicants" at bounding box center [154, 56] width 91 height 14
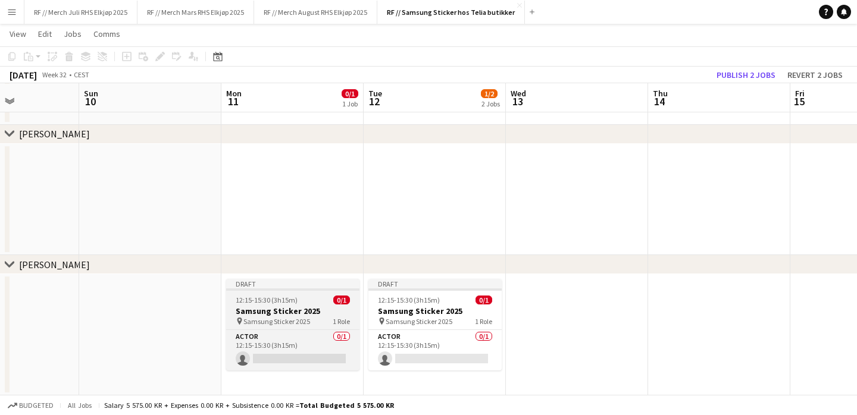
click at [271, 315] on h3 "Samsung Sticker 2025" at bounding box center [292, 311] width 133 height 11
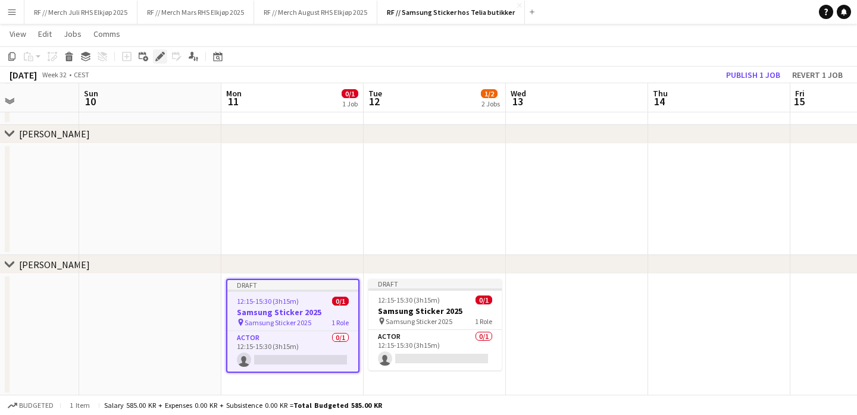
click at [159, 58] on icon at bounding box center [160, 57] width 7 height 7
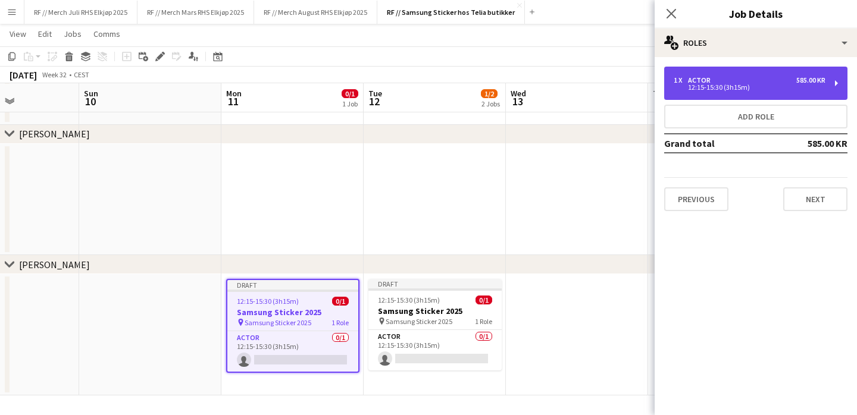
click at [724, 73] on div "1 x Actor 585.00 KR 12:15-15:30 (3h15m)" at bounding box center [755, 83] width 183 height 33
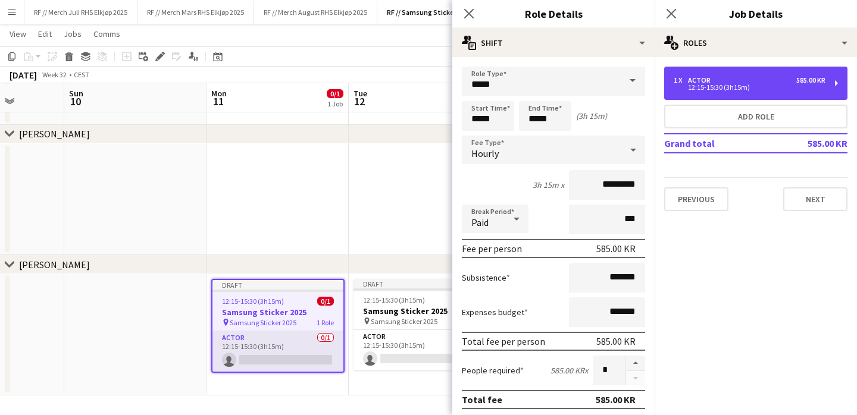
scroll to position [0, 509]
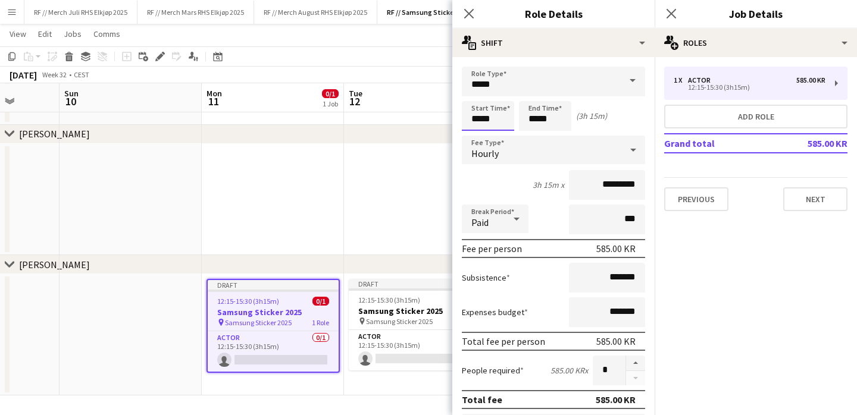
click at [479, 119] on input "*****" at bounding box center [488, 116] width 52 height 30
type input "*****"
click at [387, 213] on app-date-cell at bounding box center [415, 200] width 142 height 112
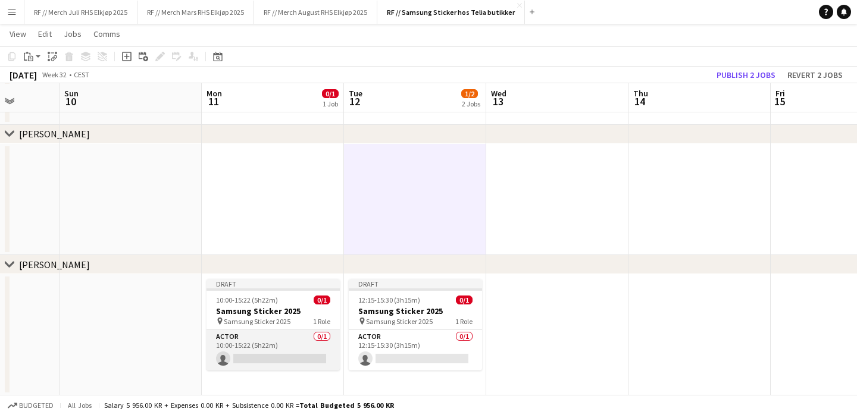
click at [296, 345] on app-card-role "Actor 0/1 10:00-15:22 (5h22m) single-neutral-actions" at bounding box center [273, 350] width 133 height 40
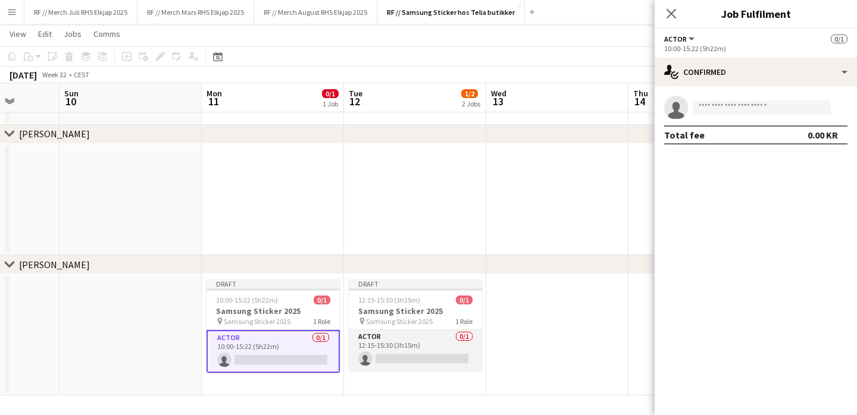
click at [390, 351] on app-card-role "Actor 0/1 12:15-15:30 (3h15m) single-neutral-actions" at bounding box center [415, 350] width 133 height 40
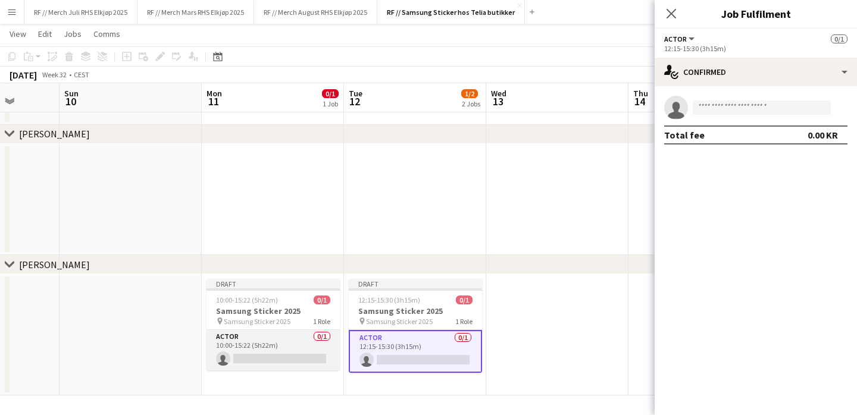
click at [291, 340] on app-card-role "Actor 0/1 10:00-15:22 (5h22m) single-neutral-actions" at bounding box center [273, 350] width 133 height 40
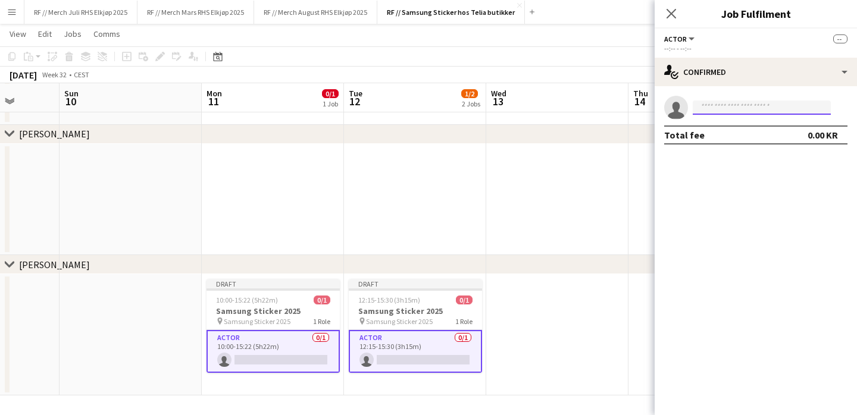
click at [738, 109] on input at bounding box center [762, 108] width 138 height 14
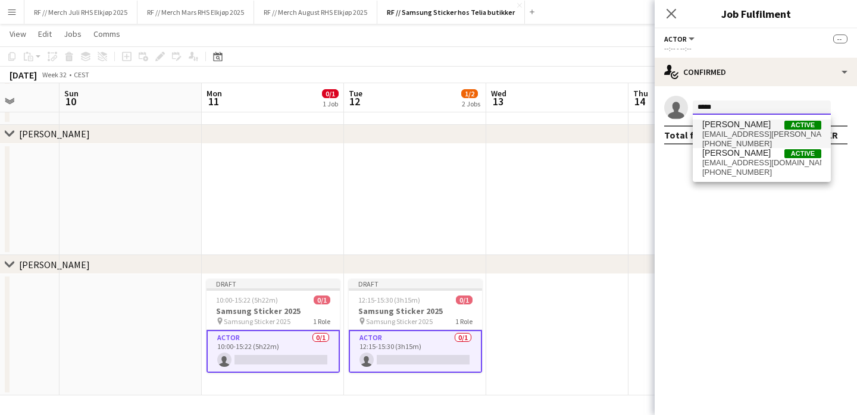
type input "*****"
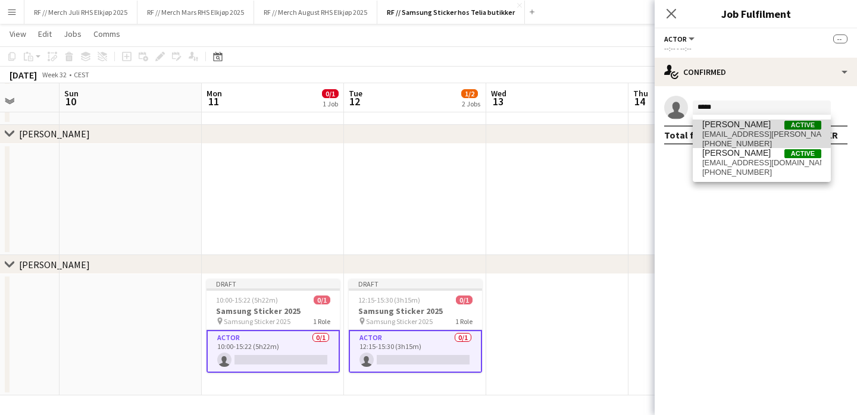
click at [734, 126] on span "Oskar Pedersen" at bounding box center [736, 125] width 68 height 10
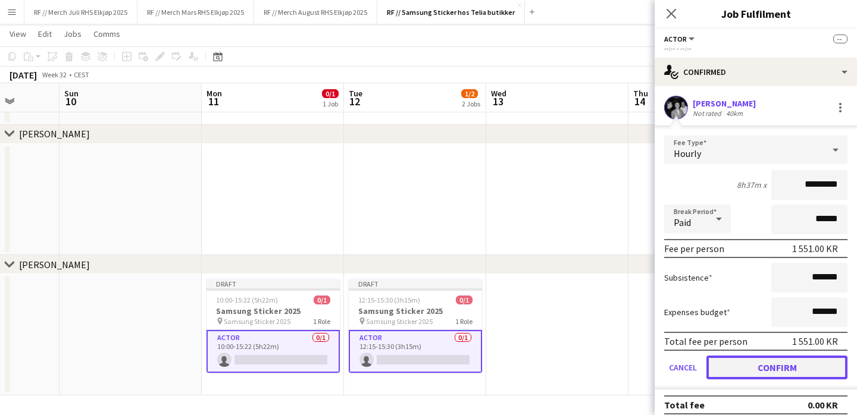
click at [774, 362] on button "Confirm" at bounding box center [776, 368] width 141 height 24
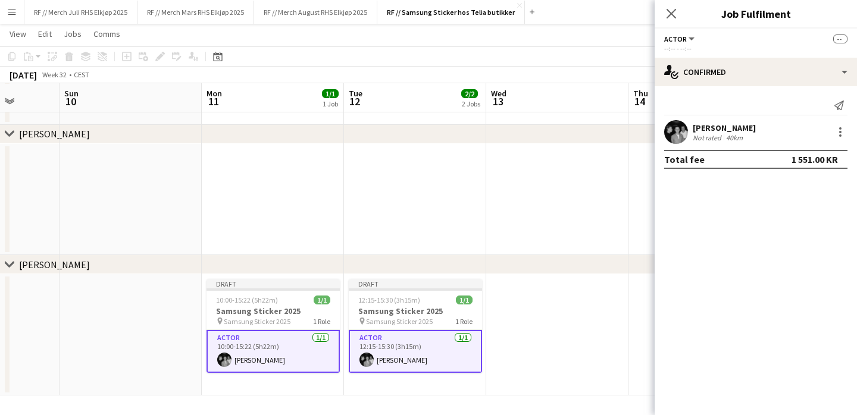
click at [540, 199] on app-date-cell at bounding box center [557, 200] width 142 height 112
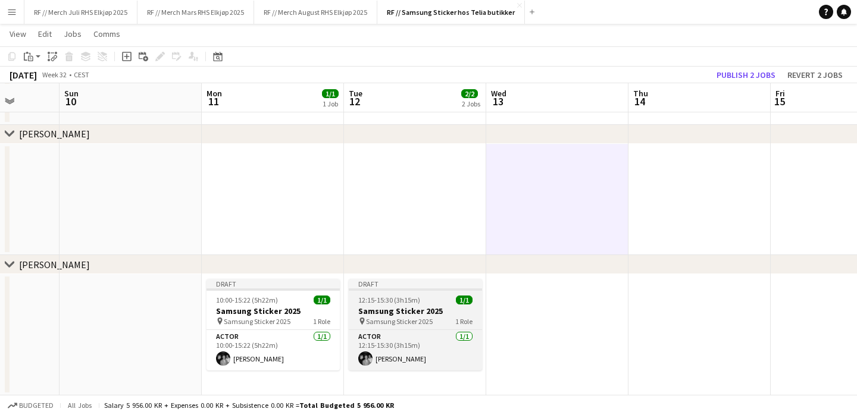
click at [403, 308] on h3 "Samsung Sticker 2025" at bounding box center [415, 311] width 133 height 11
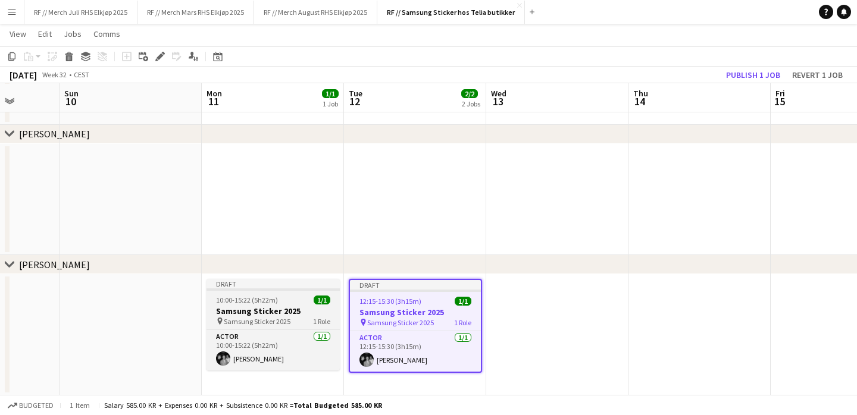
click at [289, 312] on h3 "Samsung Sticker 2025" at bounding box center [273, 311] width 133 height 11
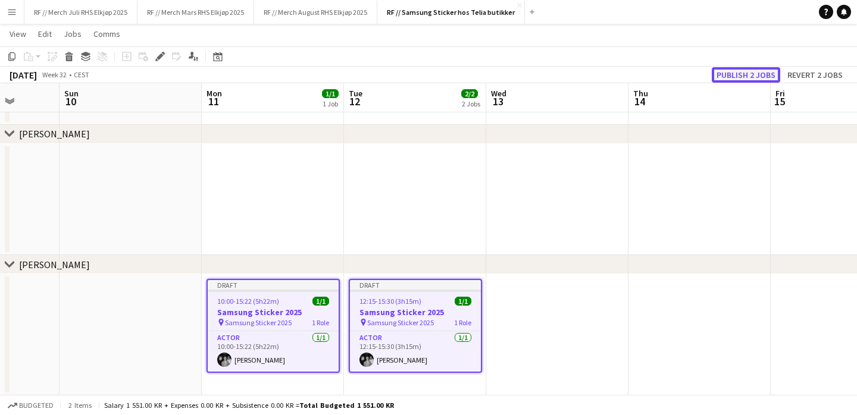
click at [752, 76] on button "Publish 2 jobs" at bounding box center [746, 74] width 68 height 15
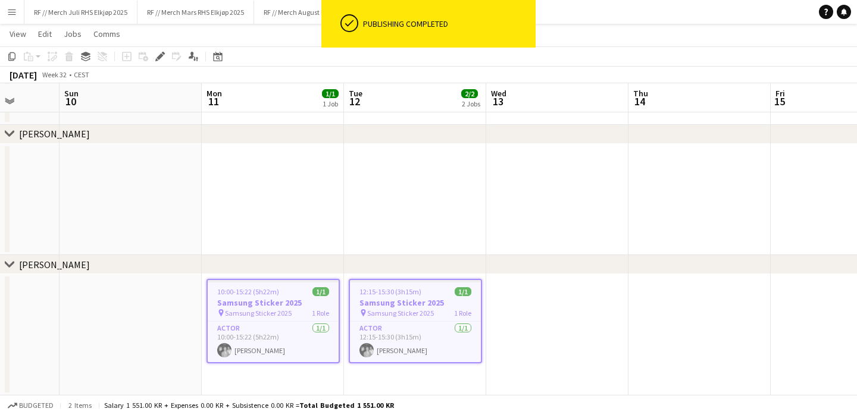
click at [296, 189] on app-date-cell at bounding box center [273, 200] width 142 height 112
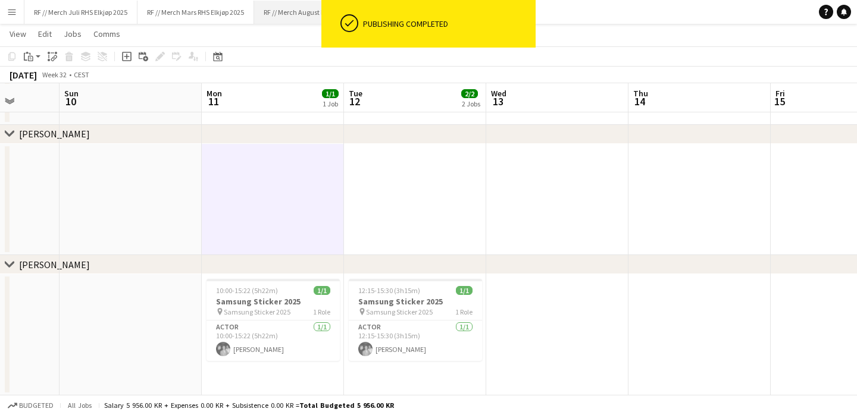
click at [294, 17] on button "RF // Merch August RHS Elkjøp 2025 Close" at bounding box center [315, 12] width 123 height 23
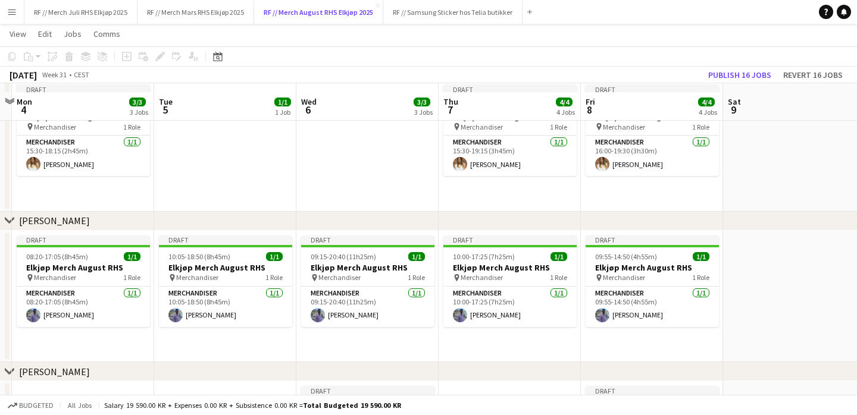
scroll to position [339, 0]
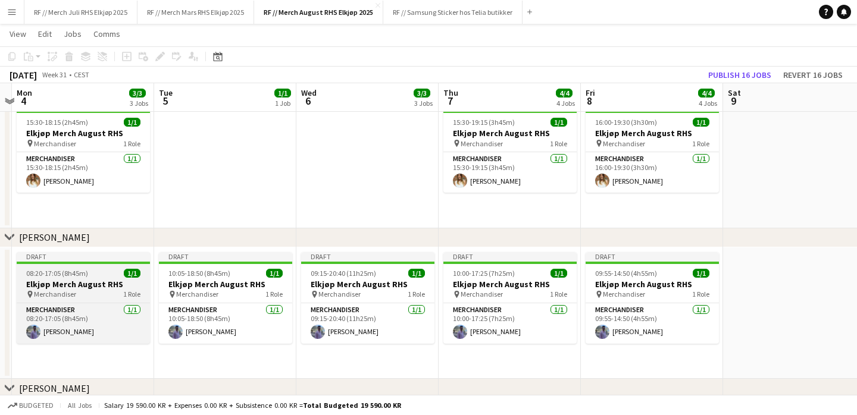
click at [62, 280] on h3 "Elkjøp Merch August RHS" at bounding box center [83, 284] width 133 height 11
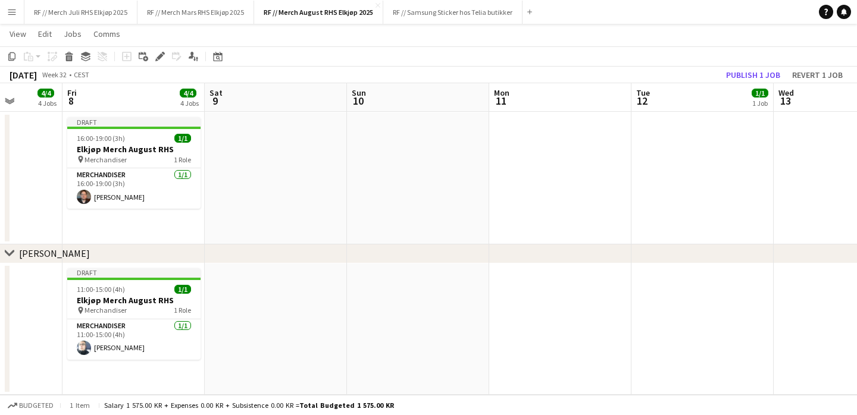
scroll to position [0, 507]
click at [518, 319] on app-date-cell at bounding box center [560, 330] width 142 height 132
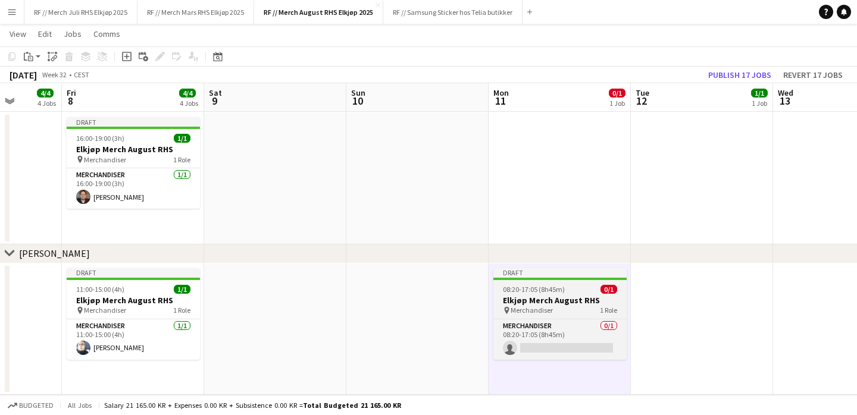
click at [546, 287] on span "08:20-17:05 (8h45m)" at bounding box center [534, 289] width 62 height 9
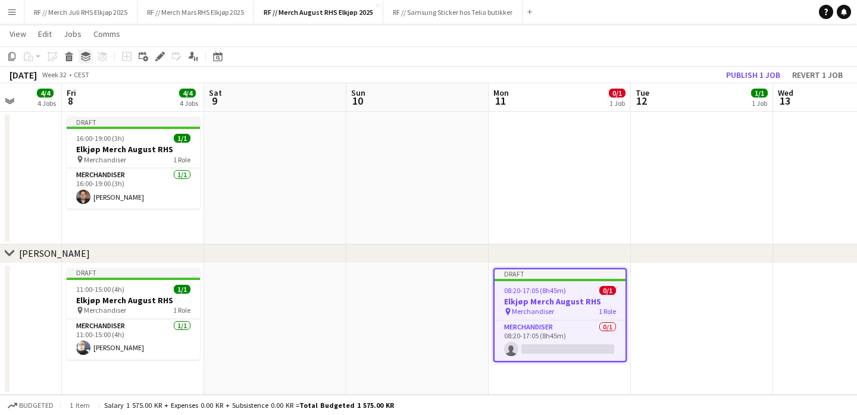
click at [90, 56] on icon at bounding box center [86, 57] width 10 height 3
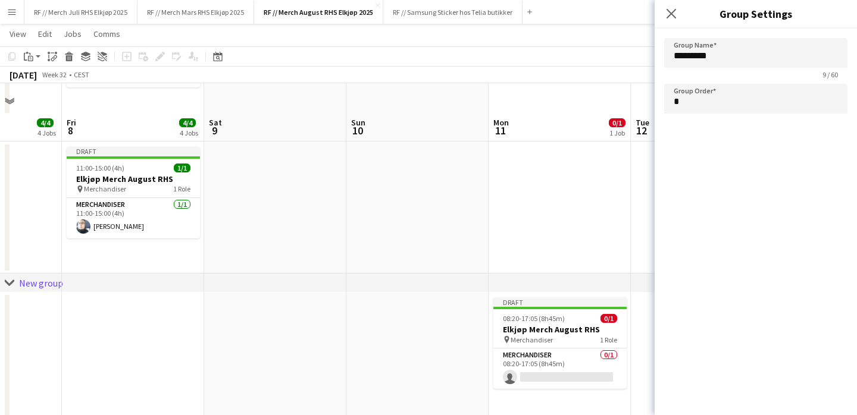
scroll to position [775, 0]
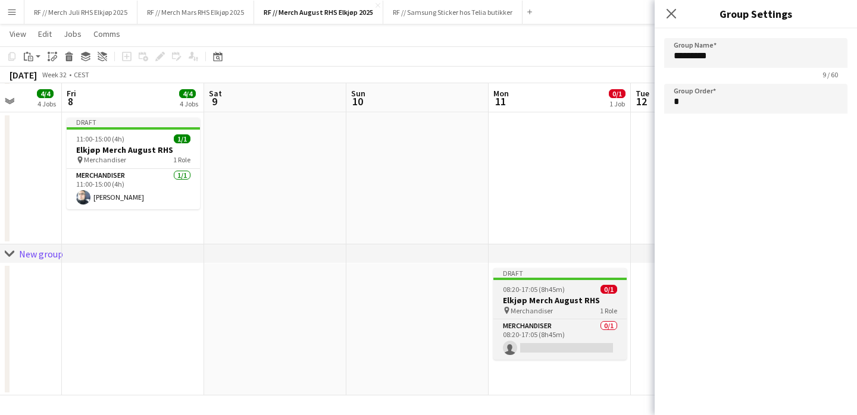
click at [577, 314] on div "pin Merchandiser 1 Role" at bounding box center [559, 311] width 133 height 10
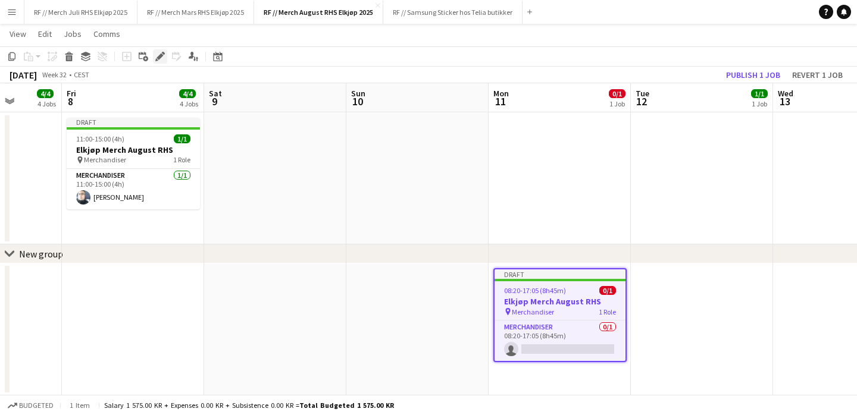
click at [161, 55] on icon at bounding box center [160, 57] width 7 height 7
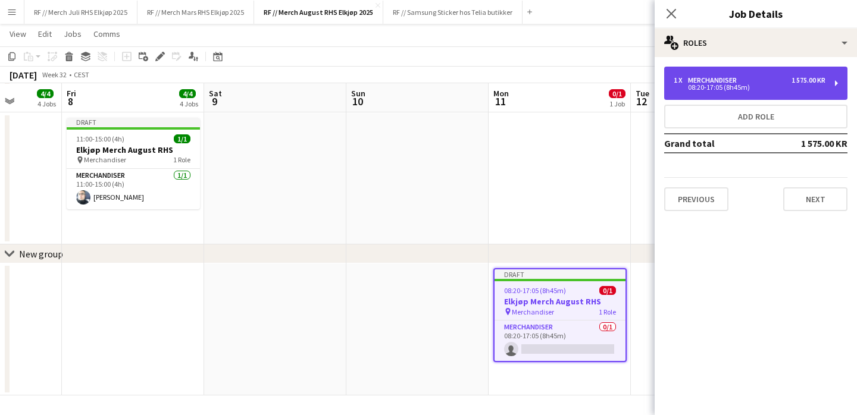
click at [722, 96] on div "1 x Merchandiser 1 575.00 KR 08:20-17:05 (8h45m)" at bounding box center [755, 83] width 183 height 33
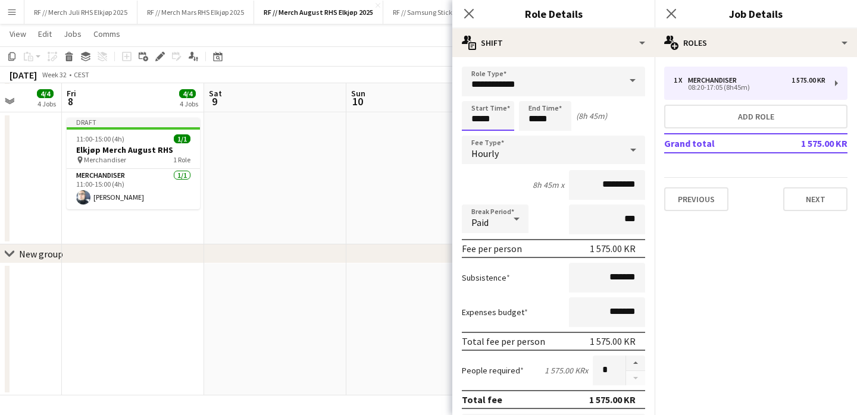
click at [483, 123] on input "*****" at bounding box center [488, 116] width 52 height 30
type input "*****"
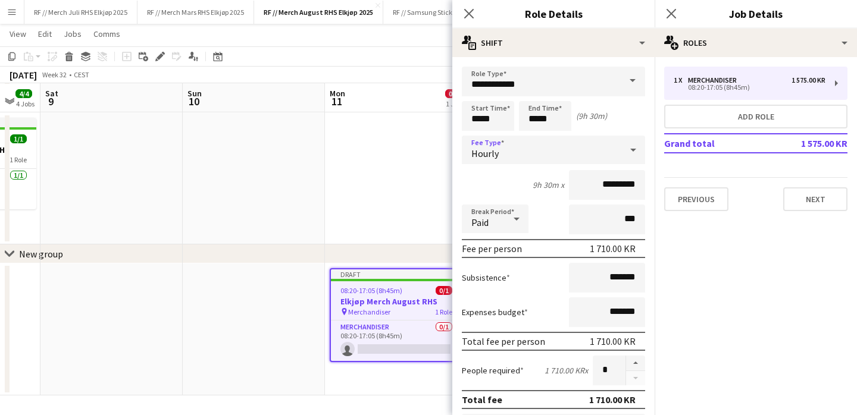
scroll to position [0, 387]
click at [371, 371] on app-date-cell "Draft 08:20-17:05 (8h45m) 0/1 Elkjøp Merch August RHS pin Merchandiser 1 Role M…" at bounding box center [395, 330] width 142 height 132
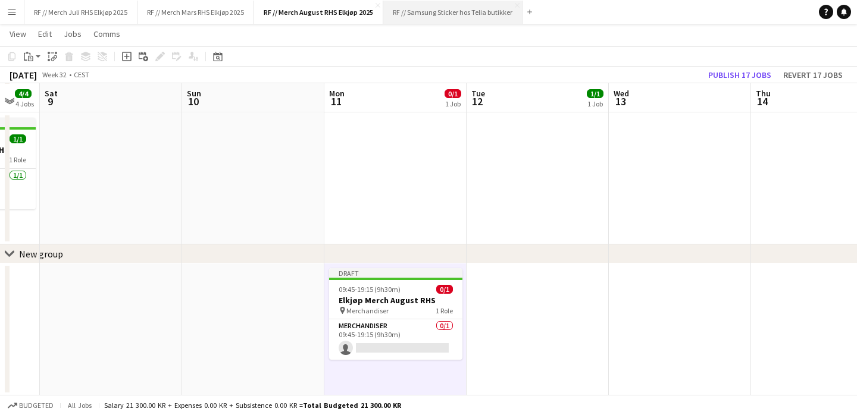
click at [417, 14] on button "RF // Samsung Sticker hos Telia butikker Close" at bounding box center [452, 12] width 139 height 23
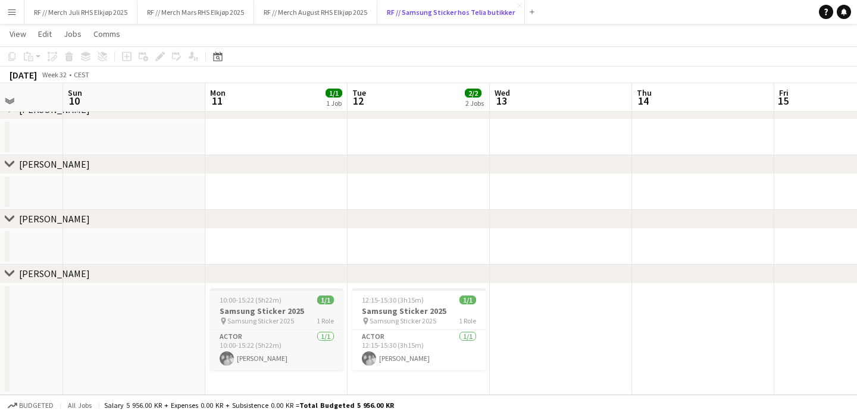
scroll to position [0, 347]
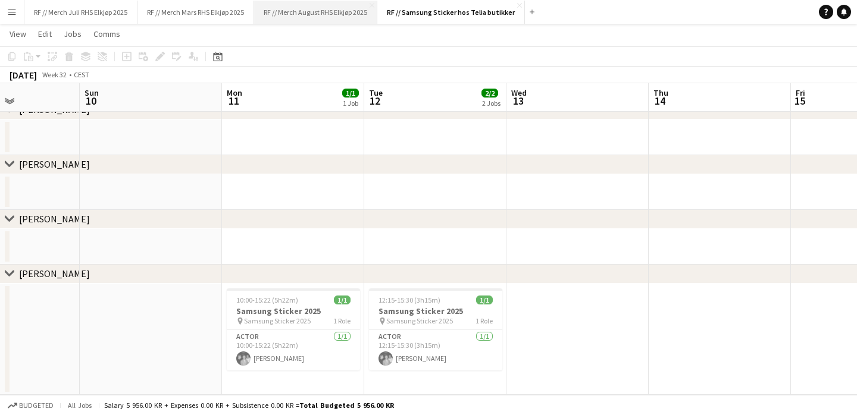
click at [309, 14] on button "RF // Merch August RHS Elkjøp 2025 Close" at bounding box center [315, 12] width 123 height 23
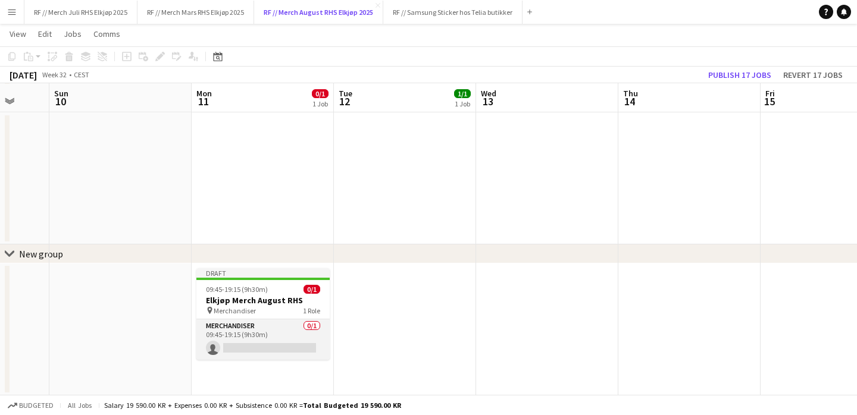
scroll to position [0, 346]
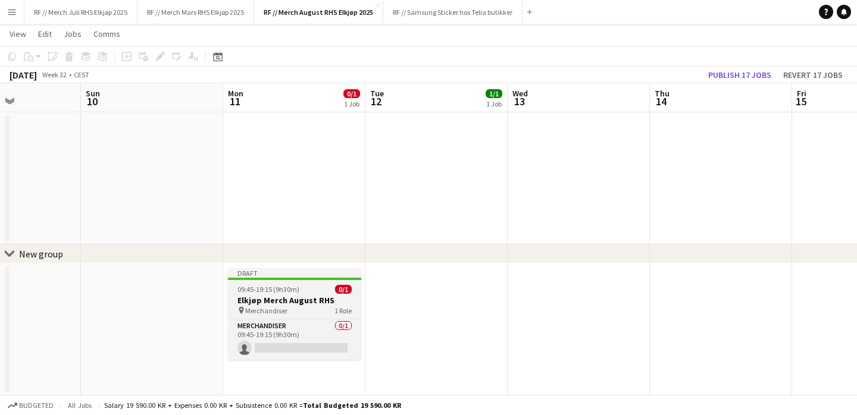
click at [307, 298] on h3 "Elkjøp Merch August RHS" at bounding box center [294, 300] width 133 height 11
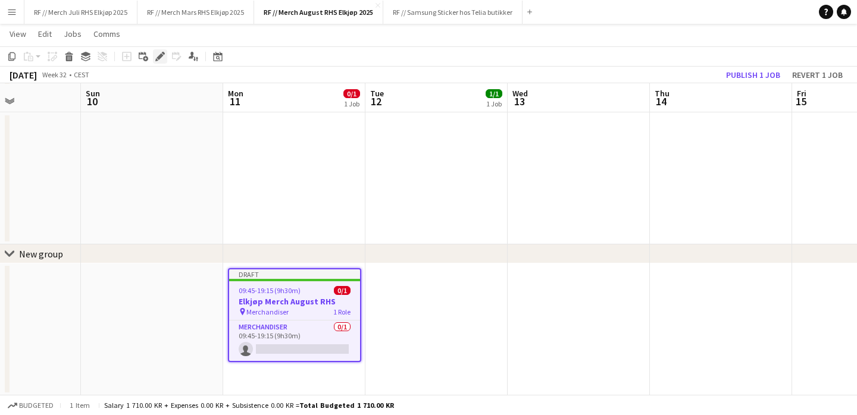
click at [163, 57] on icon "Edit" at bounding box center [160, 57] width 10 height 10
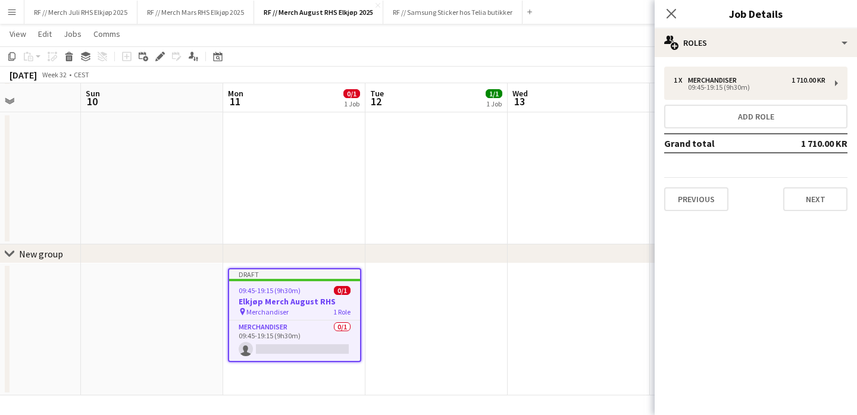
click at [414, 312] on app-date-cell at bounding box center [436, 330] width 142 height 132
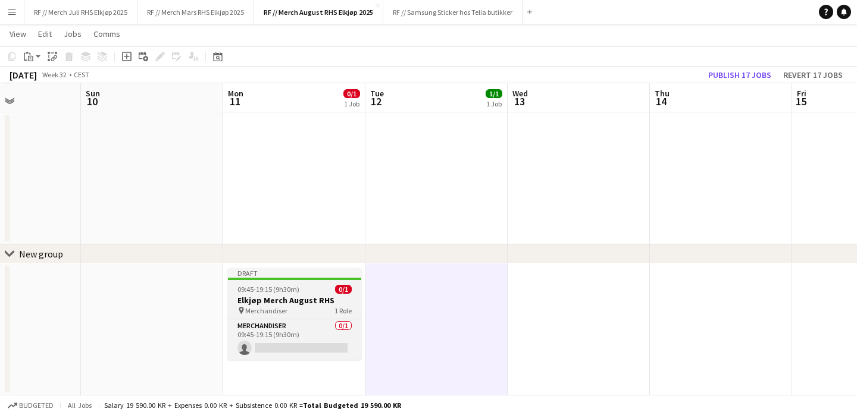
click at [309, 306] on div "pin Merchandiser 1 Role" at bounding box center [294, 311] width 133 height 10
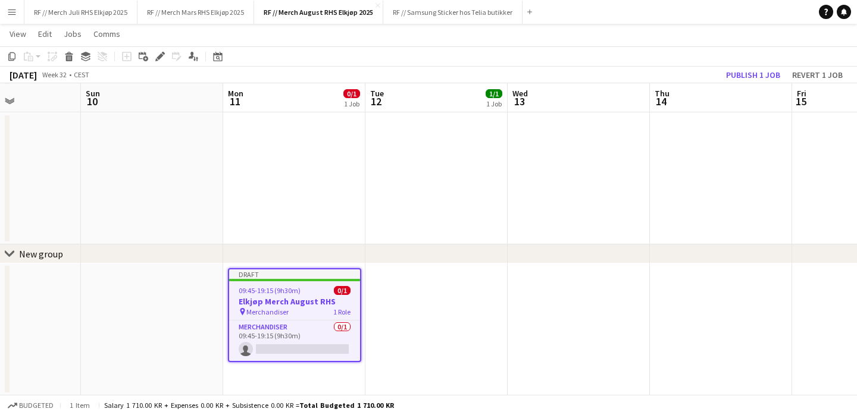
click at [552, 284] on app-date-cell at bounding box center [579, 330] width 142 height 132
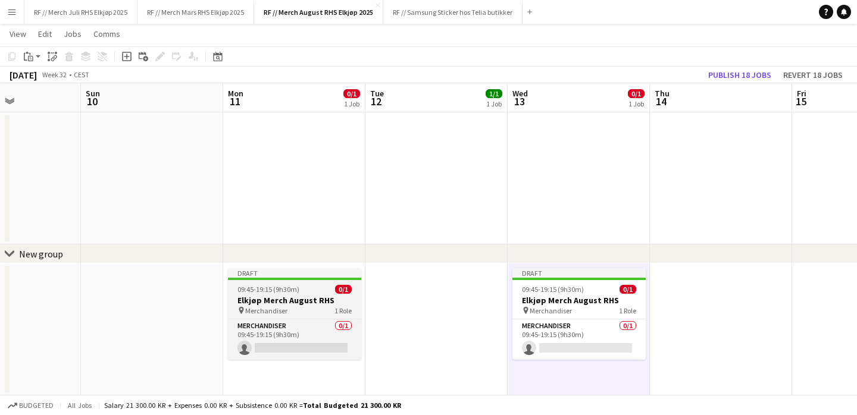
click at [298, 305] on h3 "Elkjøp Merch August RHS" at bounding box center [294, 300] width 133 height 11
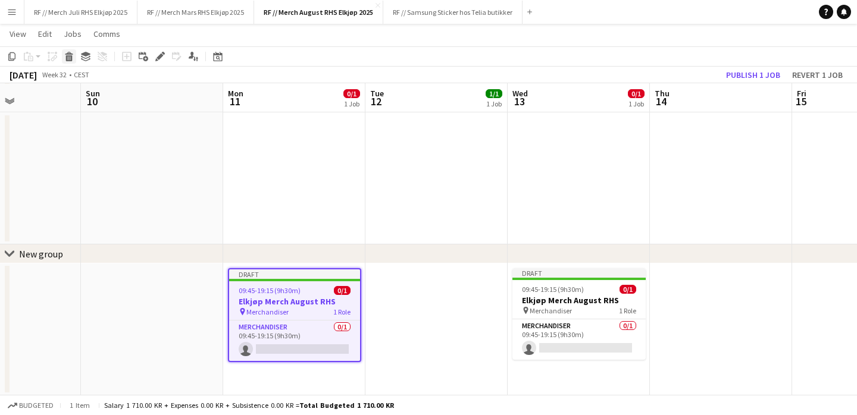
click at [73, 55] on icon "Delete" at bounding box center [69, 57] width 10 height 10
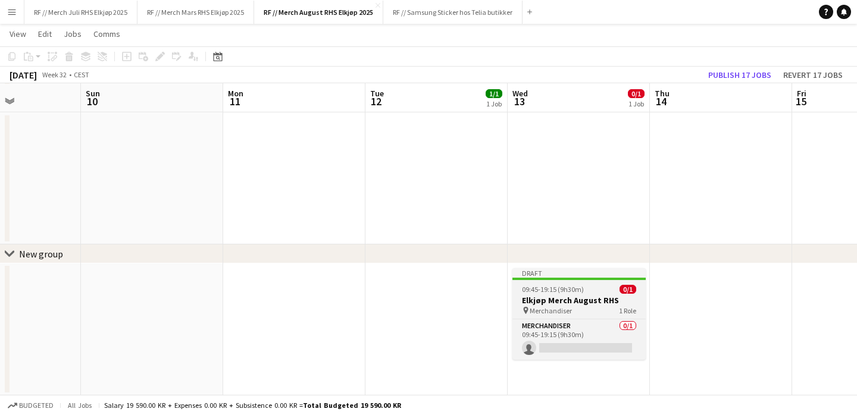
click at [568, 295] on h3 "Elkjøp Merch August RHS" at bounding box center [578, 300] width 133 height 11
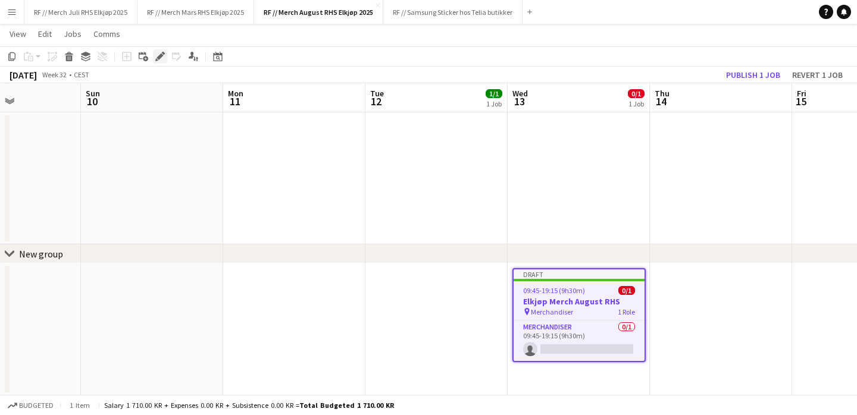
click at [164, 53] on icon at bounding box center [163, 53] width 3 height 3
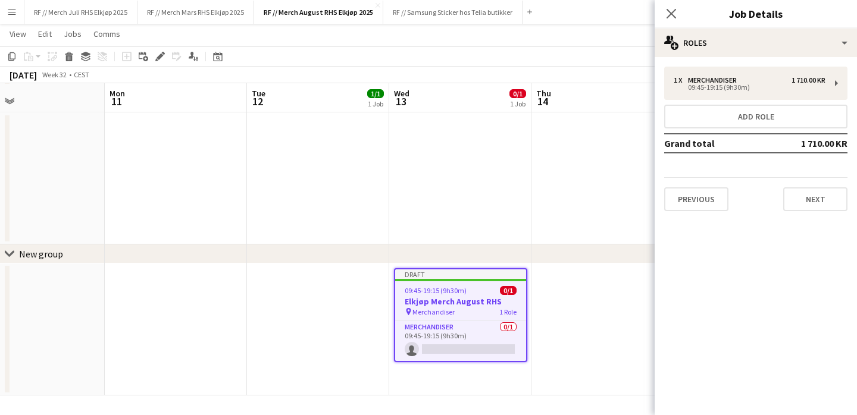
scroll to position [0, 485]
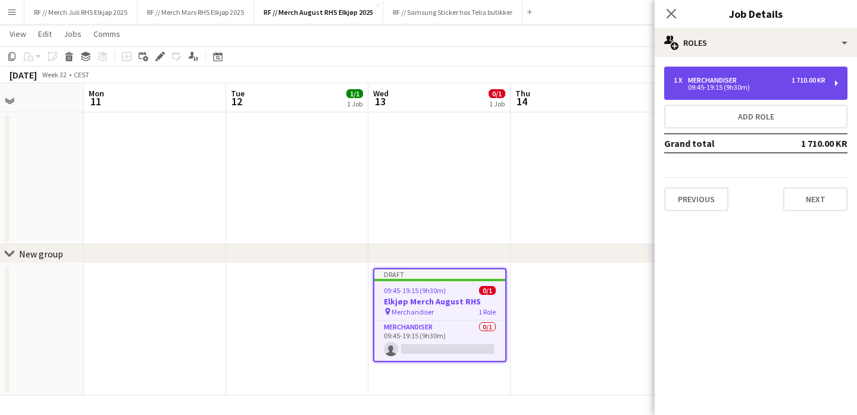
click at [760, 77] on div "1 x Merchandiser 1 710.00 KR" at bounding box center [750, 80] width 152 height 8
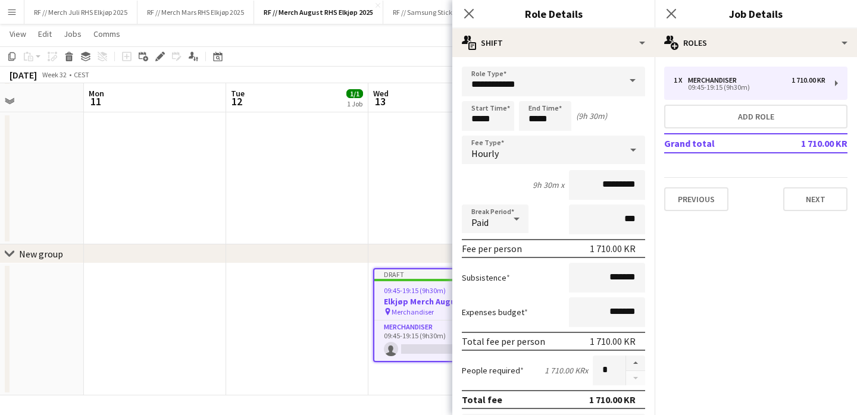
click at [359, 262] on div "chevron-right New group" at bounding box center [428, 254] width 857 height 19
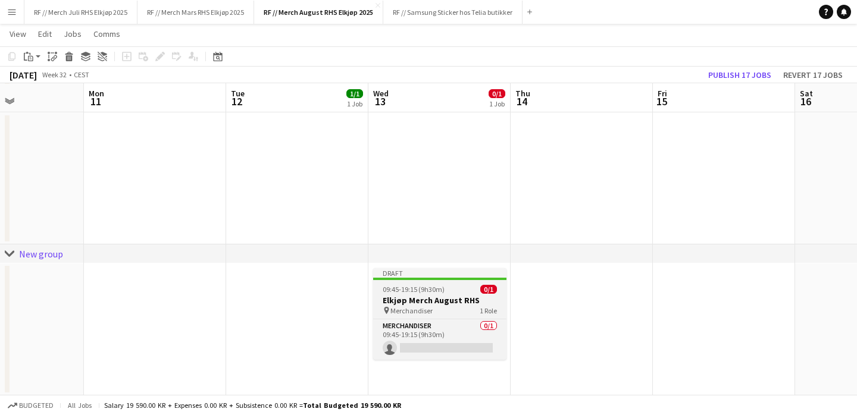
click at [426, 295] on h3 "Elkjøp Merch August RHS" at bounding box center [439, 300] width 133 height 11
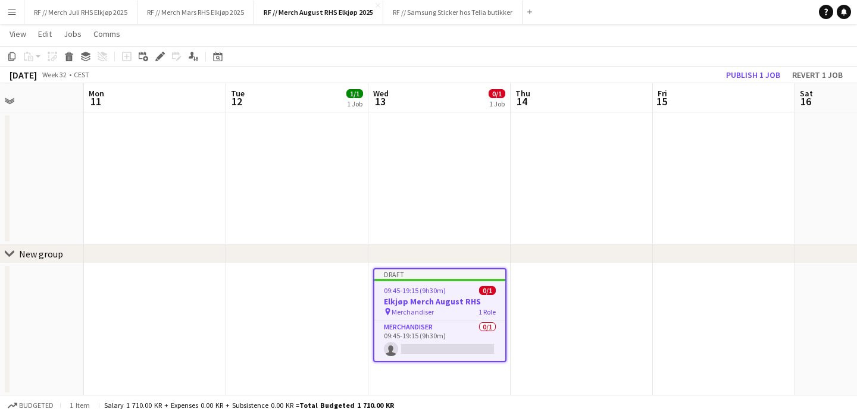
click at [547, 299] on app-date-cell at bounding box center [582, 330] width 142 height 132
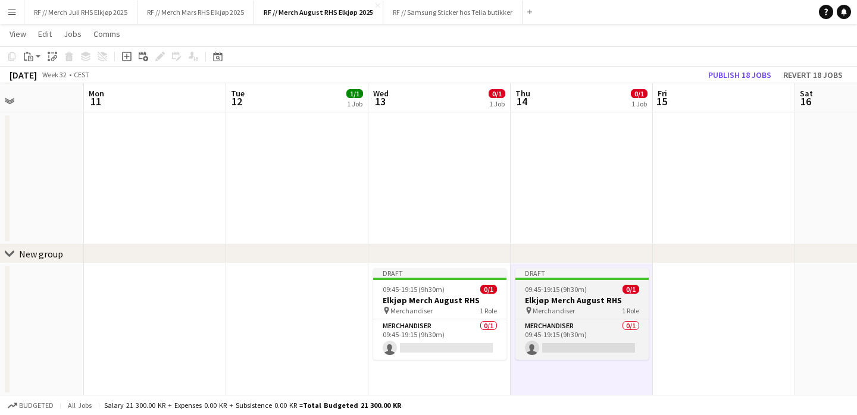
click at [559, 298] on h3 "Elkjøp Merch August RHS" at bounding box center [581, 300] width 133 height 11
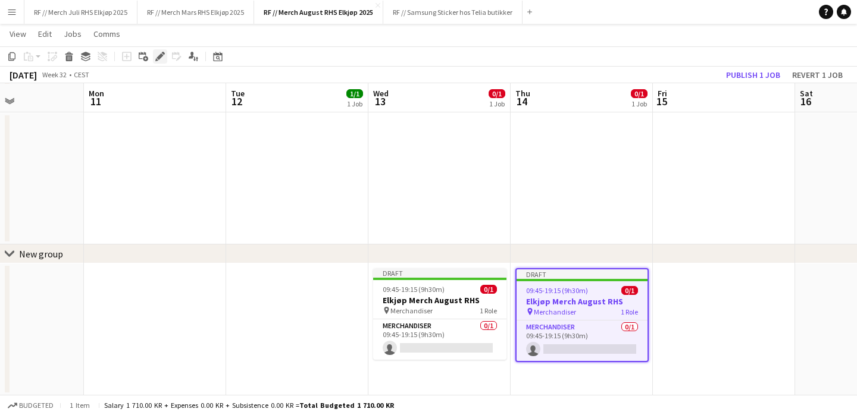
click at [159, 57] on icon at bounding box center [160, 57] width 7 height 7
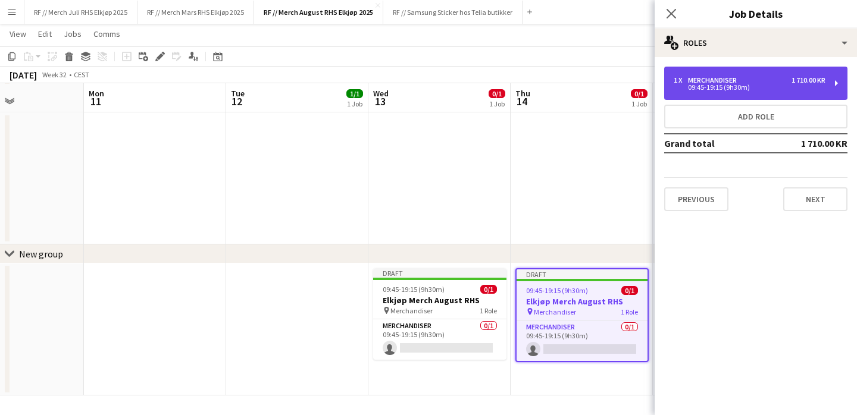
click at [743, 87] on div "09:45-19:15 (9h30m)" at bounding box center [750, 88] width 152 height 6
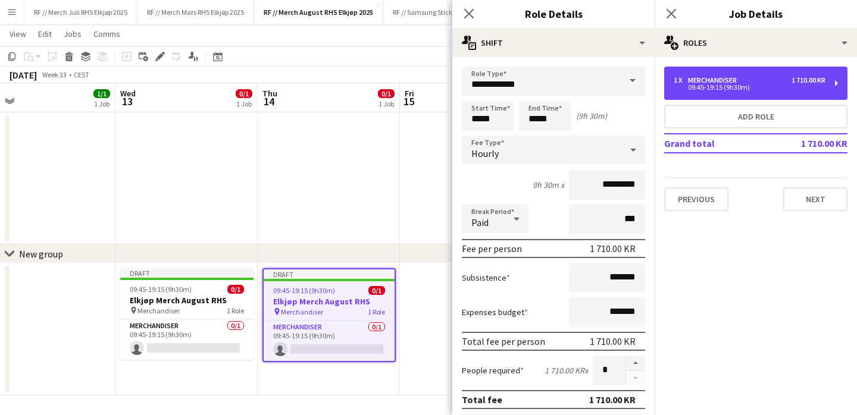
scroll to position [0, 447]
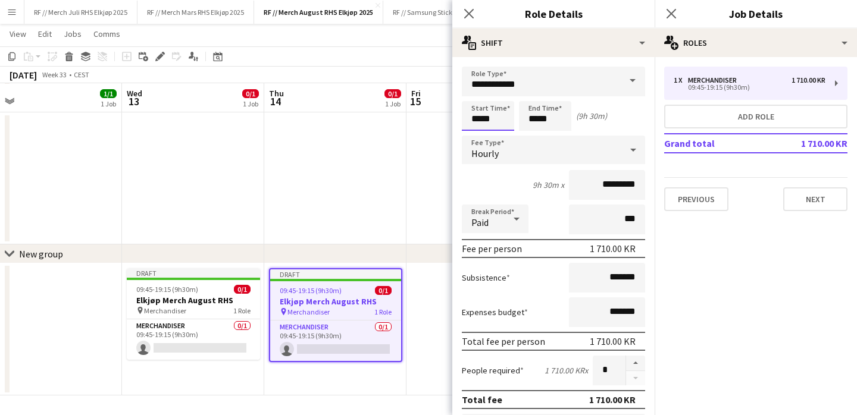
click at [477, 120] on input "*****" at bounding box center [488, 116] width 52 height 30
type input "*****"
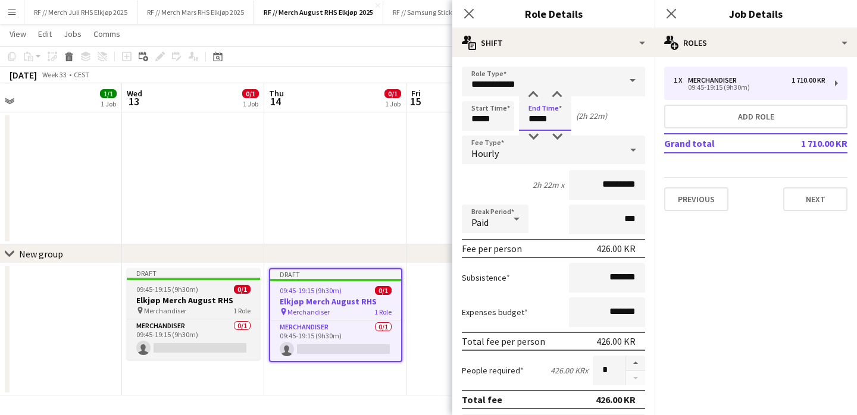
type input "*****"
click at [197, 311] on div "pin Merchandiser 1 Role" at bounding box center [193, 311] width 133 height 10
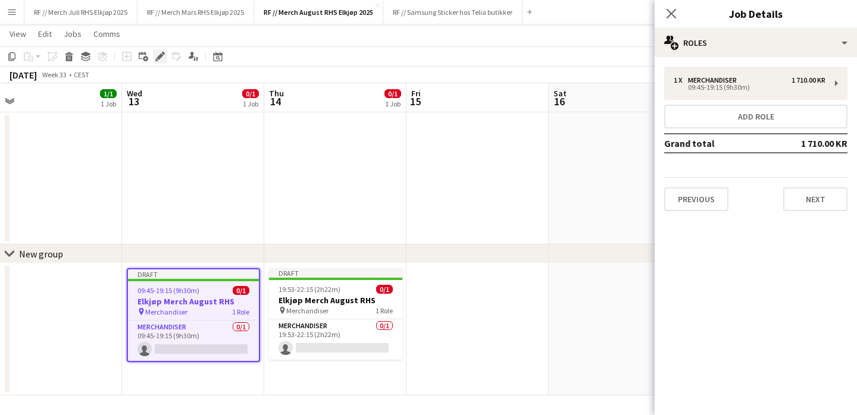
click at [163, 56] on icon "Edit" at bounding box center [160, 57] width 10 height 10
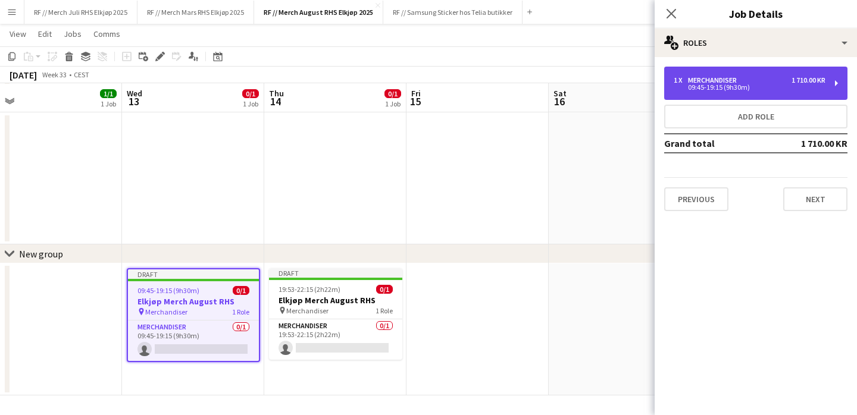
click at [750, 88] on div "09:45-19:15 (9h30m)" at bounding box center [750, 88] width 152 height 6
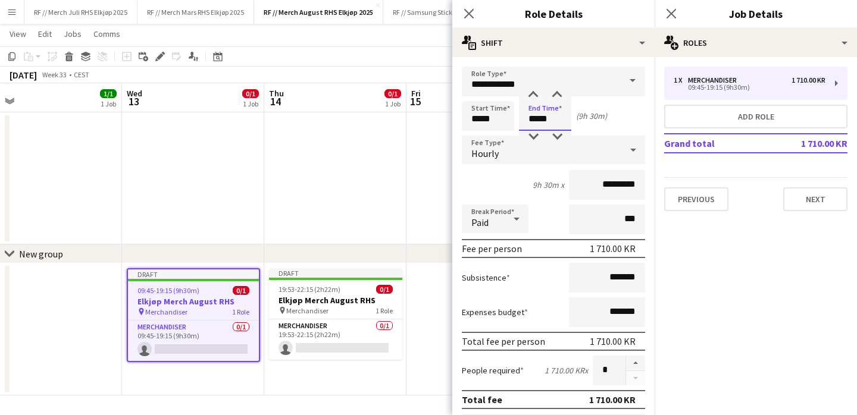
click at [534, 122] on input "*****" at bounding box center [545, 116] width 52 height 30
click at [548, 118] on input "*****" at bounding box center [545, 116] width 52 height 30
type input "*****"
click at [371, 195] on app-date-cell at bounding box center [335, 179] width 142 height 132
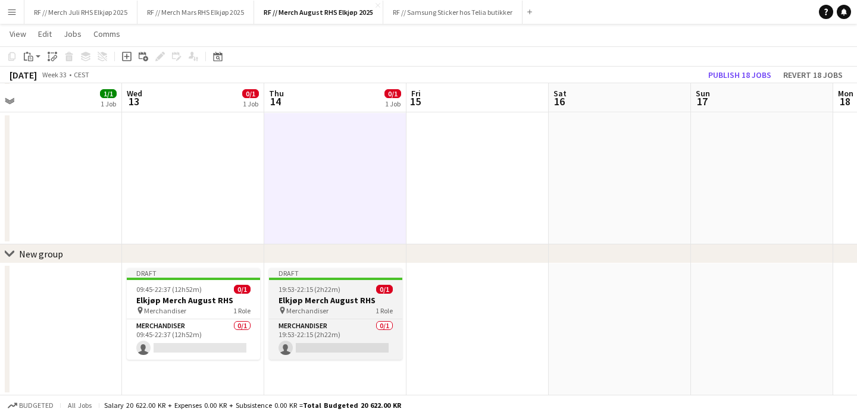
click at [322, 279] on div at bounding box center [335, 279] width 133 height 2
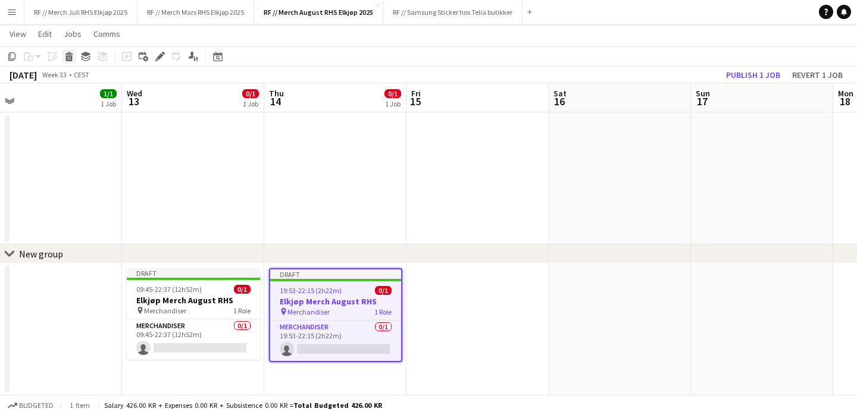
click at [72, 58] on icon "Delete" at bounding box center [69, 57] width 10 height 10
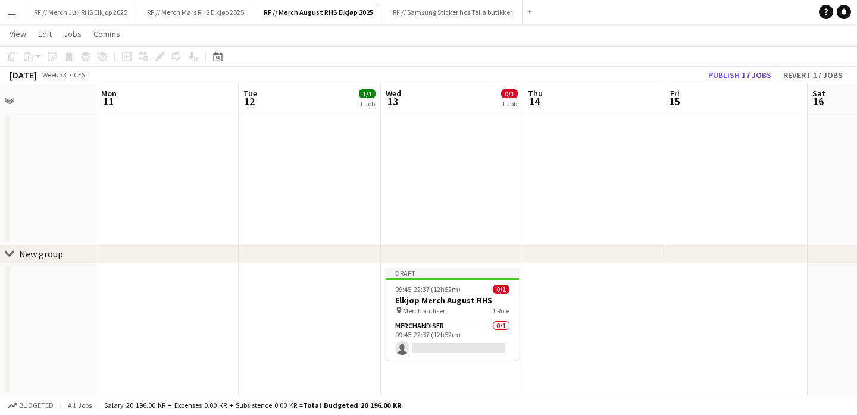
scroll to position [0, 253]
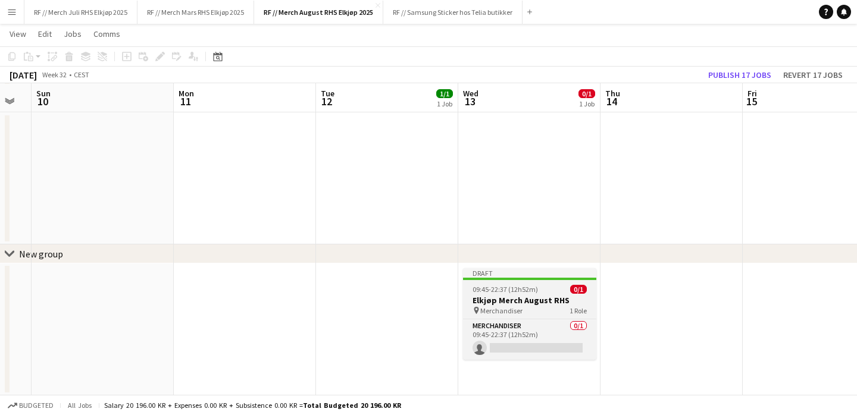
click at [554, 303] on h3 "Elkjøp Merch August RHS" at bounding box center [529, 300] width 133 height 11
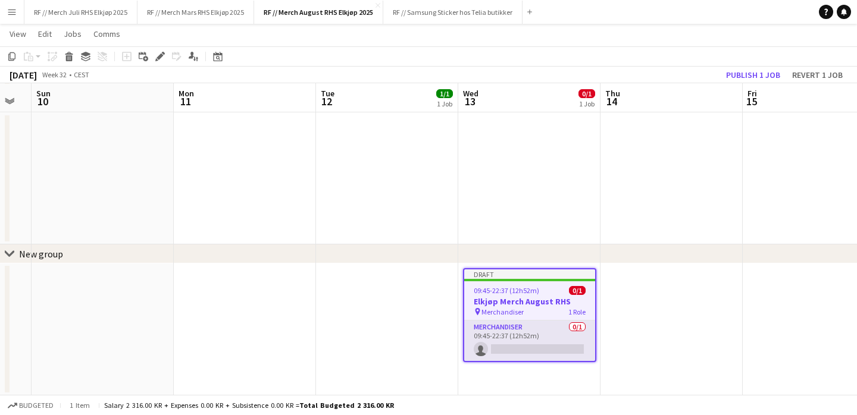
click at [533, 340] on app-card-role "Merchandiser 0/1 09:45-22:37 (12h52m) single-neutral-actions" at bounding box center [529, 341] width 131 height 40
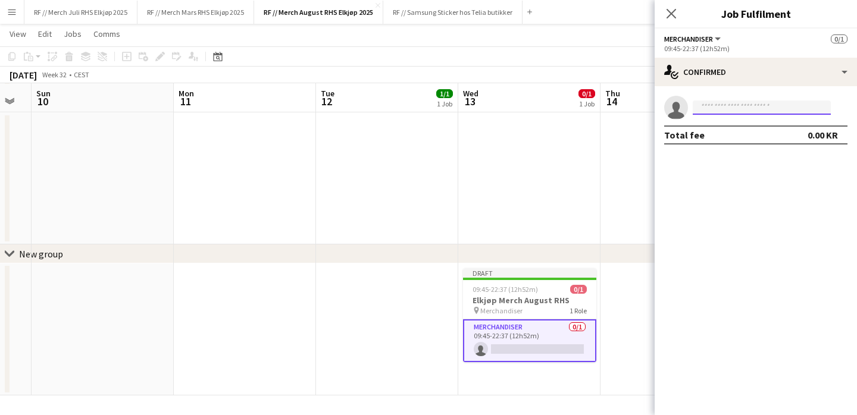
click at [734, 102] on input at bounding box center [762, 108] width 138 height 14
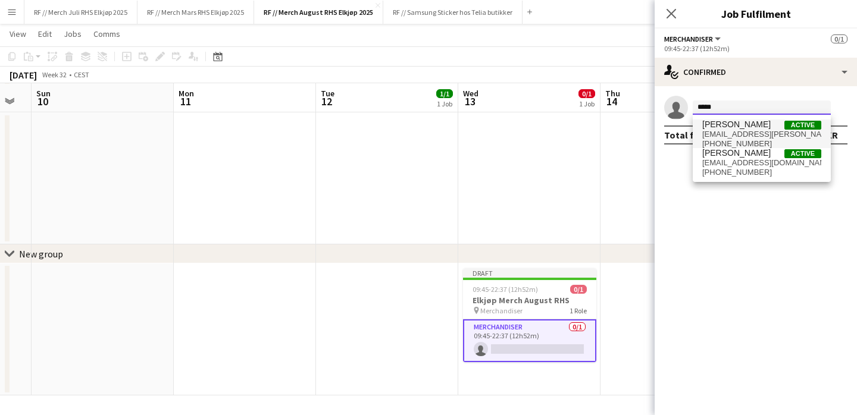
type input "*****"
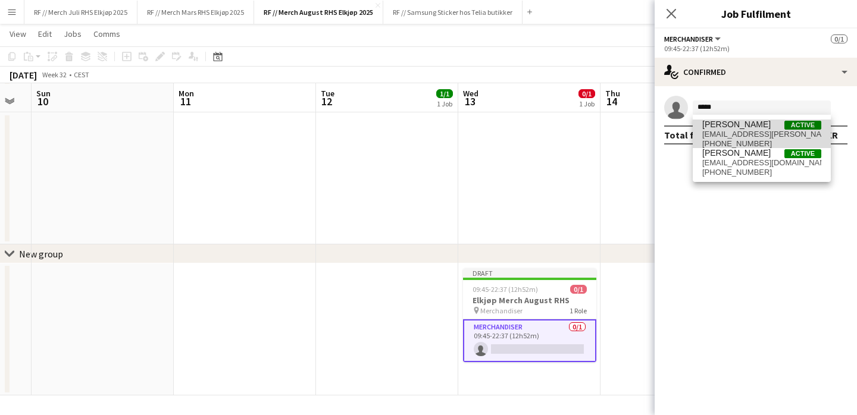
click at [744, 136] on span "oskar.sundland.pedersen@gmail.com" at bounding box center [761, 135] width 119 height 10
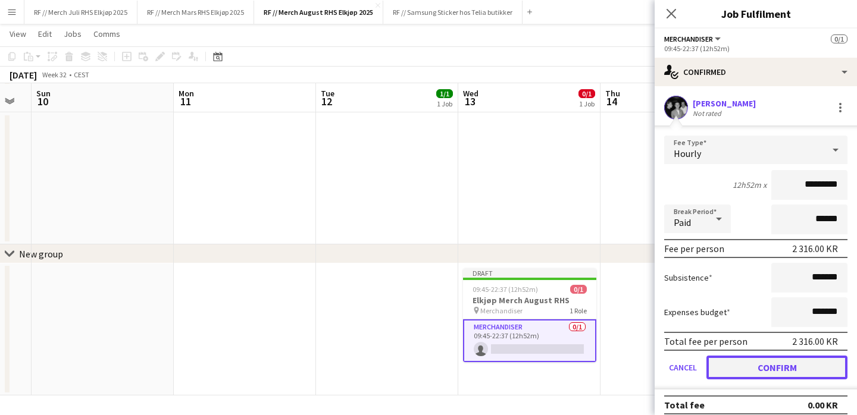
click at [779, 367] on button "Confirm" at bounding box center [776, 368] width 141 height 24
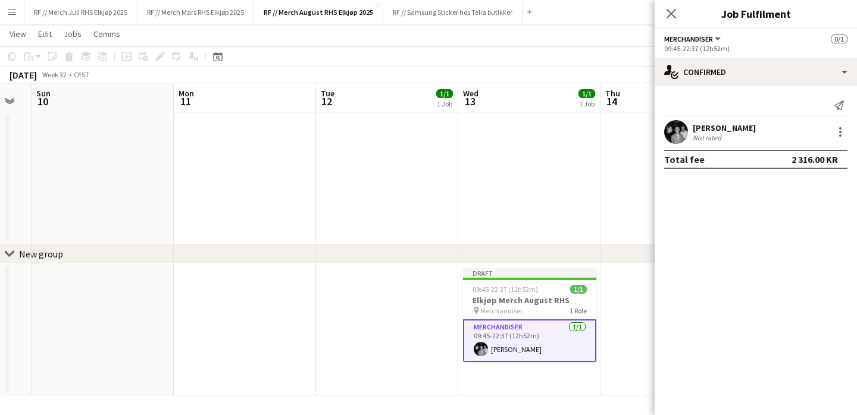
click at [564, 213] on app-date-cell at bounding box center [529, 179] width 142 height 132
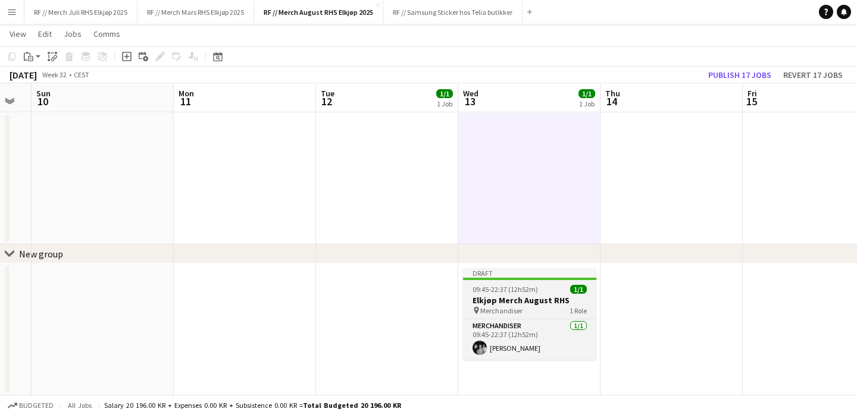
click at [506, 284] on app-job-card "Draft 09:45-22:37 (12h52m) 1/1 Elkjøp Merch August RHS pin Merchandiser 1 Role …" at bounding box center [529, 314] width 133 height 92
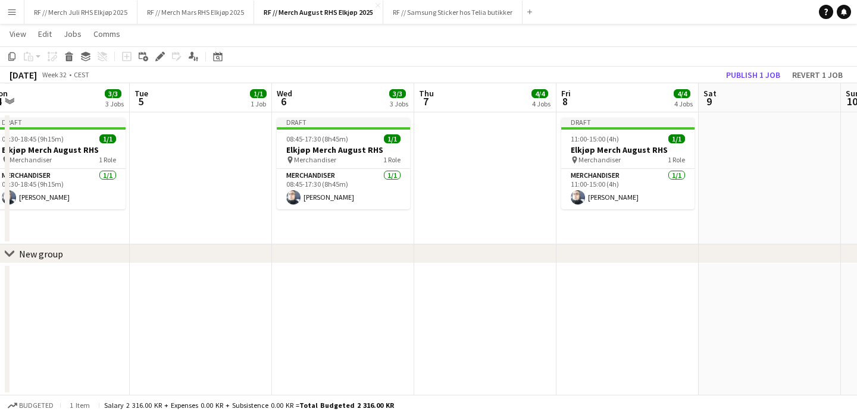
scroll to position [0, 292]
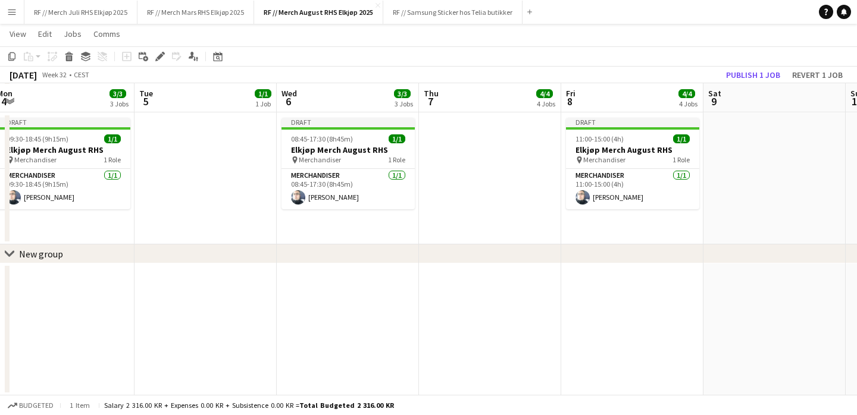
click at [309, 261] on div "chevron-right New group" at bounding box center [428, 254] width 857 height 19
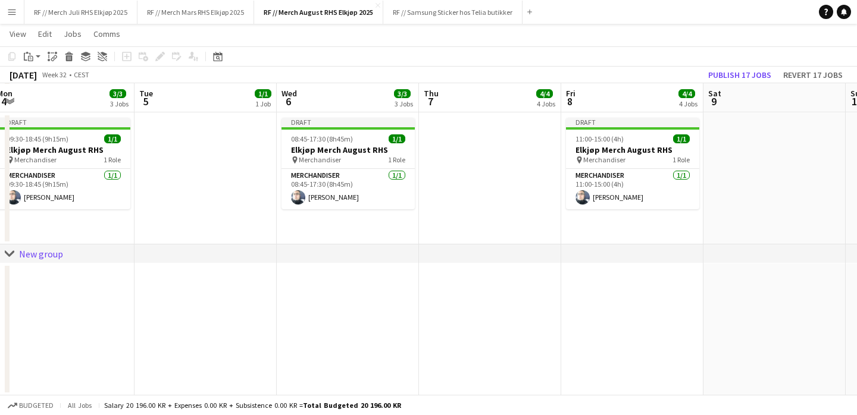
click at [237, 252] on div "chevron-right New group" at bounding box center [428, 254] width 857 height 19
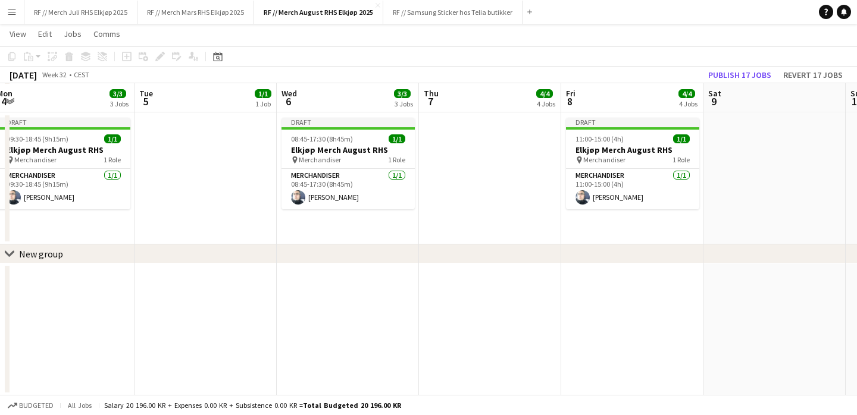
click at [237, 252] on div "chevron-right New group" at bounding box center [428, 254] width 857 height 19
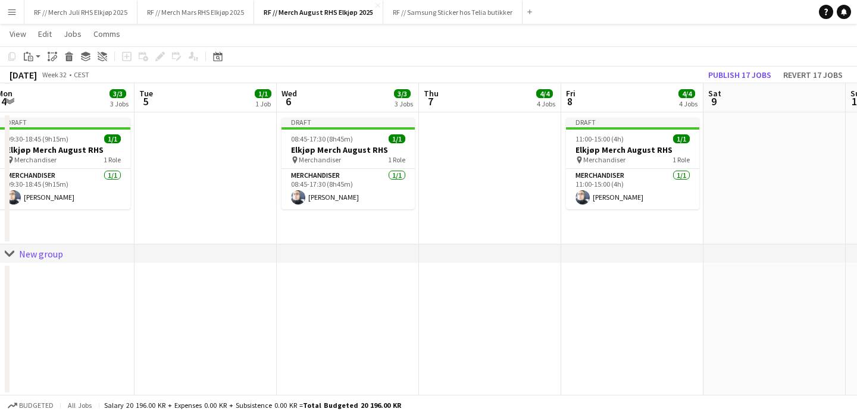
click at [51, 254] on div "New group" at bounding box center [41, 254] width 44 height 12
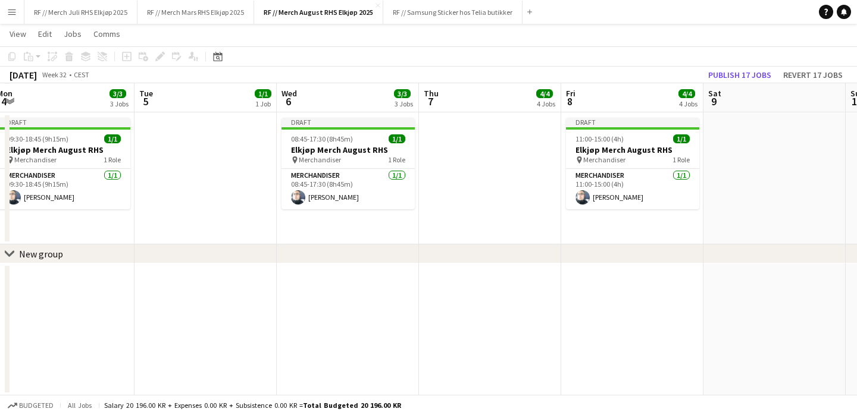
click at [51, 254] on div "New group" at bounding box center [41, 254] width 44 height 12
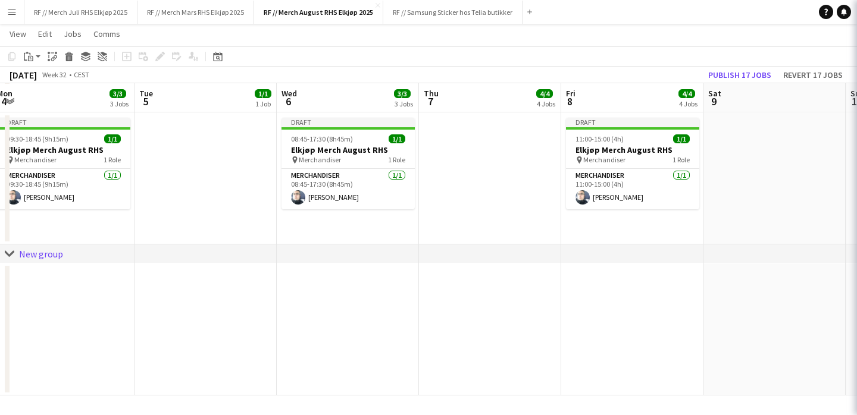
click at [51, 254] on div "New group" at bounding box center [41, 254] width 44 height 12
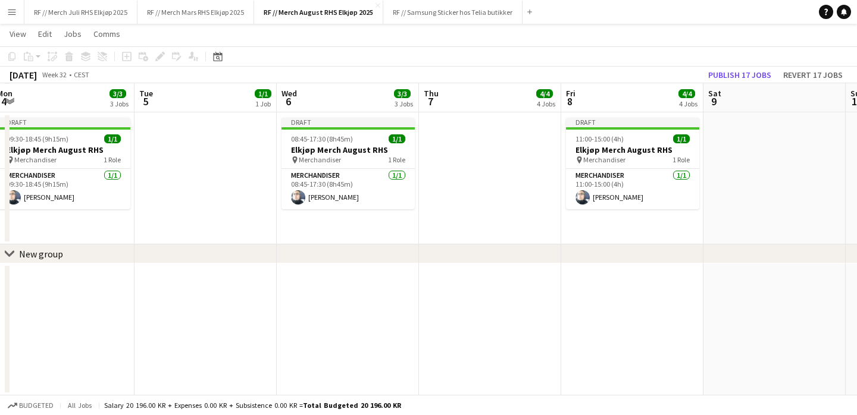
click at [51, 254] on div "New group" at bounding box center [41, 254] width 44 height 12
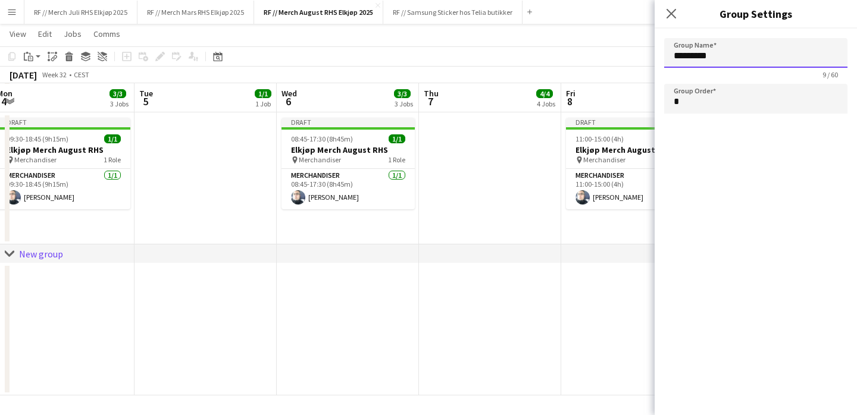
click at [712, 60] on input "*********" at bounding box center [755, 53] width 183 height 30
click at [569, 287] on app-date-cell at bounding box center [632, 330] width 142 height 132
type input "*********"
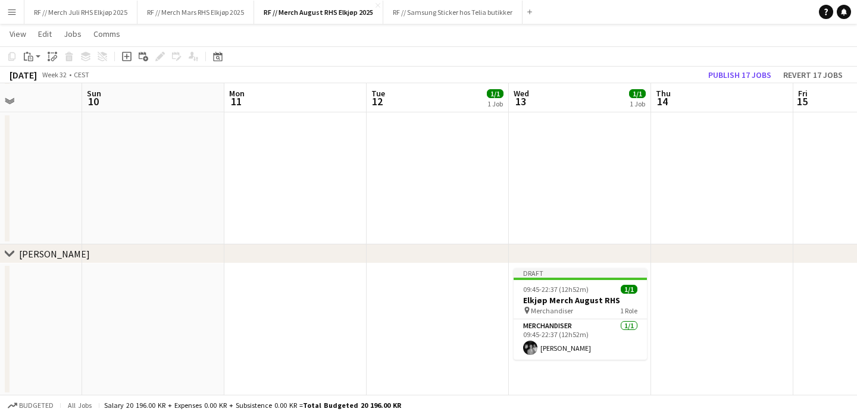
scroll to position [0, 483]
click at [403, 304] on app-date-cell at bounding box center [441, 330] width 142 height 132
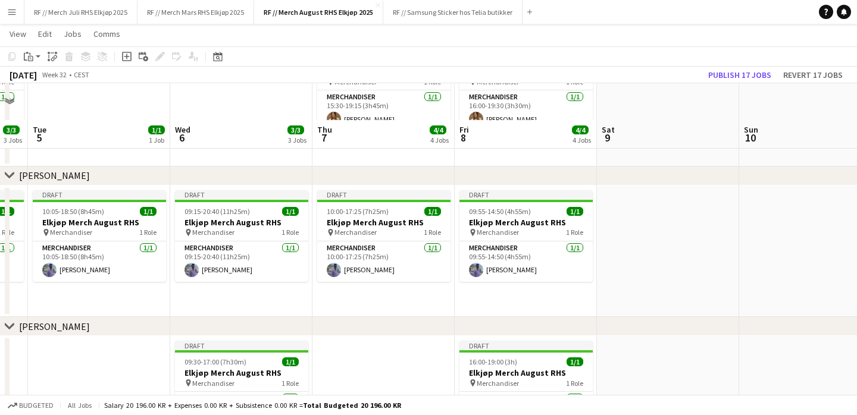
scroll to position [398, 0]
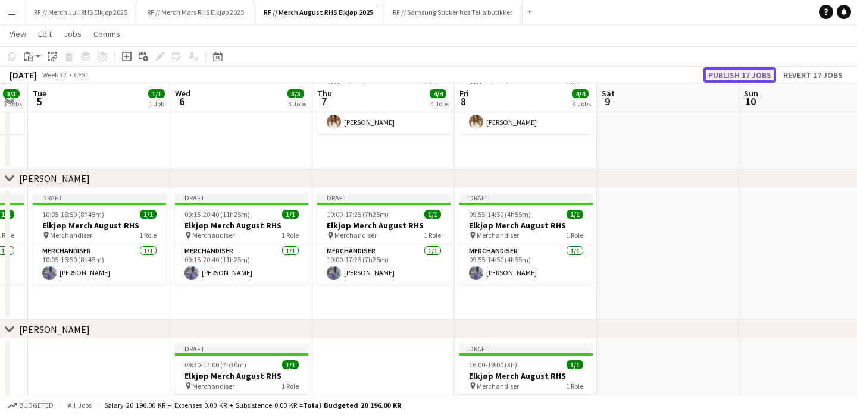
click at [741, 70] on button "Publish 17 jobs" at bounding box center [739, 74] width 73 height 15
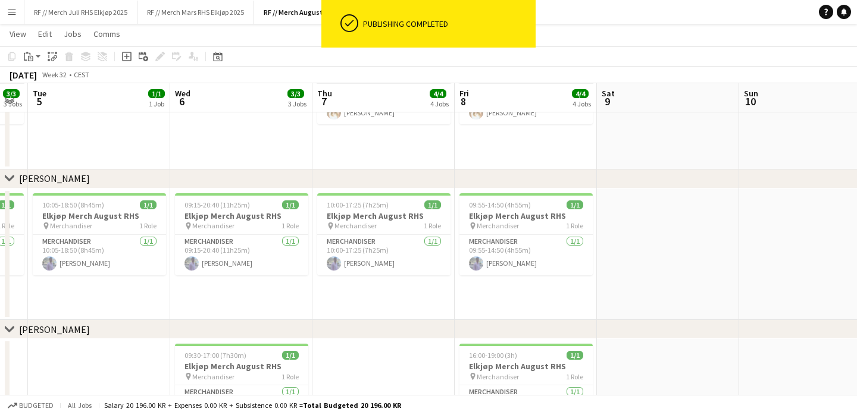
click at [662, 289] on app-date-cell at bounding box center [668, 255] width 142 height 132
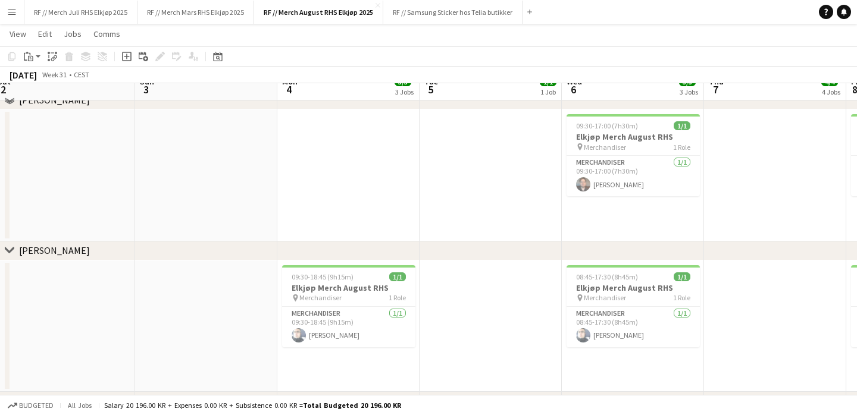
scroll to position [775, 0]
